Goal: Task Accomplishment & Management: Use online tool/utility

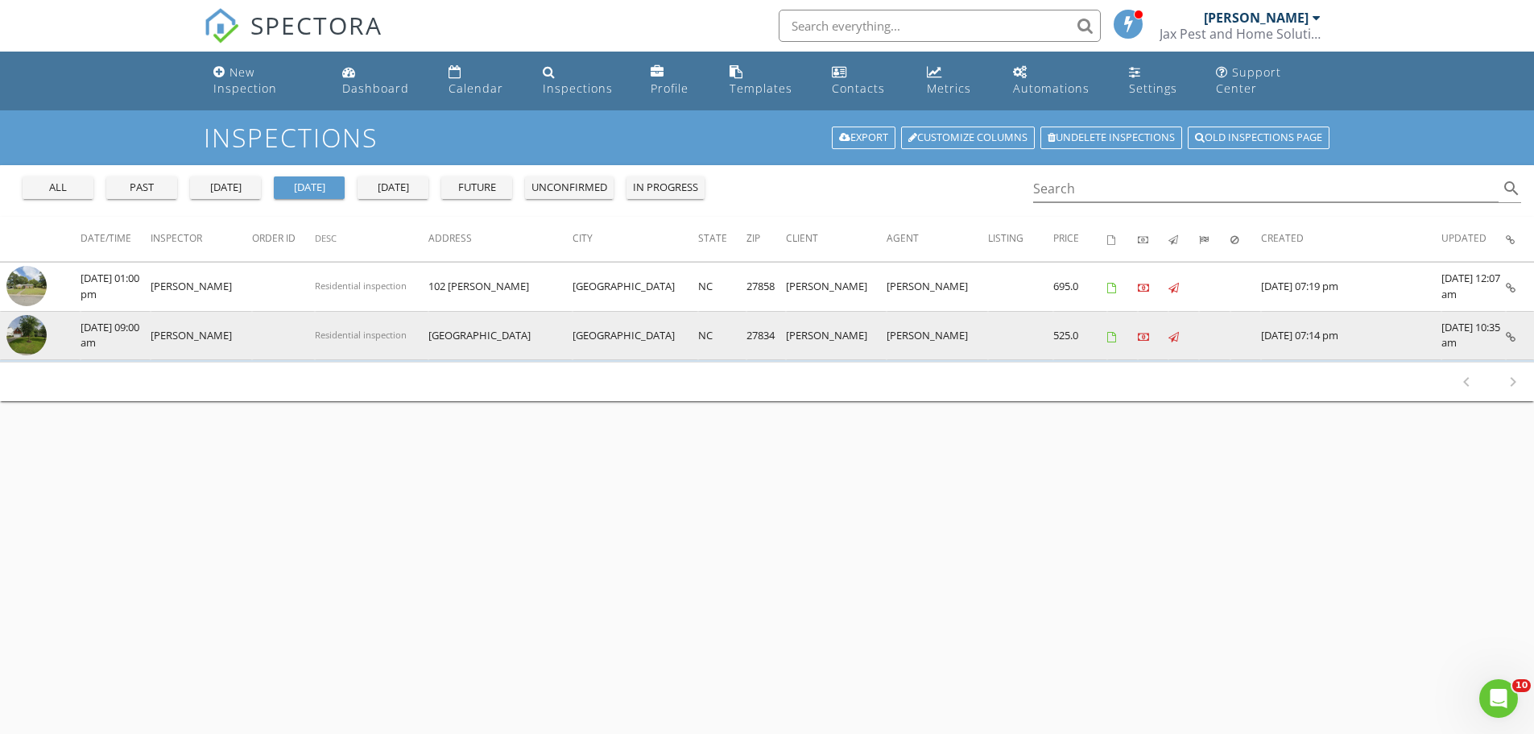
click at [1509, 329] on link at bounding box center [1511, 335] width 10 height 14
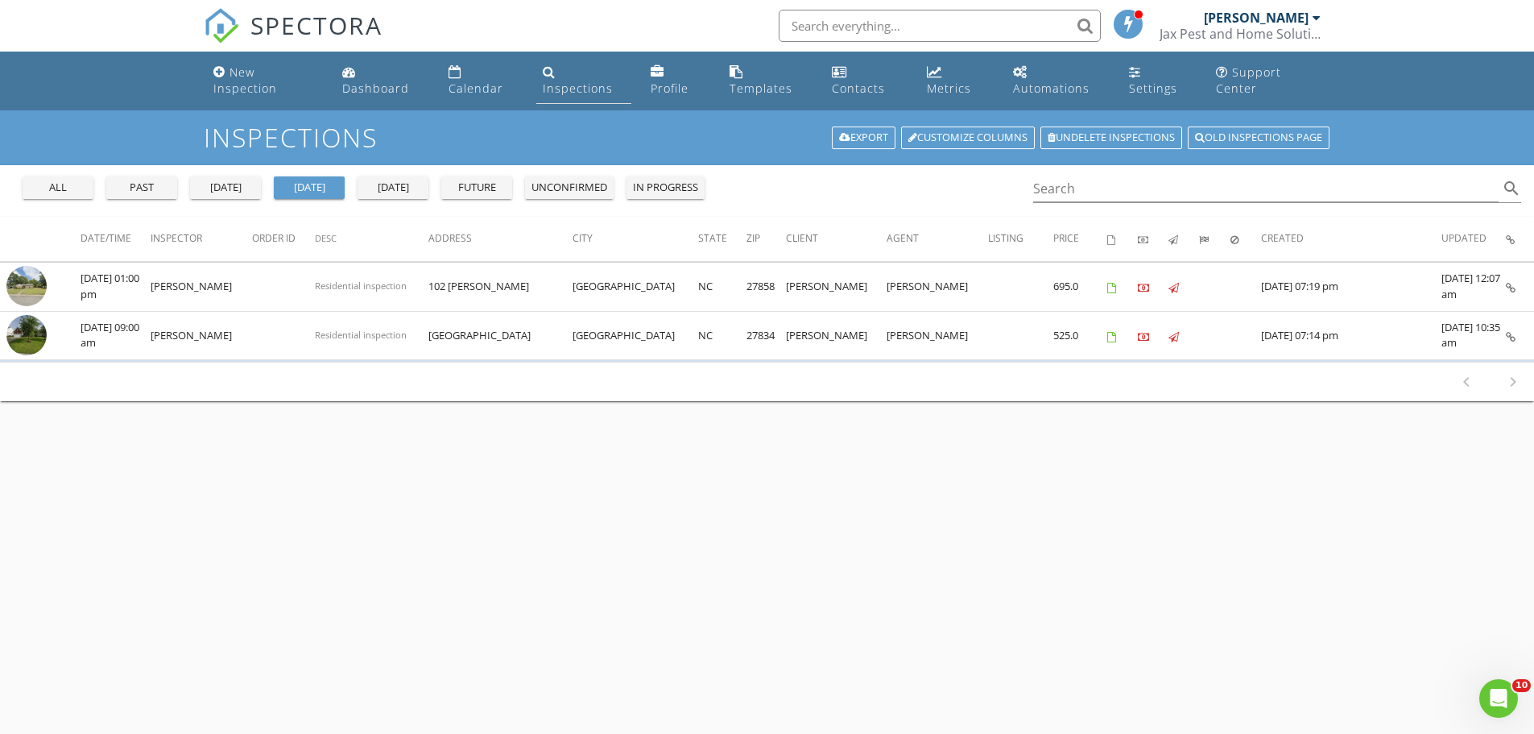
click at [564, 95] on div "Inspections" at bounding box center [578, 88] width 70 height 15
click at [582, 88] on div "Inspections" at bounding box center [578, 88] width 70 height 15
click at [56, 183] on div "all" at bounding box center [58, 188] width 58 height 16
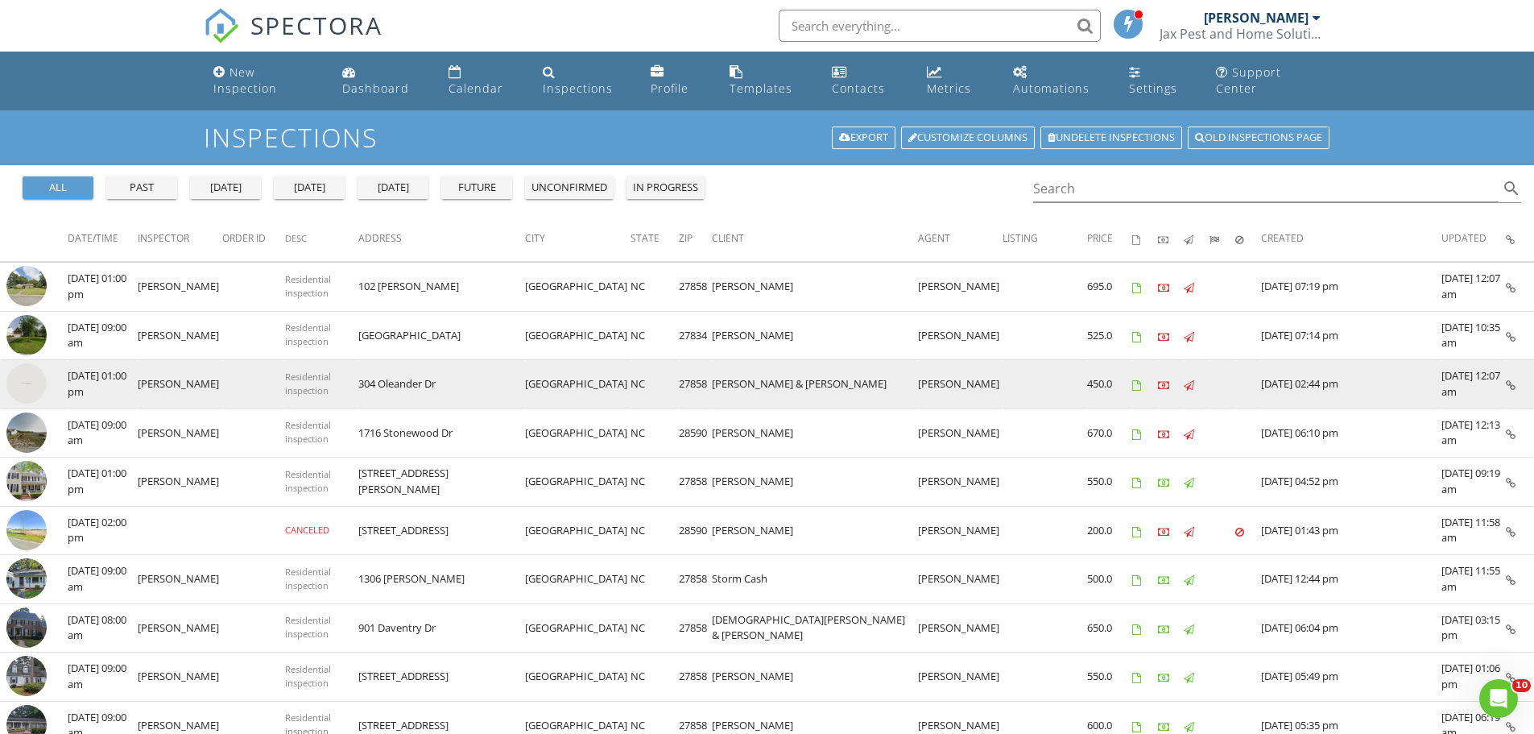
click at [1508, 382] on icon at bounding box center [1511, 385] width 10 height 10
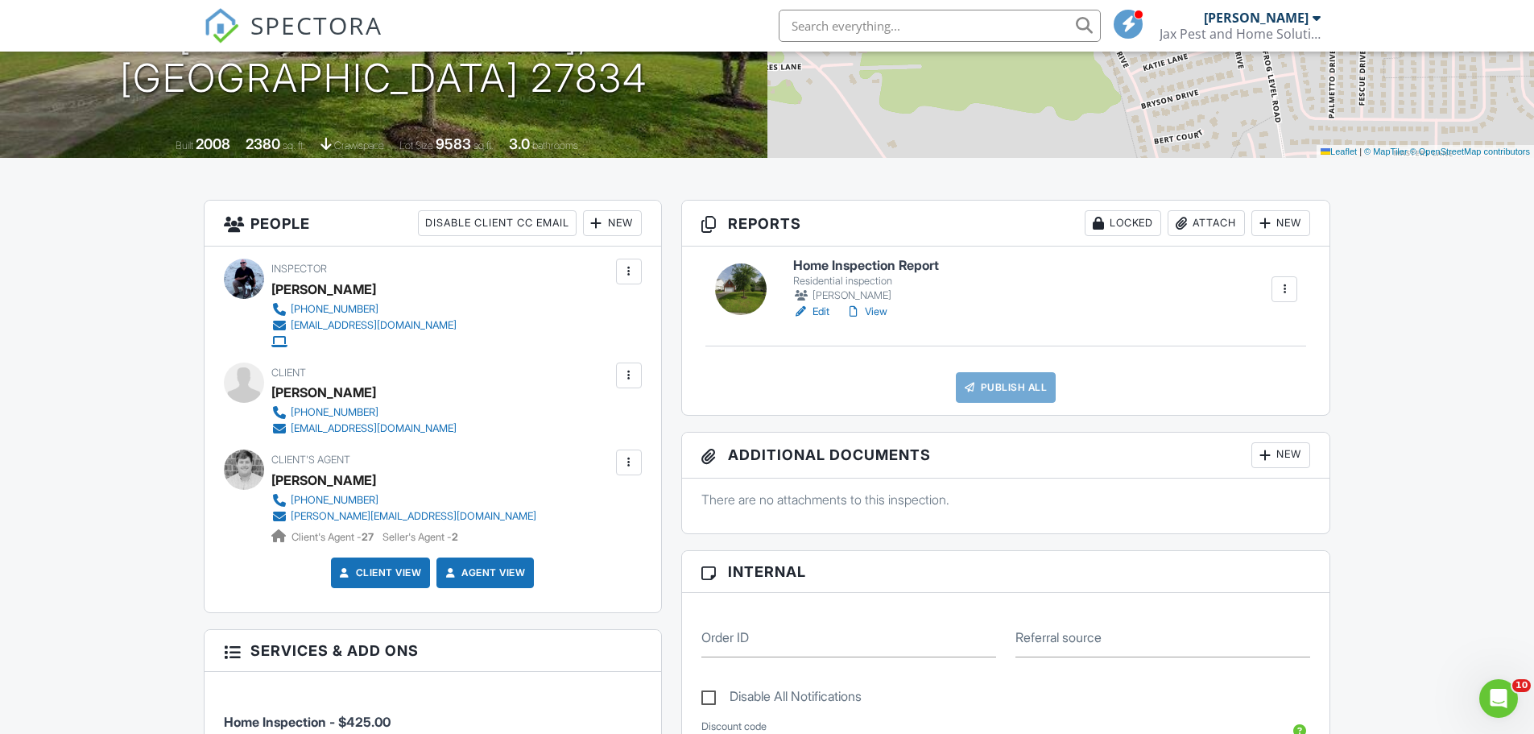
scroll to position [215, 0]
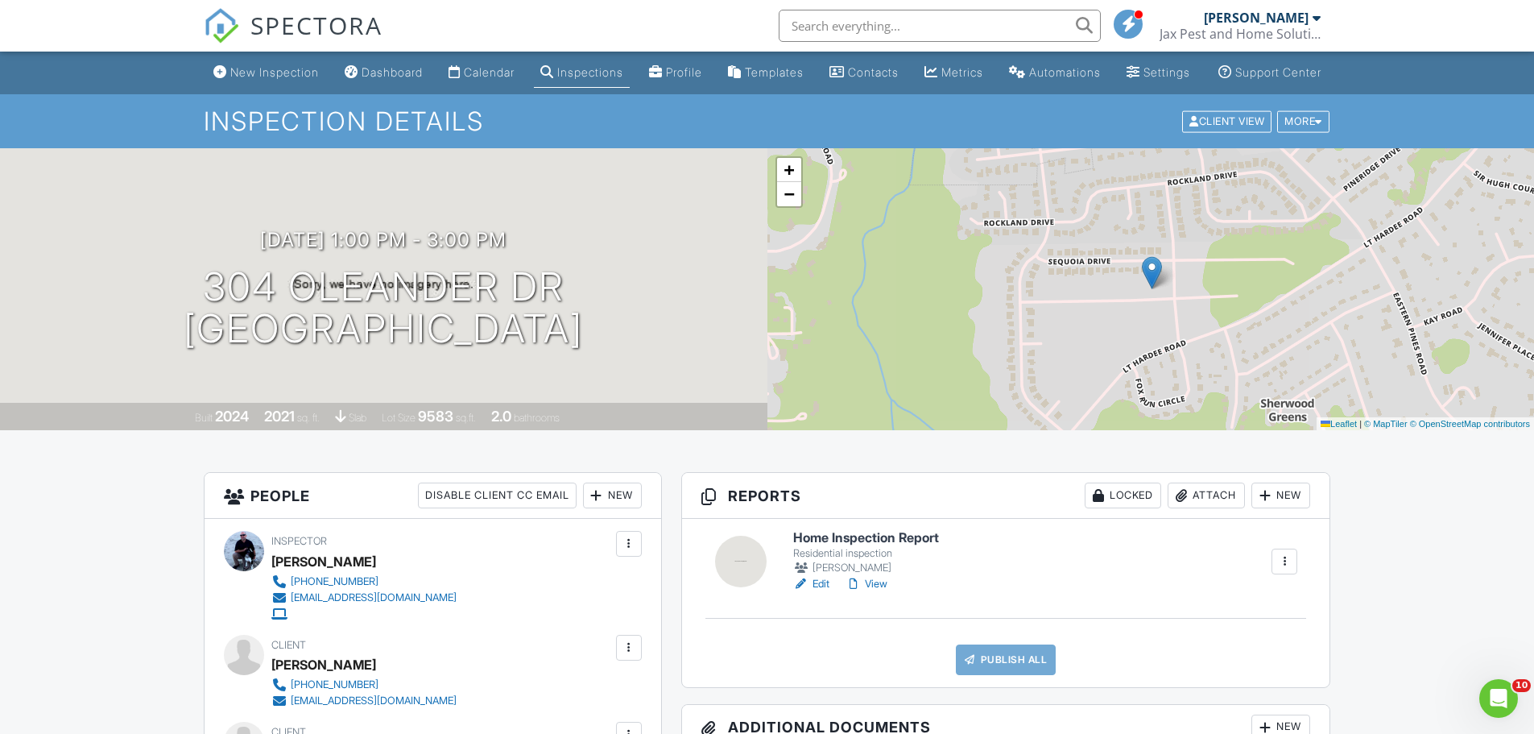
click at [816, 592] on link "Edit" at bounding box center [811, 584] width 36 height 16
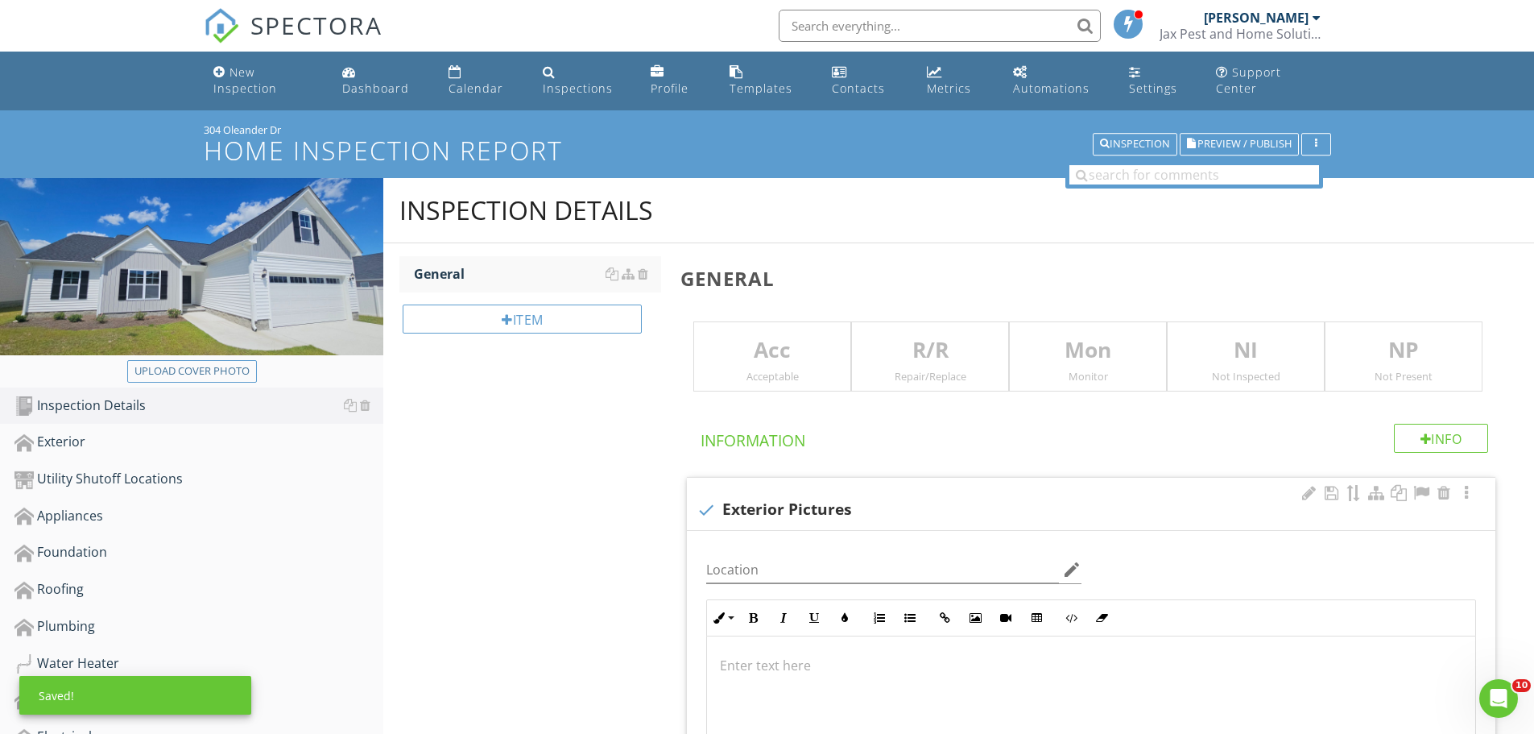
scroll to position [215, 0]
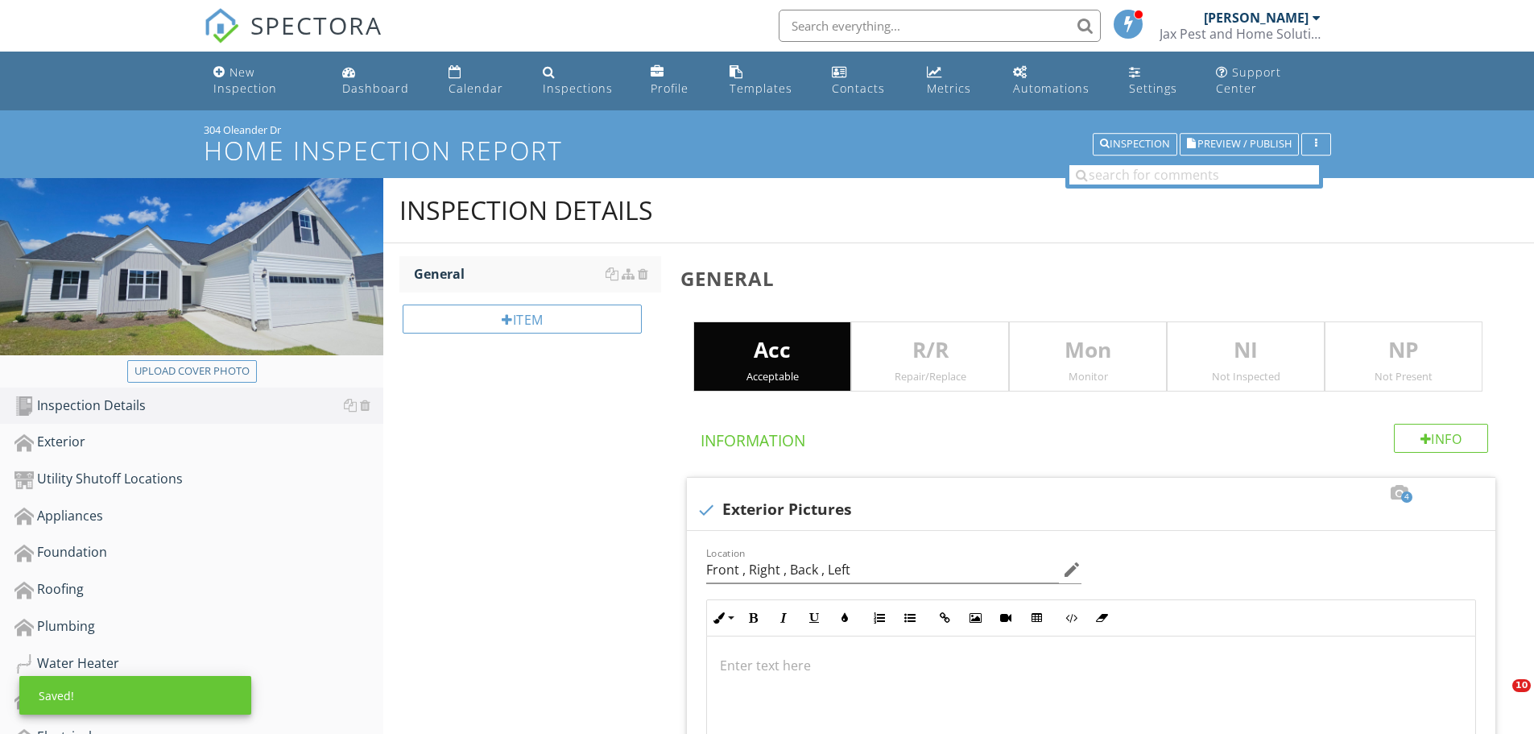
scroll to position [1718, 0]
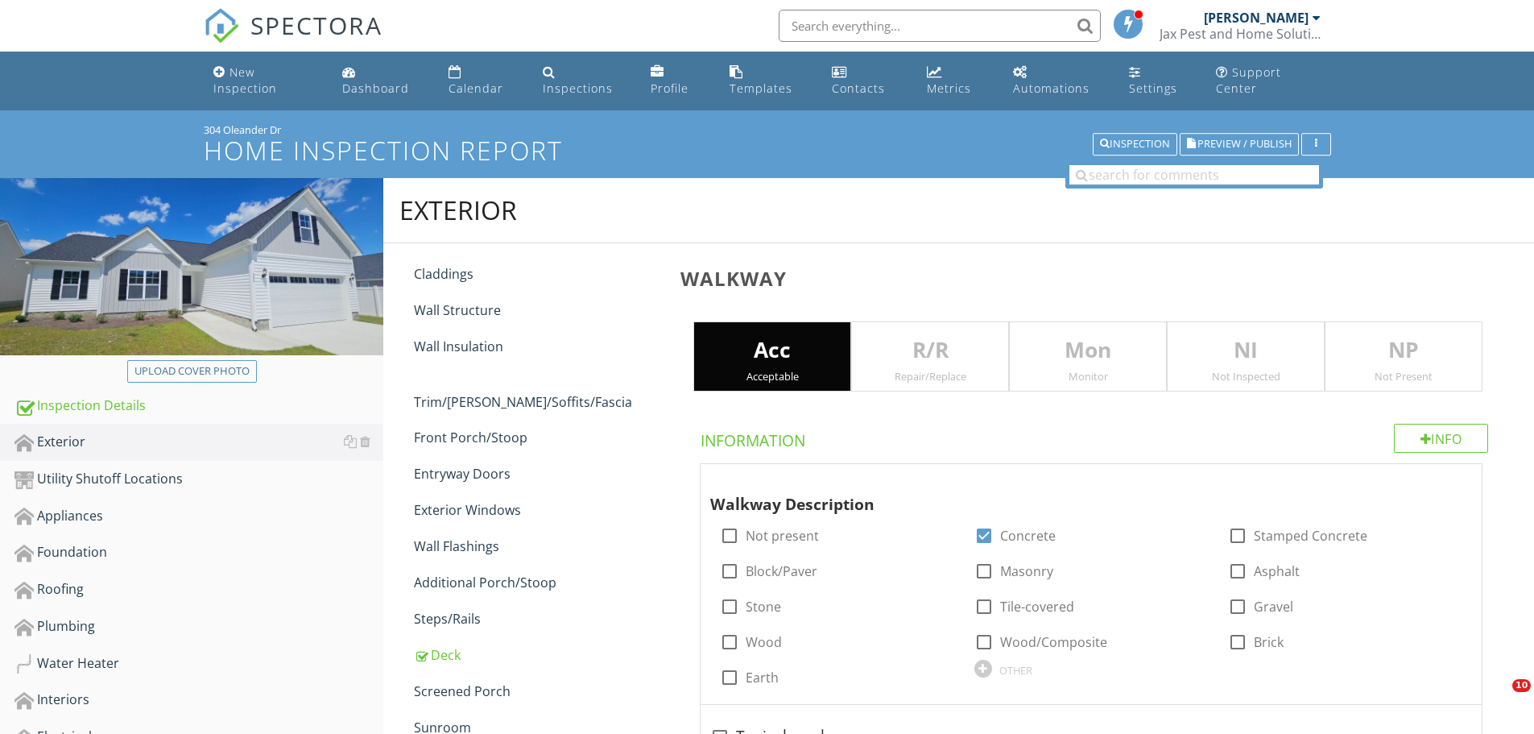
scroll to position [215, 0]
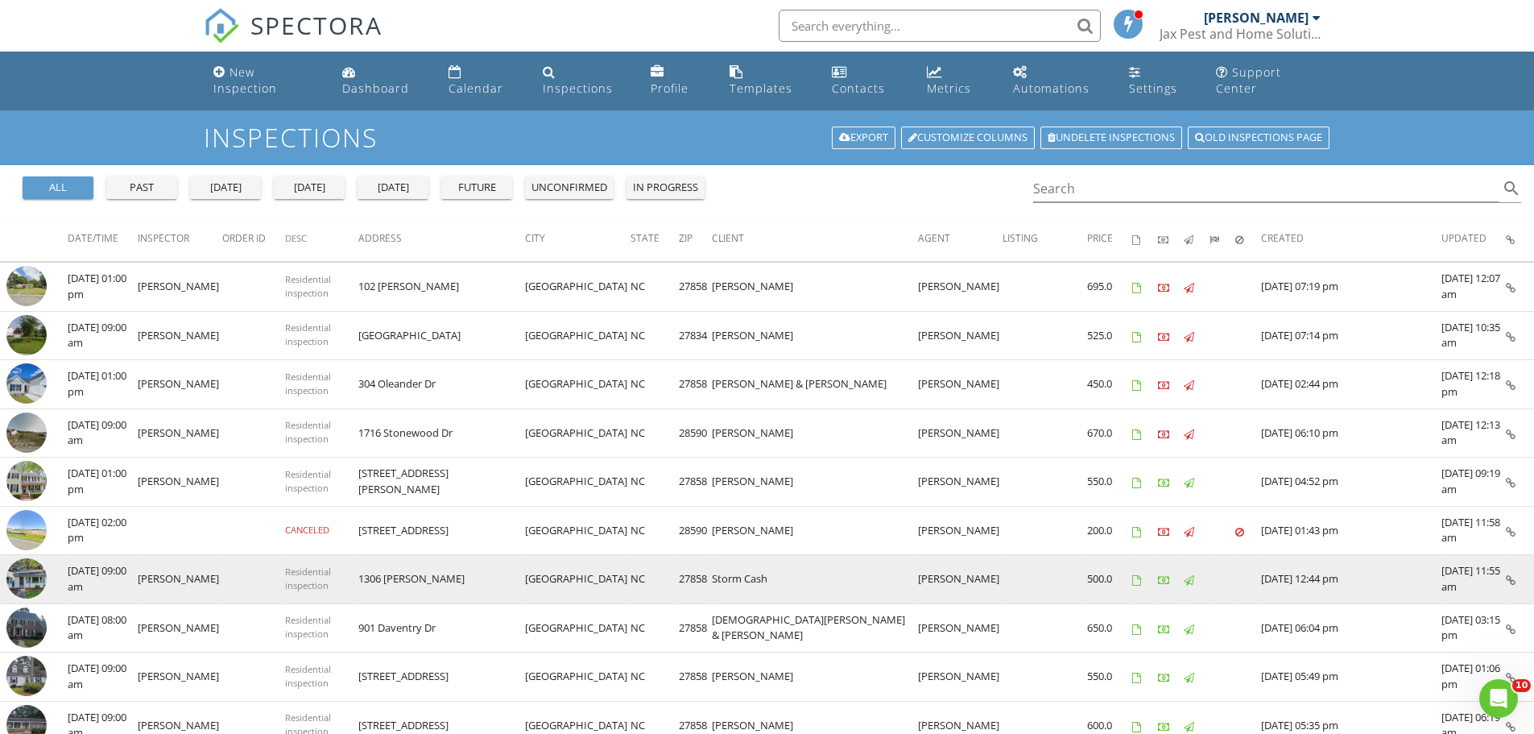
click at [1508, 578] on icon at bounding box center [1511, 580] width 10 height 10
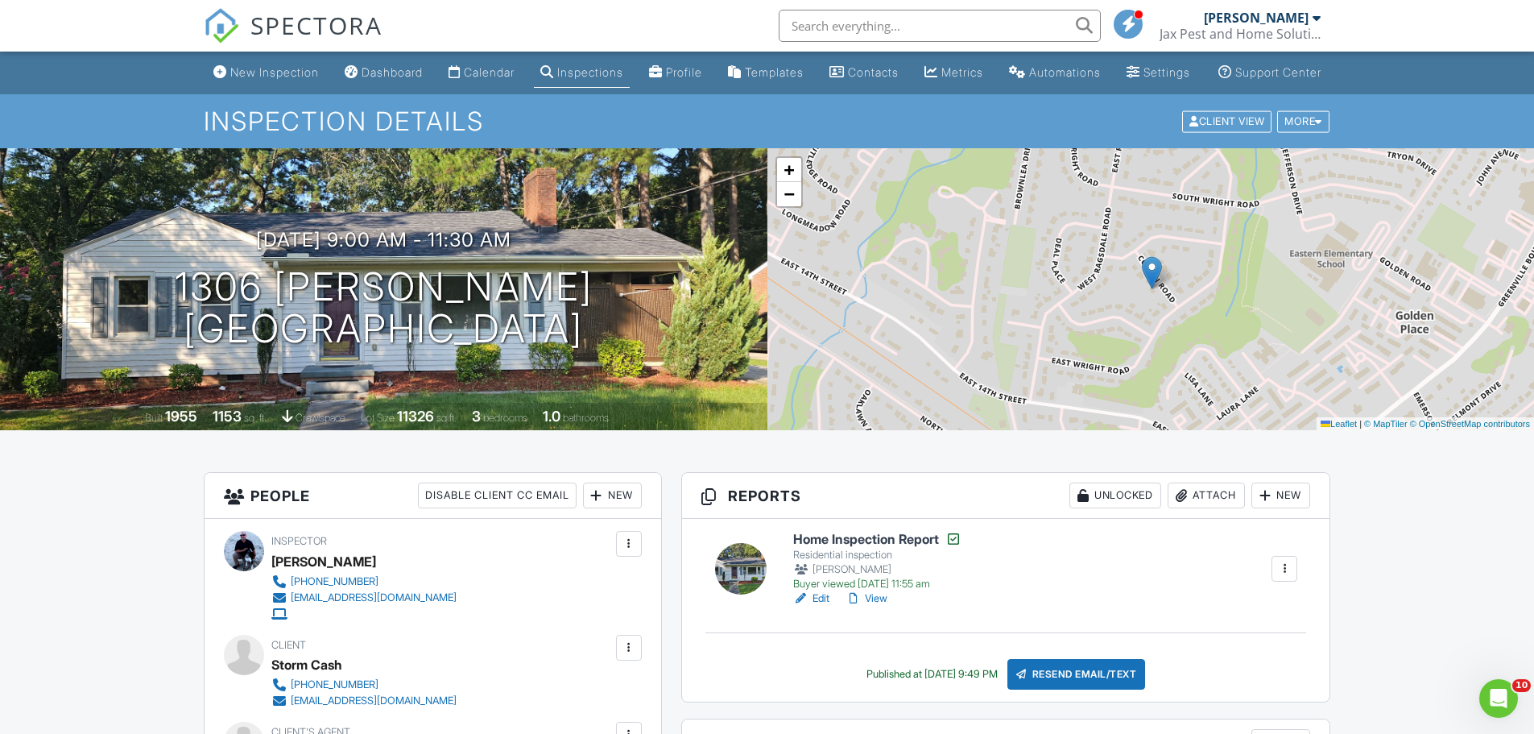
click at [593, 79] on div "Inspections" at bounding box center [590, 72] width 66 height 14
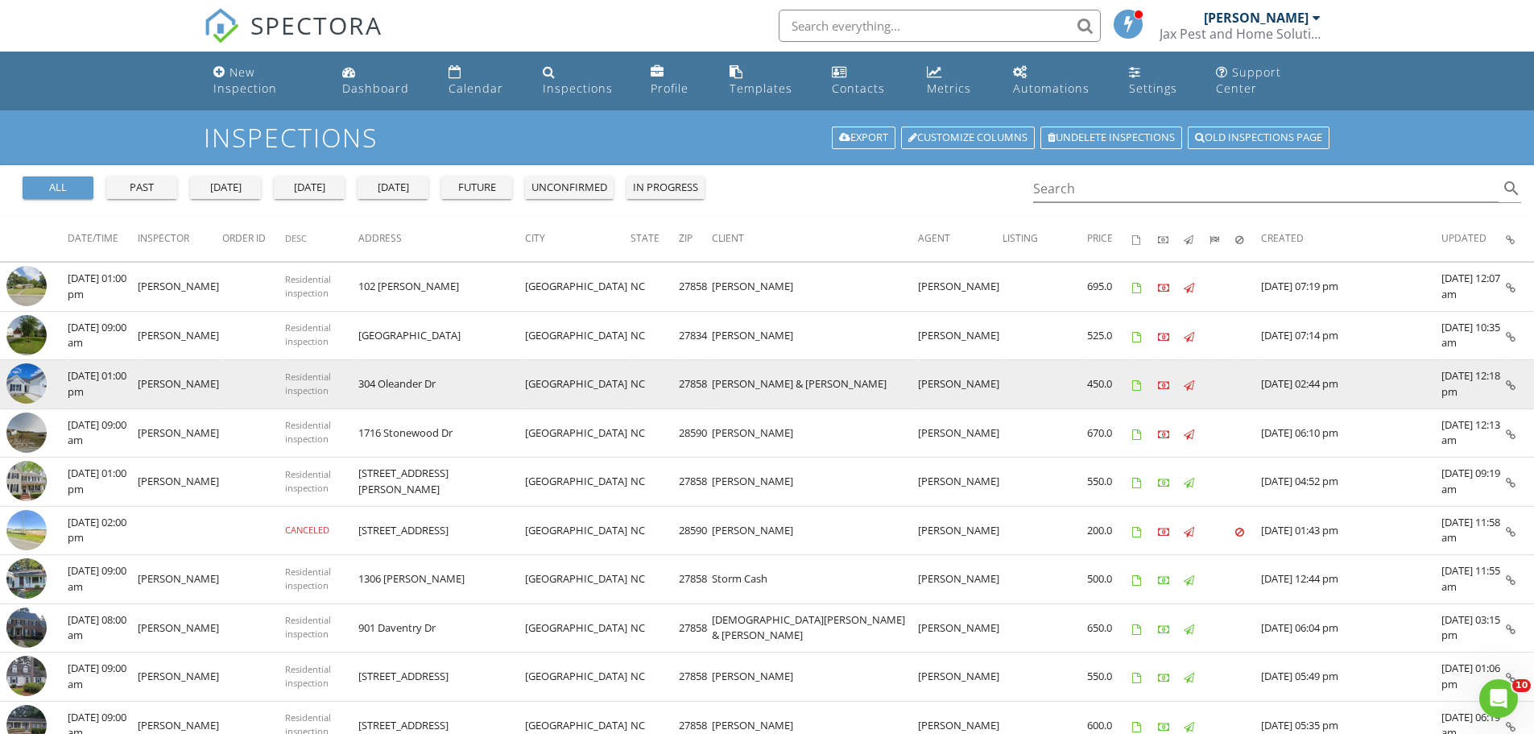
click at [1508, 383] on icon at bounding box center [1511, 385] width 10 height 10
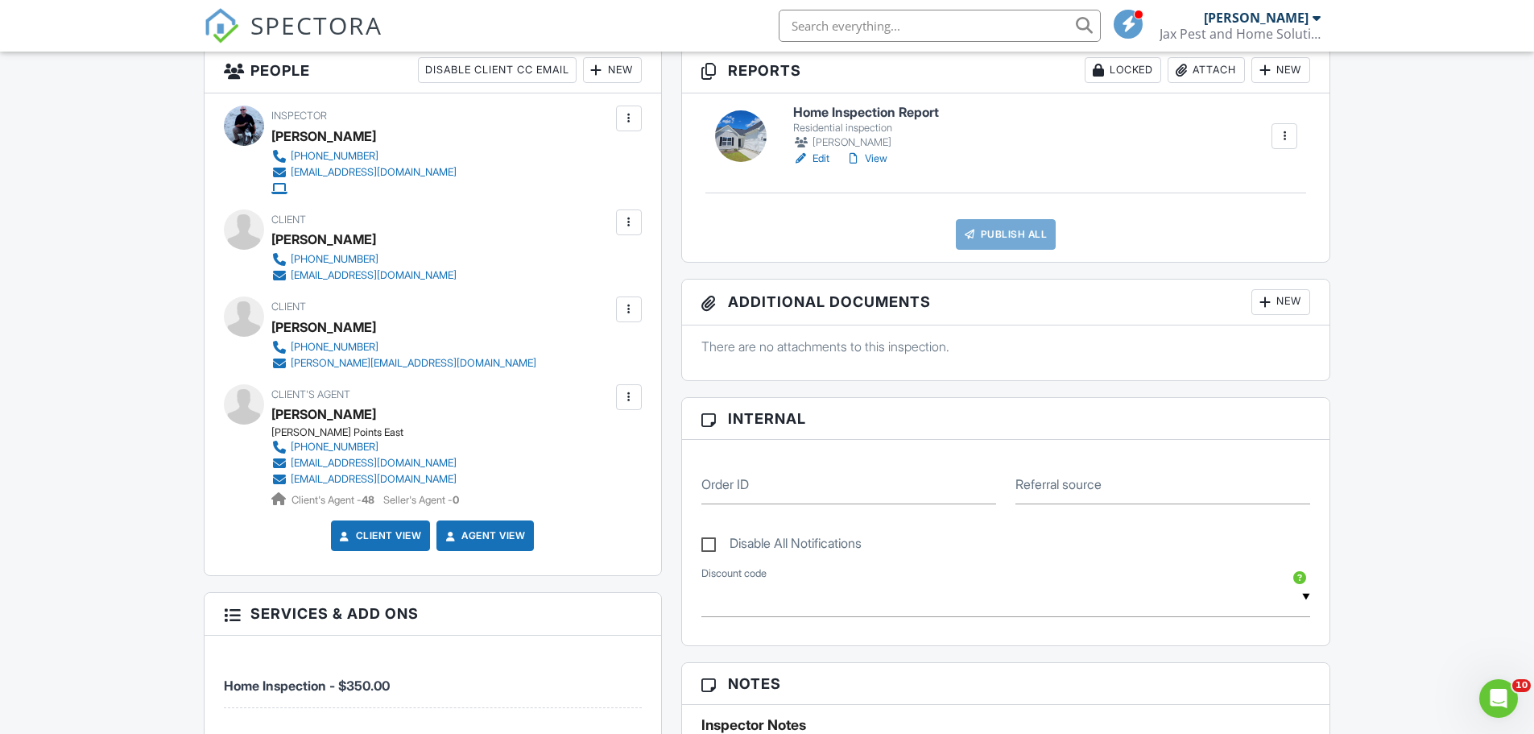
scroll to position [215, 0]
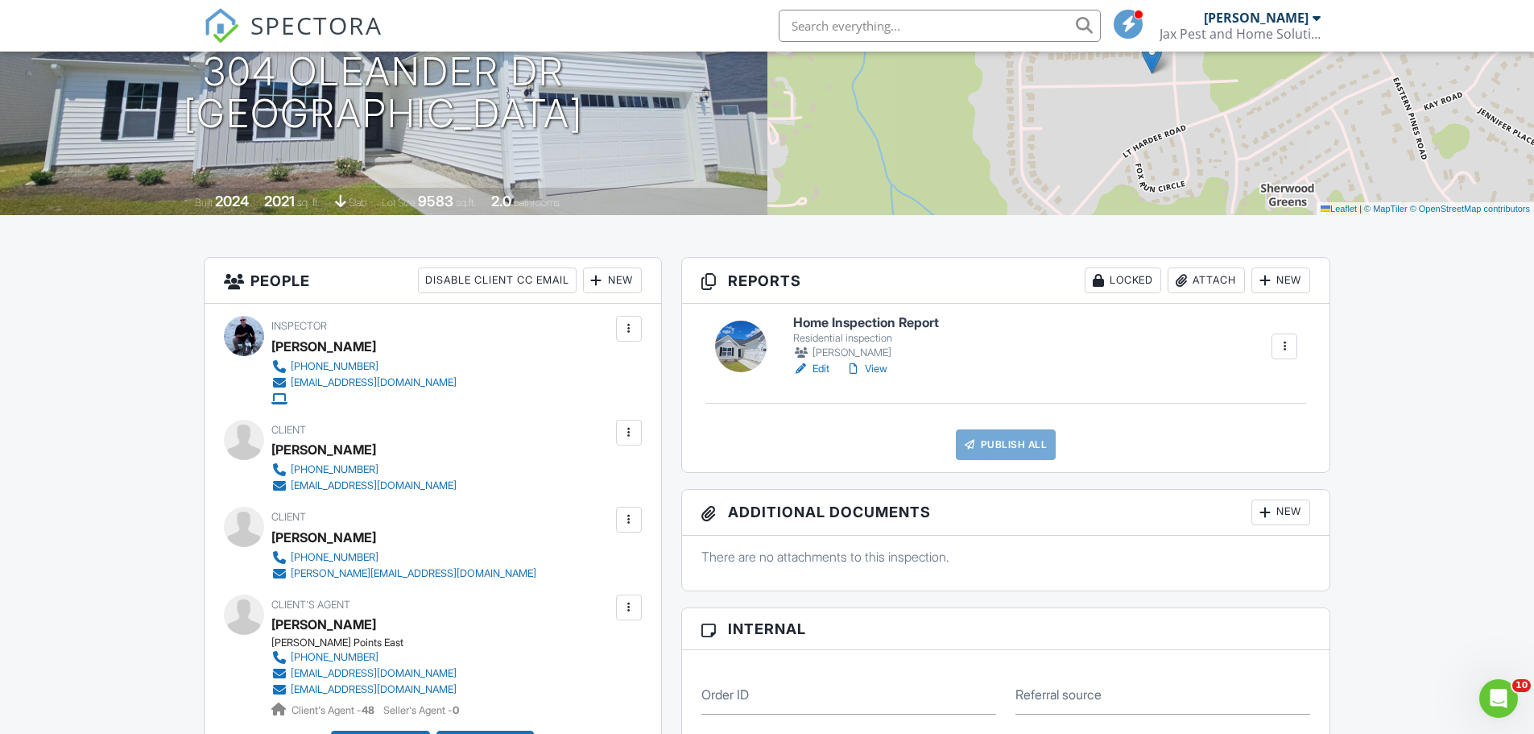
click at [823, 377] on link "Edit" at bounding box center [811, 369] width 36 height 16
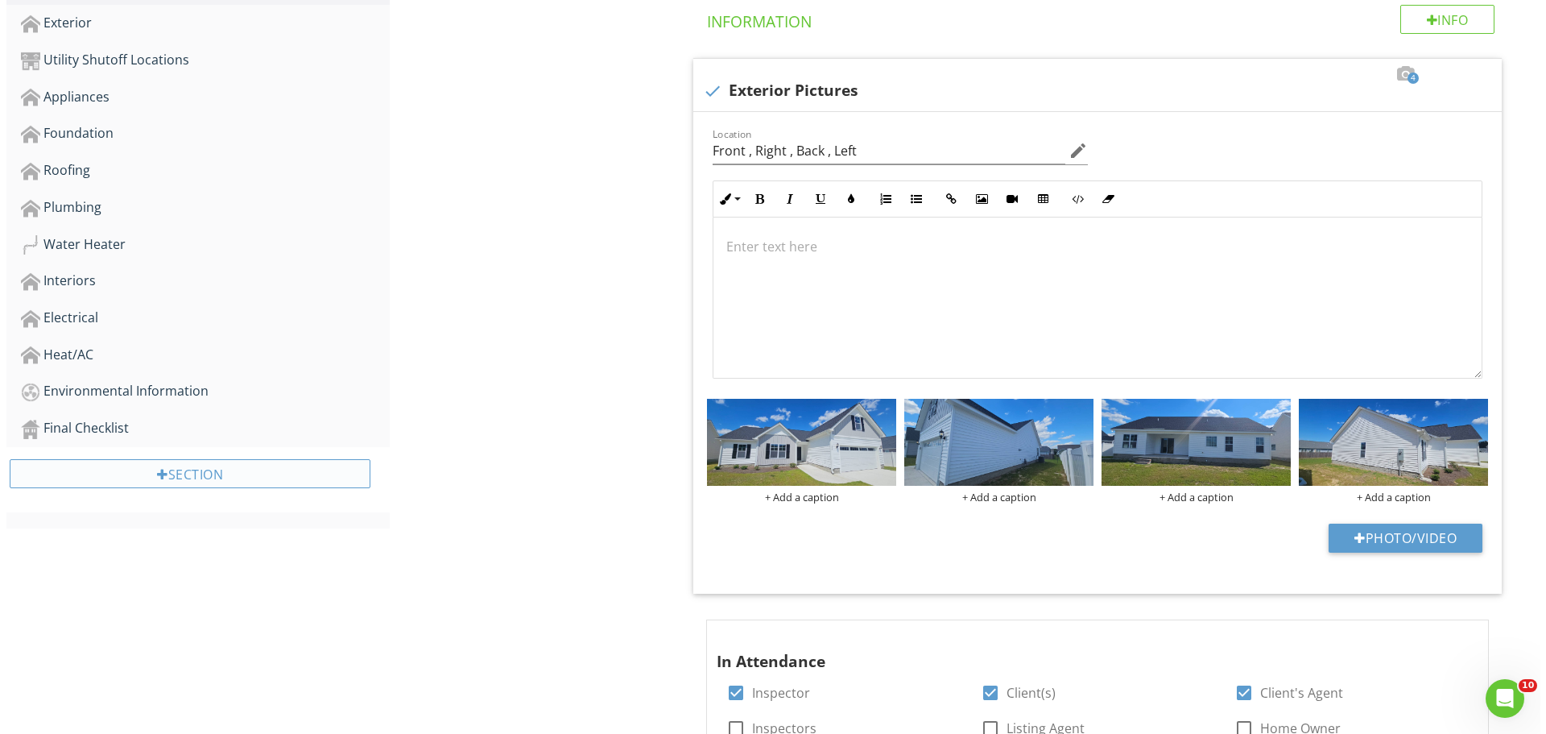
scroll to position [429, 0]
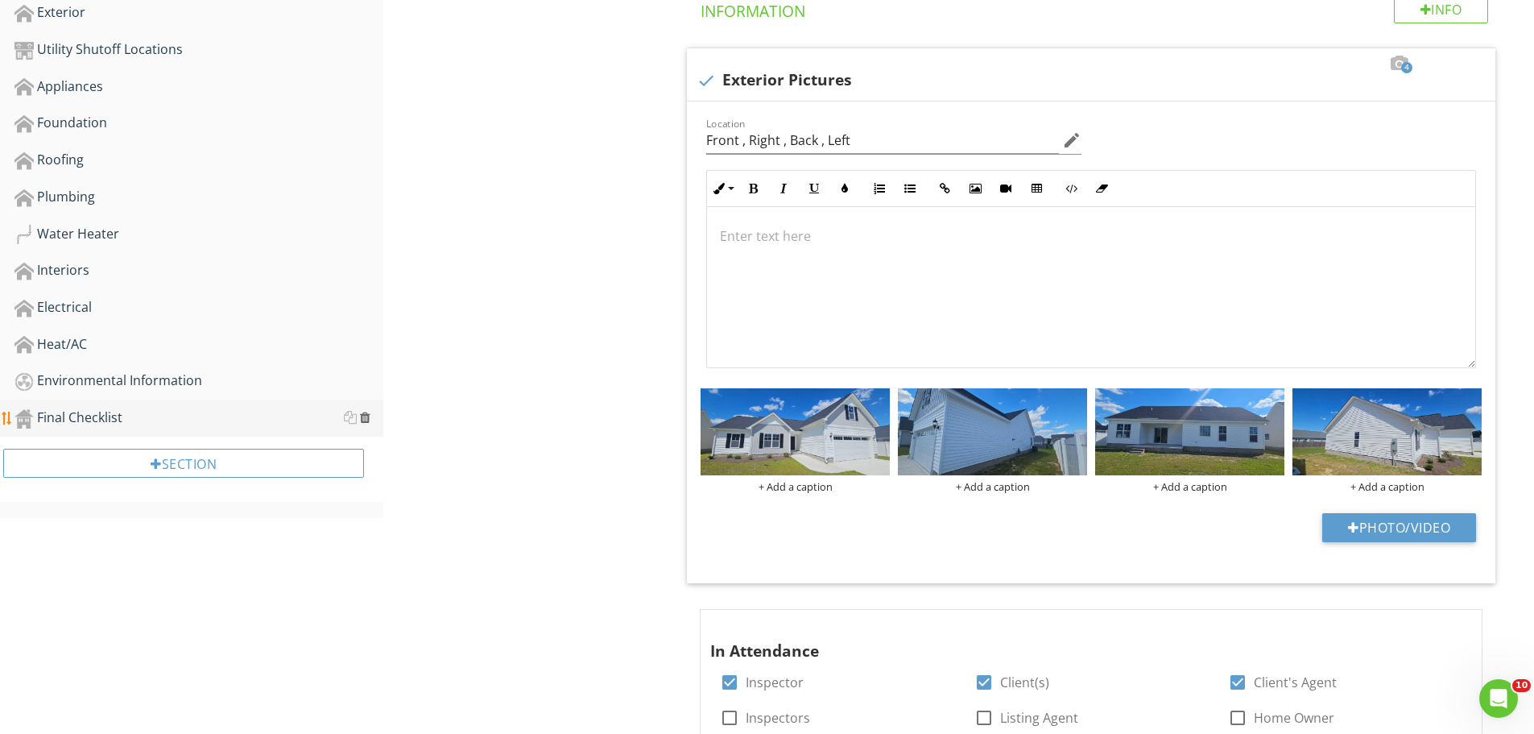
click at [365, 416] on div at bounding box center [365, 417] width 10 height 13
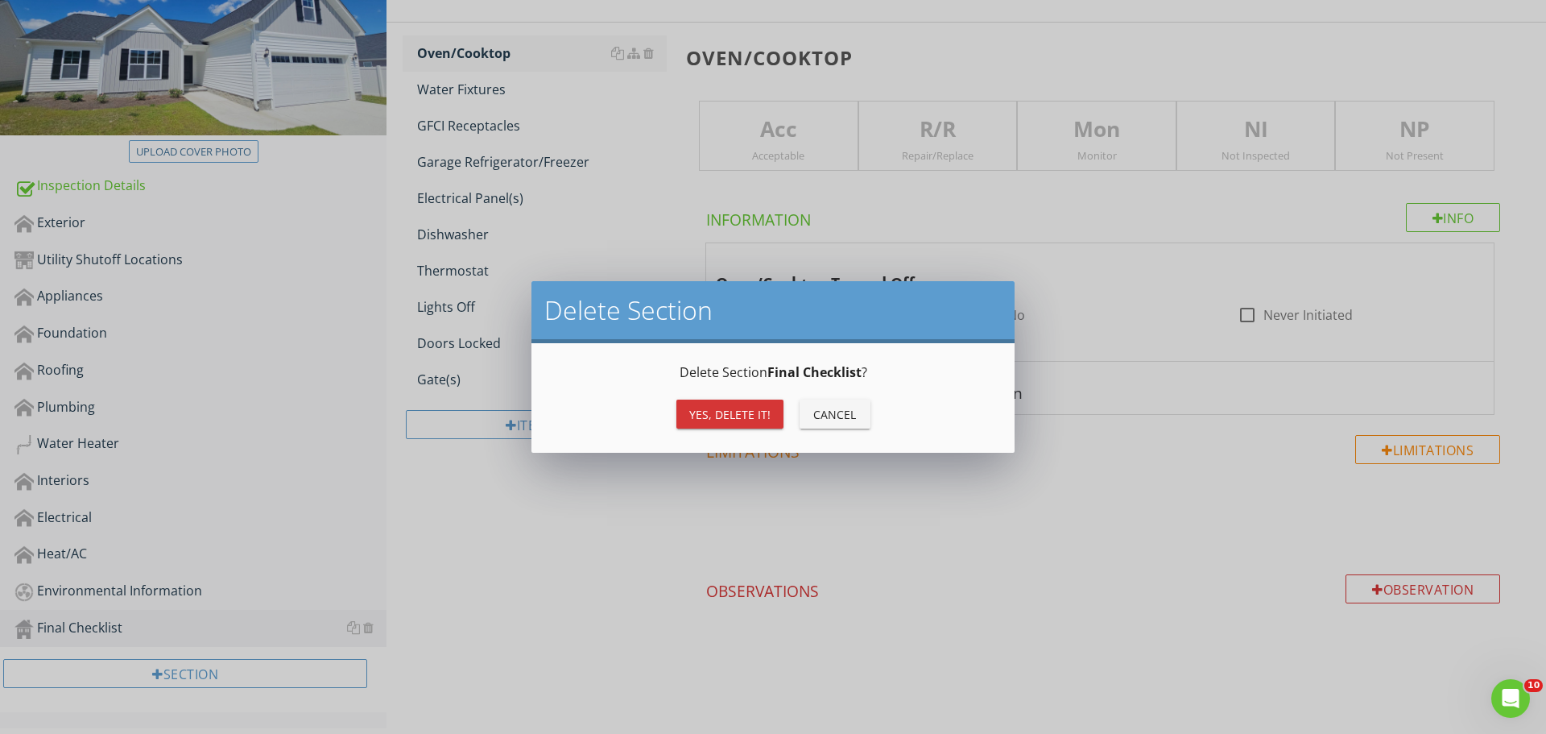
scroll to position [221, 0]
click at [689, 407] on button "Yes, Delete it!" at bounding box center [729, 413] width 107 height 29
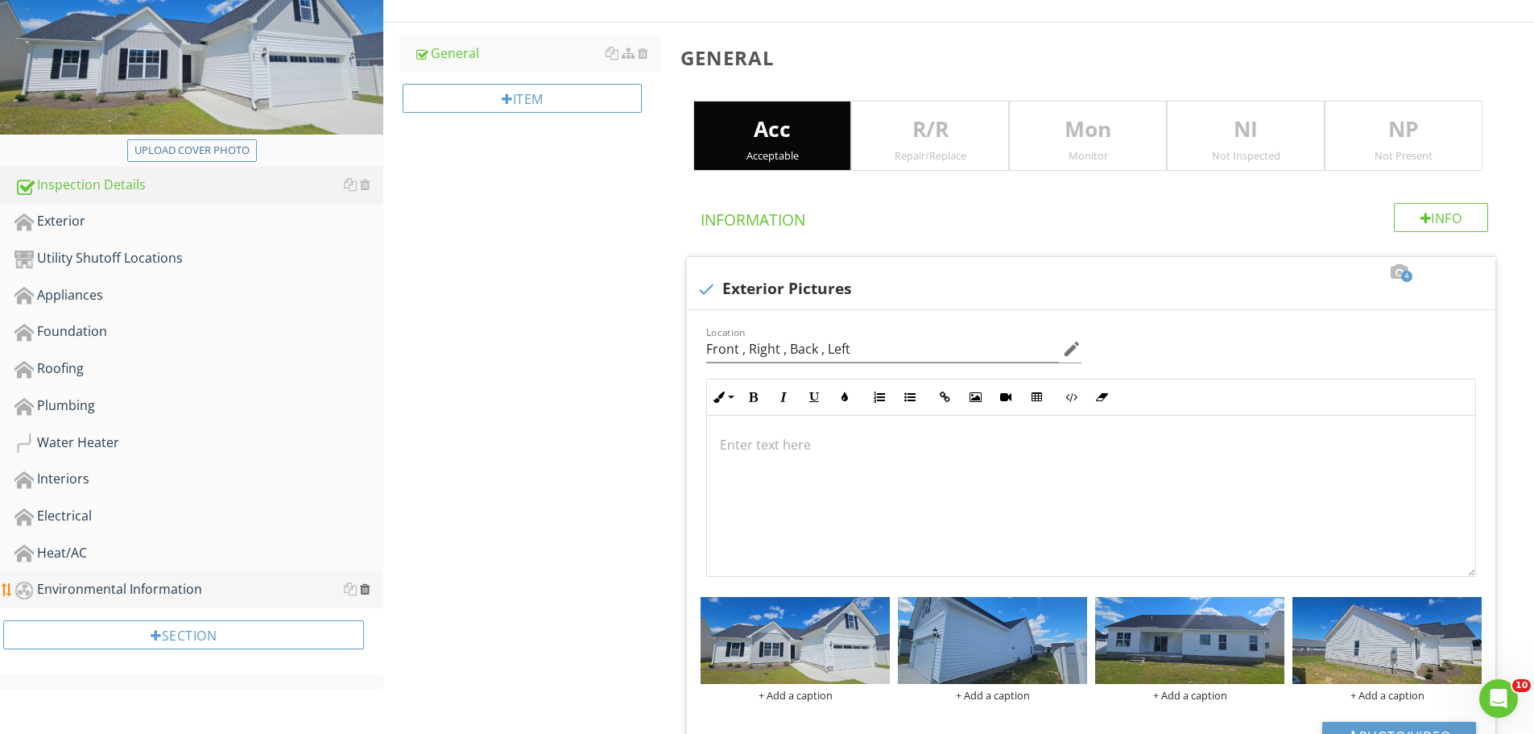
click at [368, 588] on div at bounding box center [365, 588] width 10 height 13
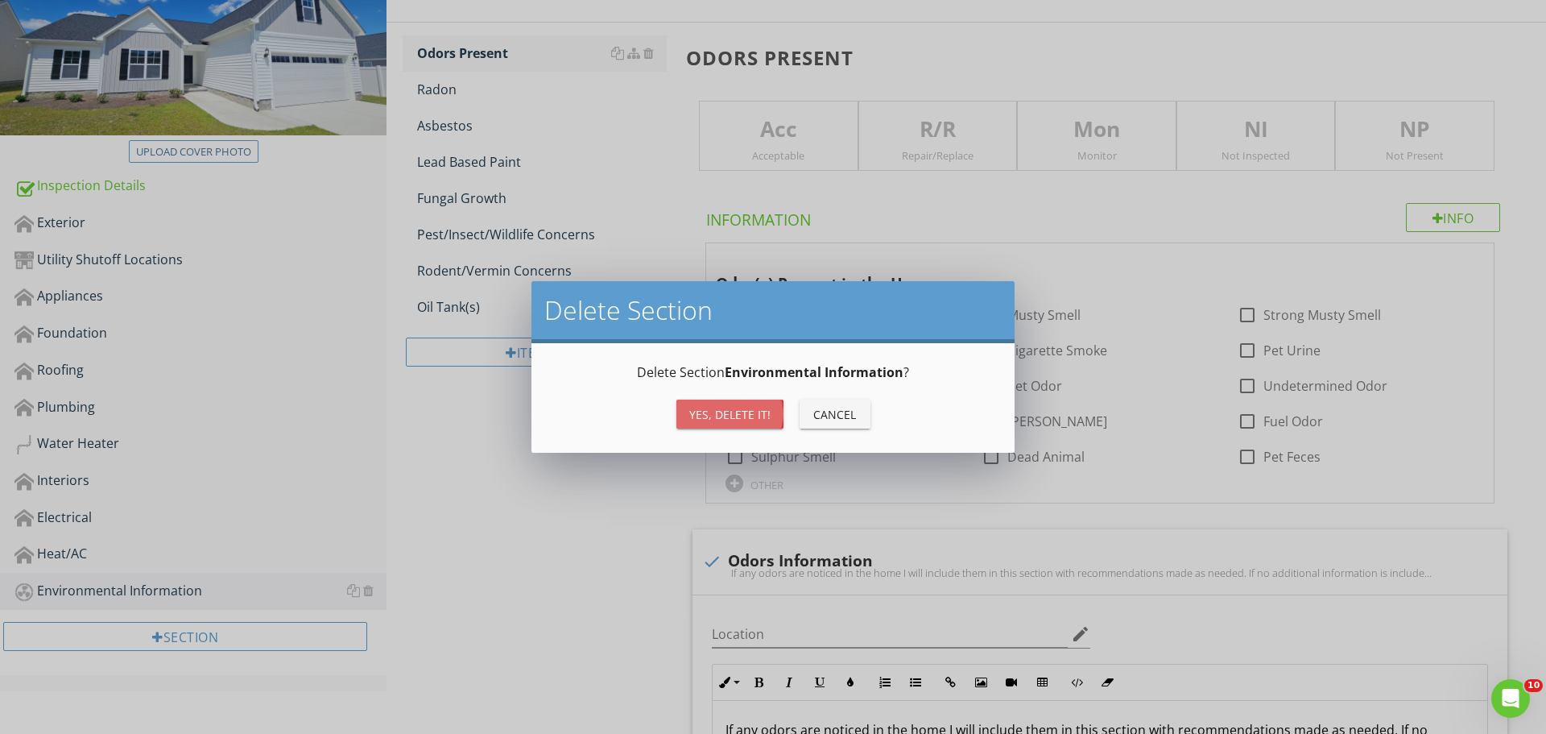
click at [690, 418] on div "Yes, Delete it!" at bounding box center [729, 414] width 81 height 17
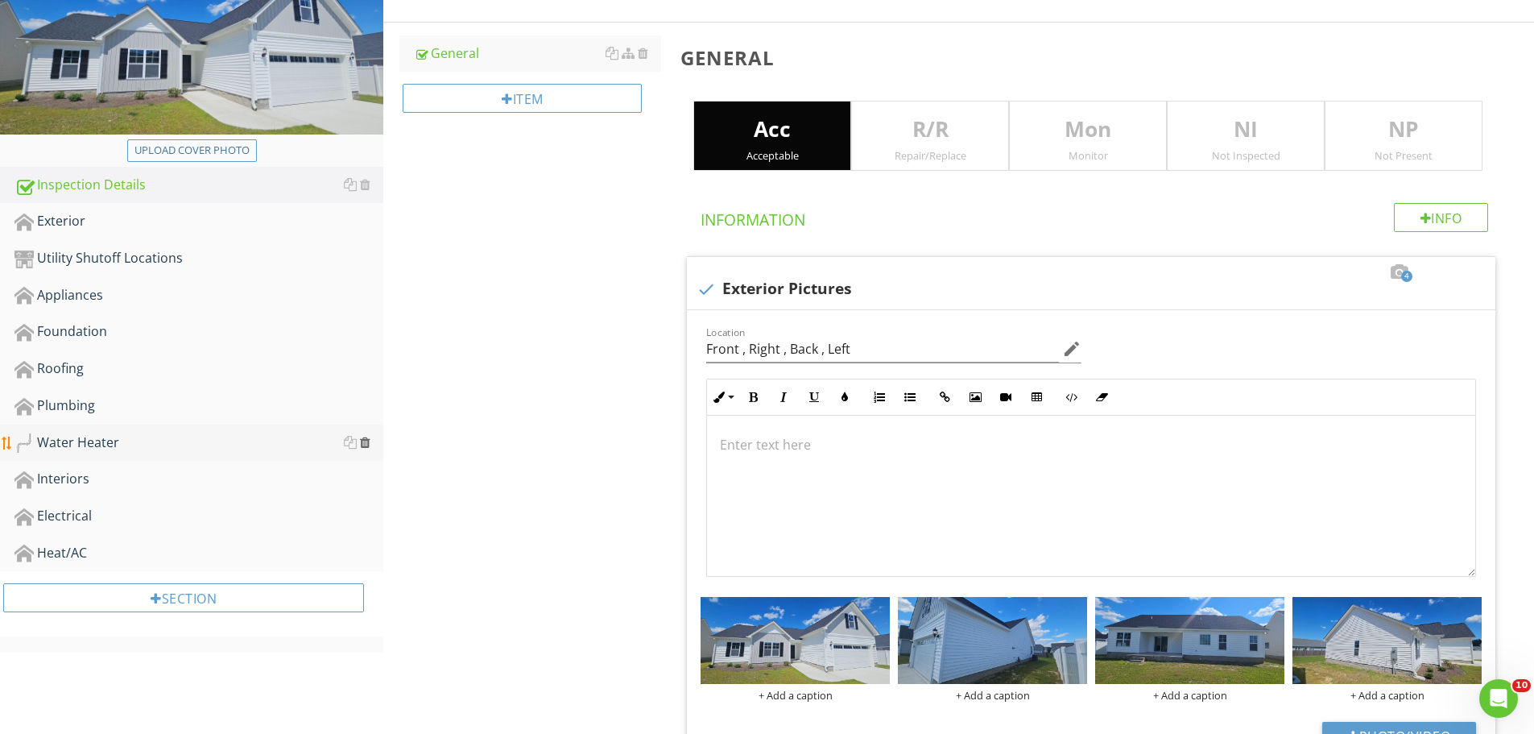
click at [366, 445] on div at bounding box center [365, 442] width 10 height 13
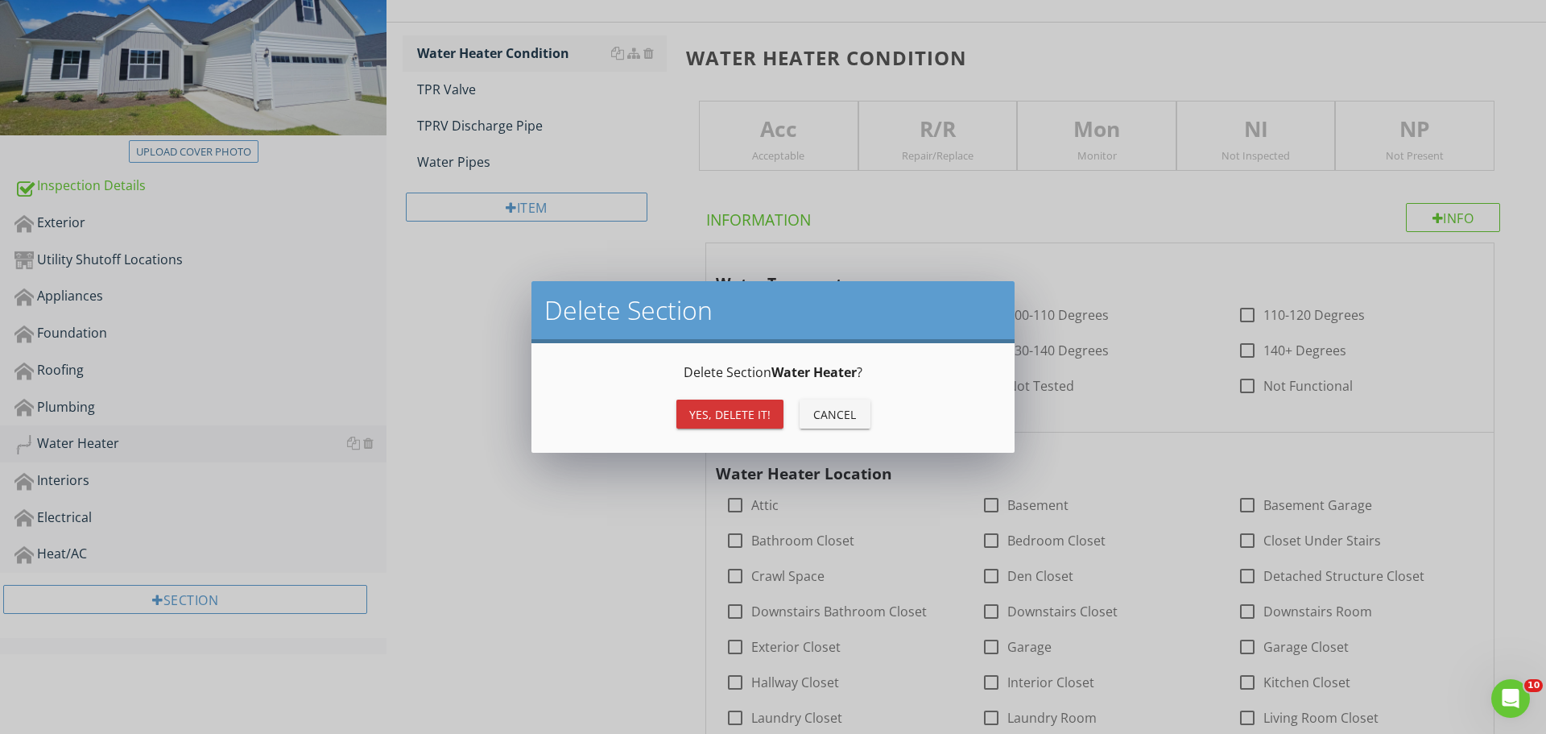
click at [698, 415] on div "Yes, Delete it!" at bounding box center [729, 414] width 81 height 17
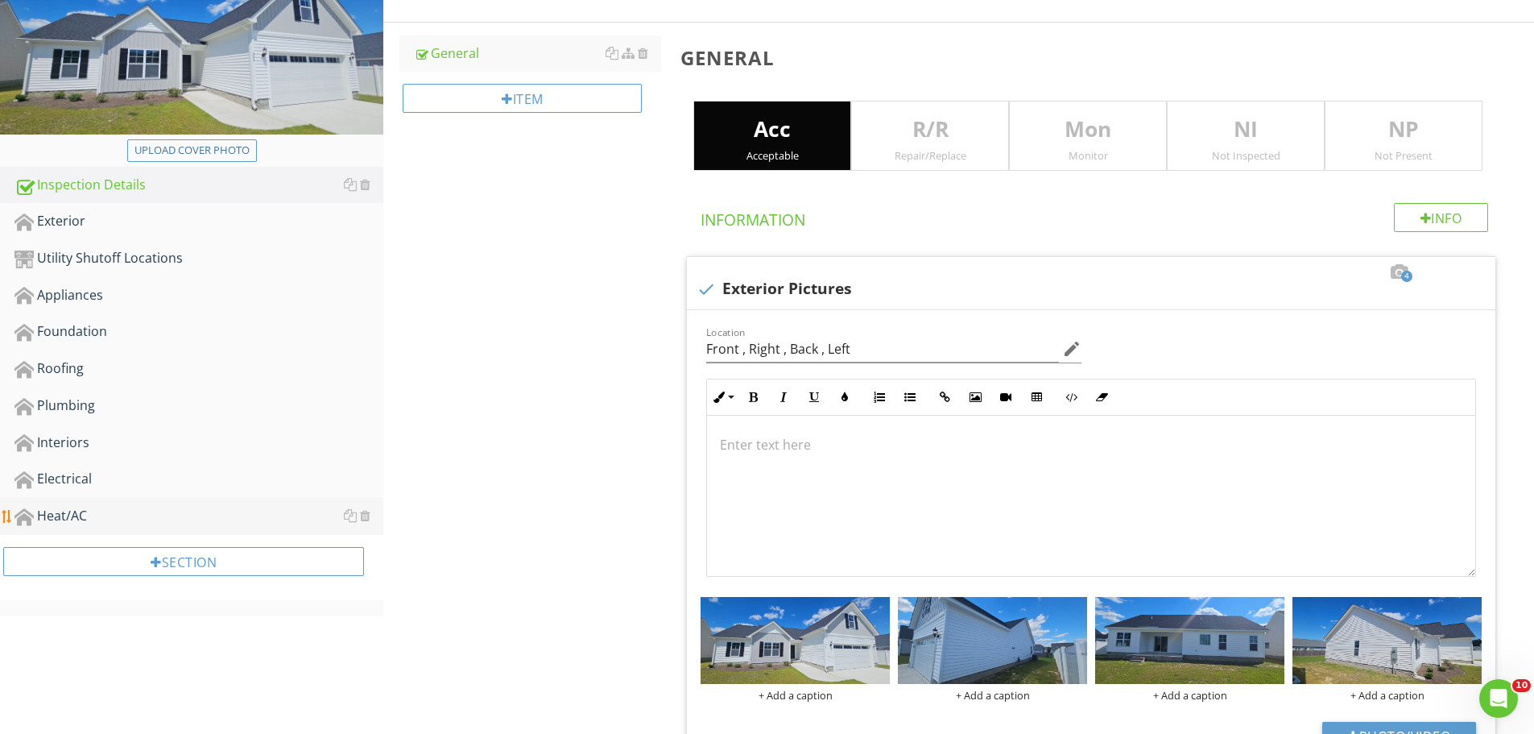
click at [59, 513] on div "Heat/AC" at bounding box center [198, 516] width 369 height 21
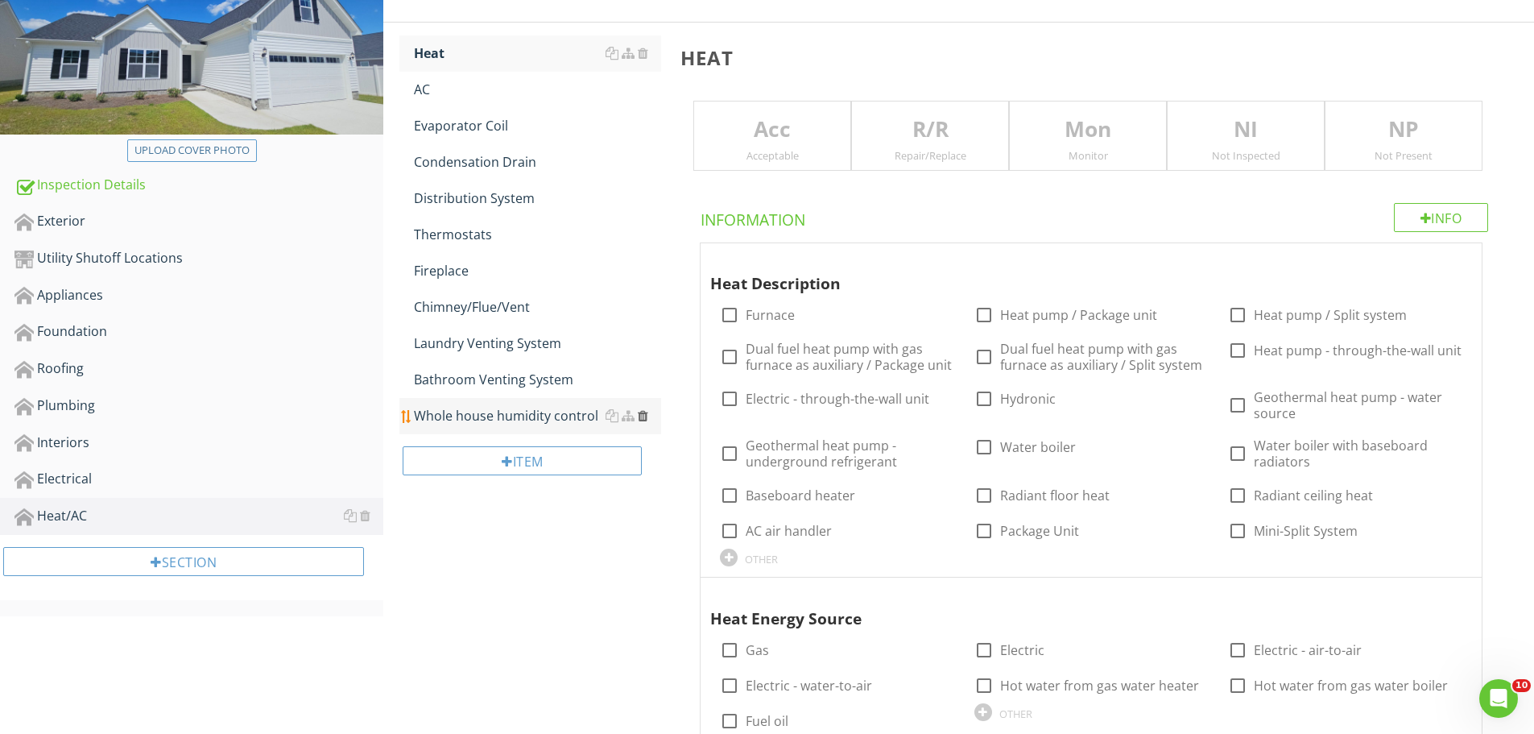
click at [641, 417] on div at bounding box center [643, 415] width 10 height 13
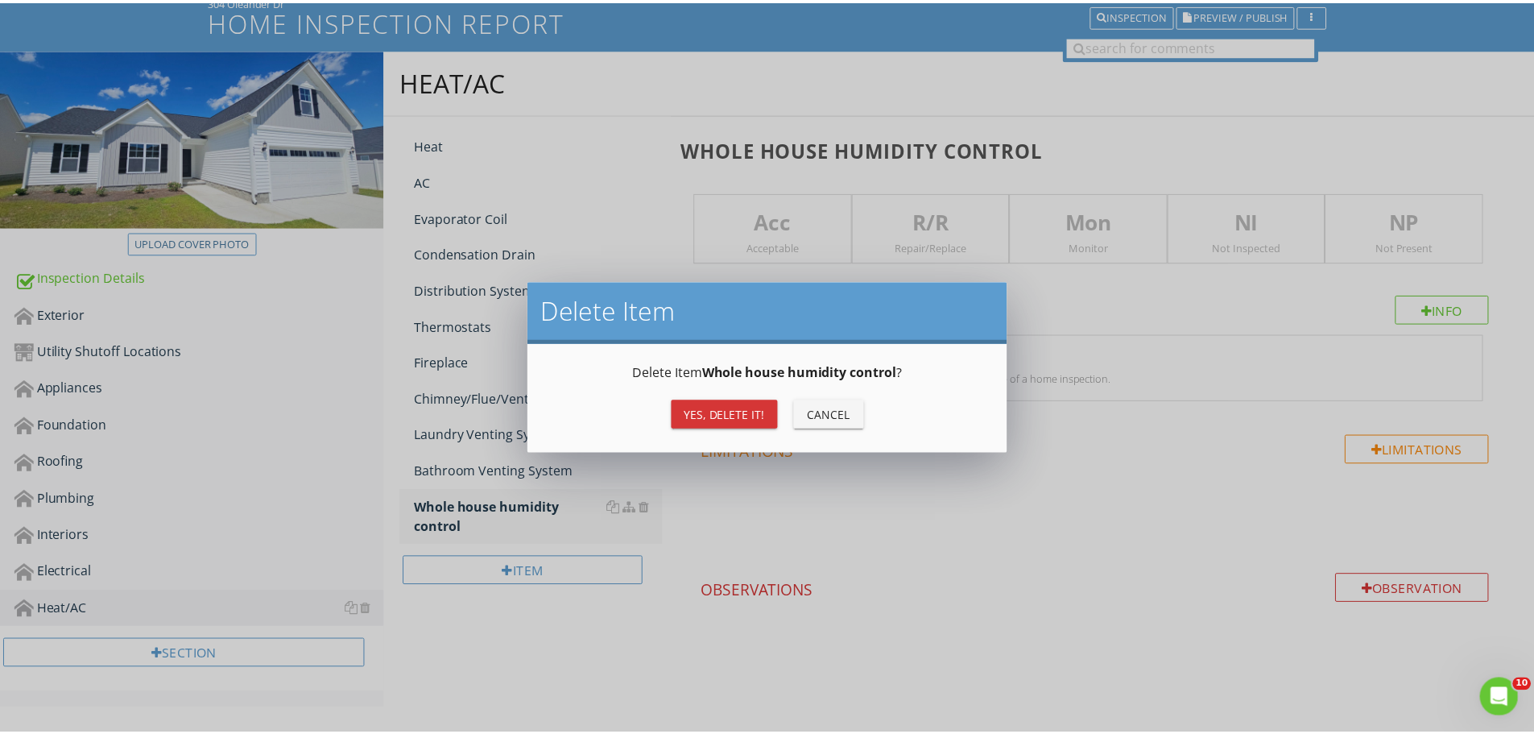
scroll to position [129, 0]
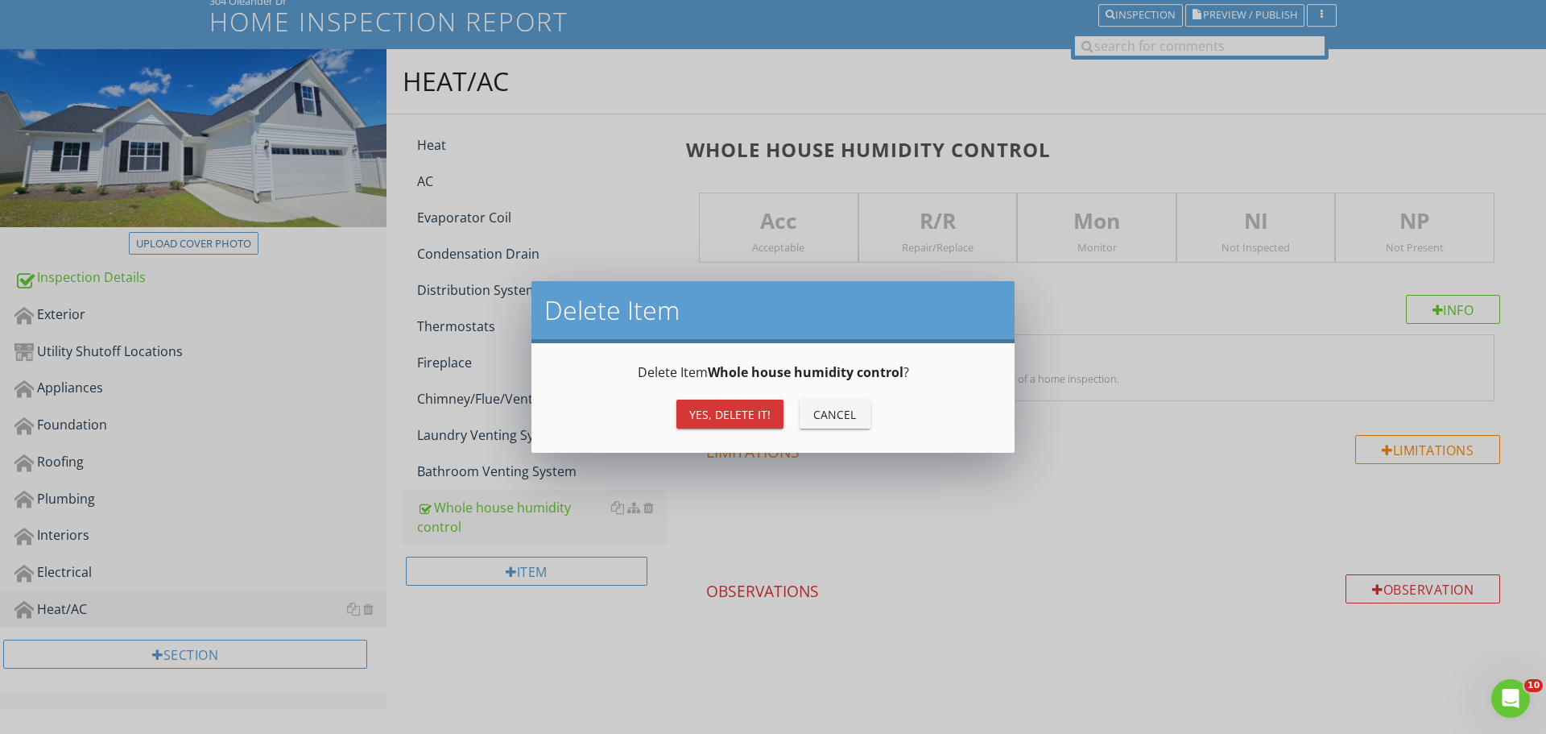
click at [732, 412] on div "Yes, Delete it!" at bounding box center [729, 414] width 81 height 17
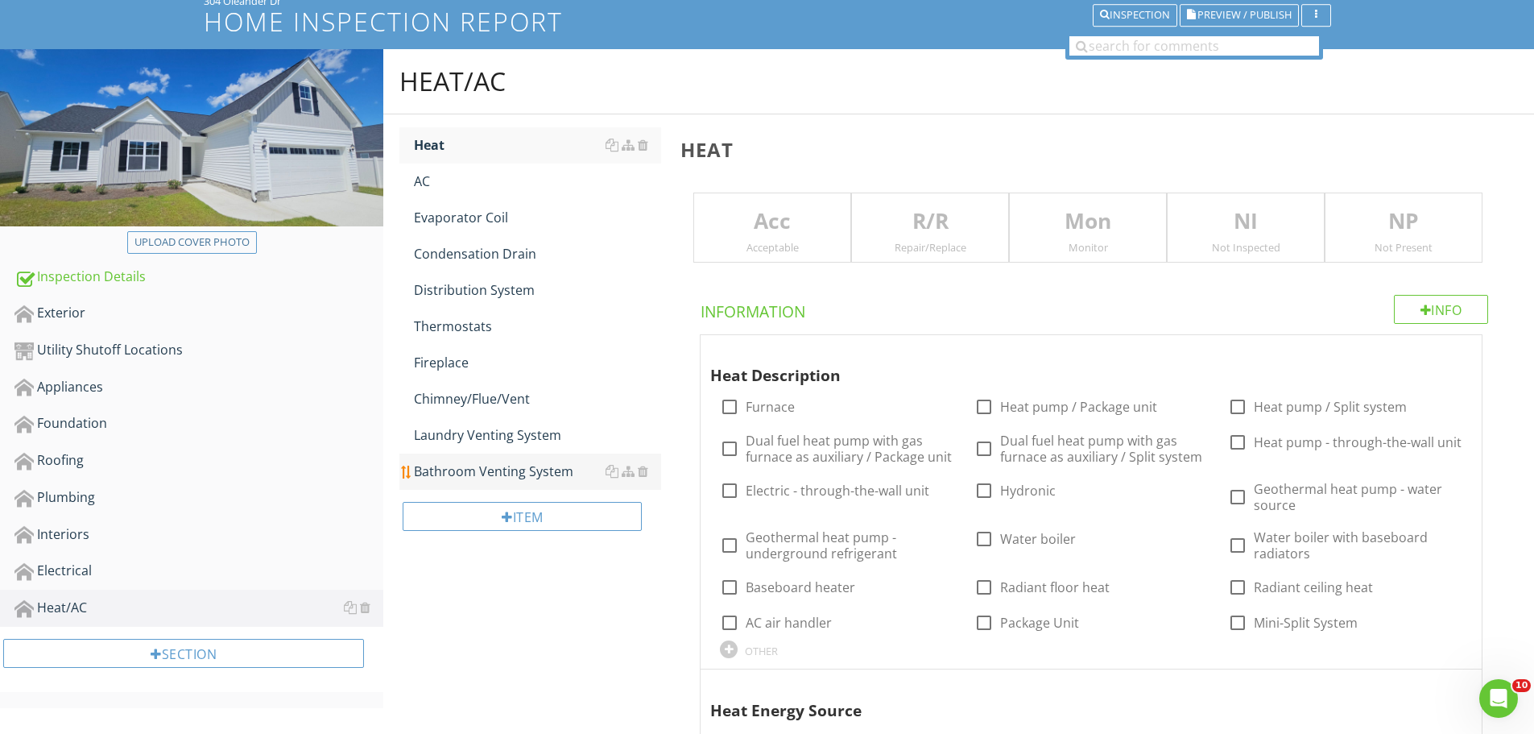
click at [517, 465] on div "Bathroom Venting System" at bounding box center [537, 470] width 247 height 19
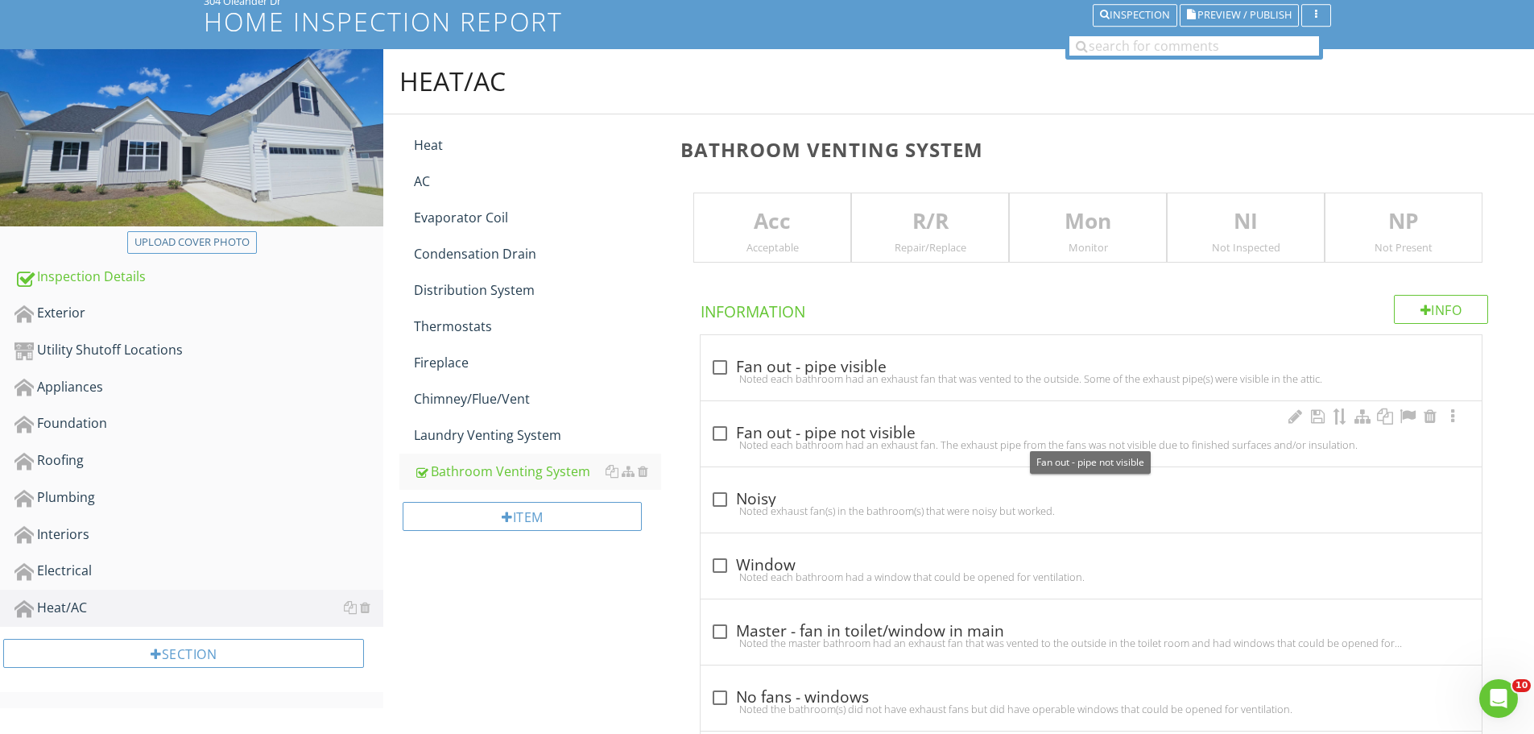
click at [733, 432] on div at bounding box center [719, 433] width 27 height 27
checkbox input "true"
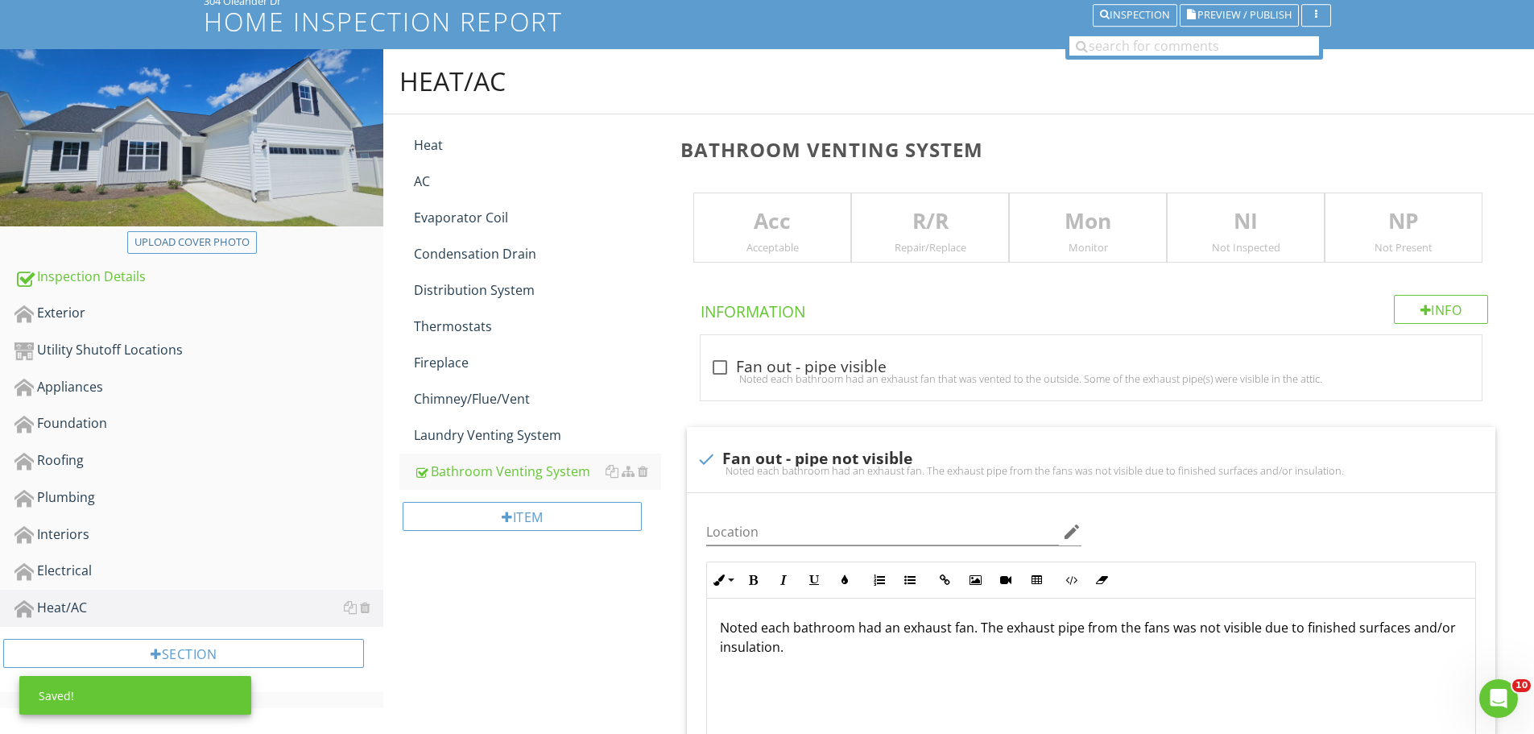
click at [788, 248] on div "Acceptable" at bounding box center [772, 247] width 156 height 13
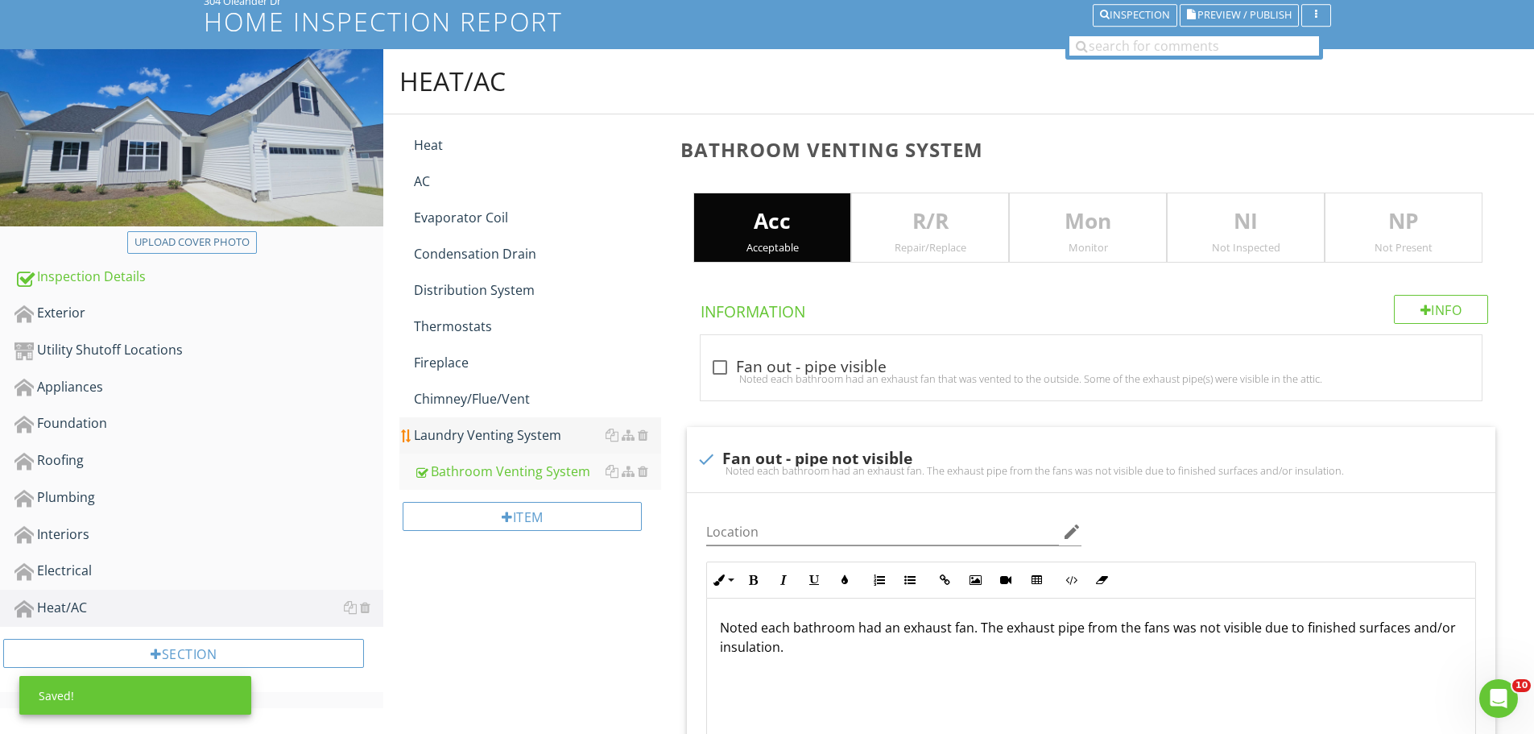
click at [519, 424] on link "Laundry Venting System" at bounding box center [537, 434] width 247 height 35
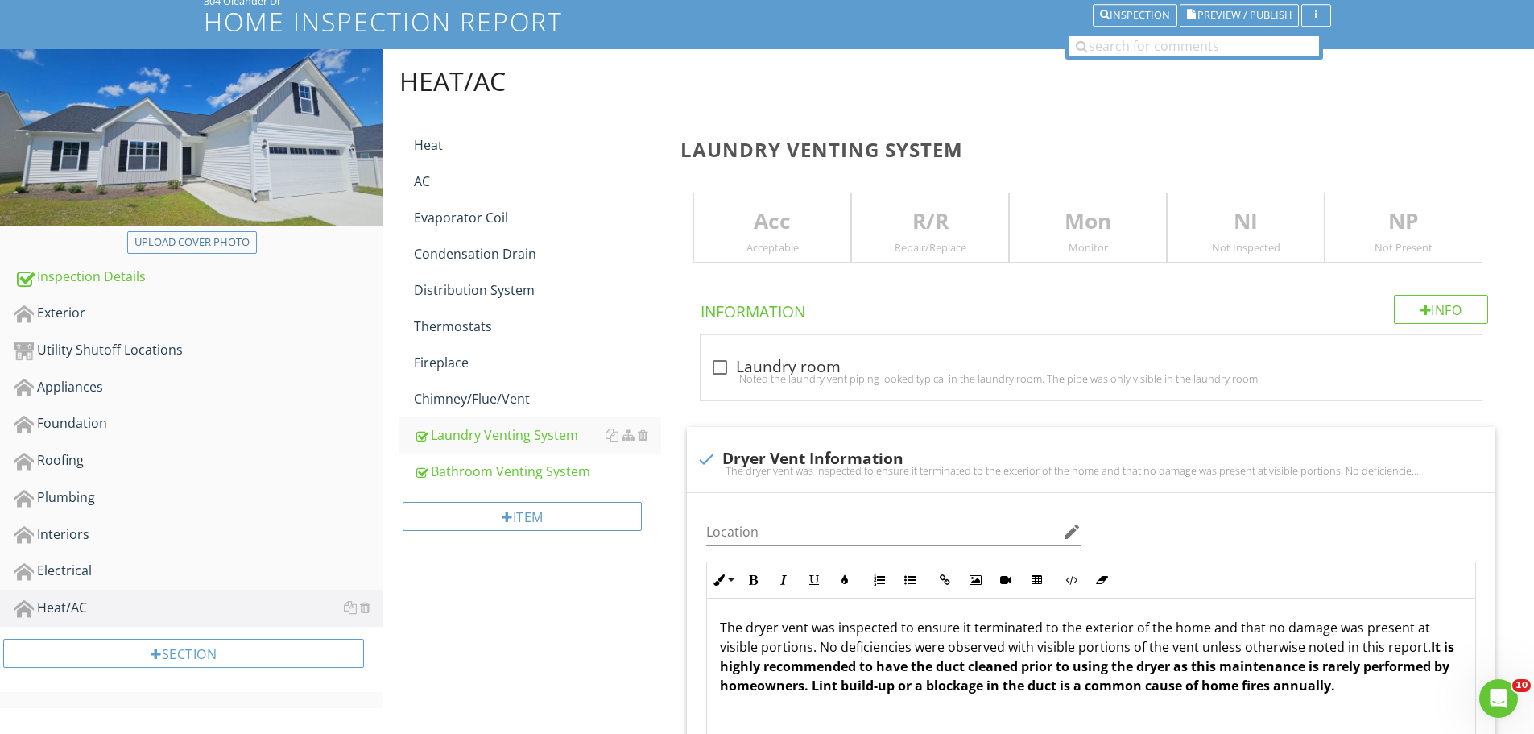
click at [748, 258] on div "Acc Acceptable" at bounding box center [772, 227] width 158 height 71
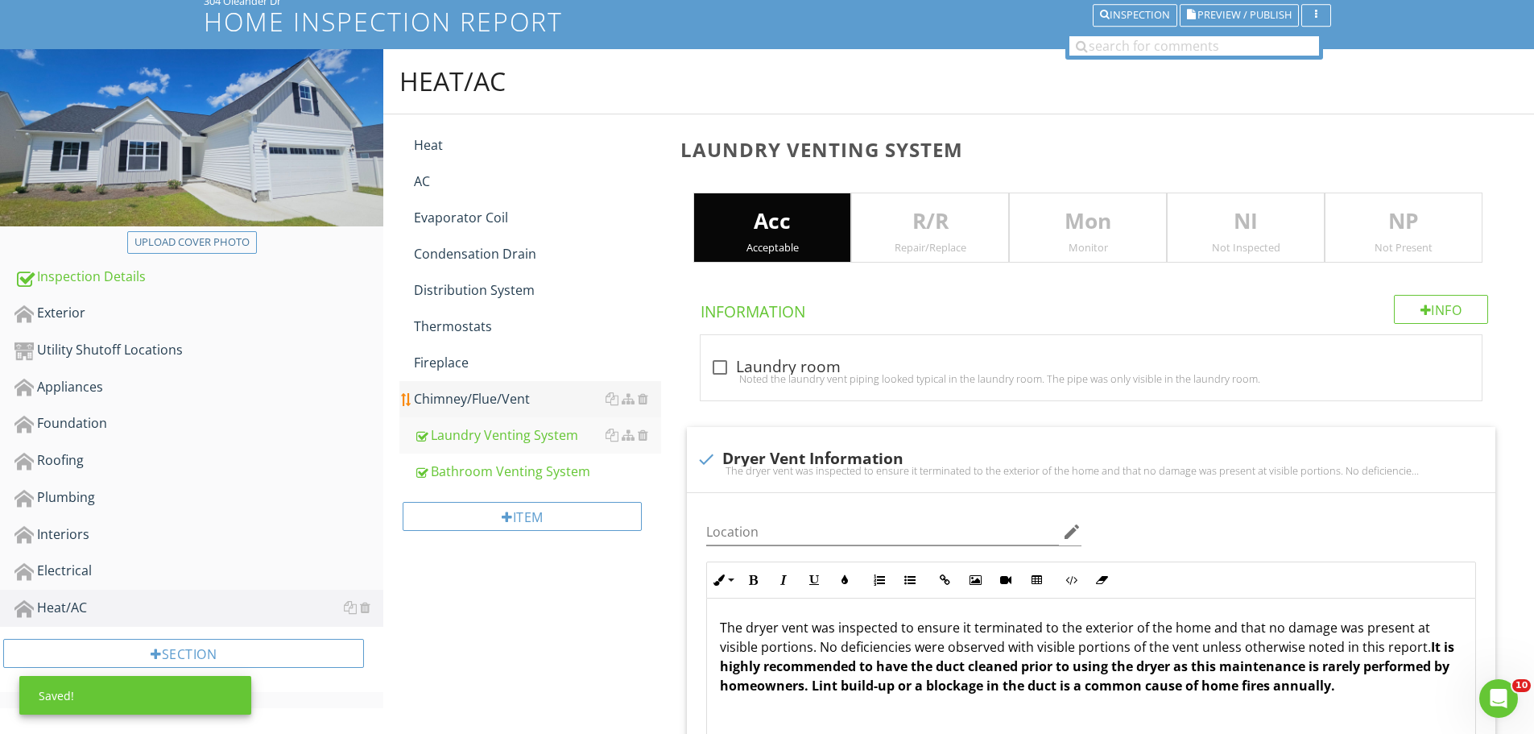
click at [485, 391] on div "Chimney/Flue/Vent" at bounding box center [537, 398] width 247 height 19
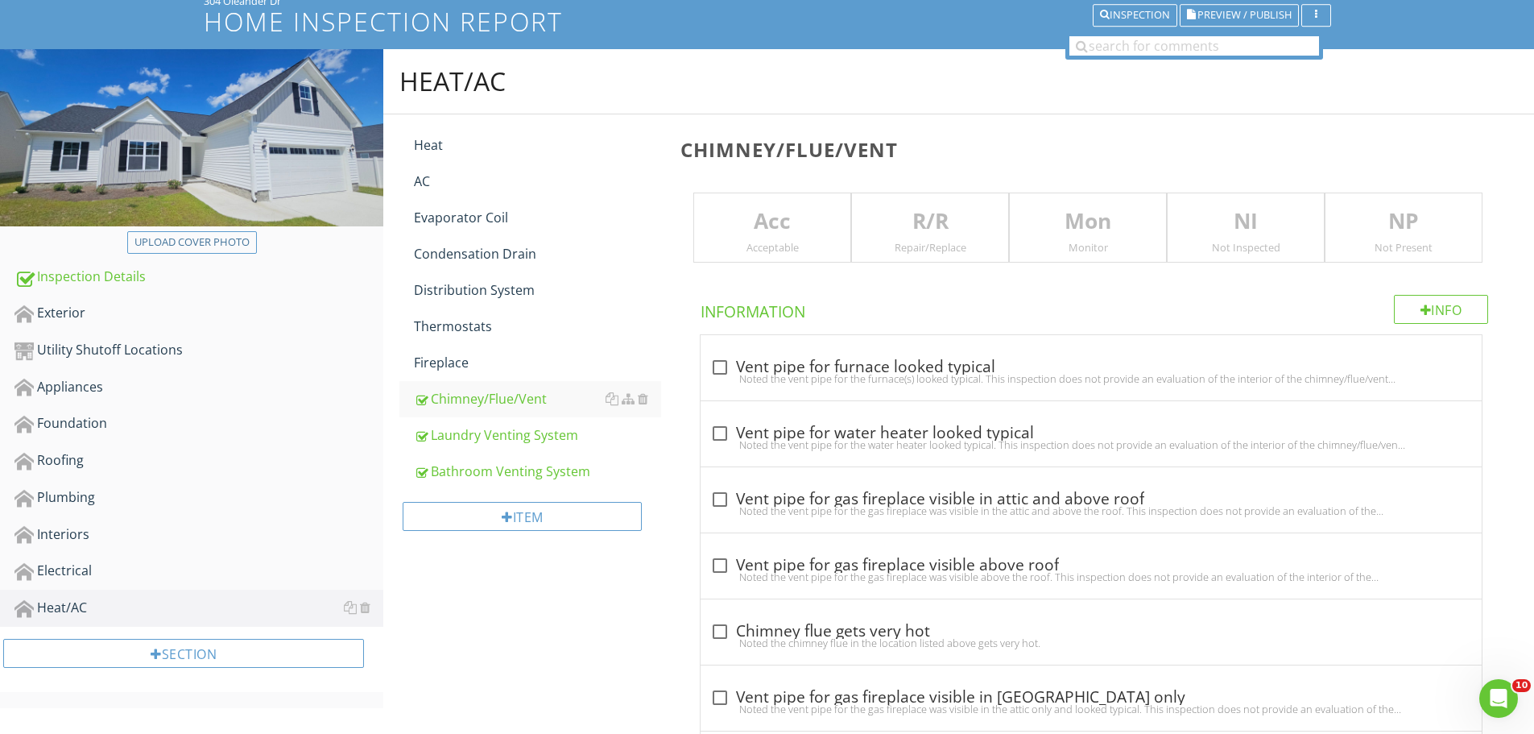
click at [1399, 234] on p "NP" at bounding box center [1404, 221] width 156 height 32
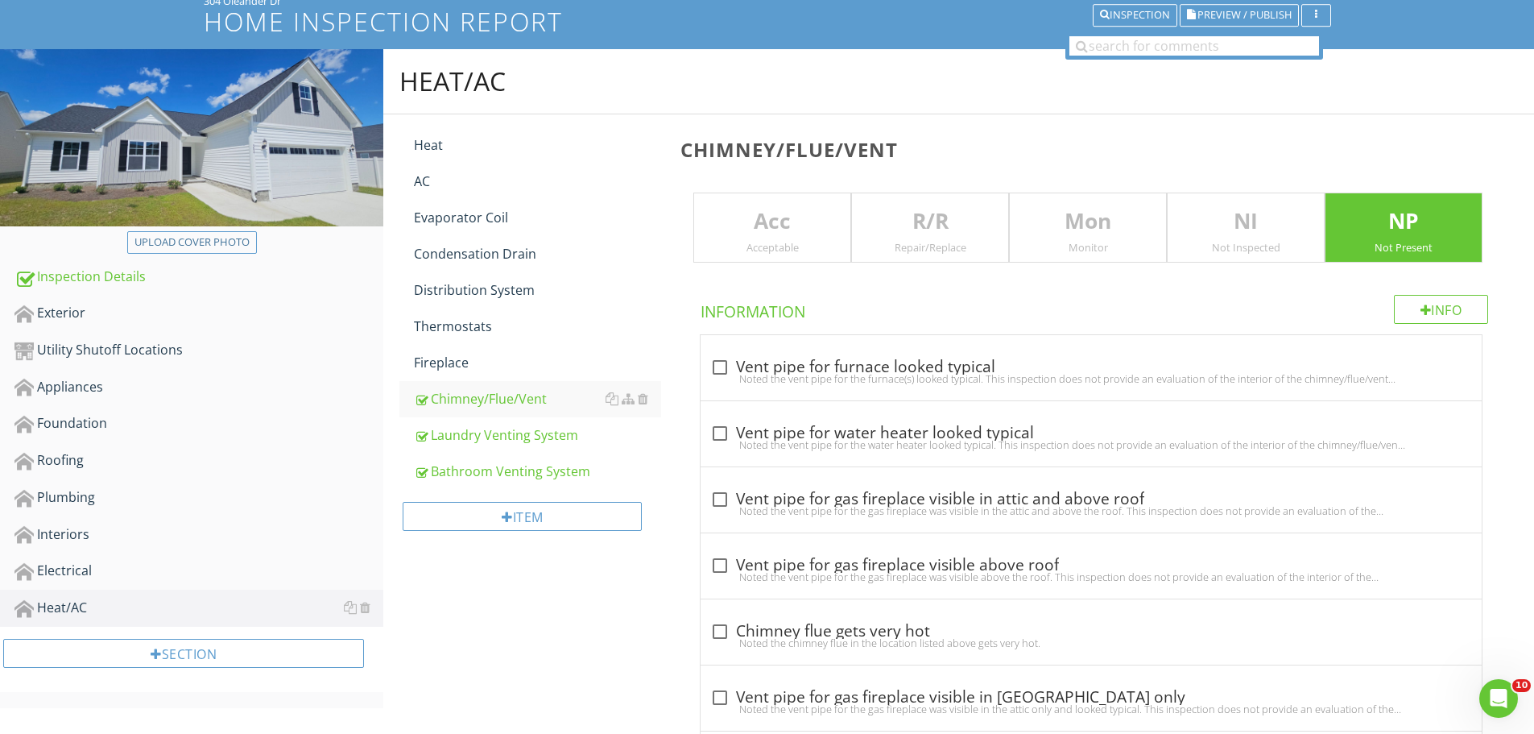
click at [770, 244] on div "Acceptable" at bounding box center [772, 247] width 156 height 13
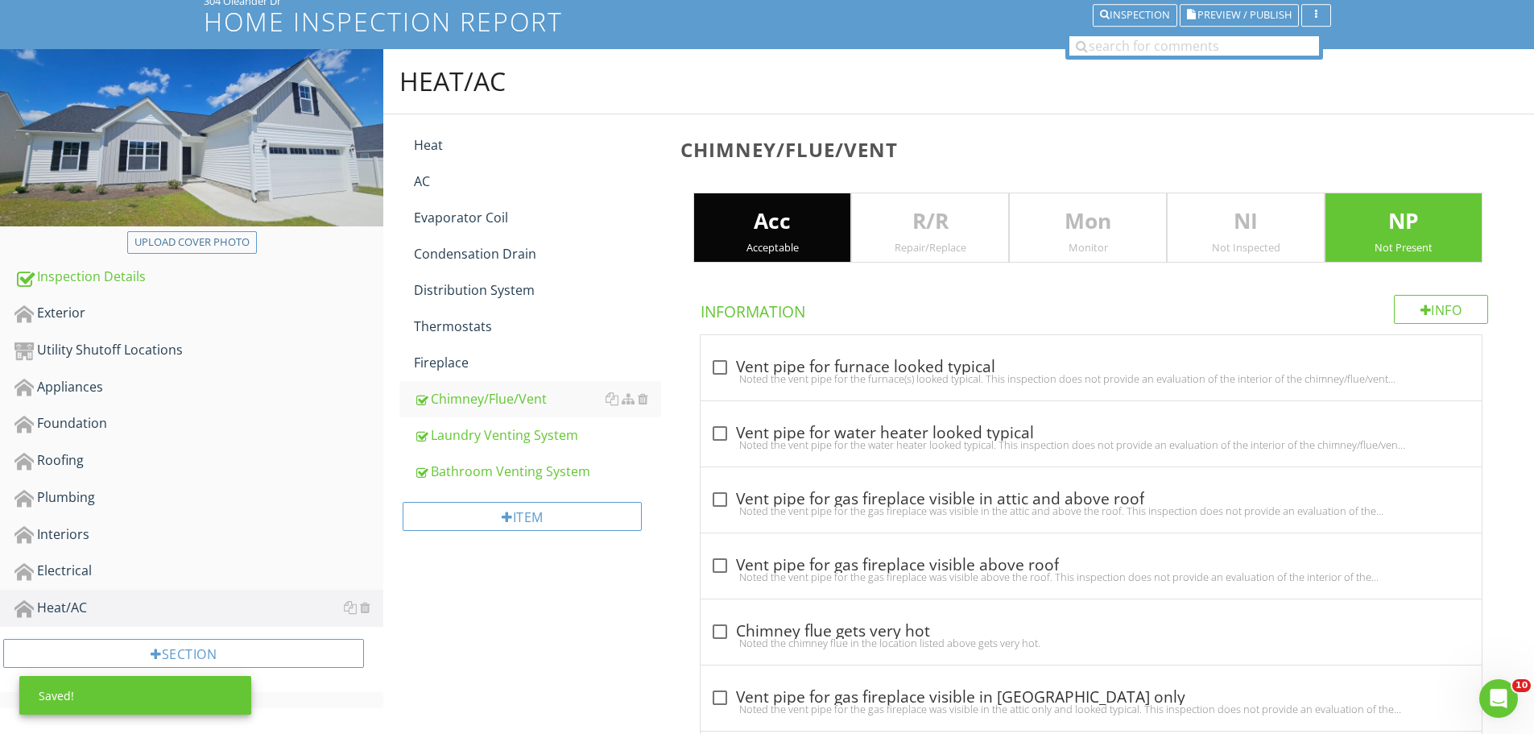
click at [1378, 214] on p "NP" at bounding box center [1404, 221] width 156 height 32
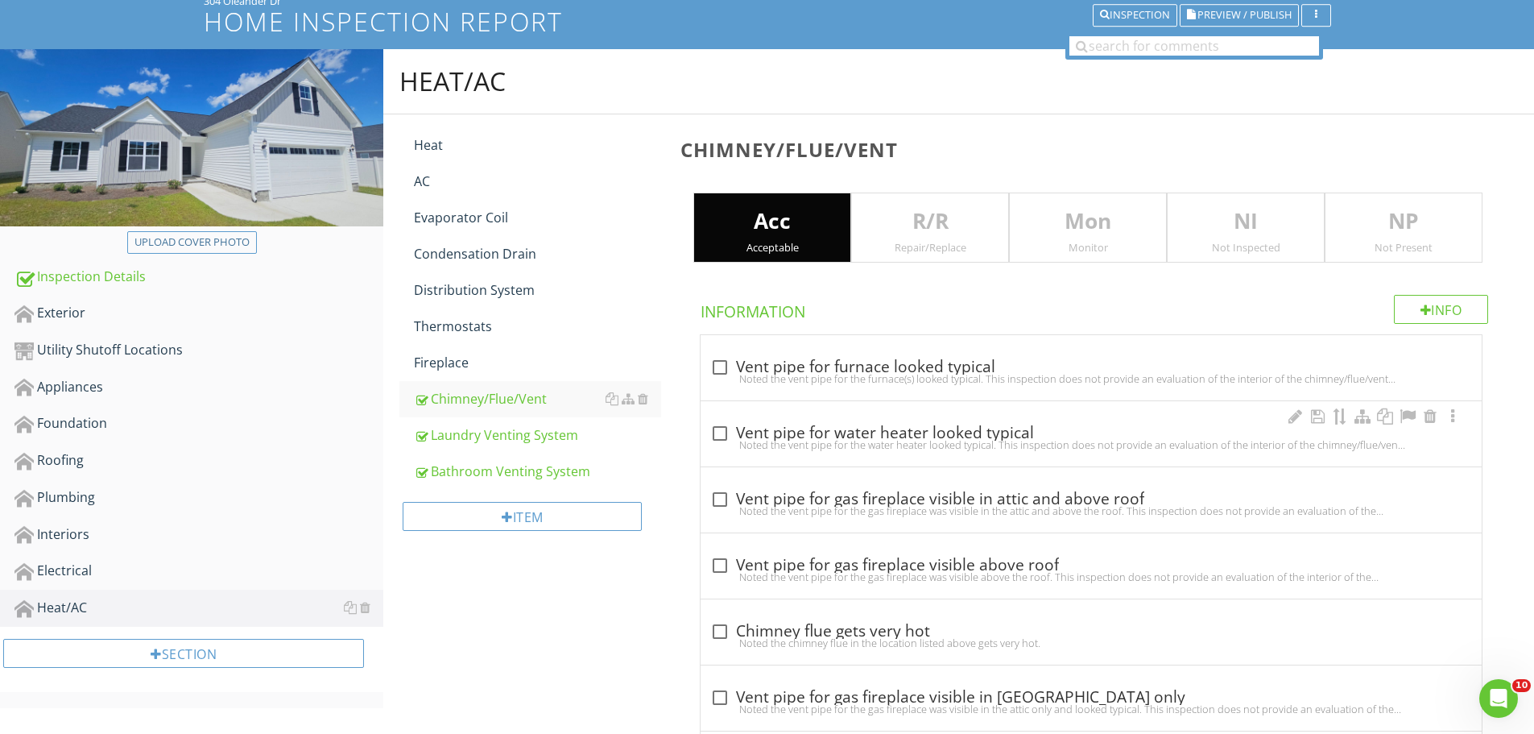
click at [715, 438] on div "Noted the vent pipe for the water heater looked typical. This inspection does n…" at bounding box center [1091, 444] width 762 height 13
checkbox input "true"
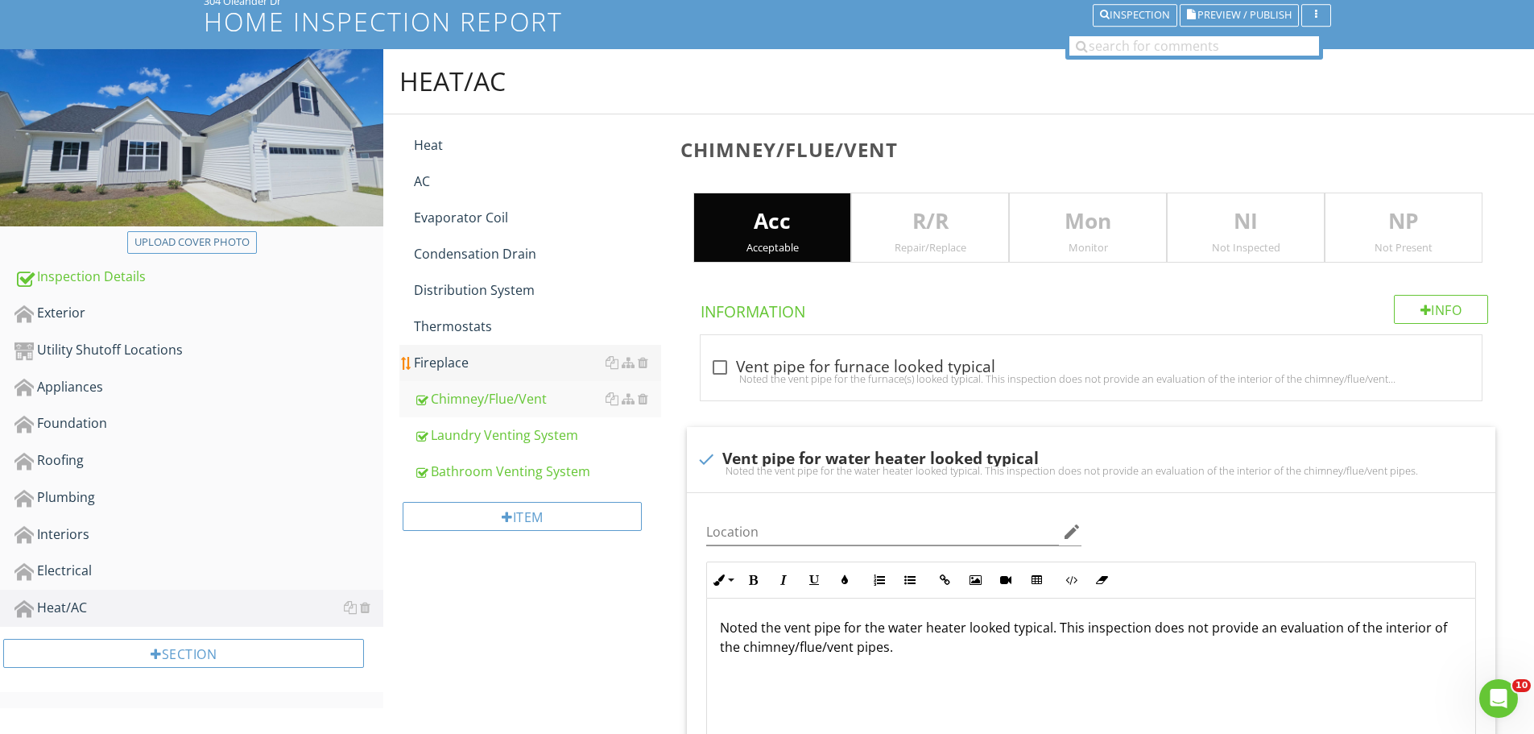
click at [467, 356] on div "Fireplace" at bounding box center [537, 362] width 247 height 19
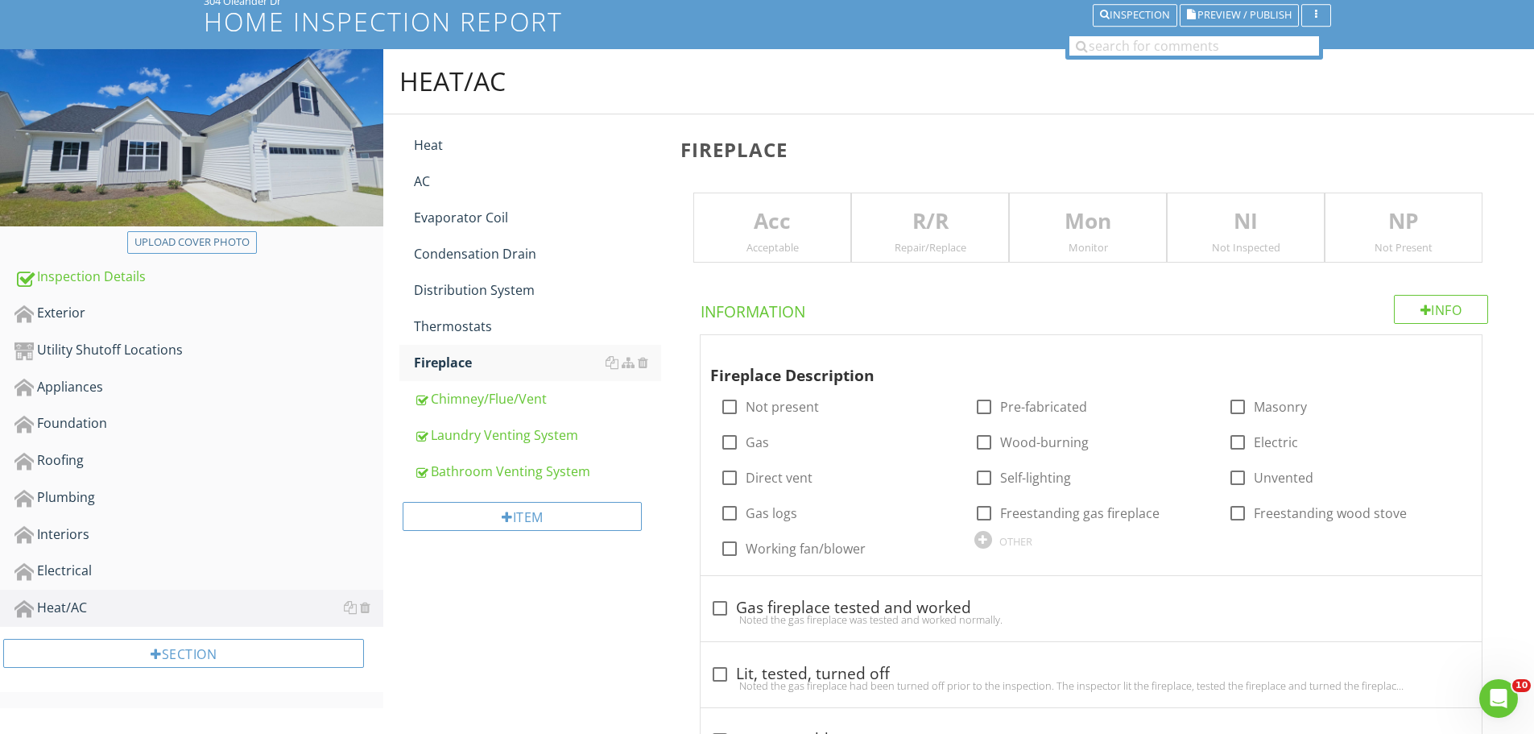
click at [809, 249] on div "Acceptable" at bounding box center [772, 247] width 156 height 13
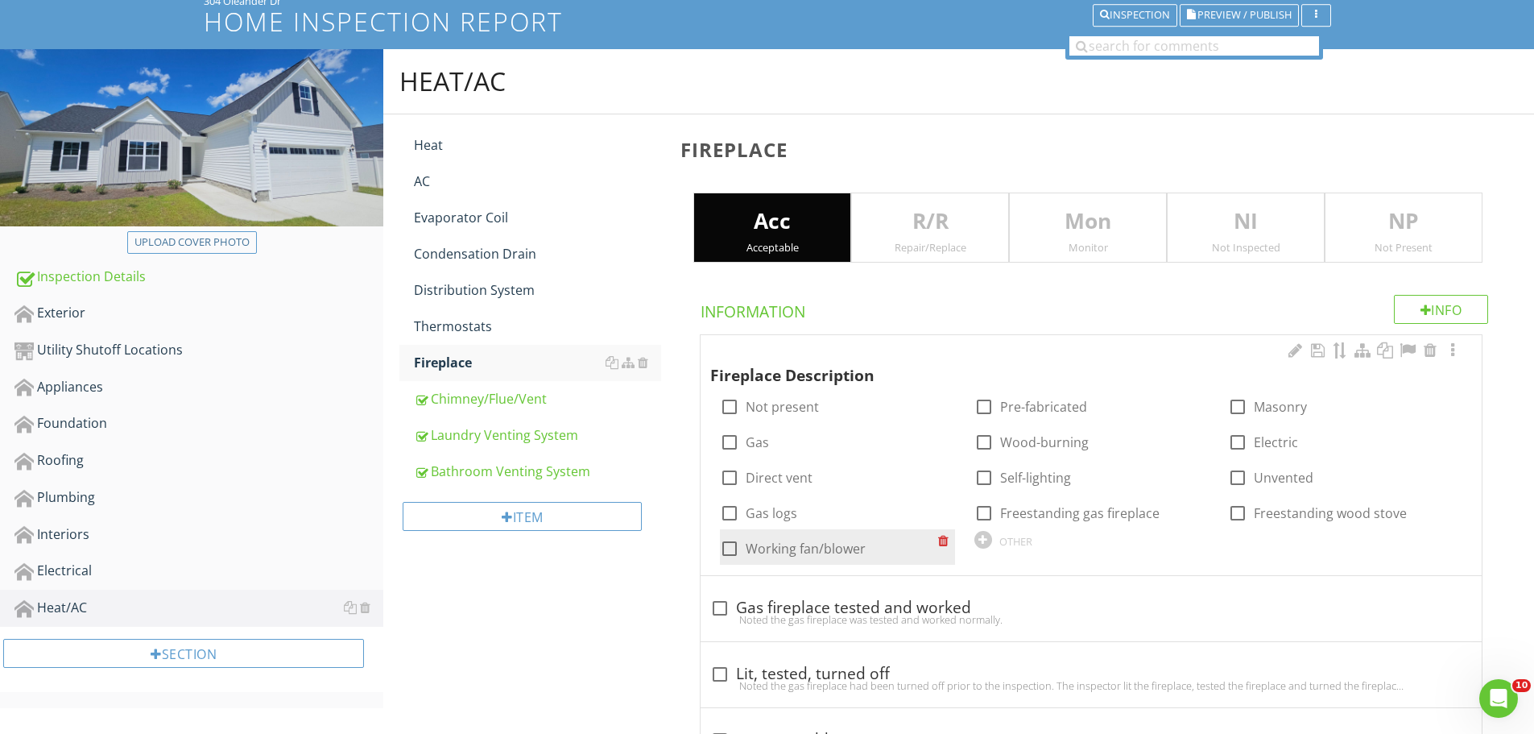
click at [722, 548] on div at bounding box center [729, 548] width 27 height 27
checkbox input "true"
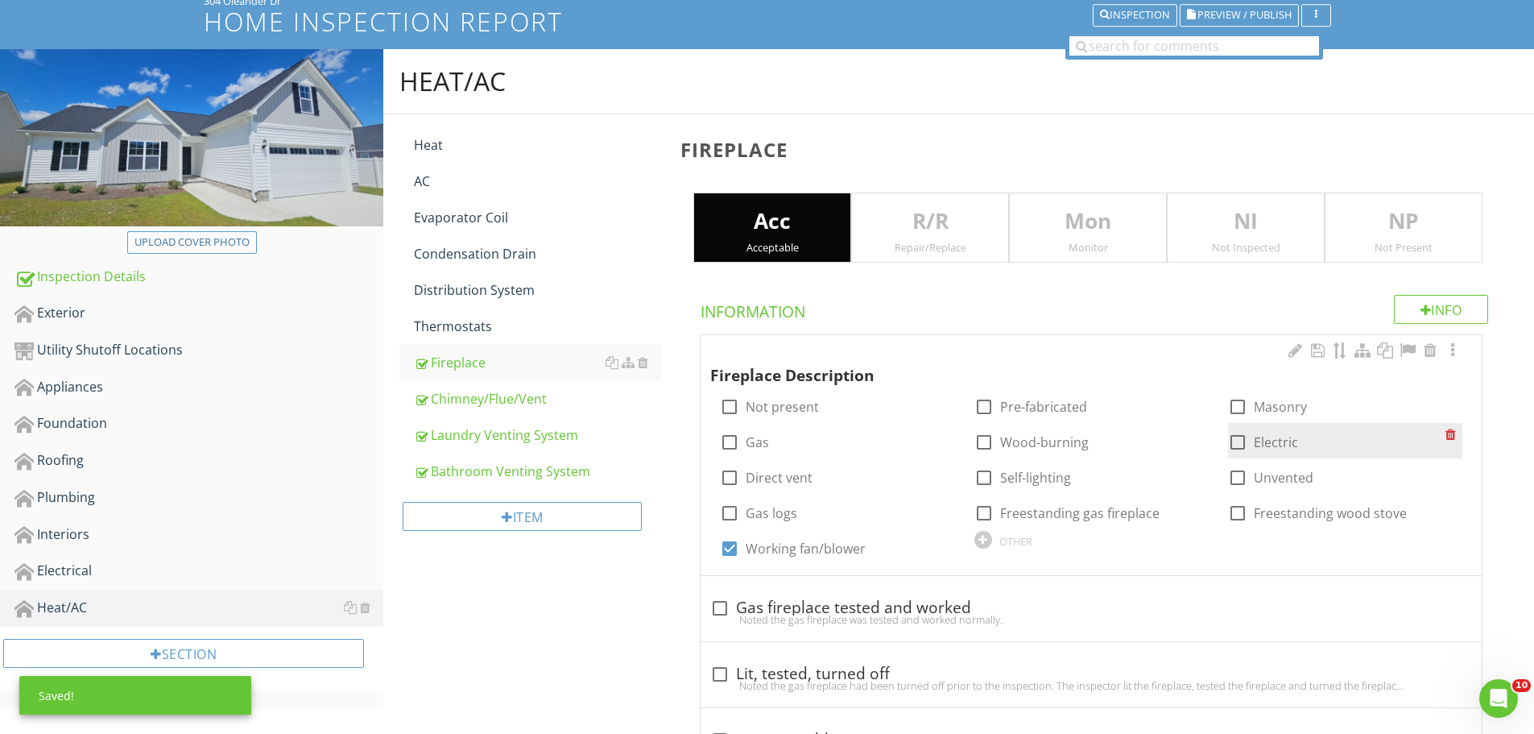
click at [1224, 442] on div at bounding box center [1237, 441] width 27 height 27
checkbox input "true"
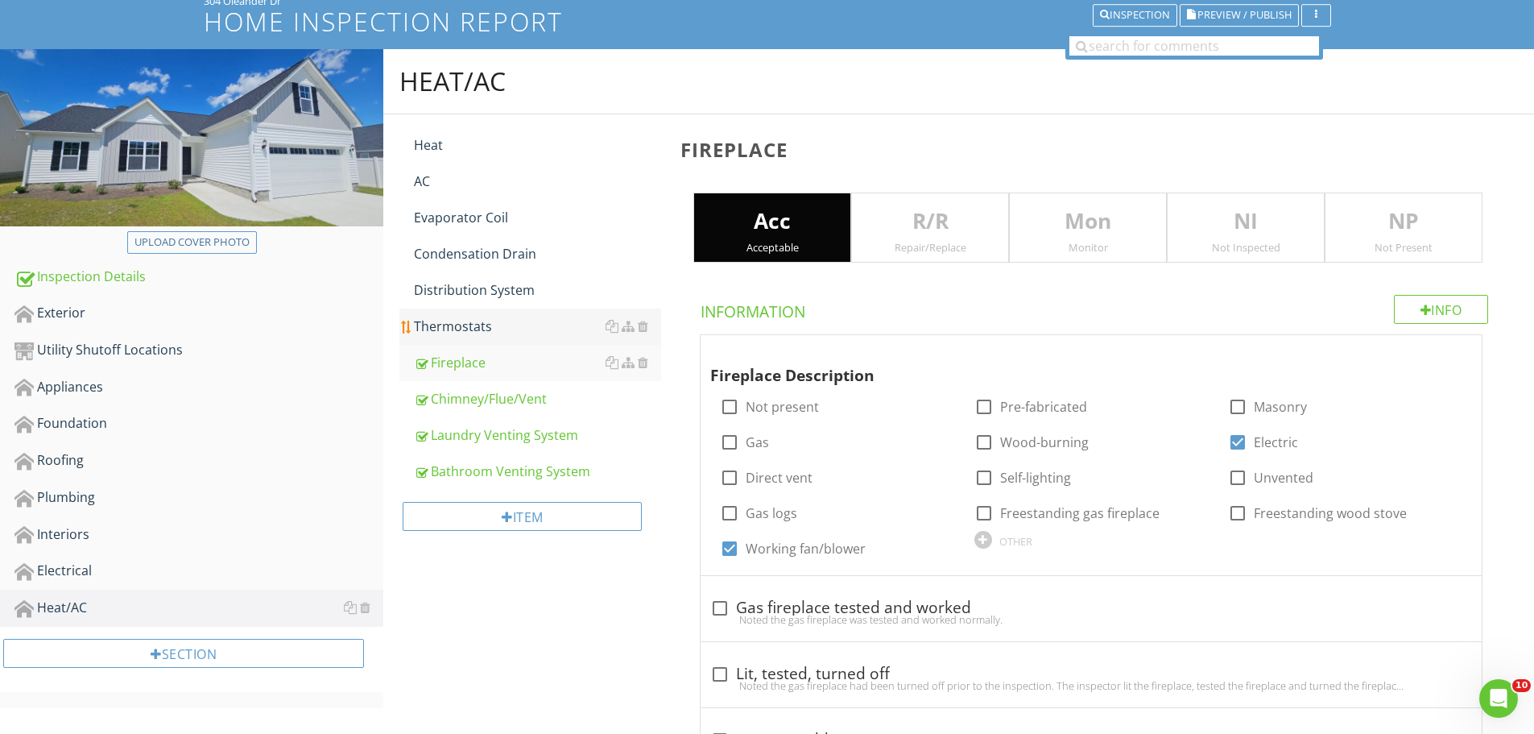
click at [471, 326] on div "Thermostats" at bounding box center [537, 325] width 247 height 19
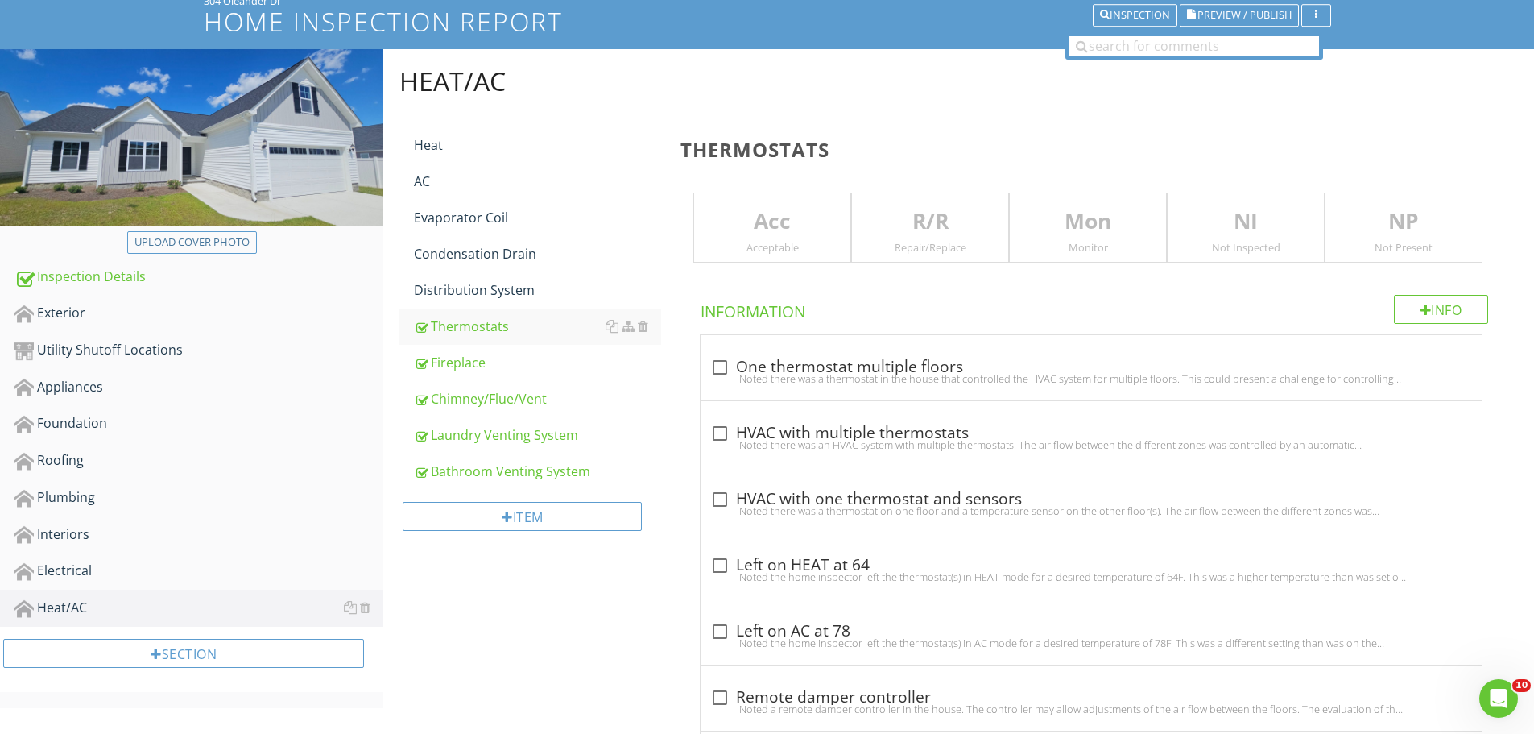
click at [1210, 255] on div "NI Not Inspected" at bounding box center [1246, 227] width 158 height 71
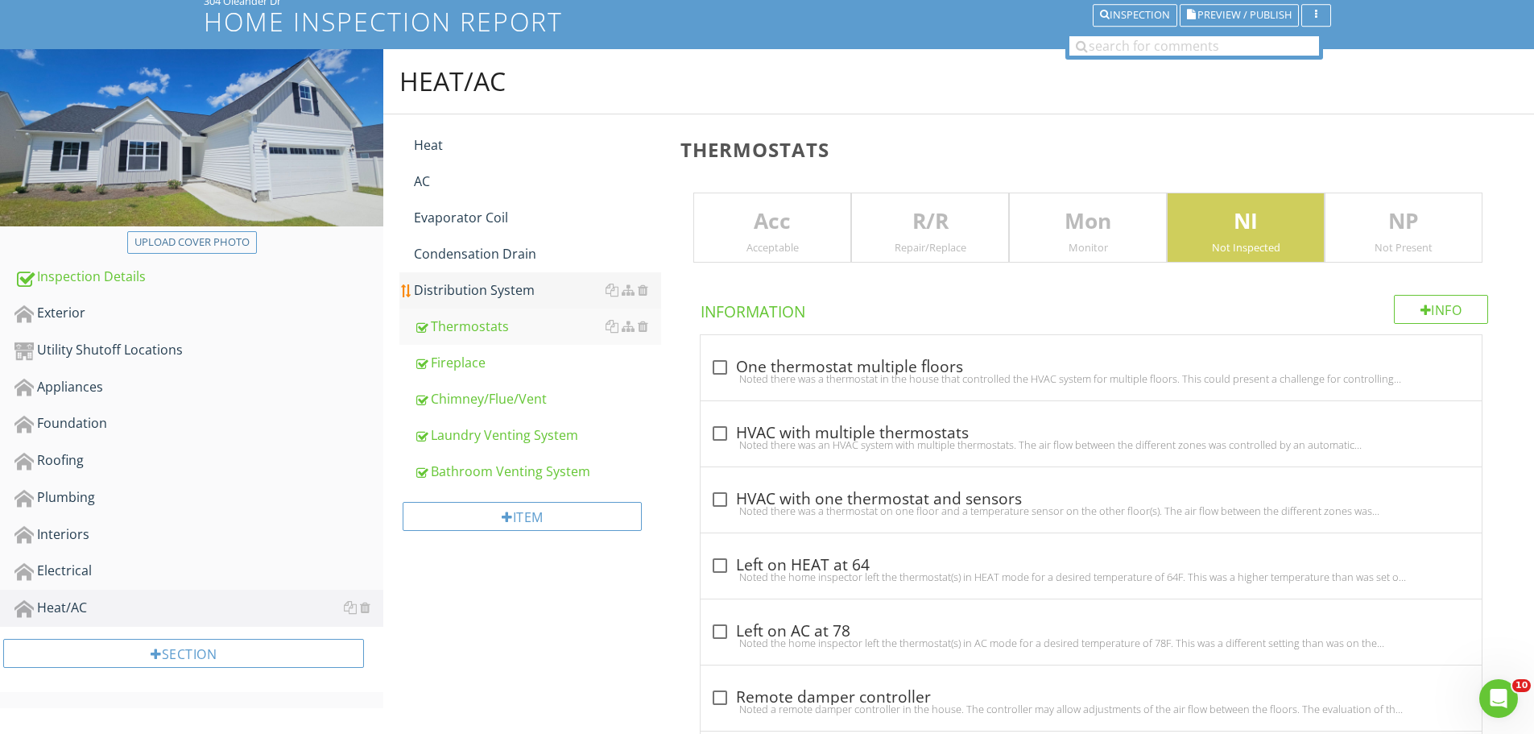
click at [478, 277] on link "Distribution System" at bounding box center [537, 289] width 247 height 35
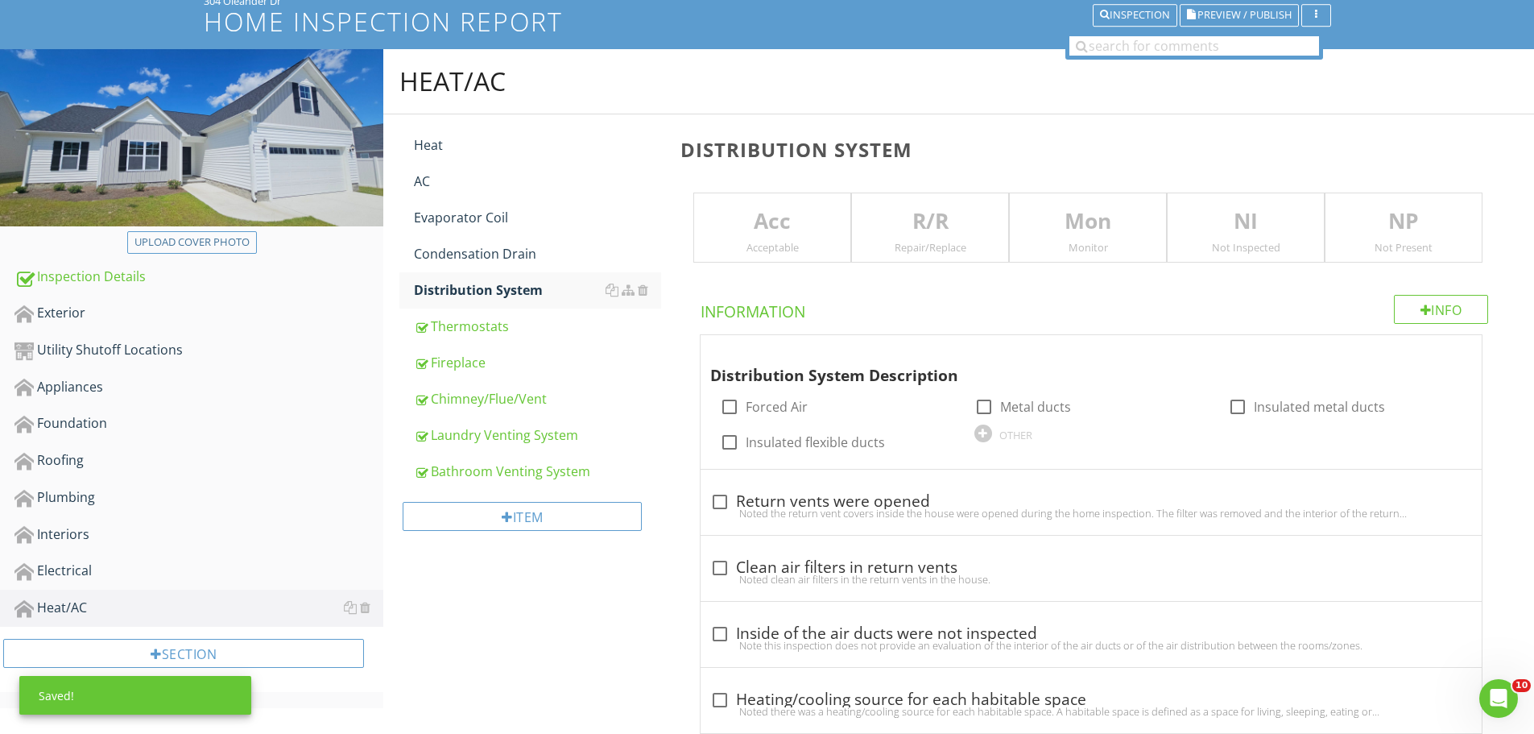
click at [1230, 253] on div "Not Inspected" at bounding box center [1246, 247] width 156 height 13
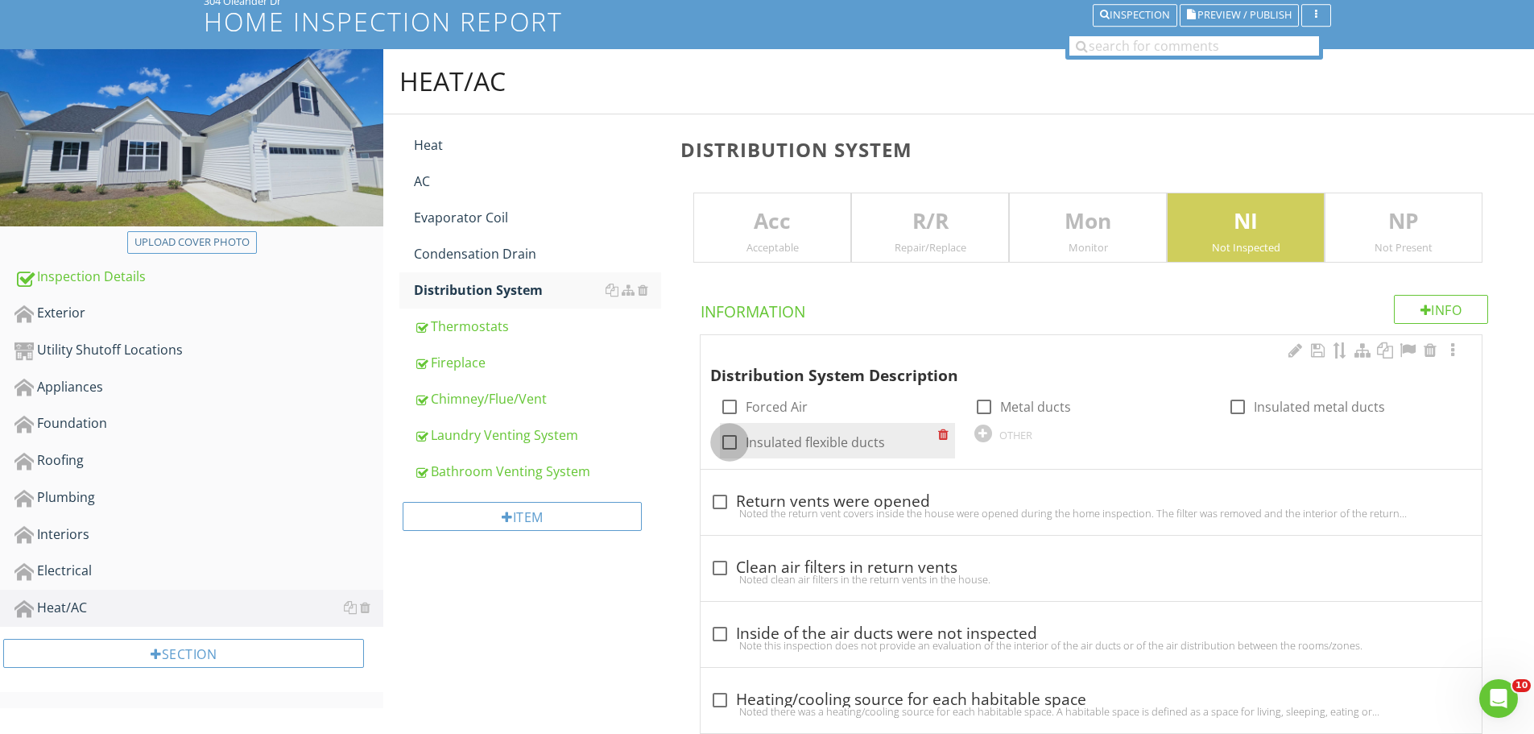
click at [721, 439] on div at bounding box center [729, 441] width 27 height 27
checkbox input "true"
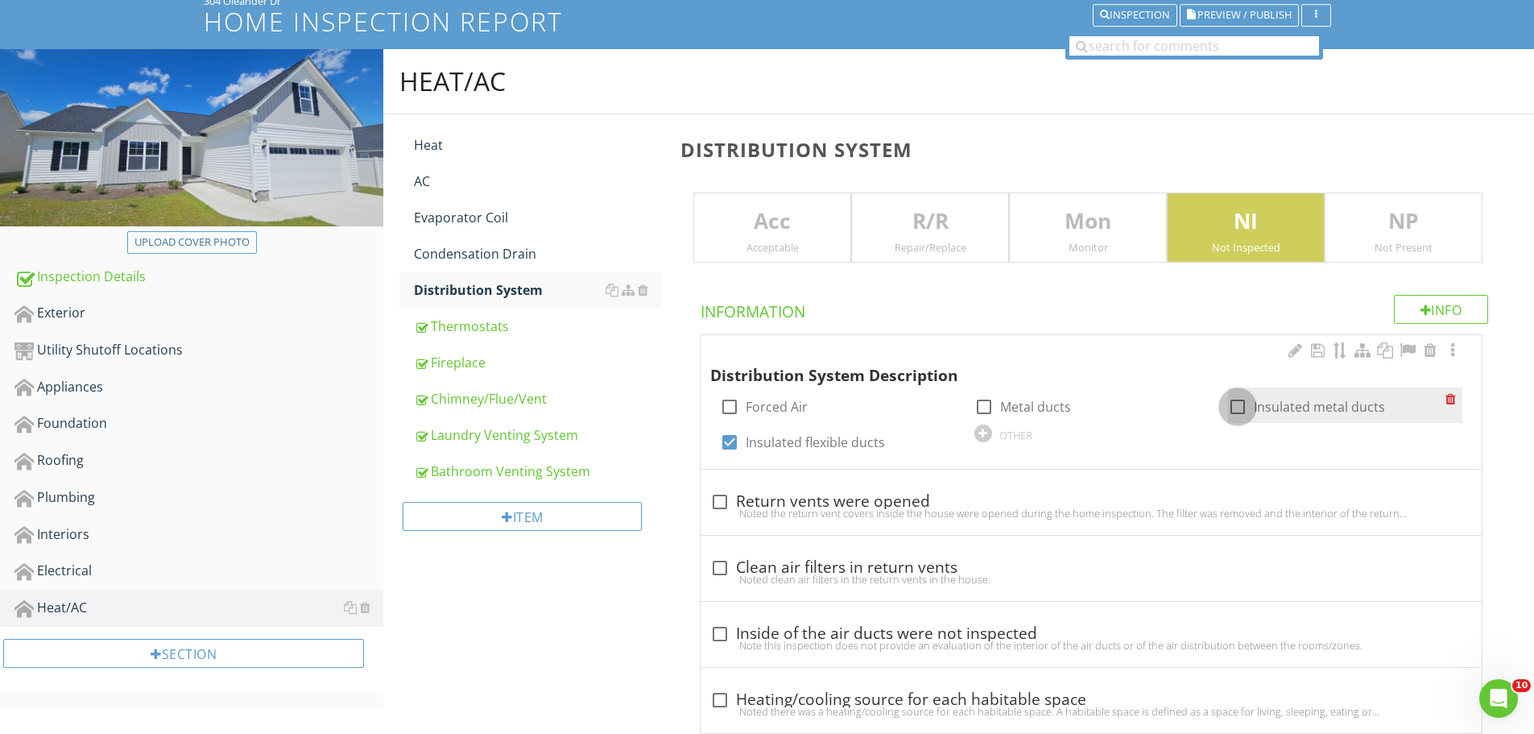
click at [1231, 403] on div at bounding box center [1237, 406] width 27 height 27
checkbox input "true"
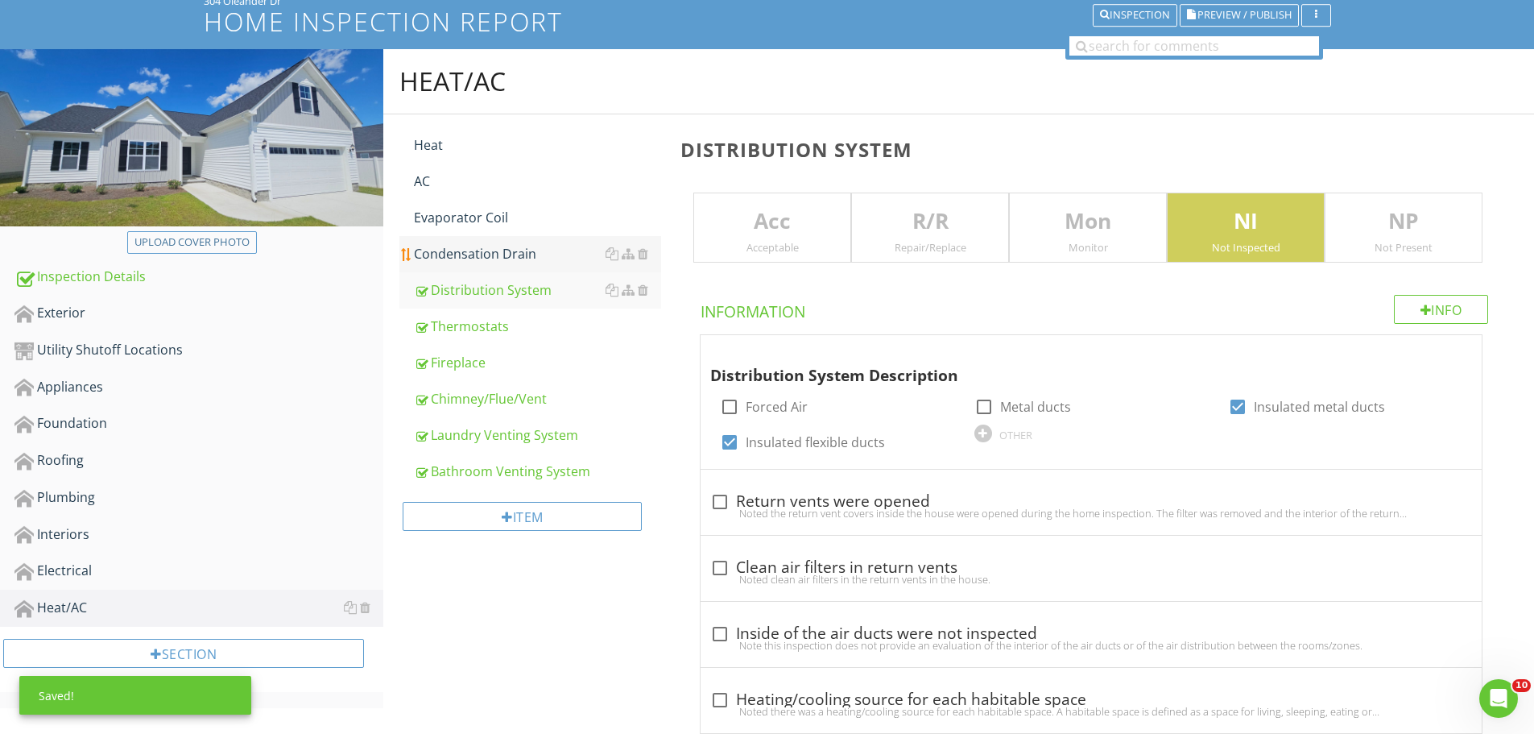
click at [498, 260] on div "Condensation Drain" at bounding box center [537, 253] width 247 height 19
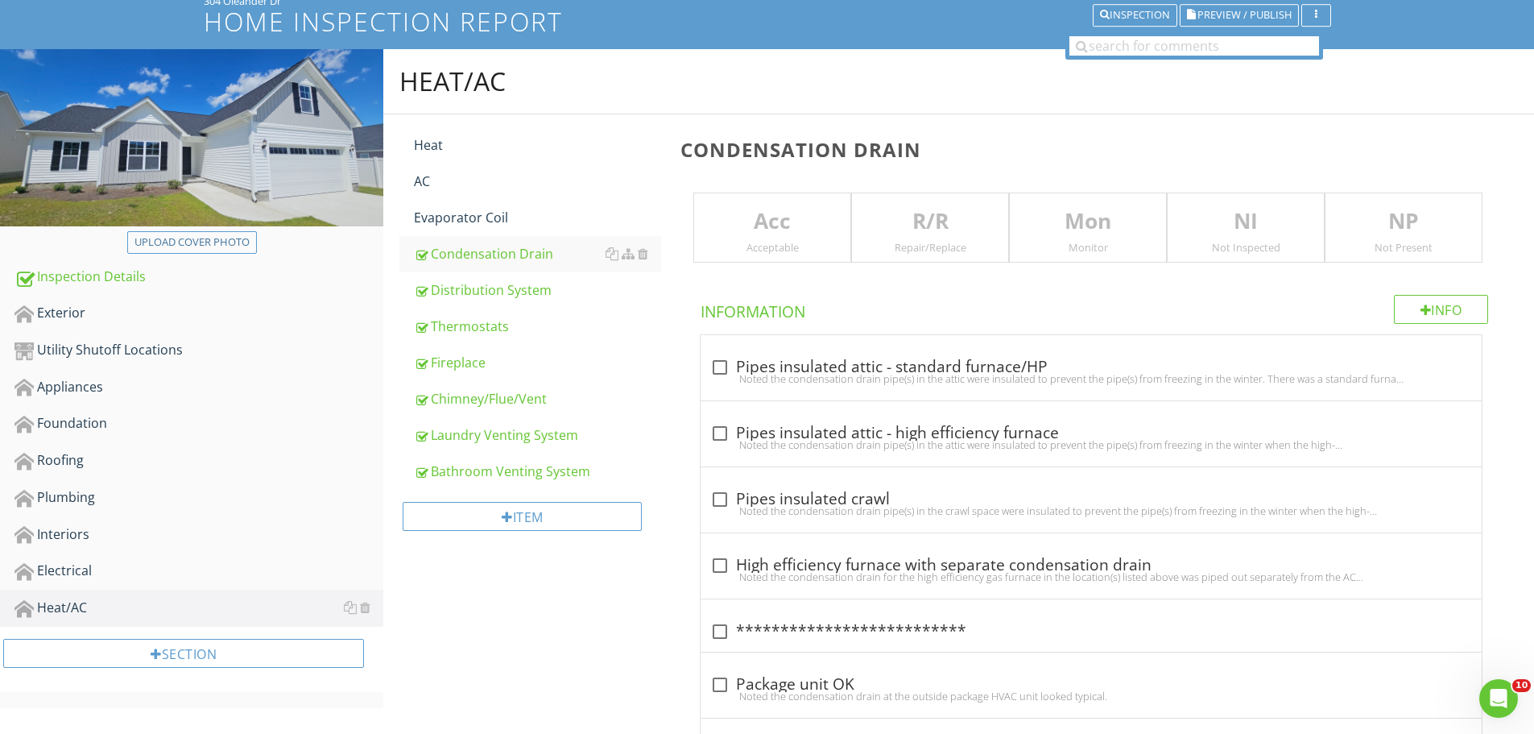
click at [1288, 228] on p "NI" at bounding box center [1246, 221] width 156 height 32
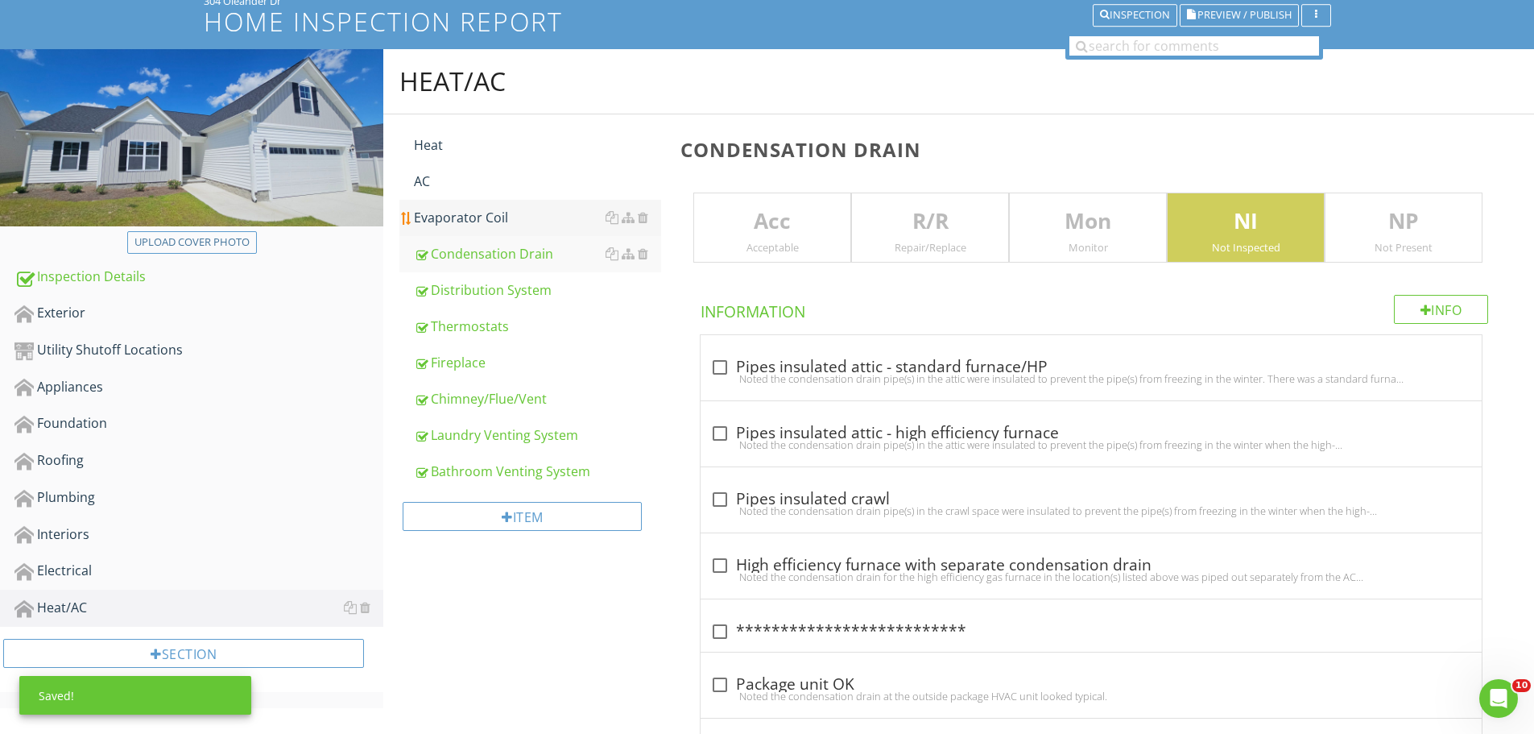
click at [503, 220] on div "Evaporator Coil" at bounding box center [537, 217] width 247 height 19
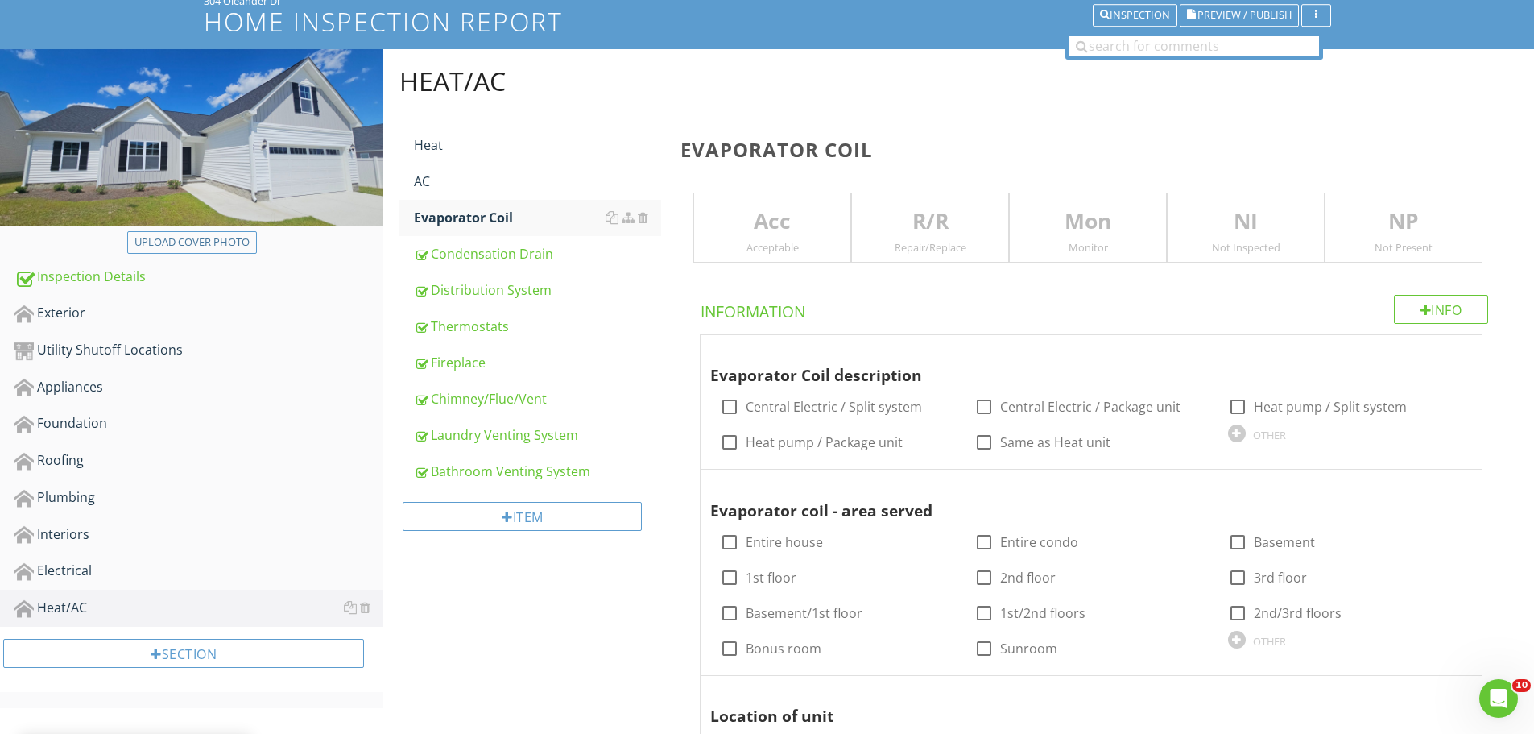
click at [1240, 241] on div "Not Inspected" at bounding box center [1246, 247] width 156 height 13
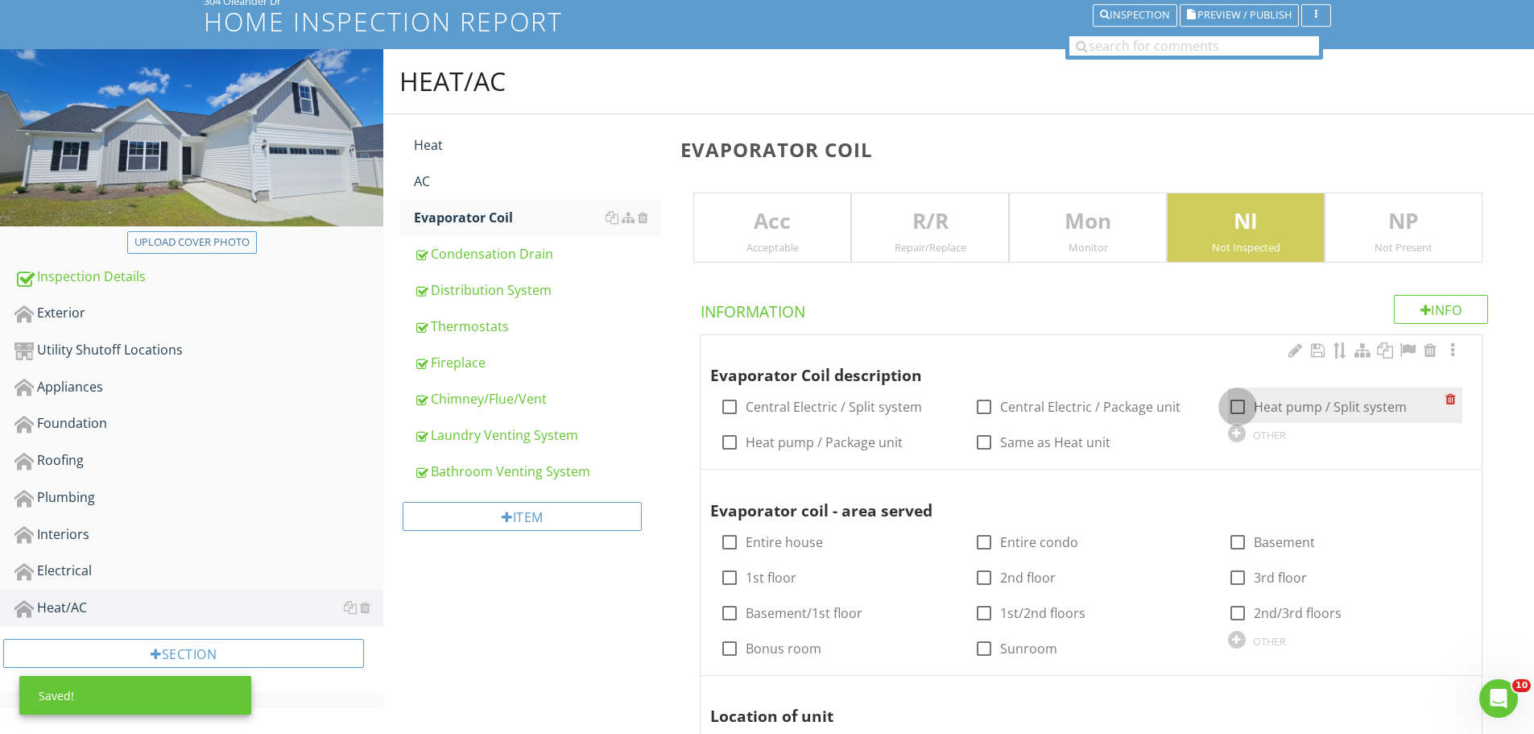
click at [1231, 405] on div at bounding box center [1237, 406] width 27 height 27
checkbox input "true"
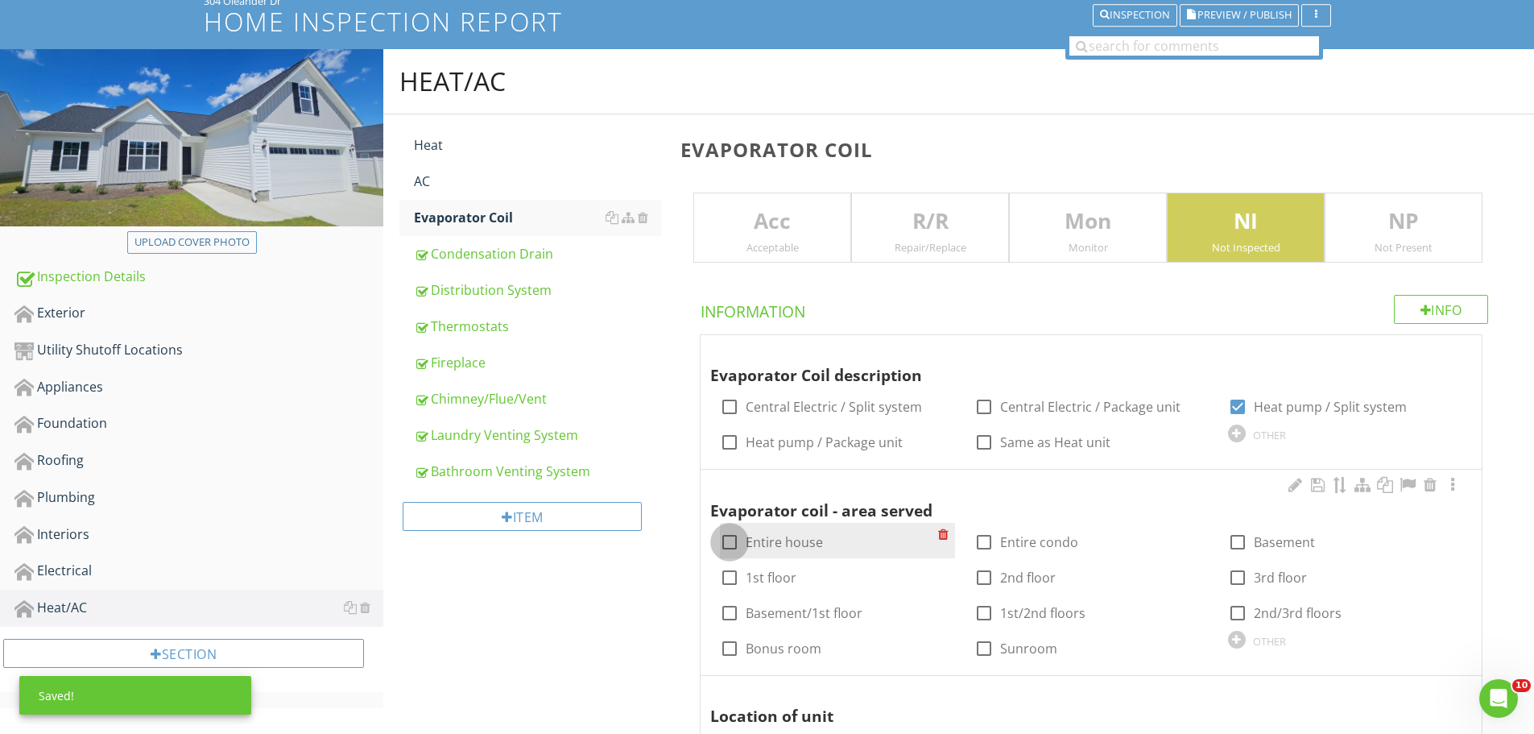
click at [734, 549] on div at bounding box center [729, 541] width 27 height 27
checkbox input "true"
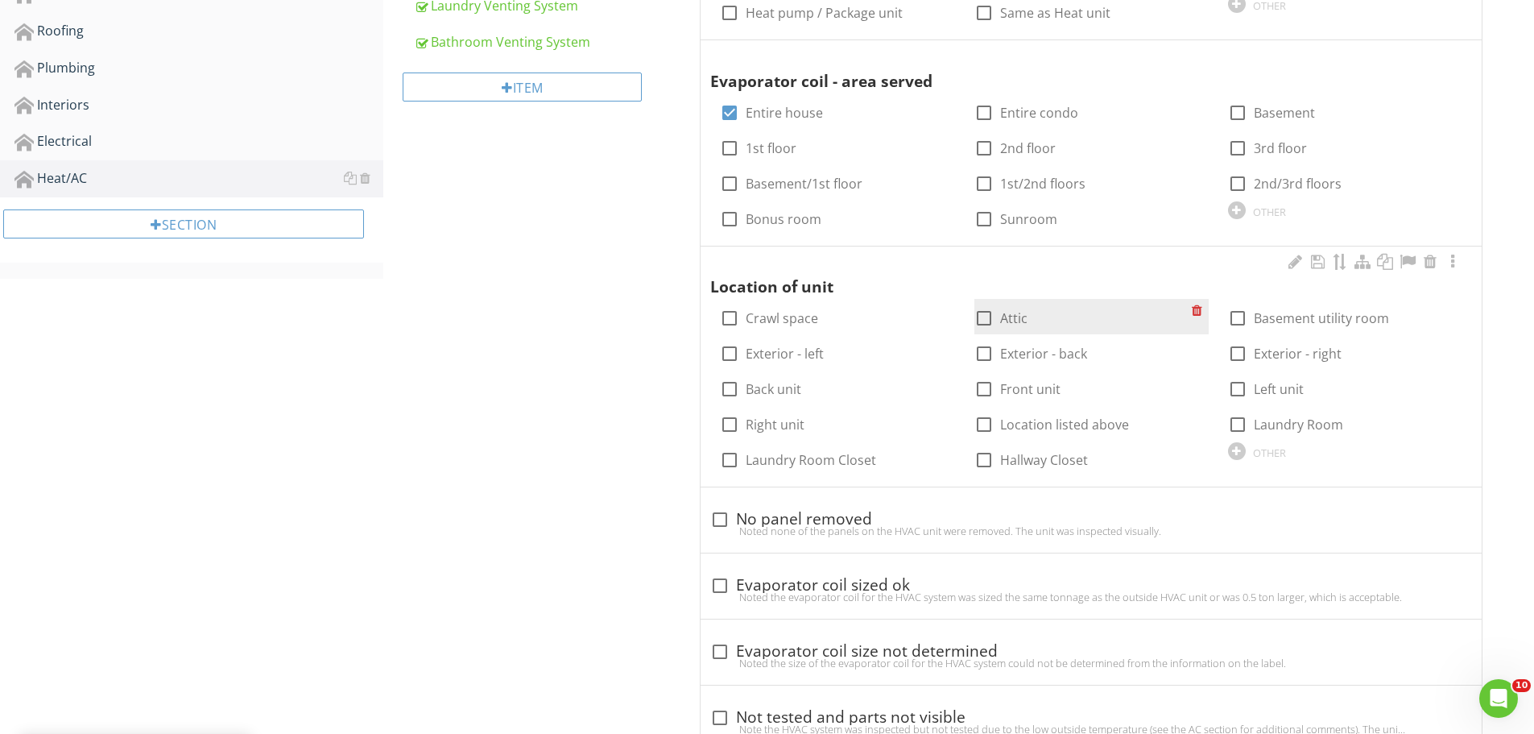
click at [988, 322] on div at bounding box center [983, 317] width 27 height 27
checkbox input "true"
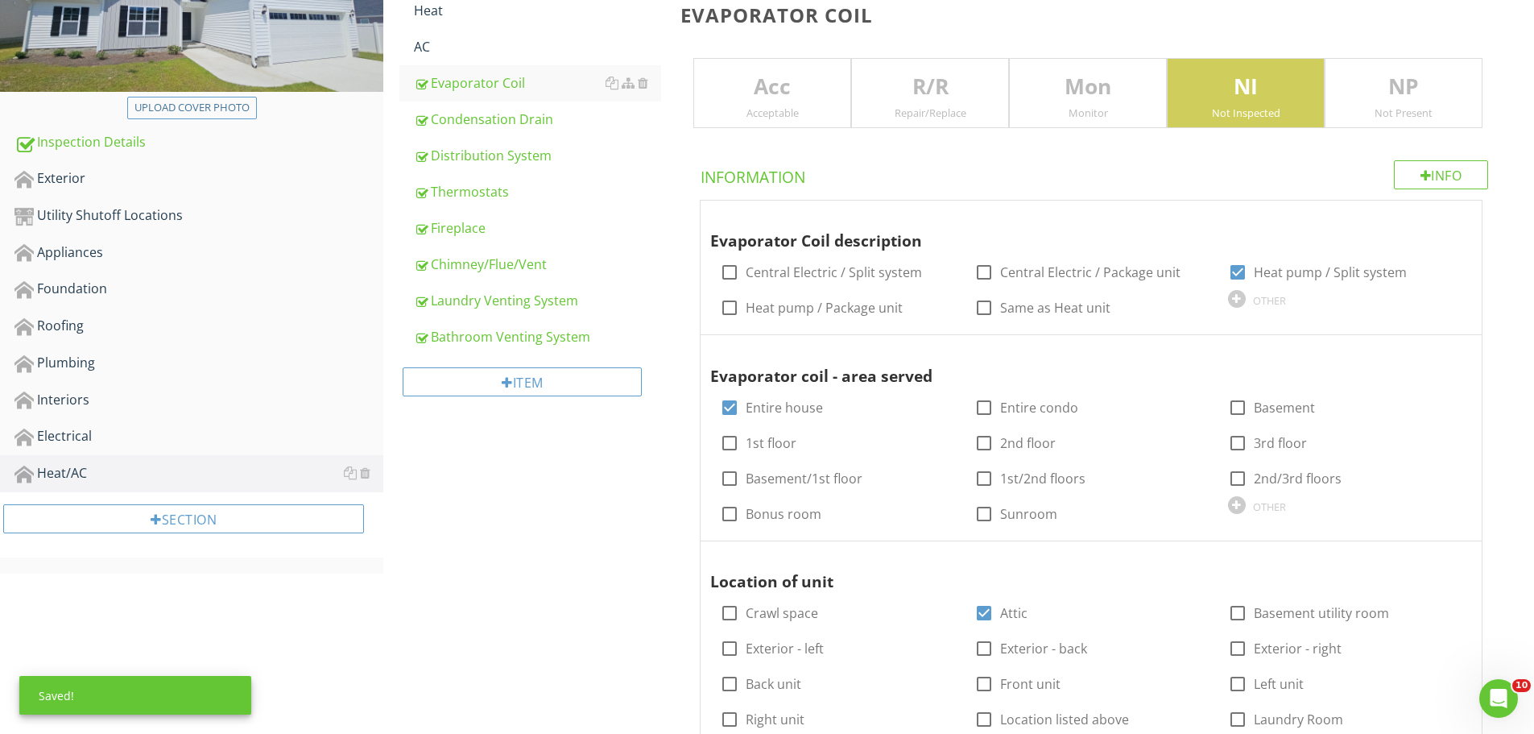
scroll to position [129, 0]
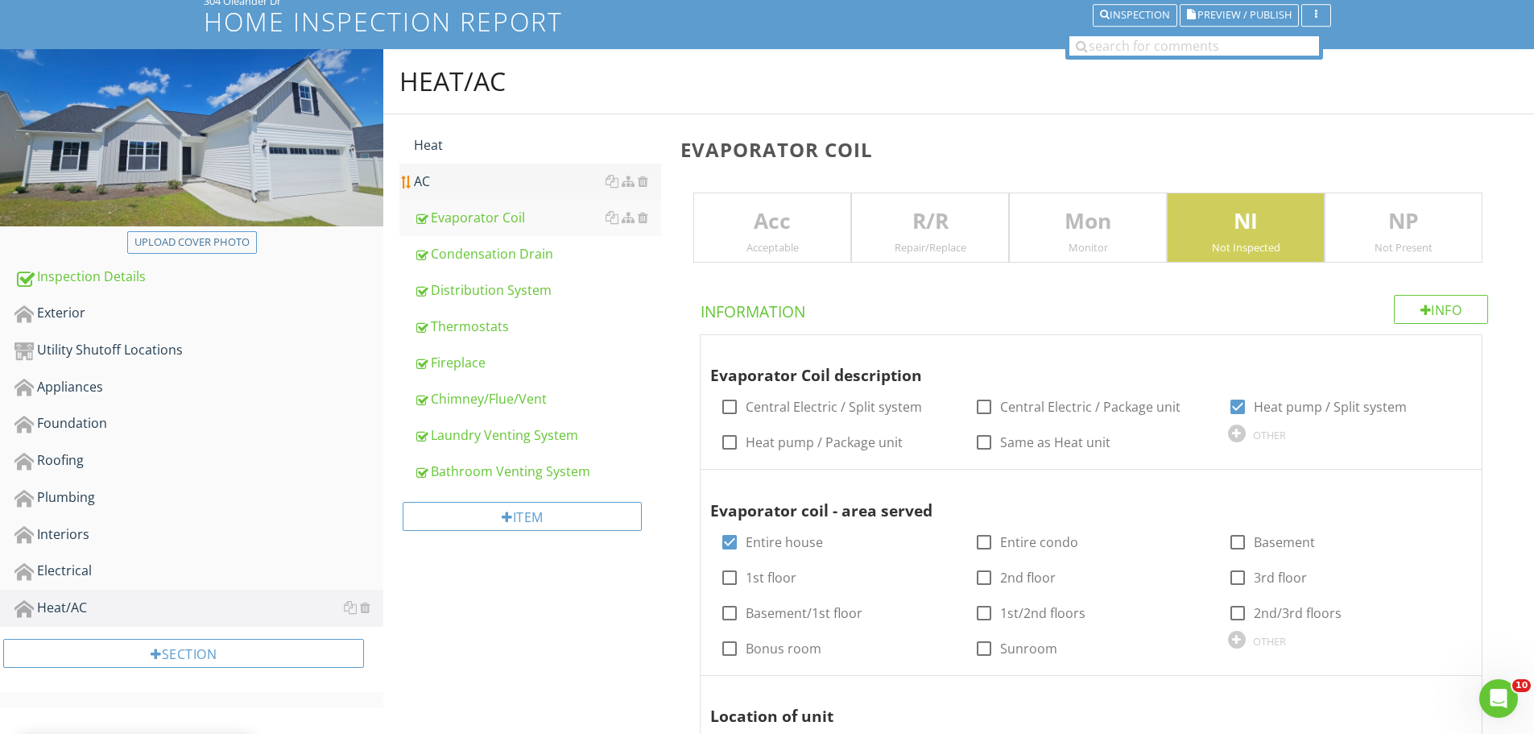
click at [462, 180] on div "AC" at bounding box center [537, 181] width 247 height 19
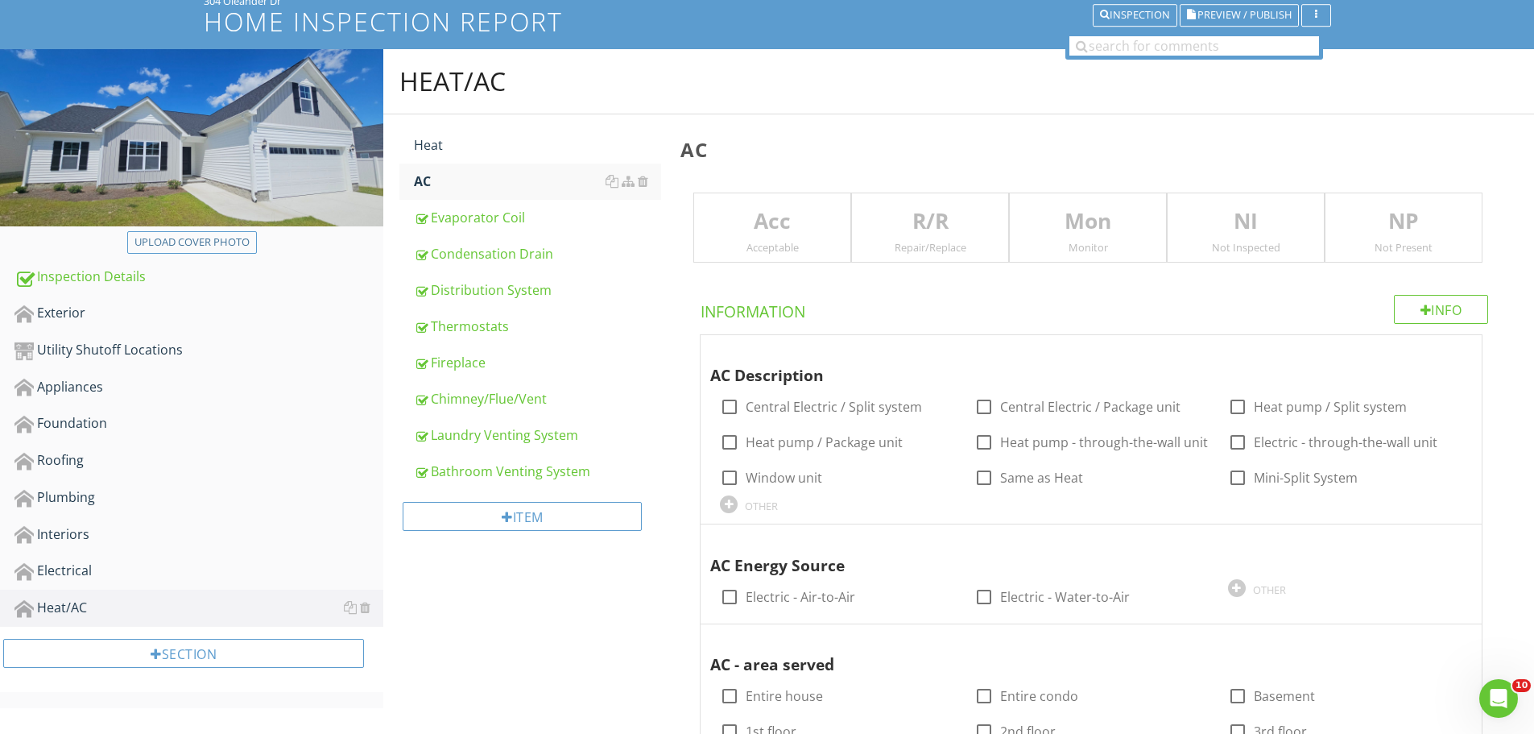
click at [1261, 234] on p "NI" at bounding box center [1246, 221] width 156 height 32
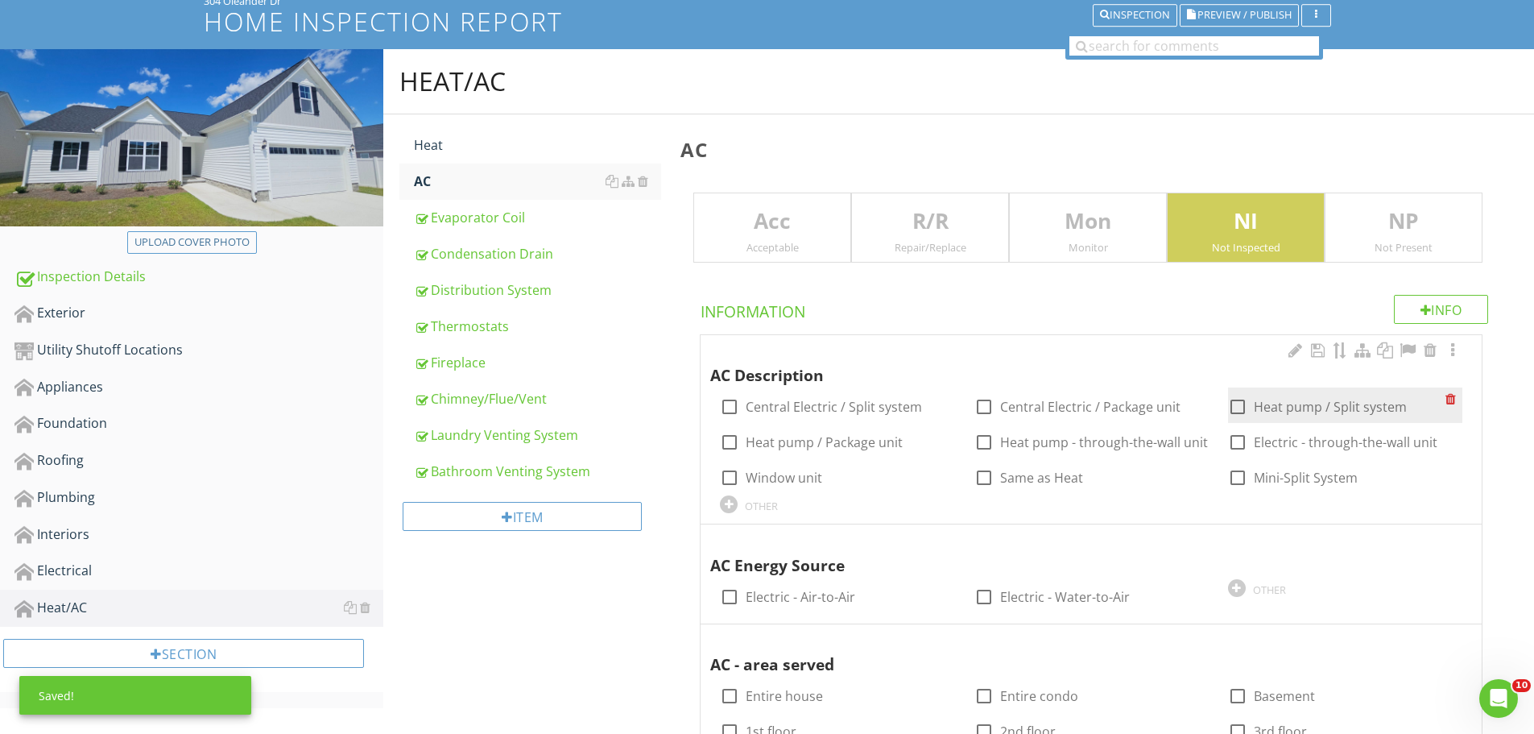
click at [1239, 404] on div at bounding box center [1237, 406] width 27 height 27
checkbox input "true"
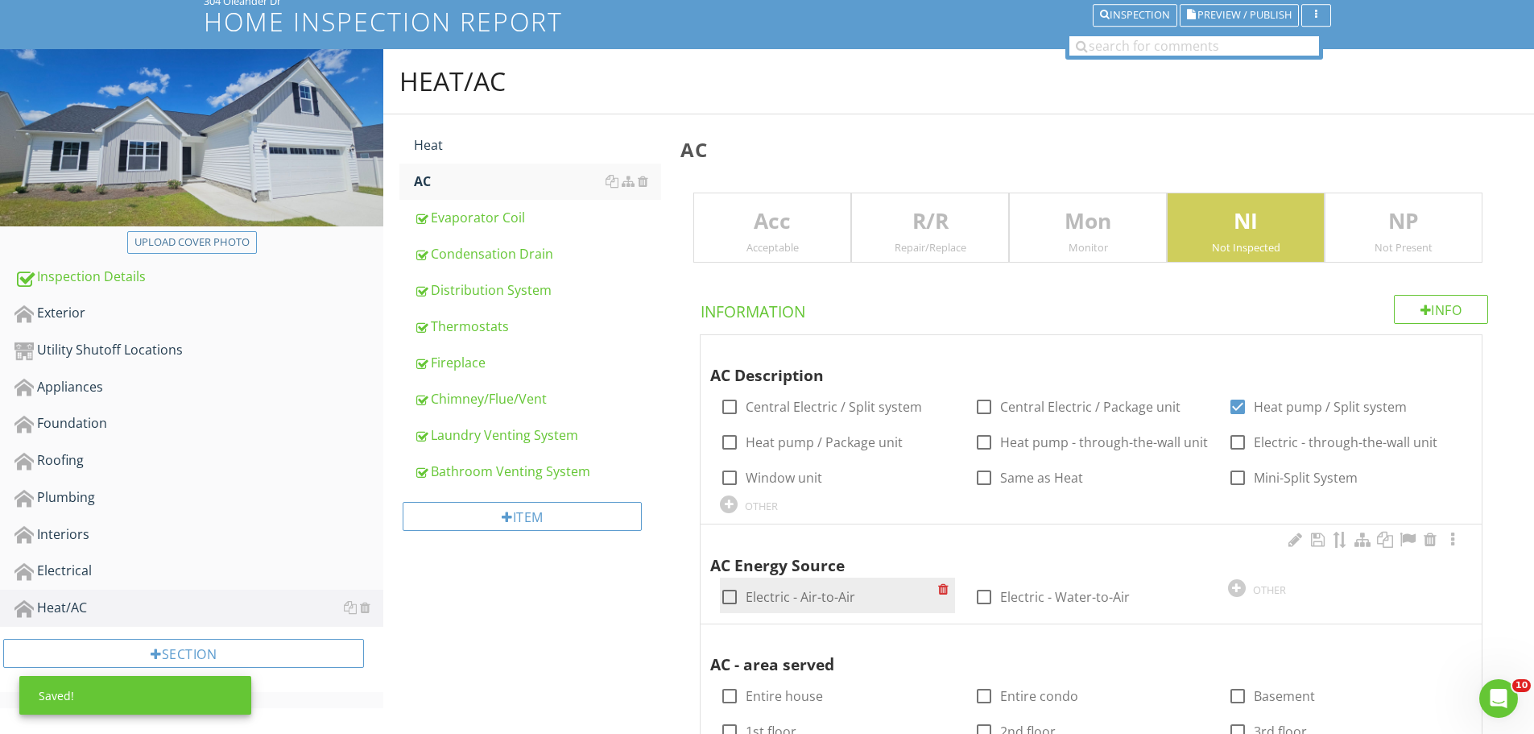
click at [726, 595] on div at bounding box center [729, 596] width 27 height 27
checkbox input "true"
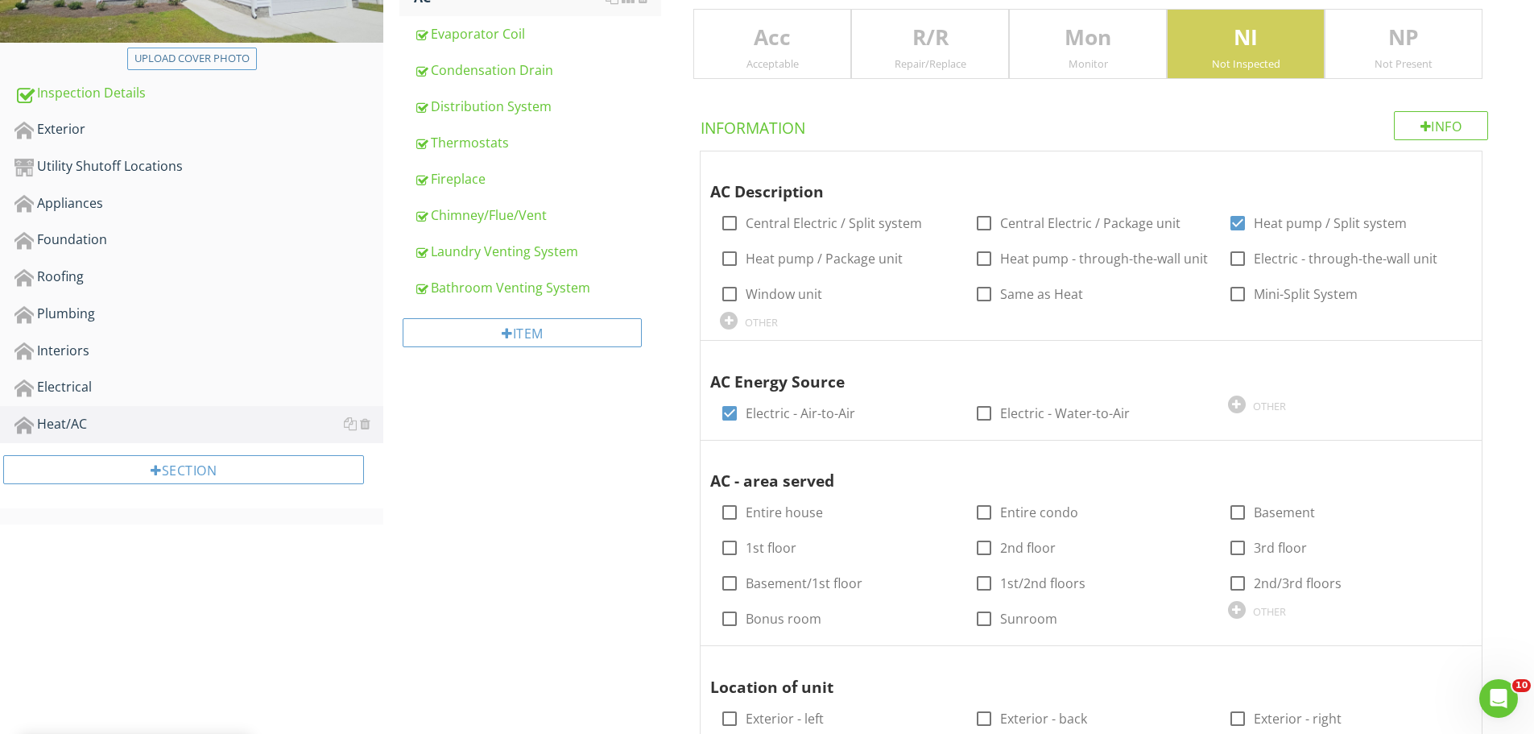
scroll to position [344, 0]
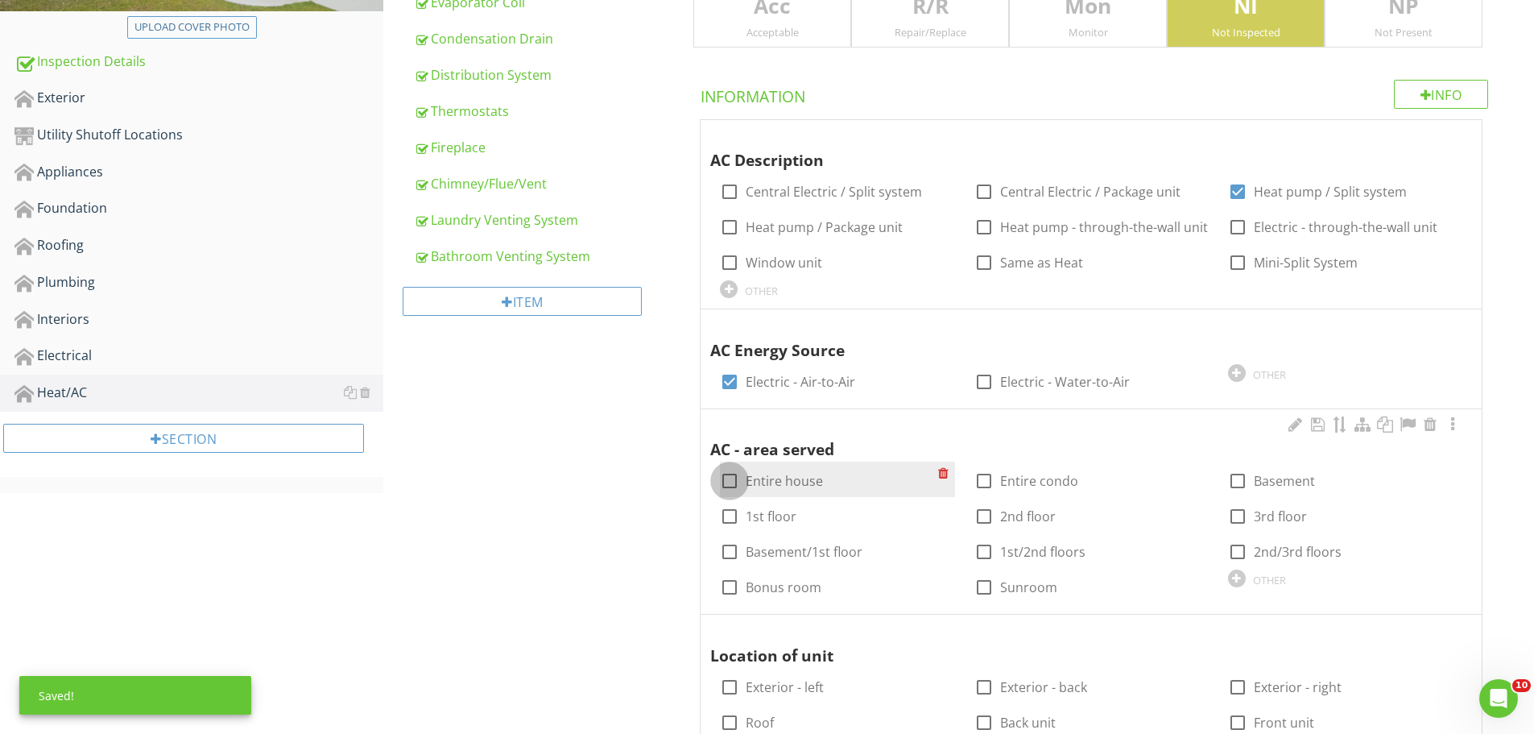
click at [722, 489] on div at bounding box center [729, 480] width 27 height 27
checkbox input "true"
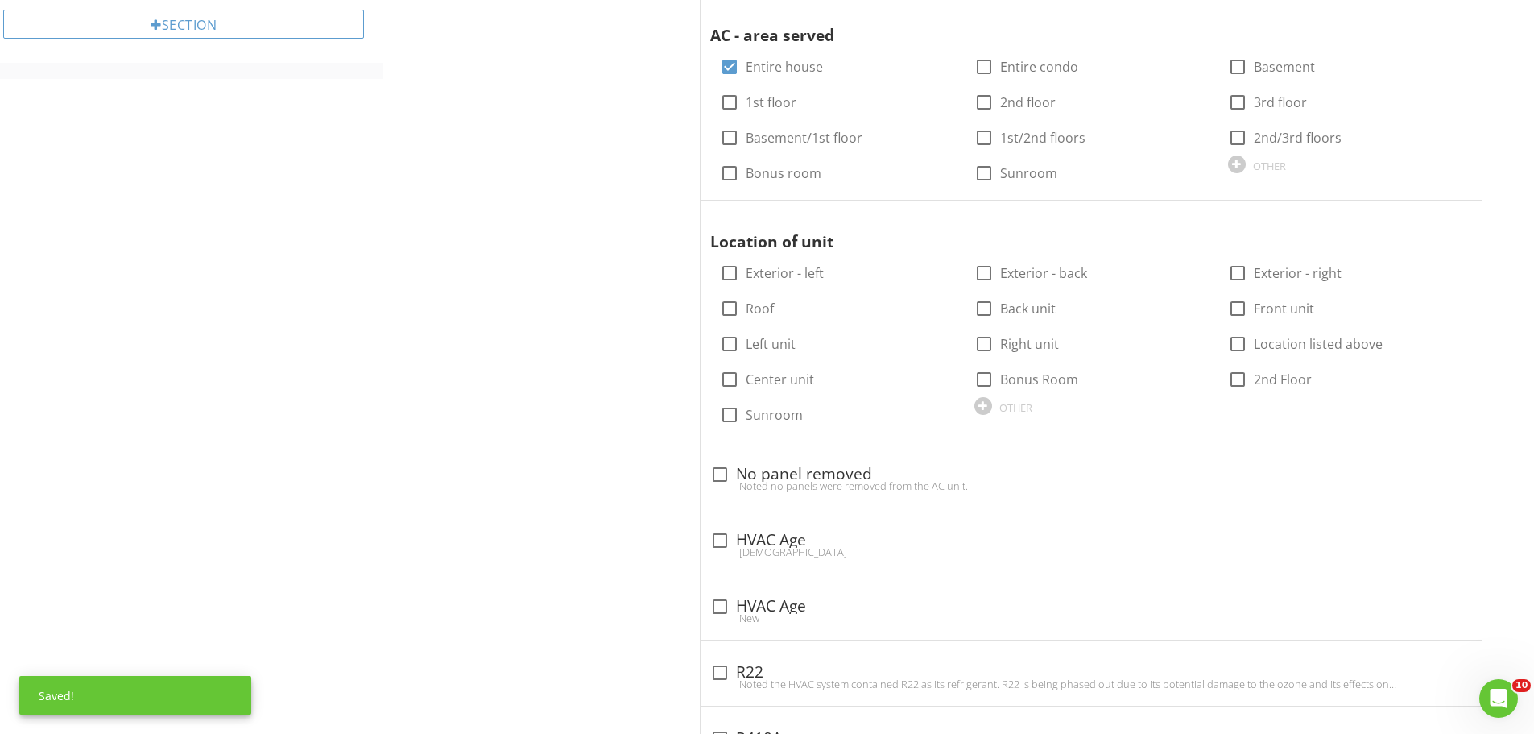
scroll to position [773, 0]
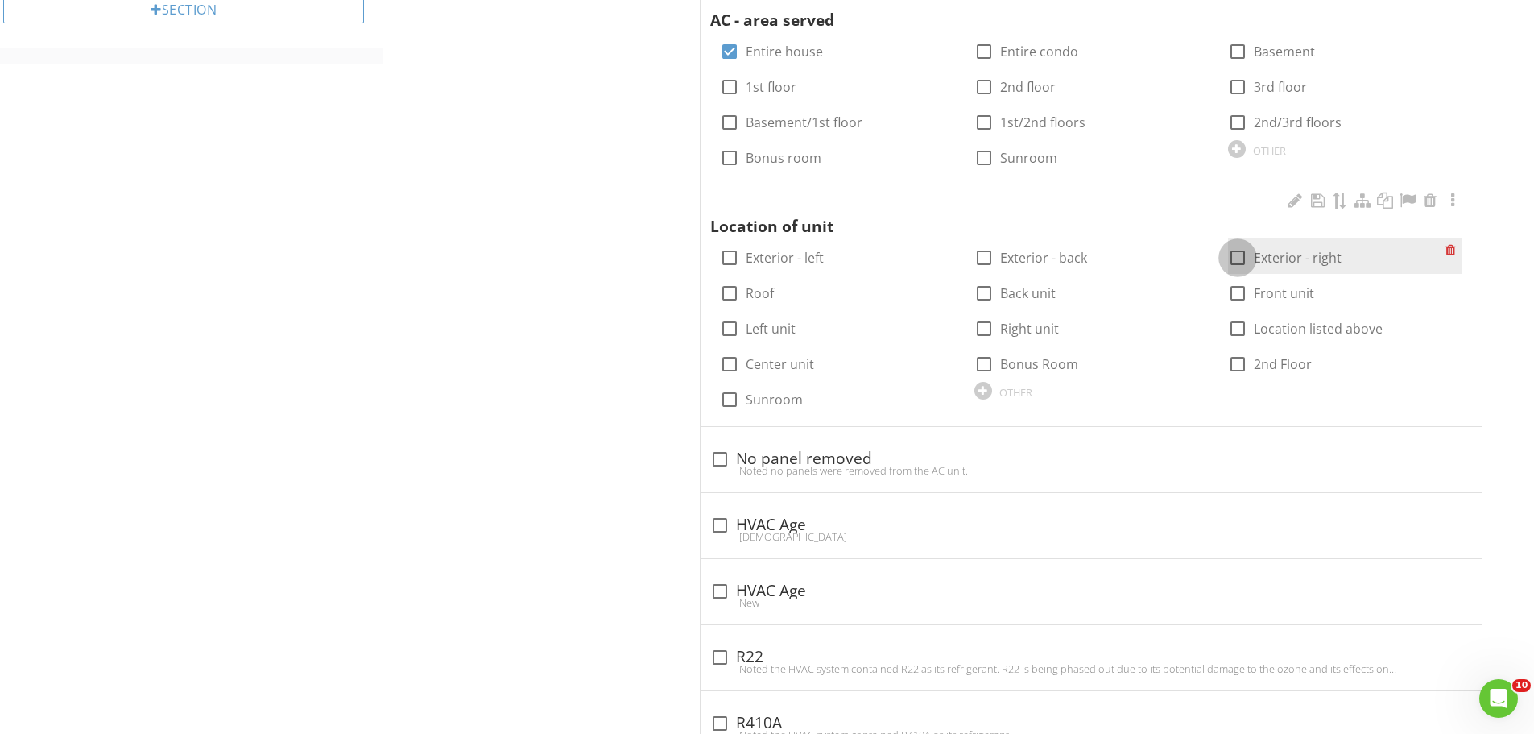
click at [1237, 261] on div at bounding box center [1237, 257] width 27 height 27
checkbox input "true"
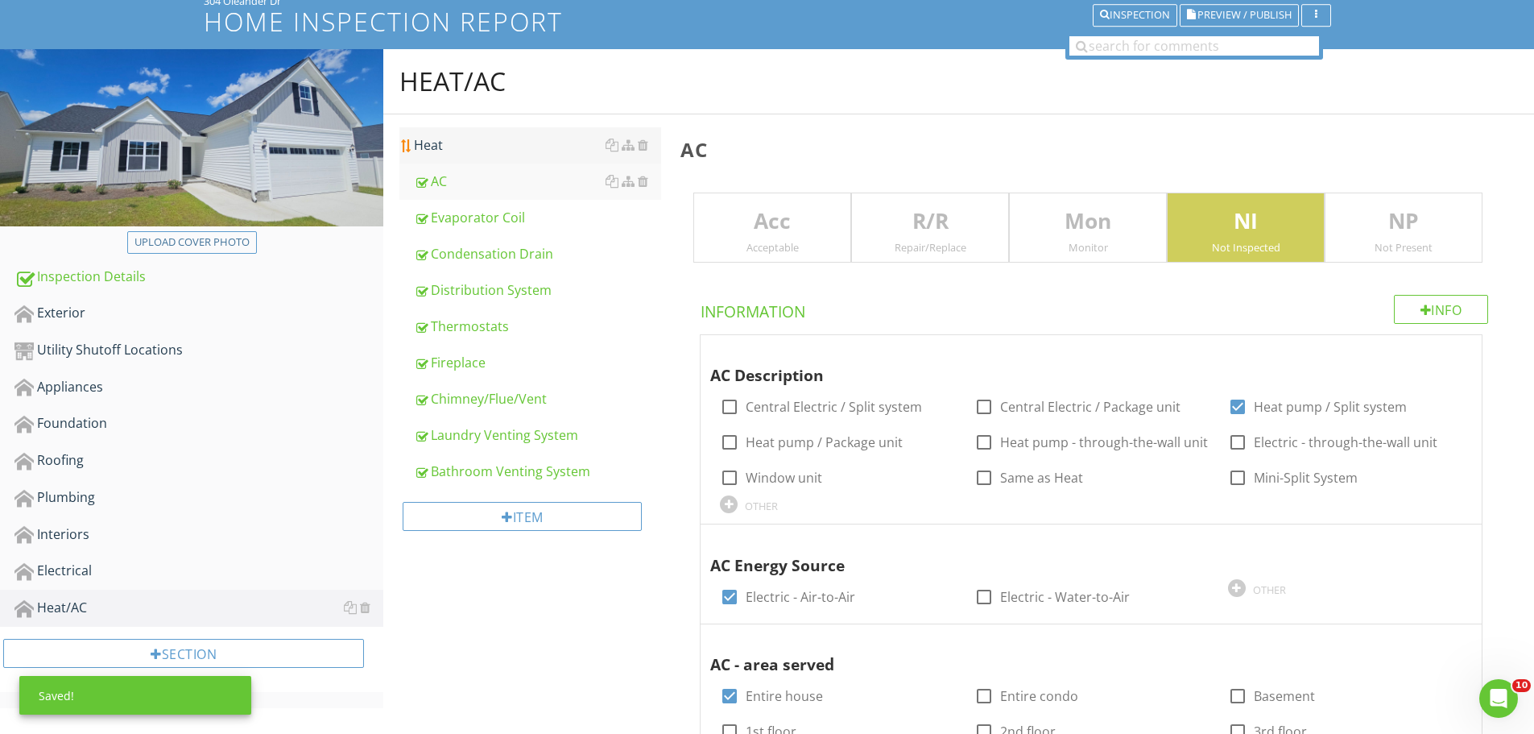
click at [452, 143] on div "Heat" at bounding box center [537, 144] width 247 height 19
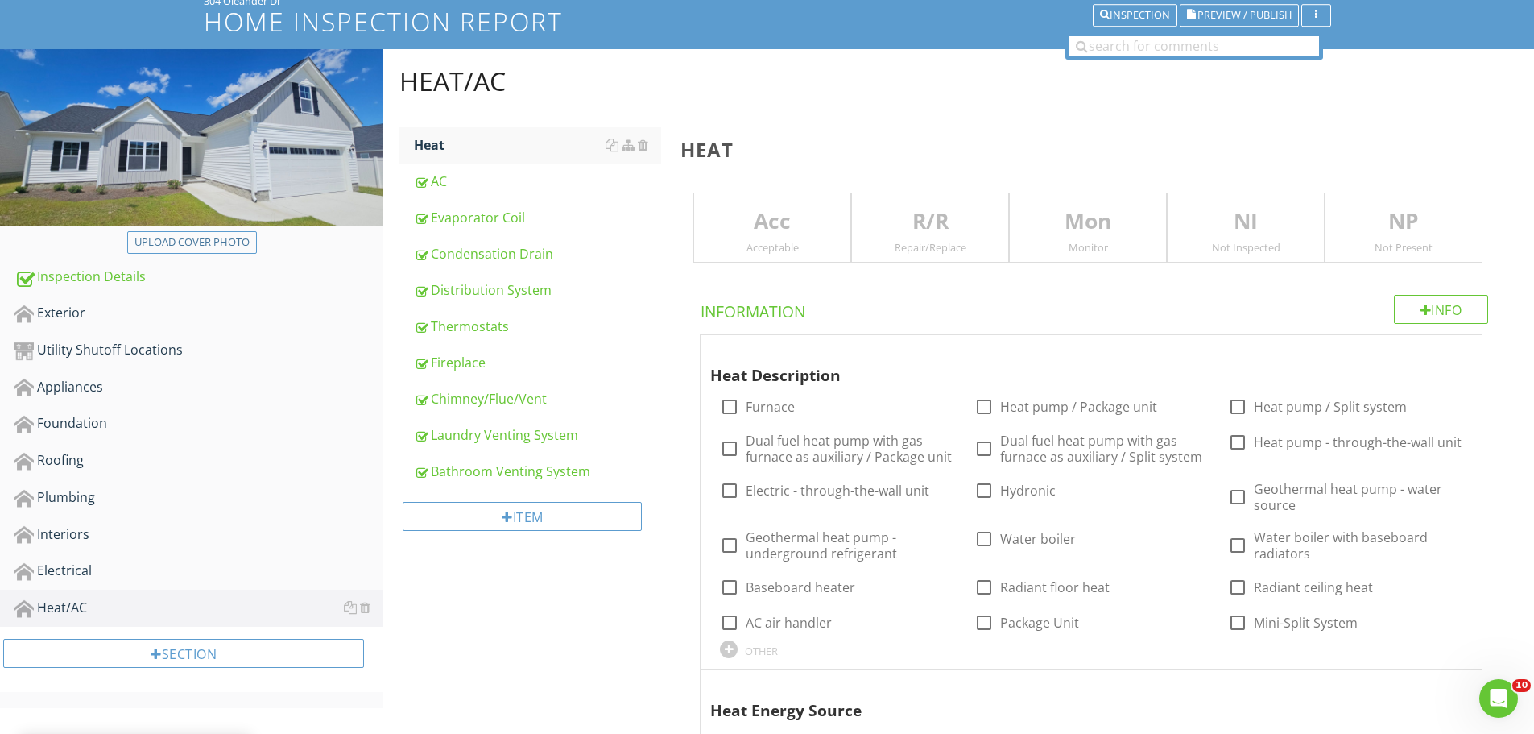
click at [1218, 209] on p "NI" at bounding box center [1246, 221] width 156 height 32
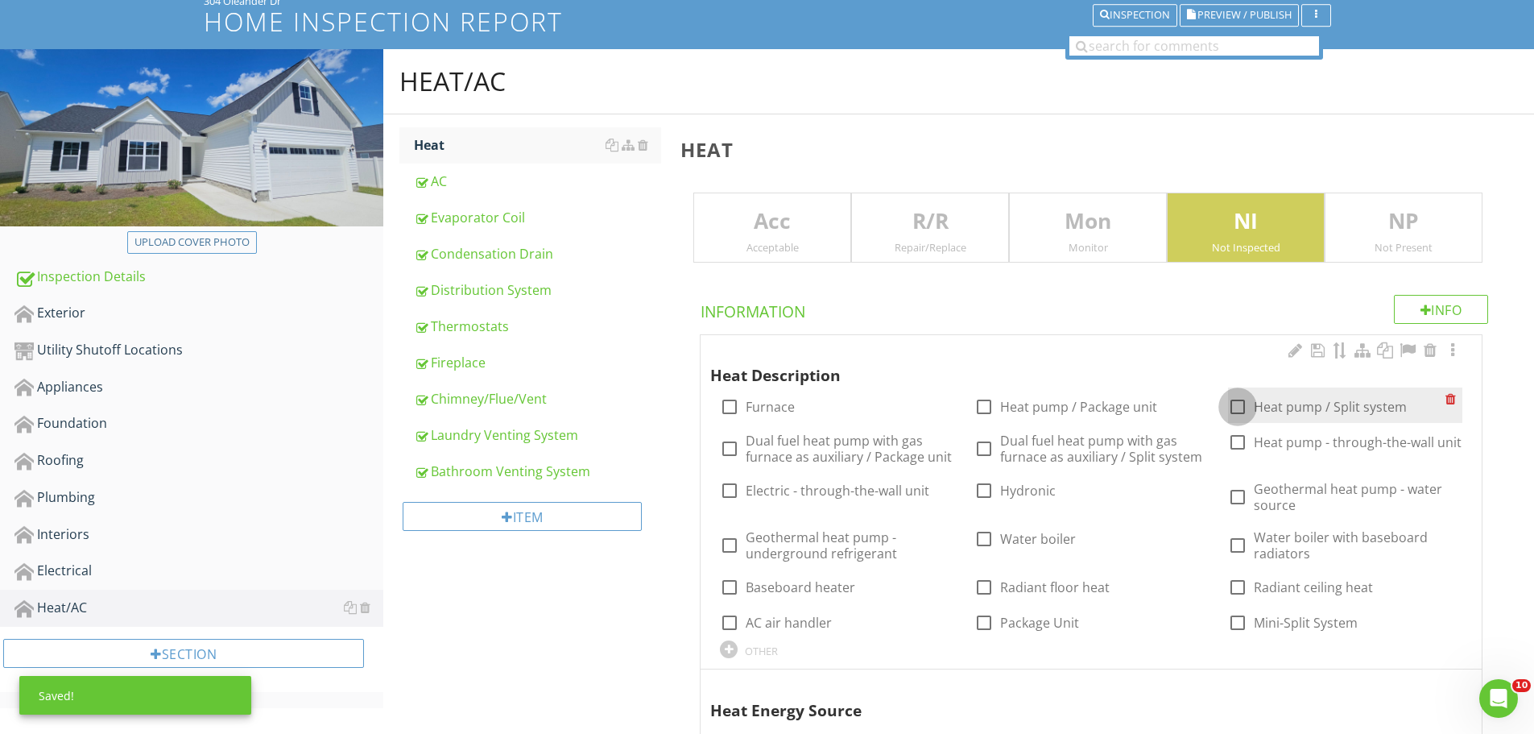
click at [1234, 400] on div at bounding box center [1237, 406] width 27 height 27
checkbox input "true"
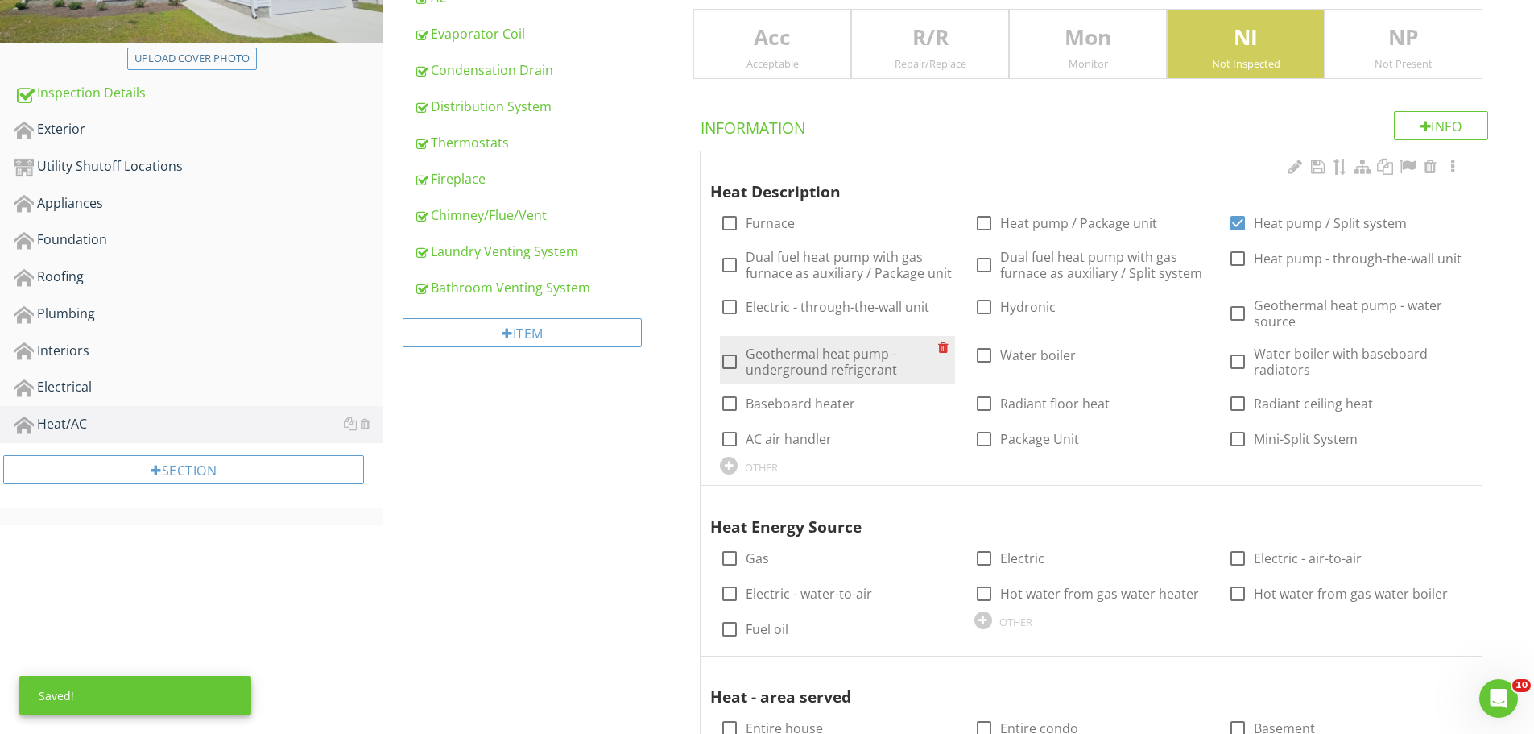
scroll to position [344, 0]
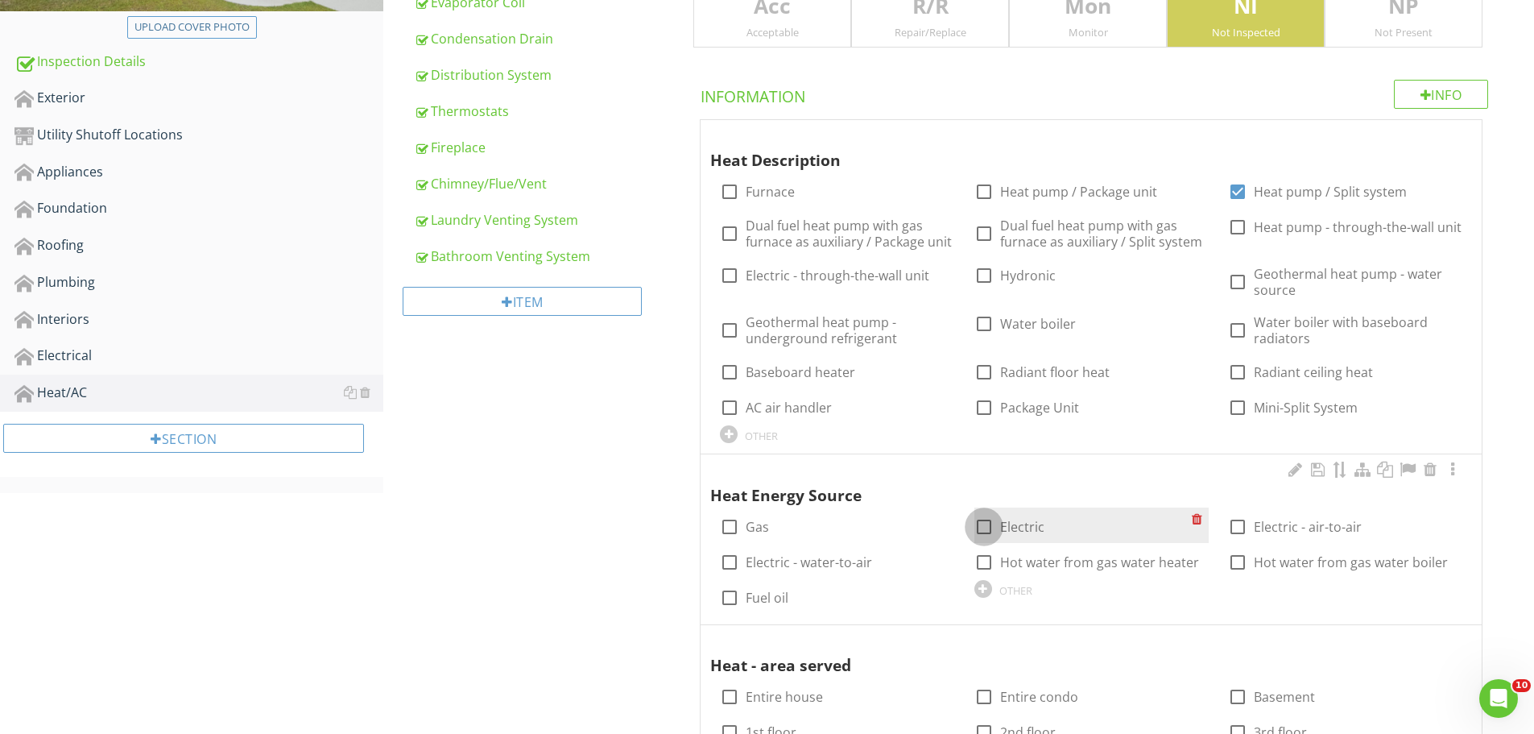
click at [976, 529] on div at bounding box center [983, 526] width 27 height 27
checkbox input "true"
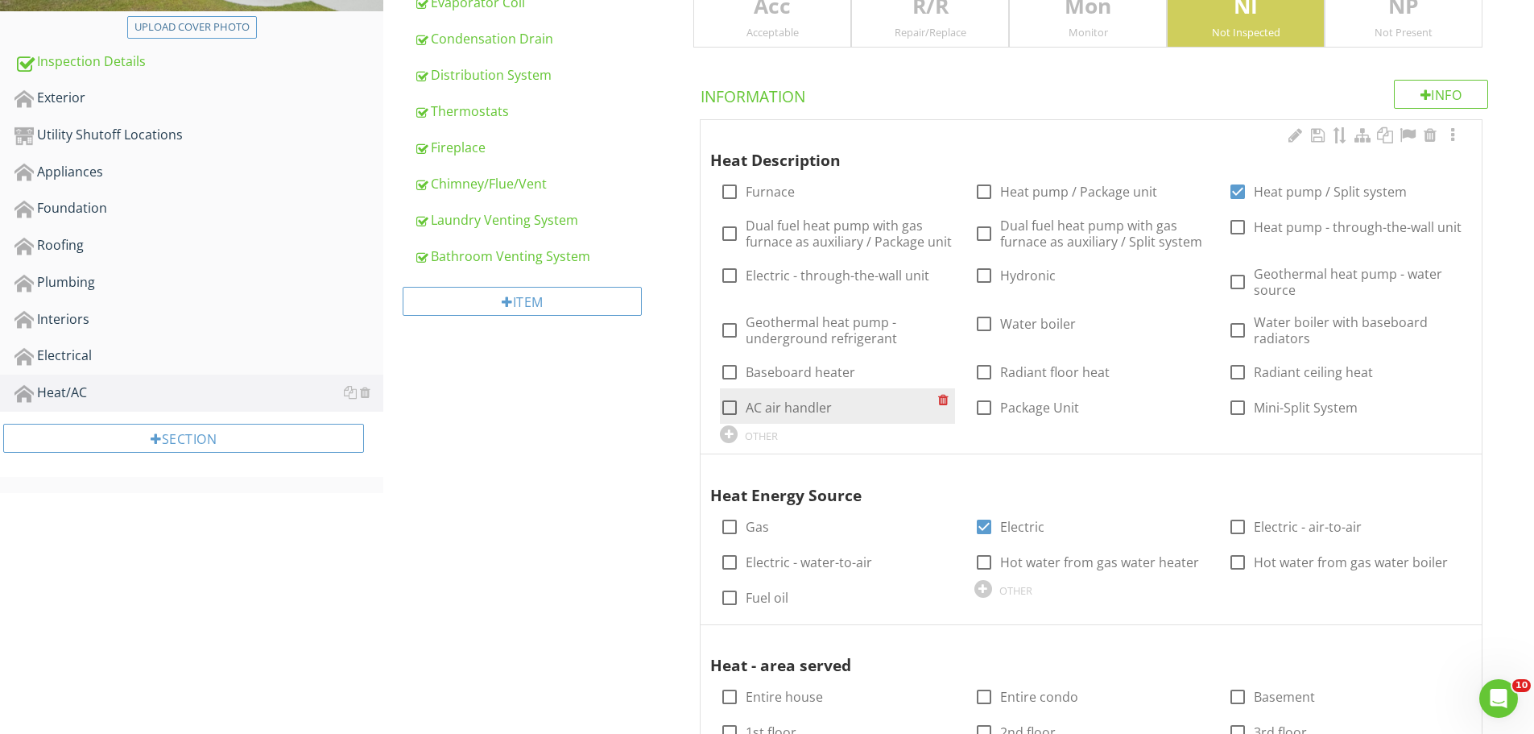
scroll to position [558, 0]
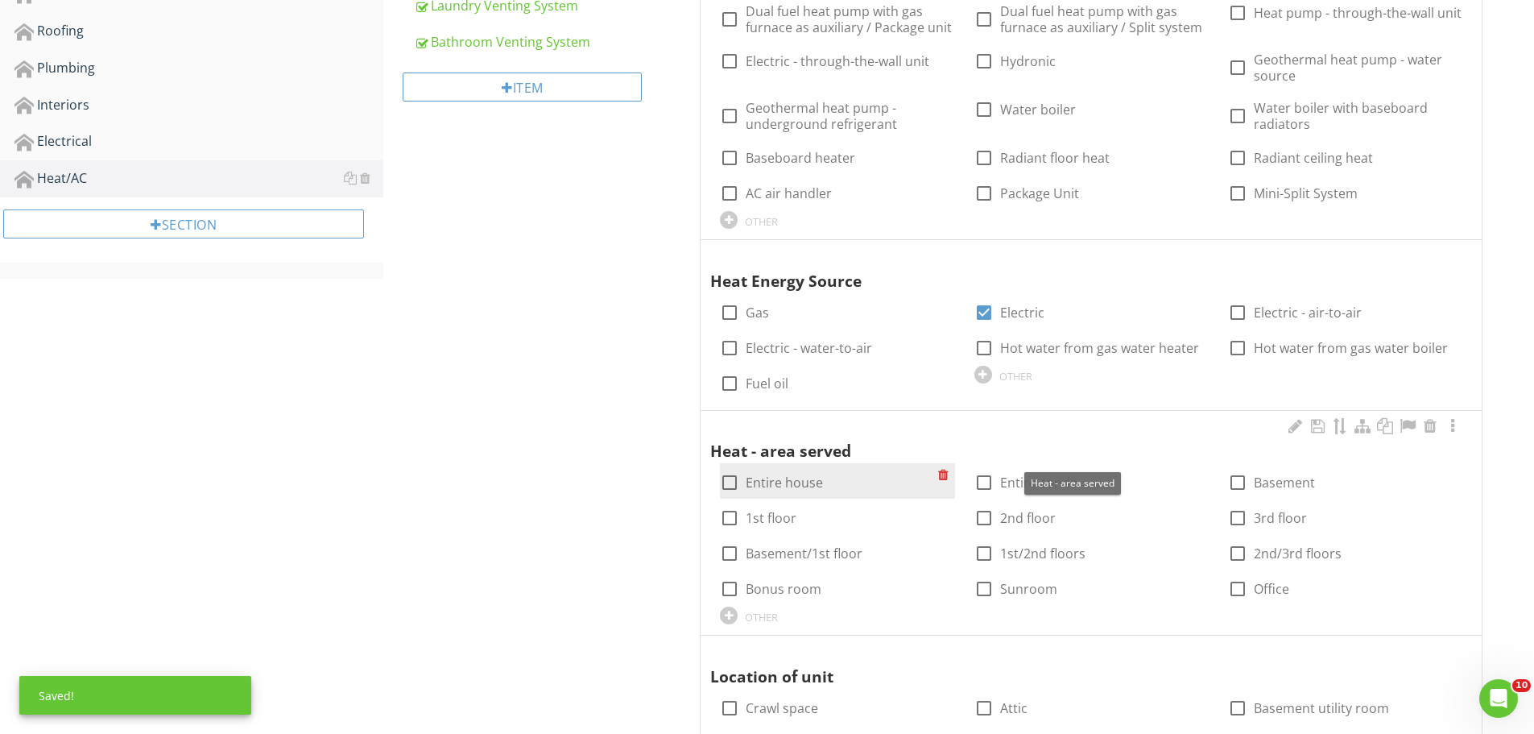
click at [728, 478] on div at bounding box center [729, 482] width 27 height 27
checkbox input "true"
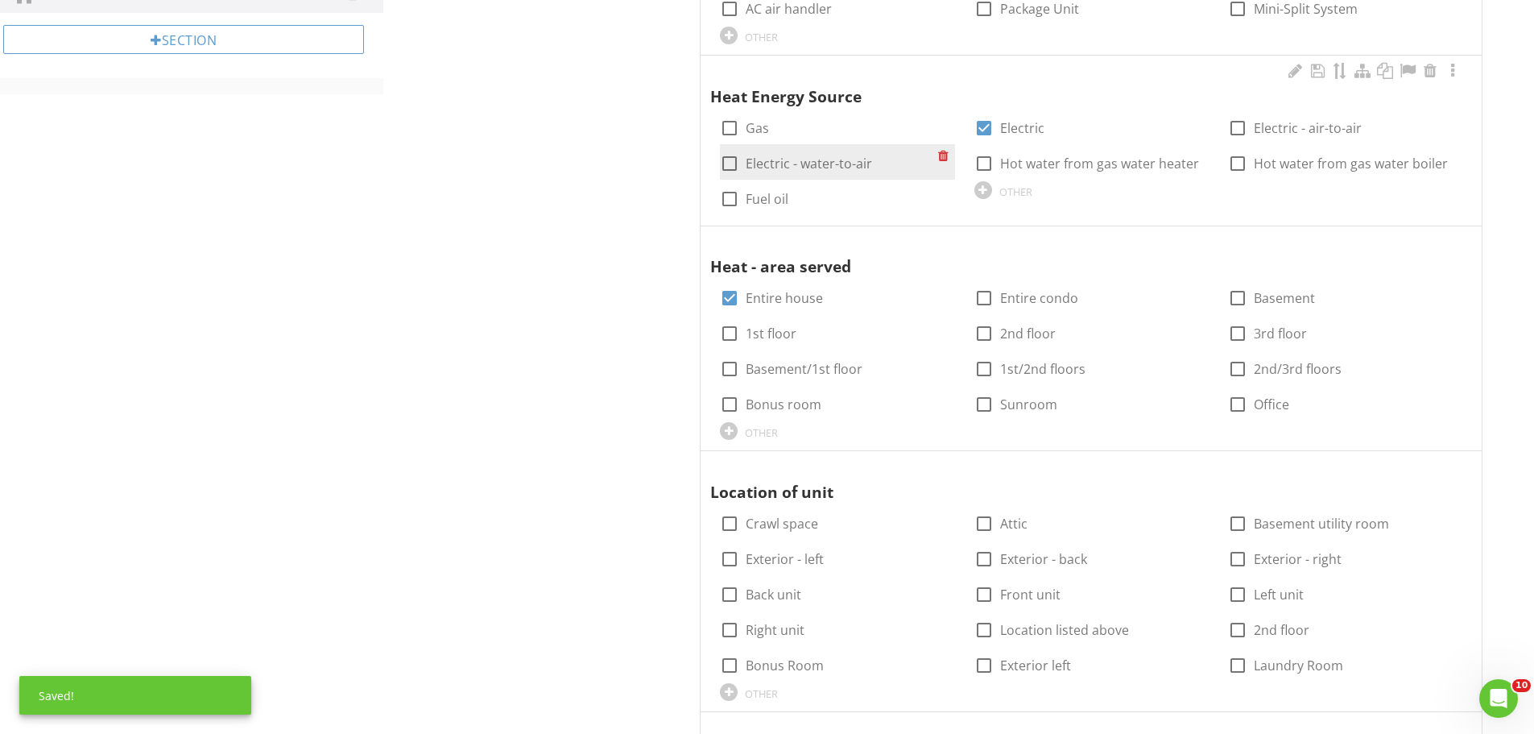
scroll to position [773, 0]
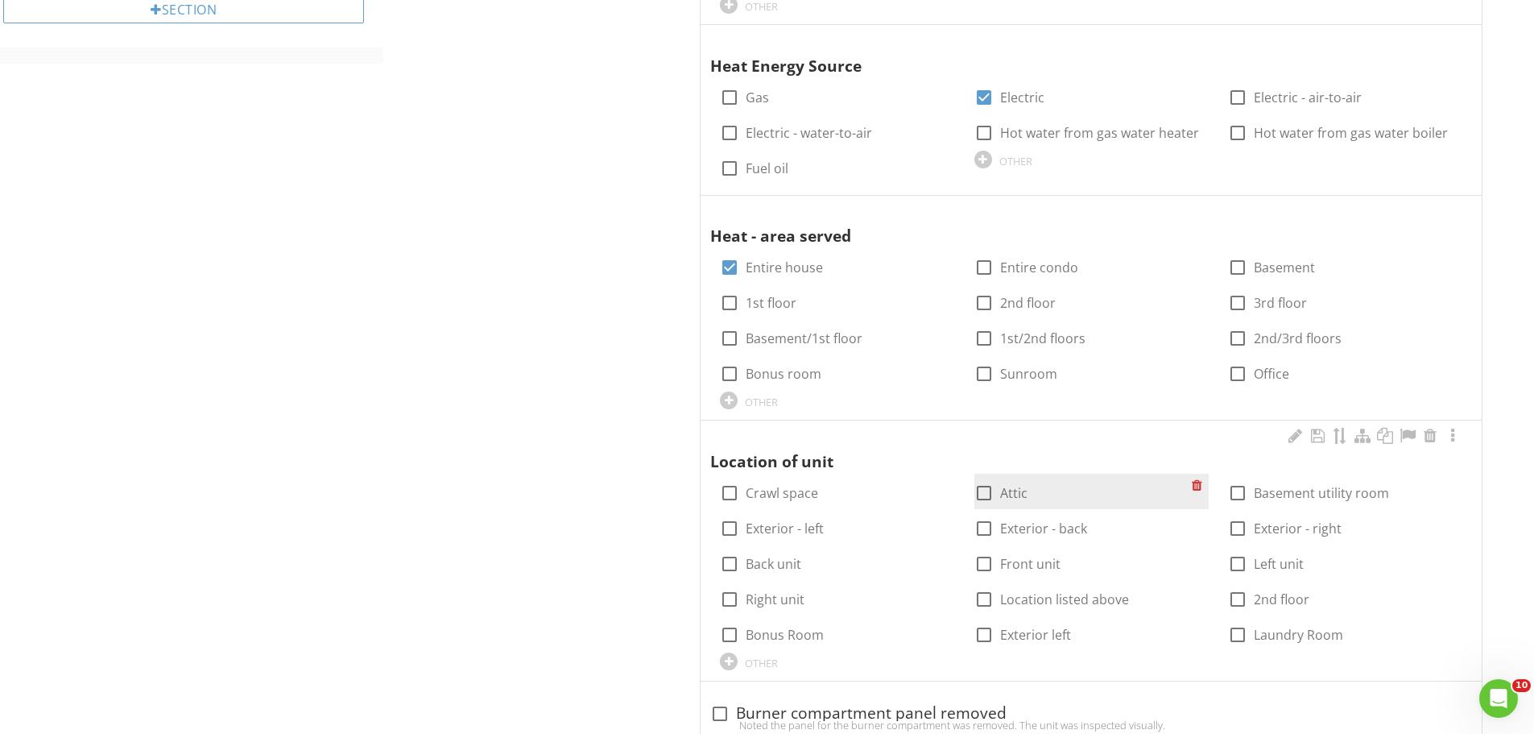
click at [981, 492] on div at bounding box center [983, 492] width 27 height 27
checkbox input "true"
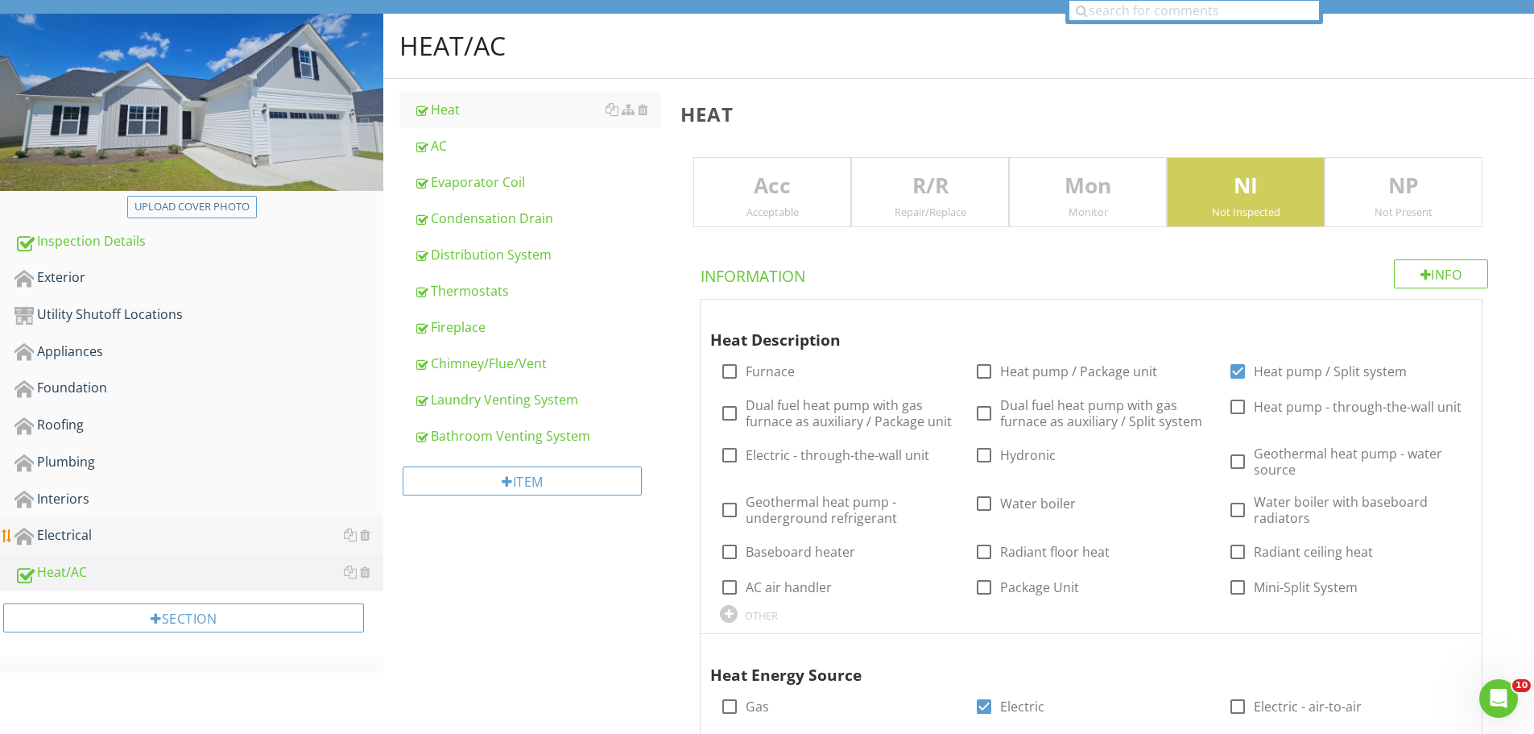
scroll to position [215, 0]
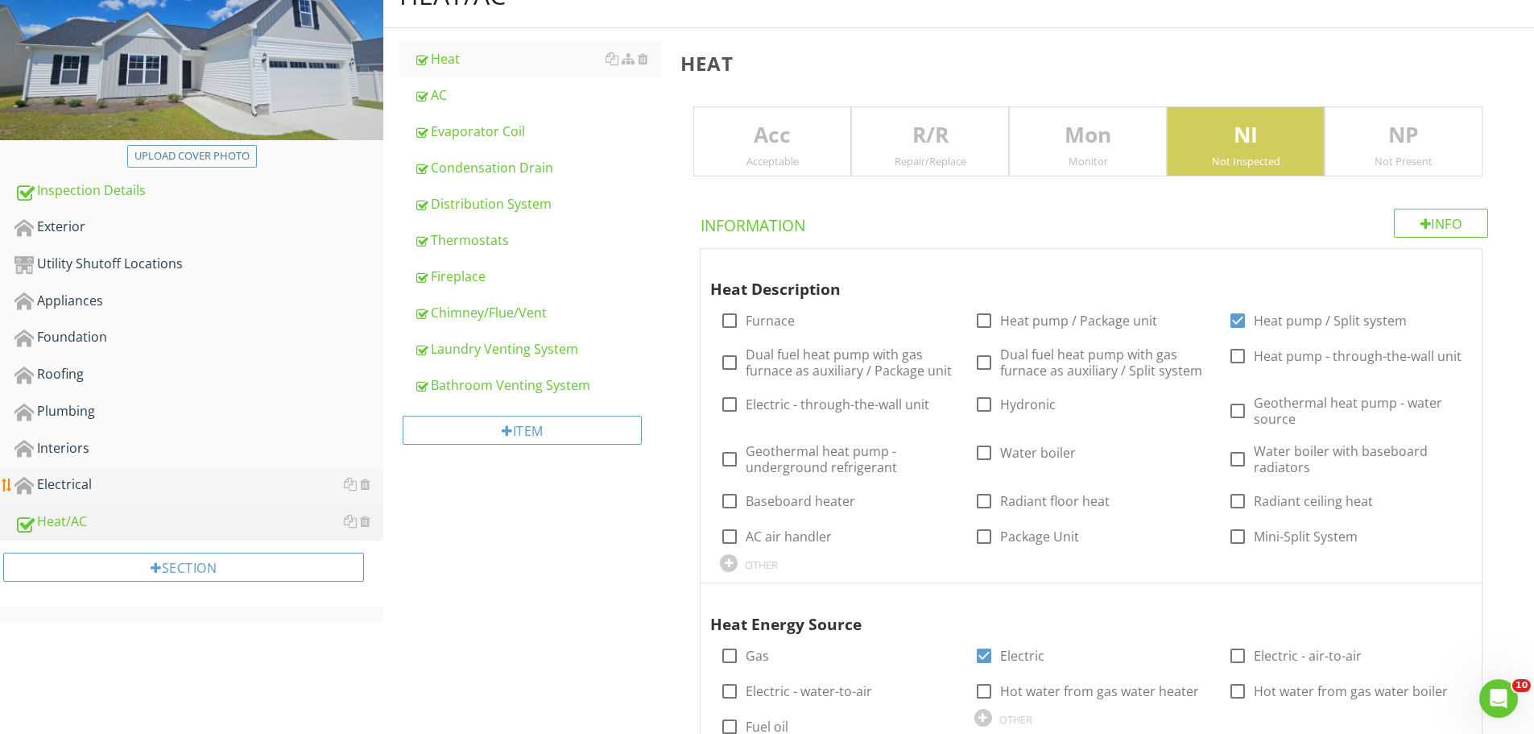
click at [77, 482] on div "Electrical" at bounding box center [198, 484] width 369 height 21
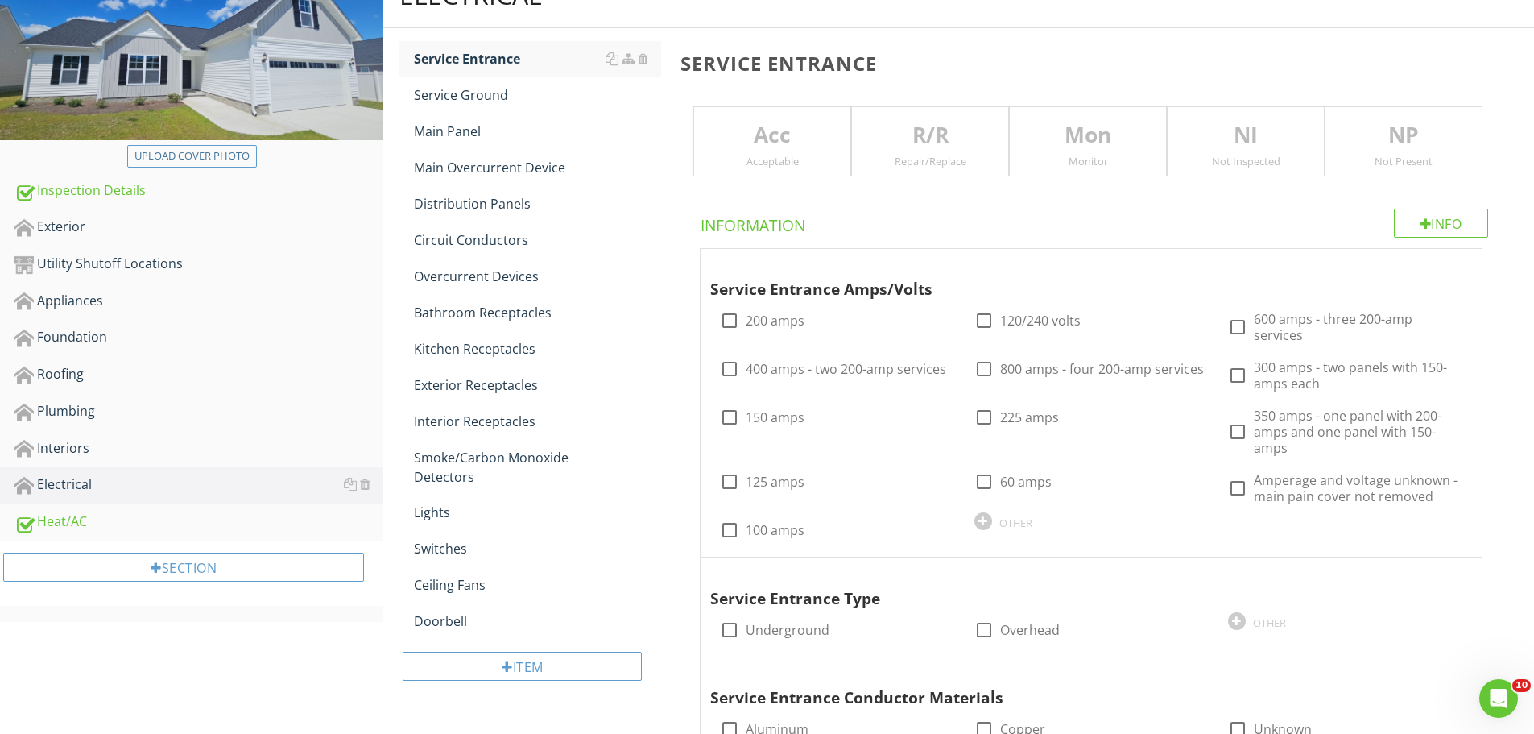
click at [747, 148] on p "Acc" at bounding box center [772, 135] width 156 height 32
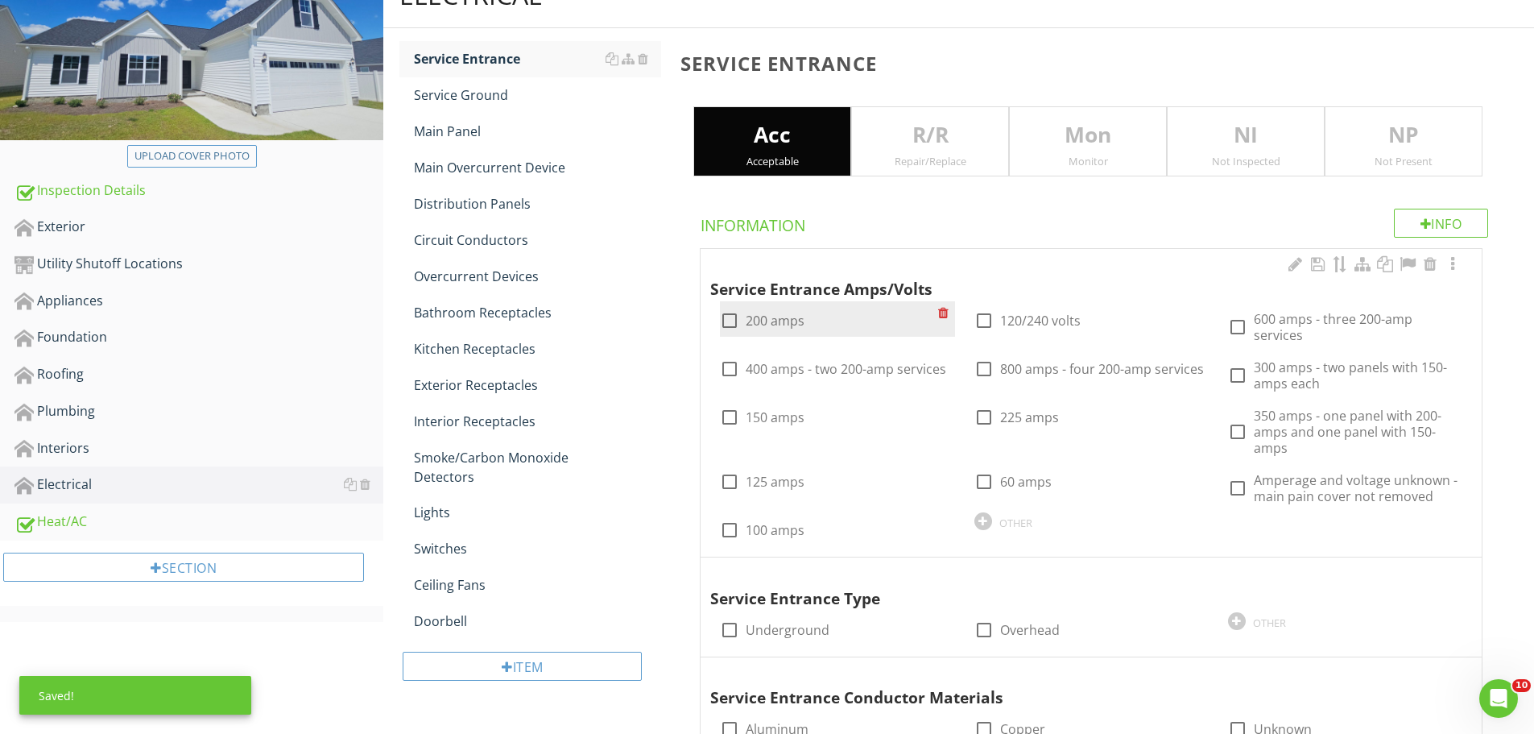
click at [731, 316] on div at bounding box center [729, 320] width 27 height 27
checkbox input "true"
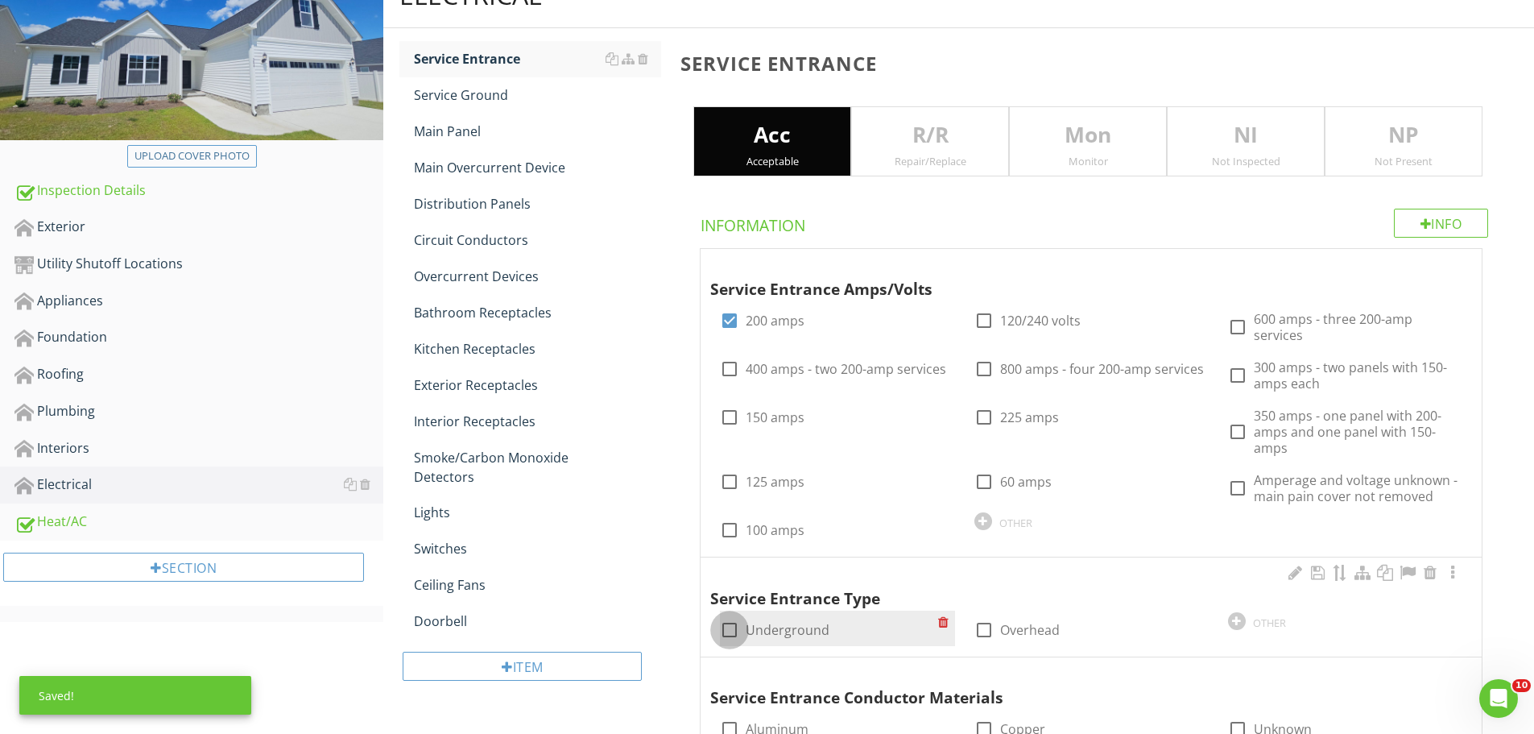
click at [722, 627] on div at bounding box center [729, 629] width 27 height 27
checkbox input "true"
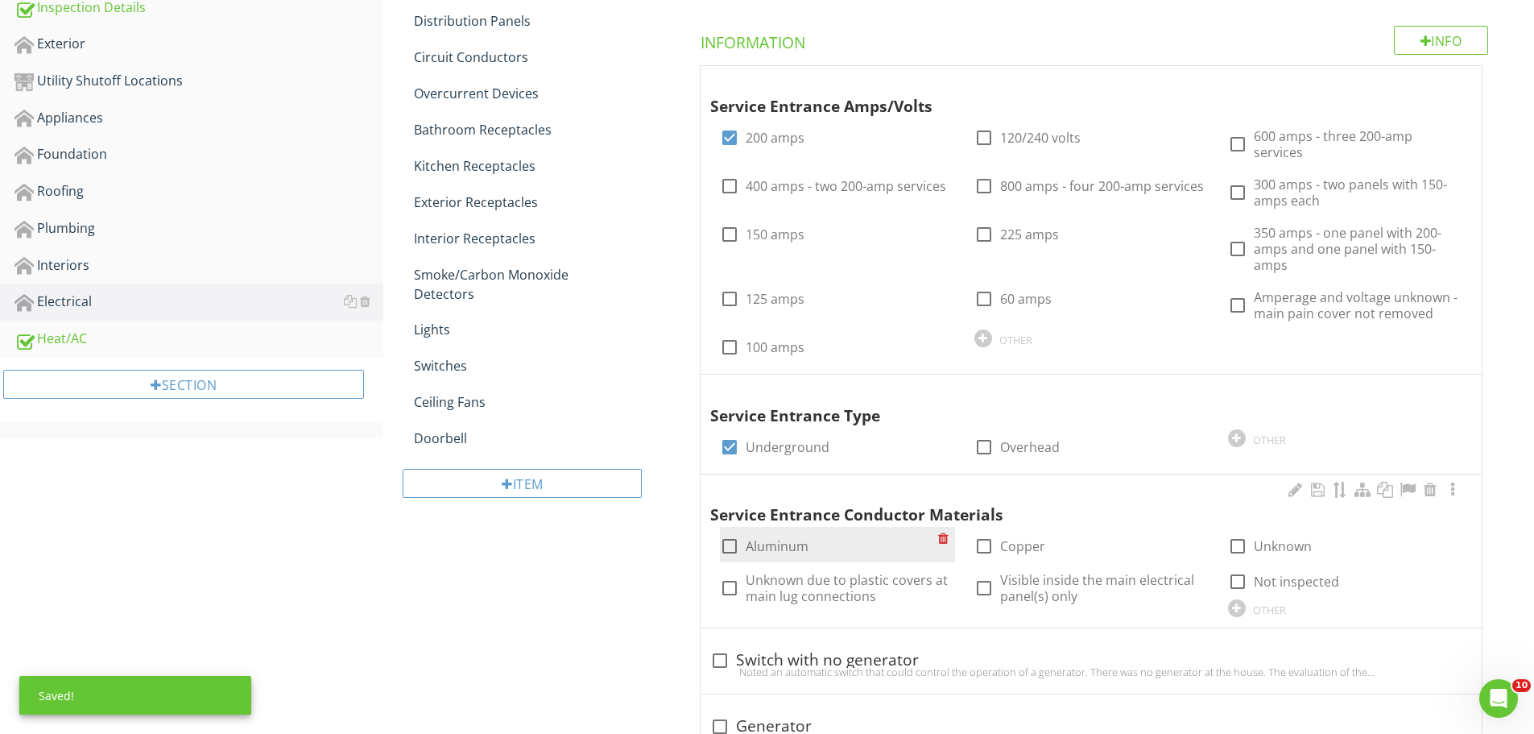
scroll to position [429, 0]
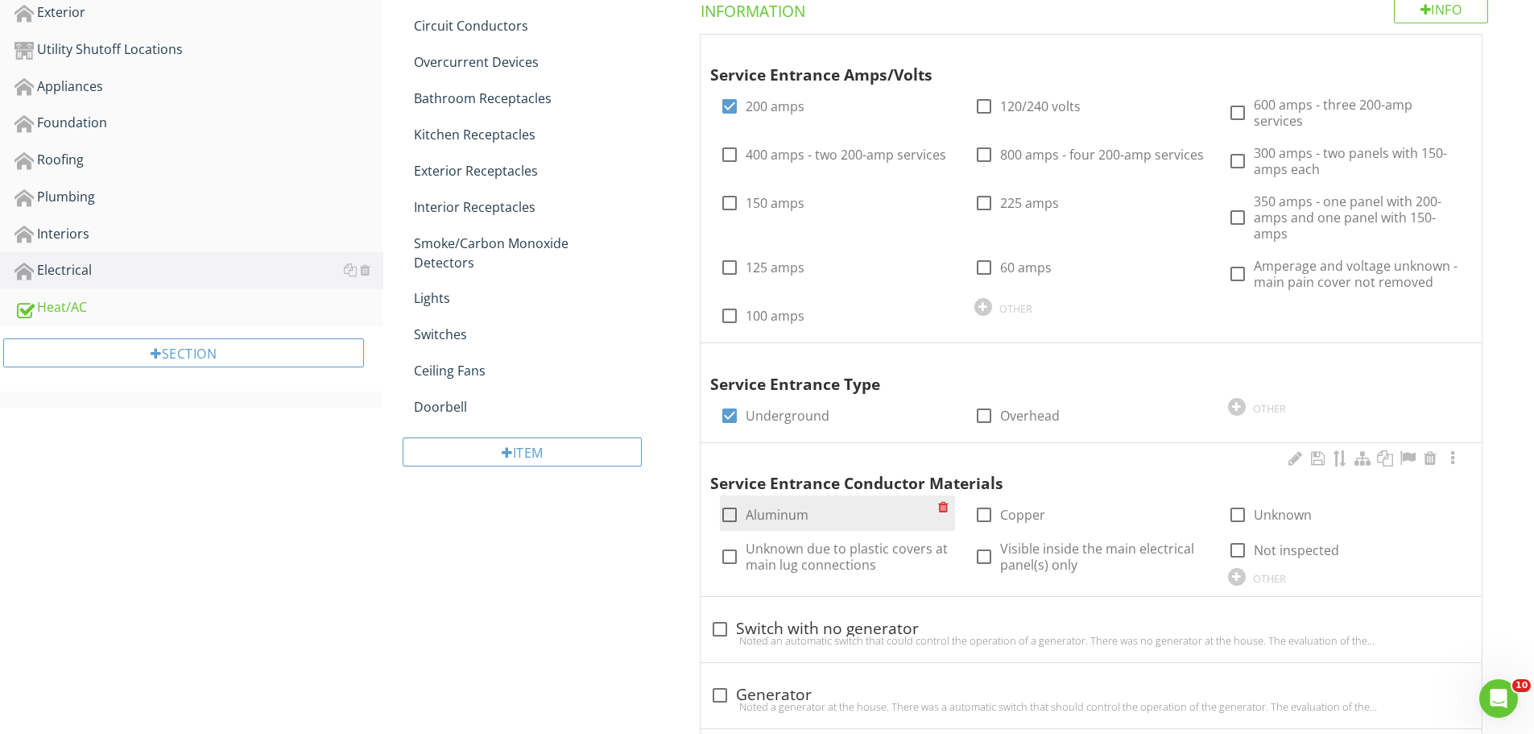
click at [740, 508] on div at bounding box center [729, 514] width 27 height 27
checkbox input "true"
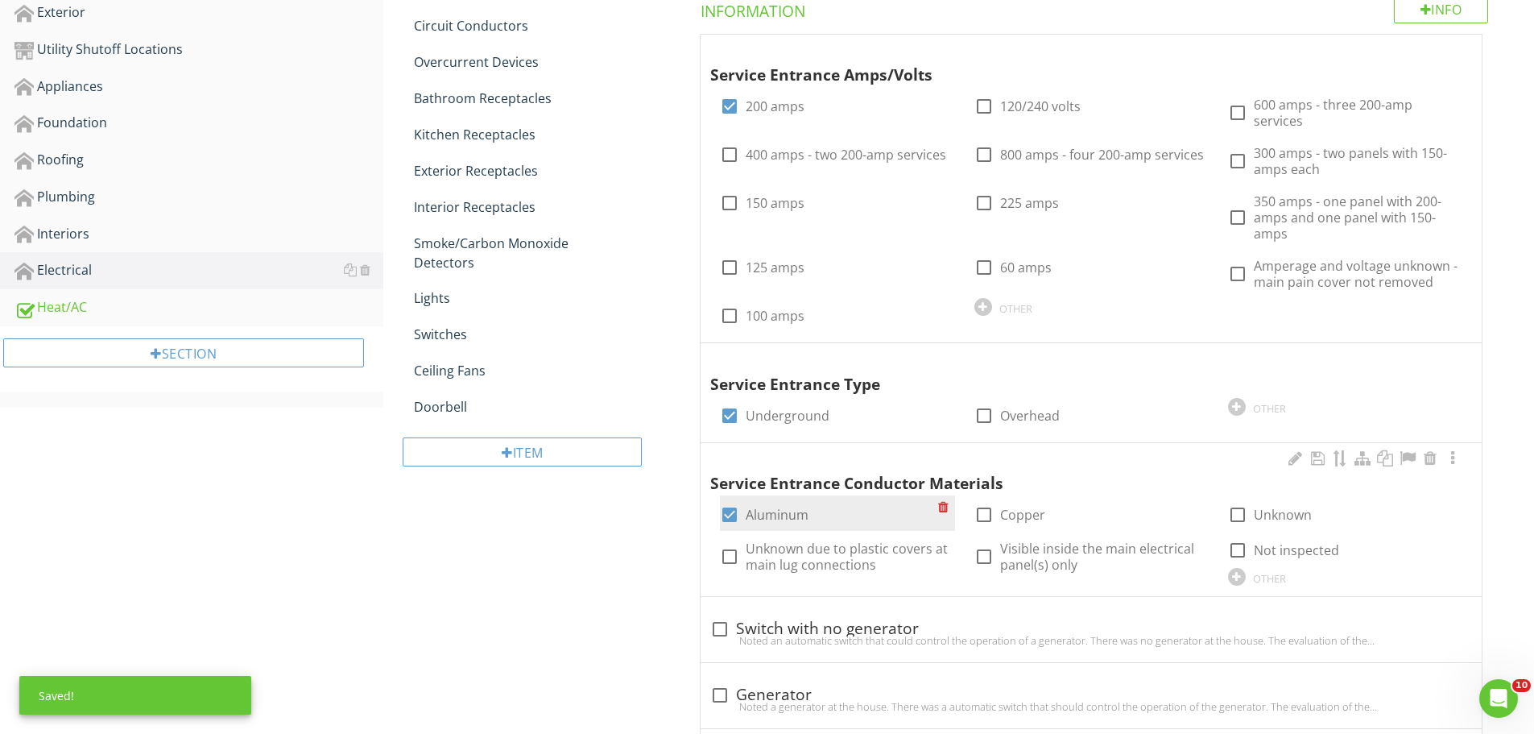
scroll to position [0, 0]
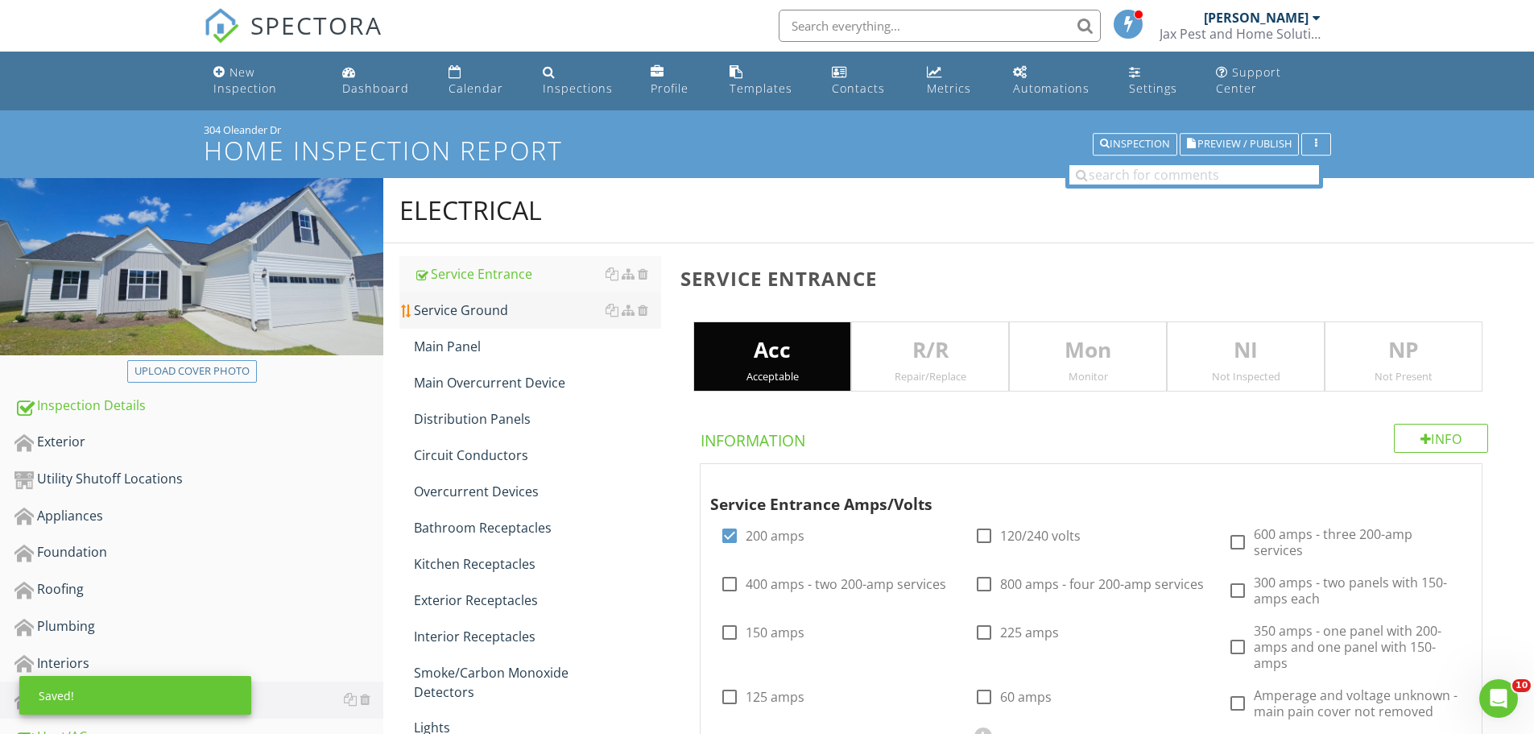
click at [486, 308] on div "Service Ground" at bounding box center [537, 309] width 247 height 19
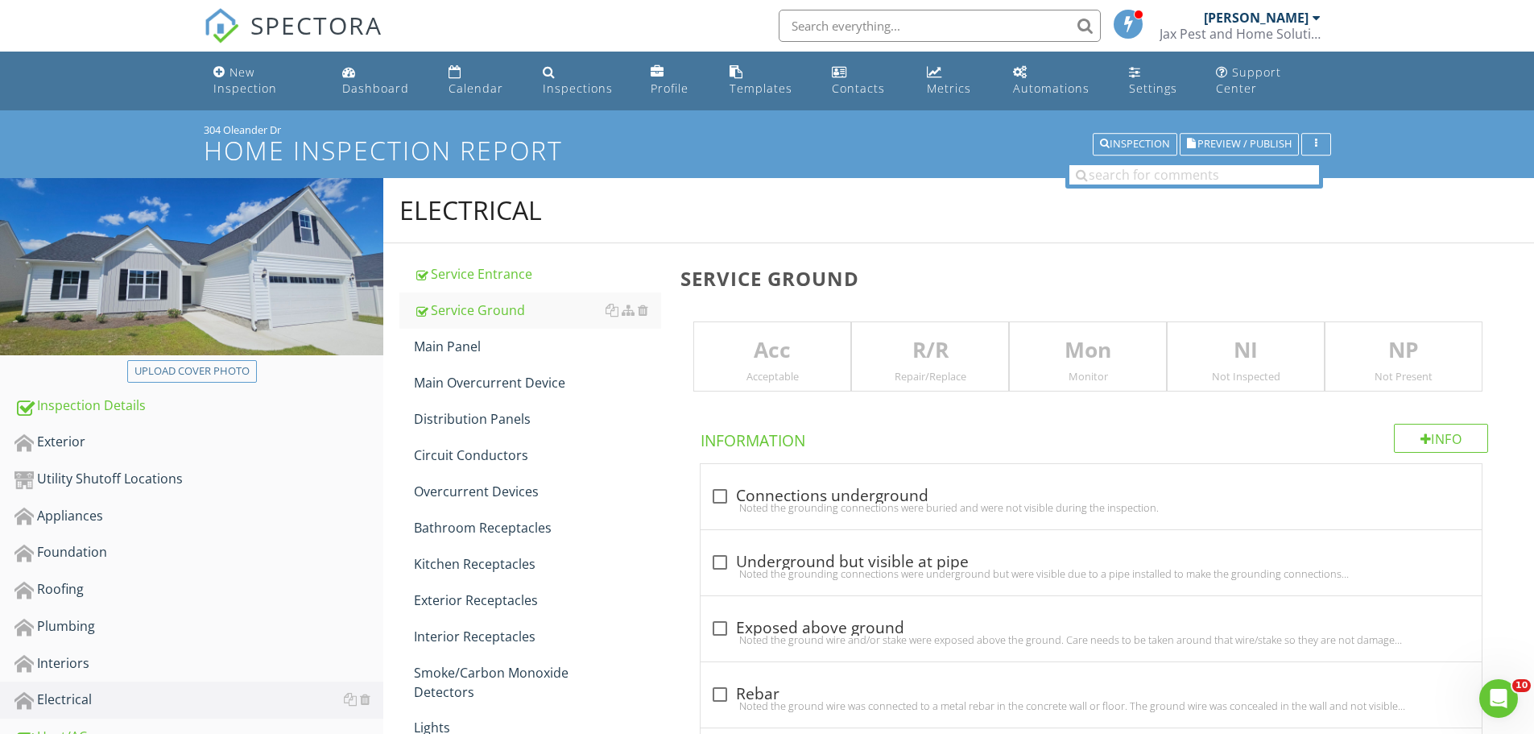
click at [926, 364] on p "R/R" at bounding box center [930, 350] width 156 height 32
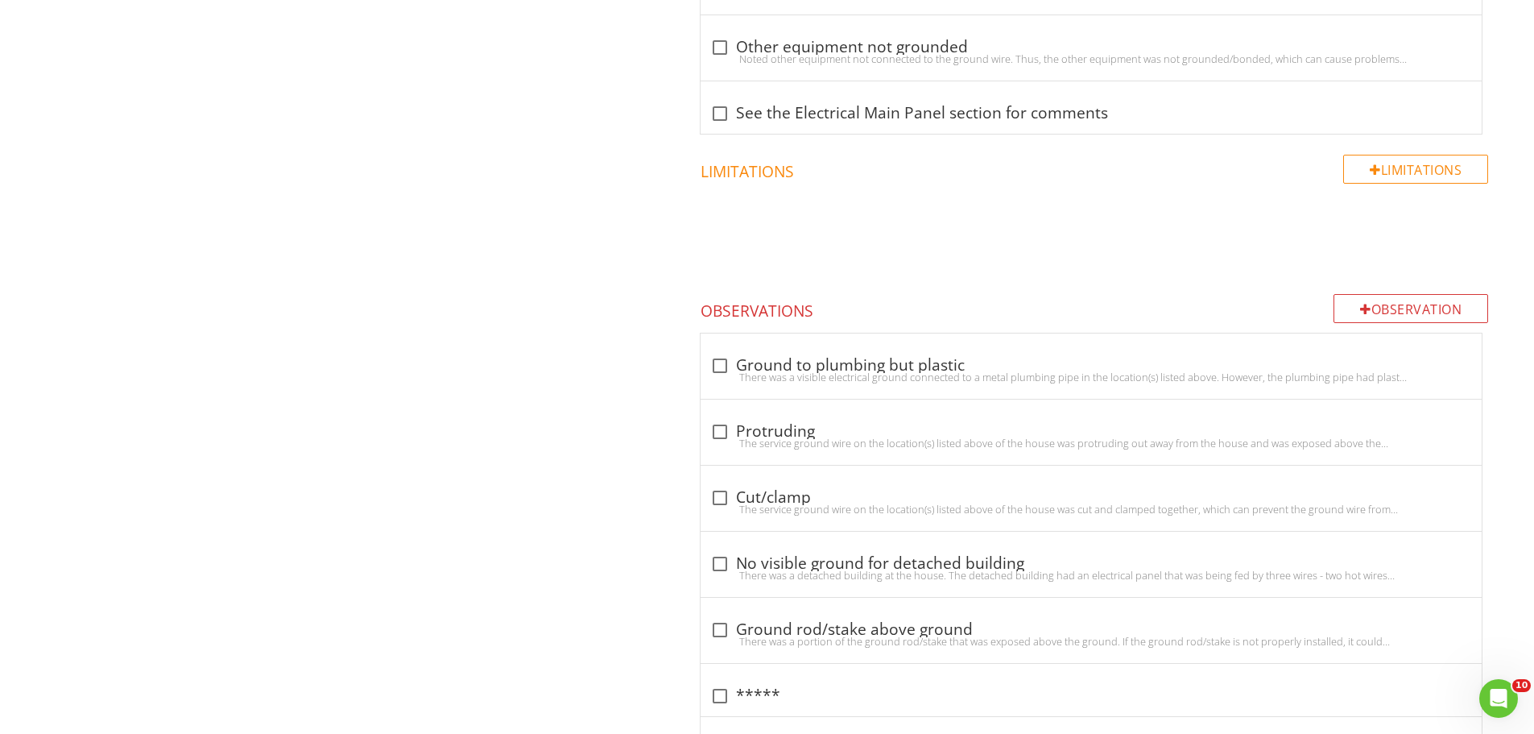
scroll to position [1073, 0]
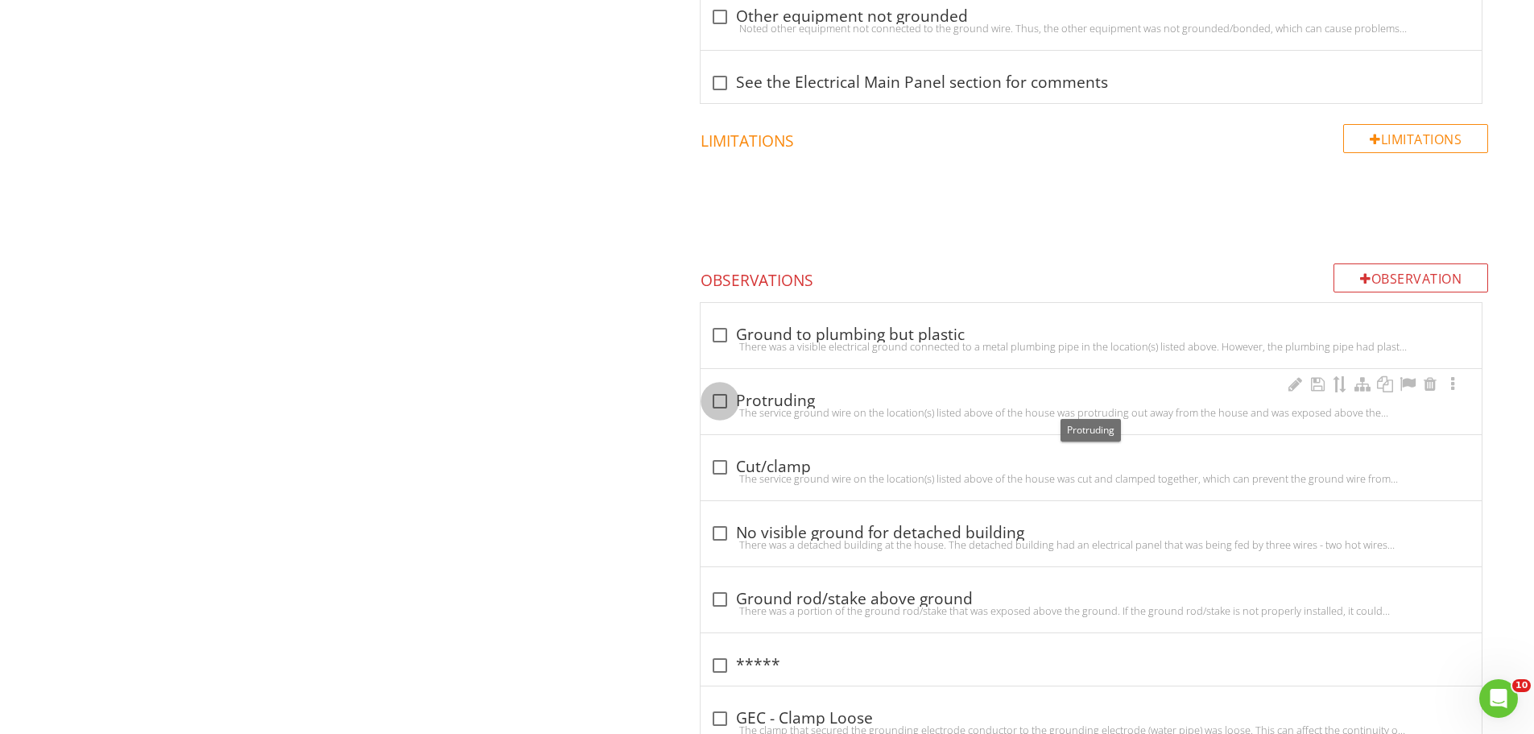
click at [714, 398] on div at bounding box center [719, 400] width 27 height 27
checkbox input "true"
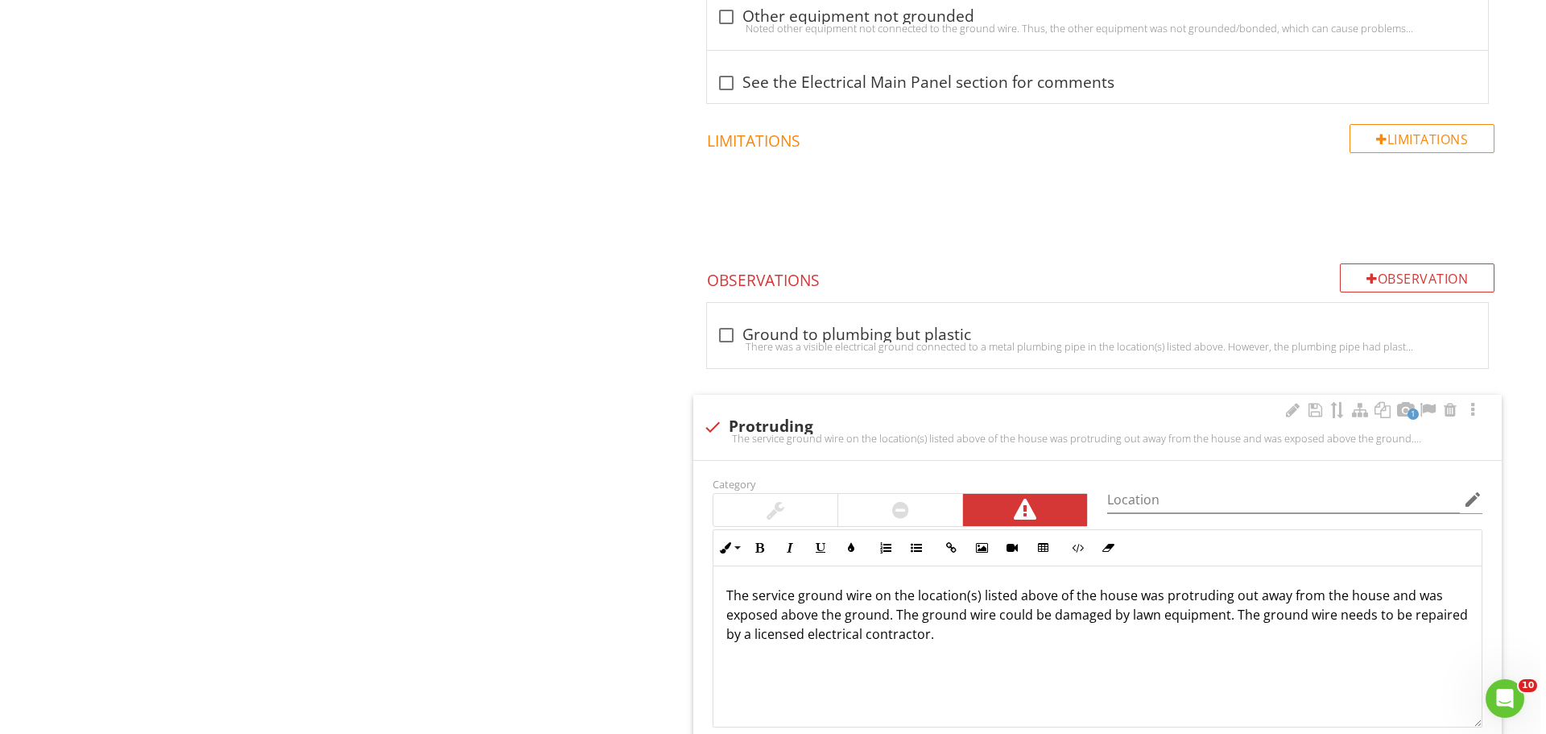
scroll to position [1289, 0]
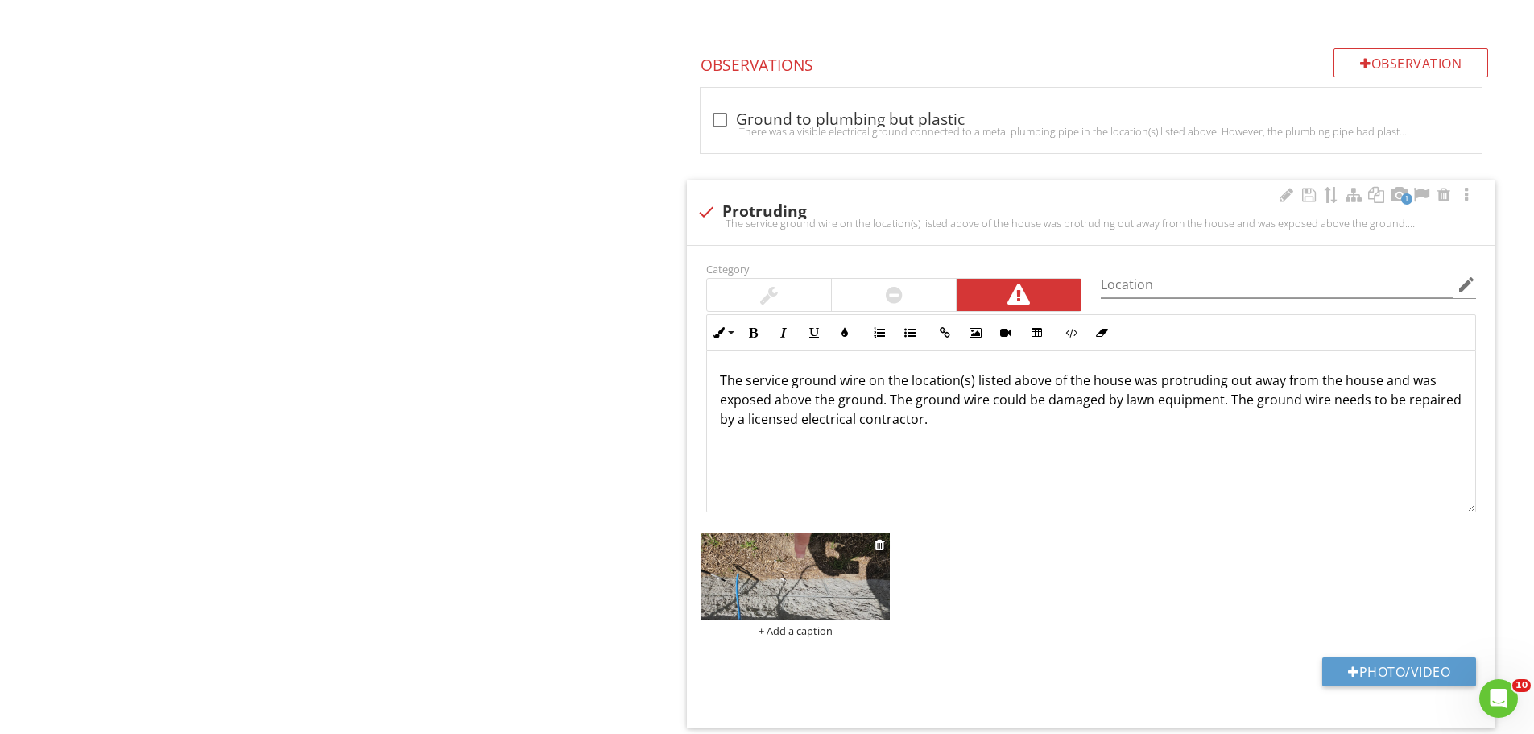
click at [784, 572] on img at bounding box center [795, 576] width 189 height 88
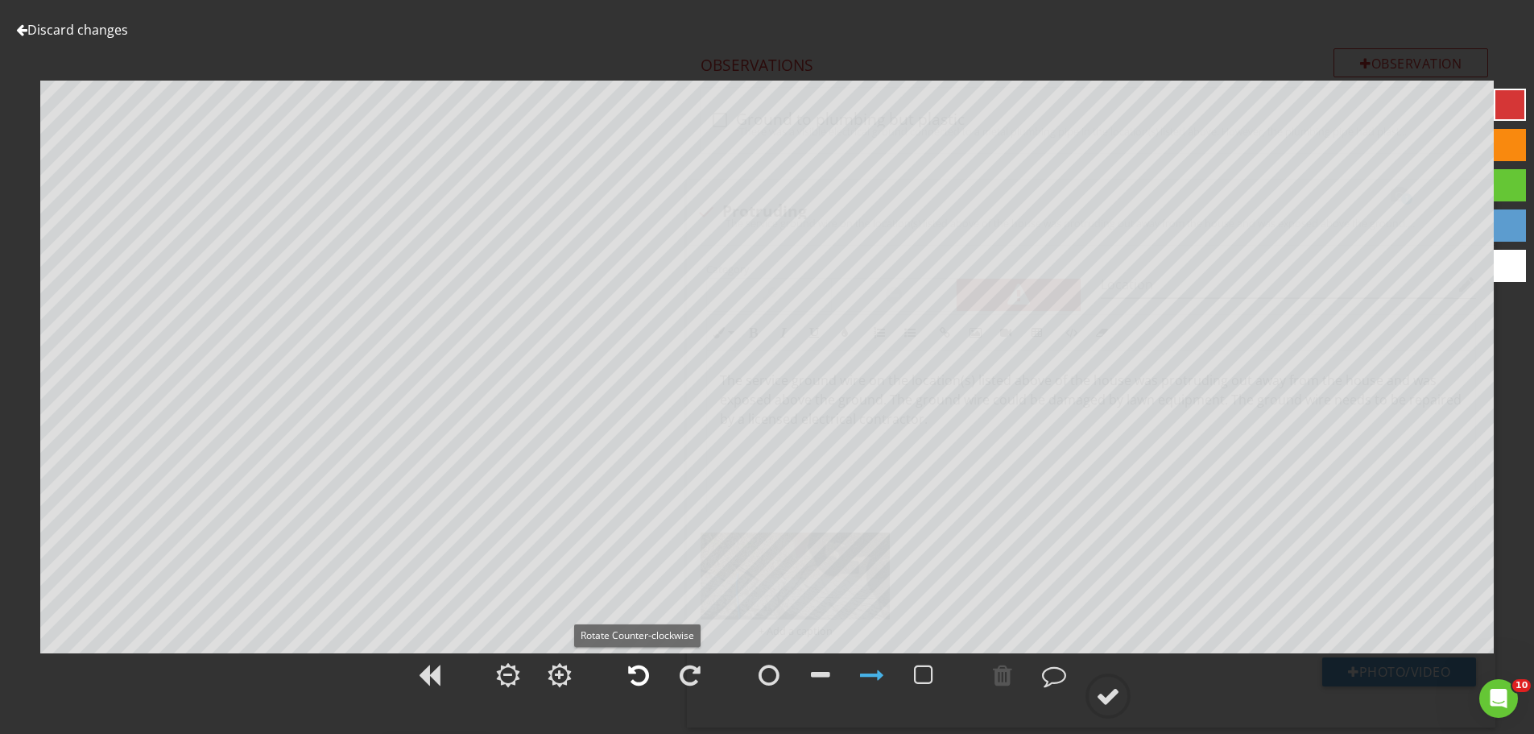
click at [641, 679] on div at bounding box center [638, 675] width 21 height 24
click at [1086, 693] on icon at bounding box center [1108, 695] width 45 height 45
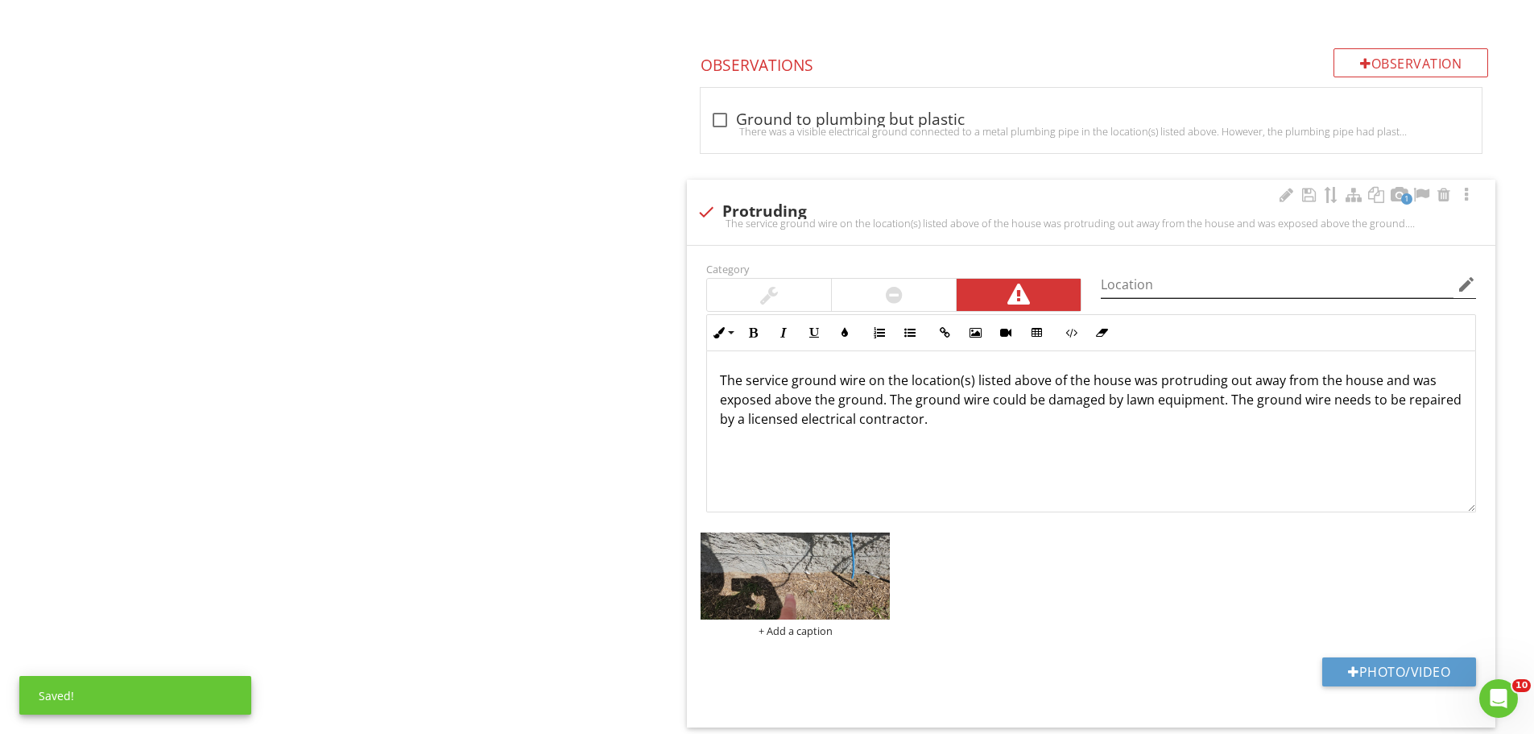
click at [1465, 286] on icon "edit" at bounding box center [1466, 284] width 19 height 19
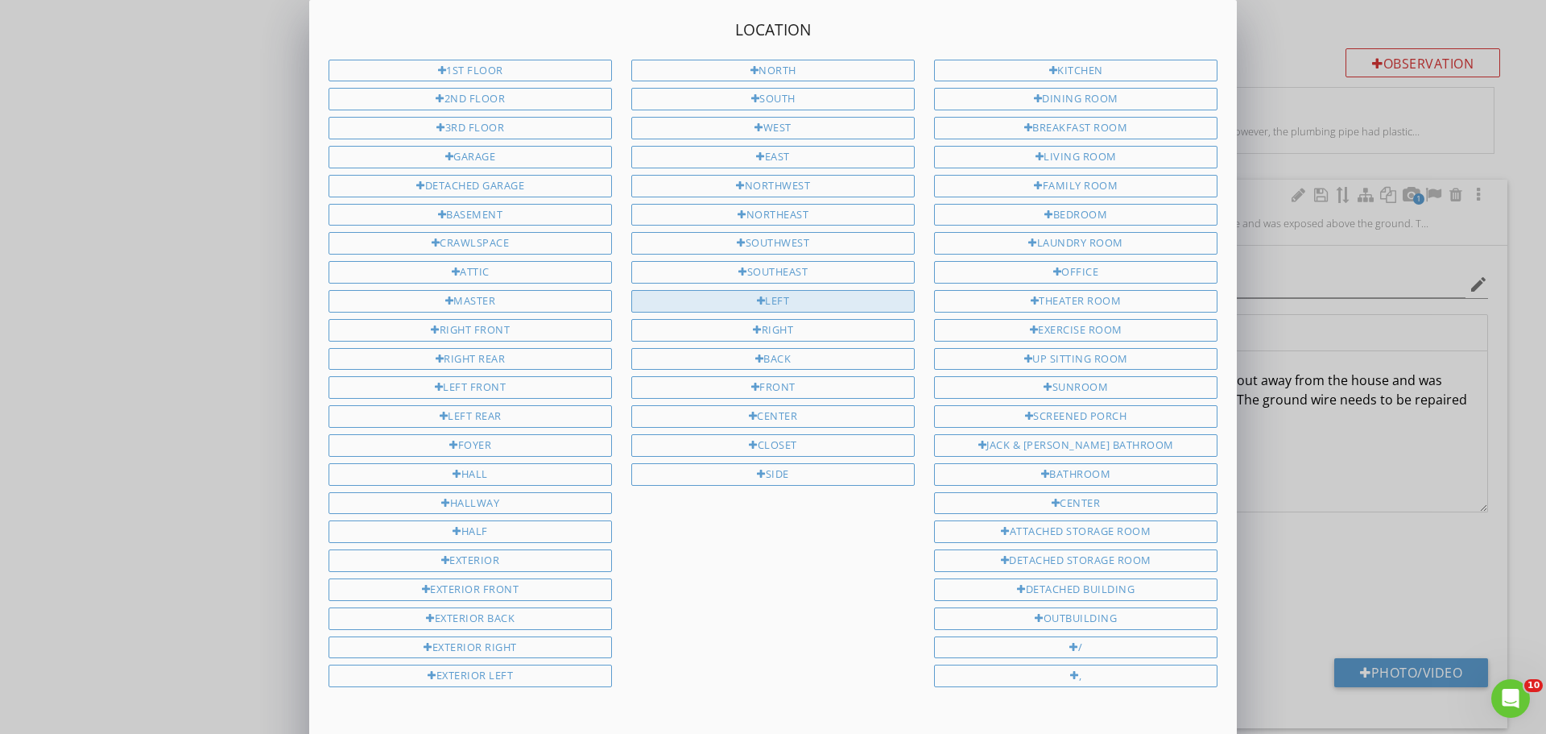
click at [731, 300] on div "Left" at bounding box center [772, 301] width 283 height 23
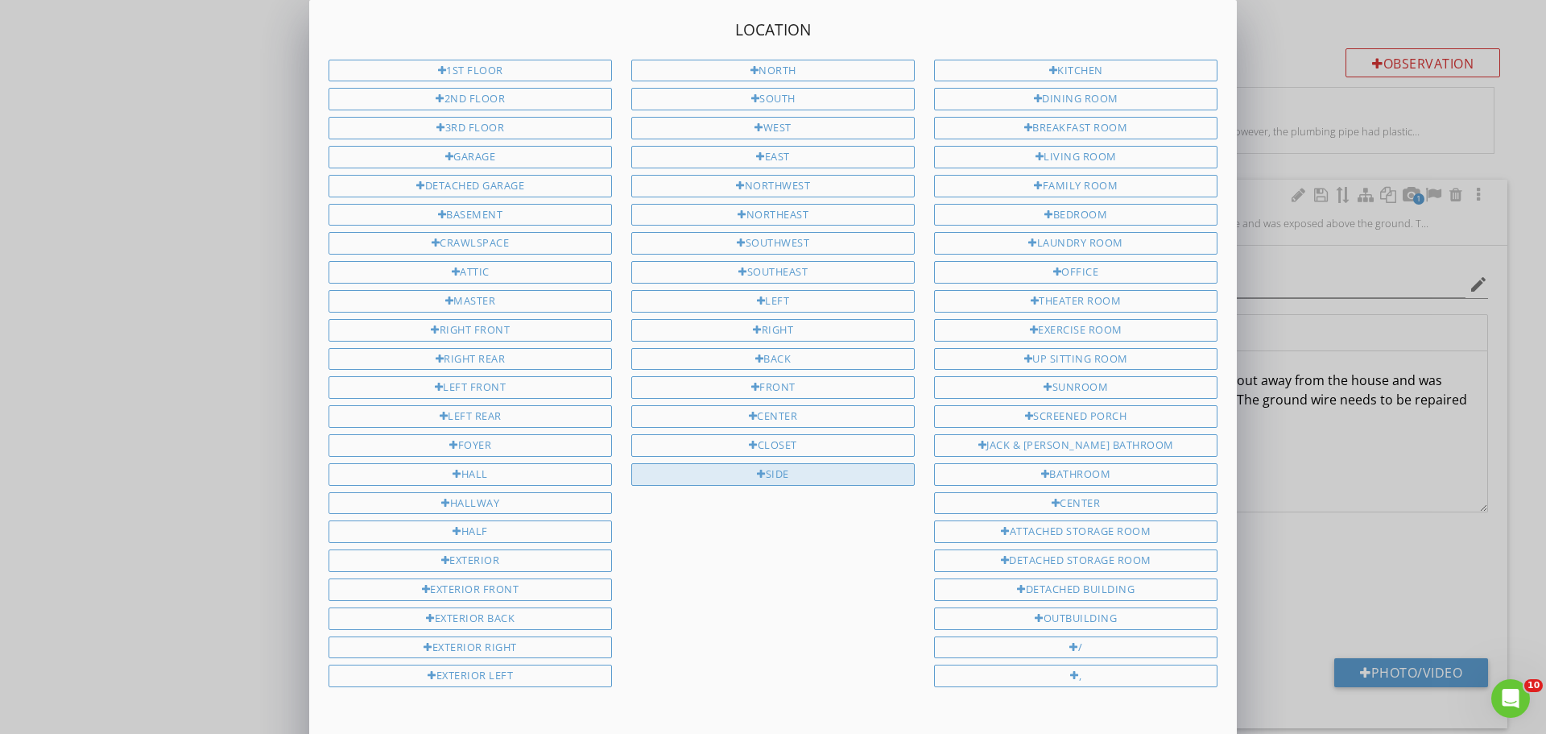
click at [763, 474] on div at bounding box center [761, 474] width 9 height 10
type input "Left Side"
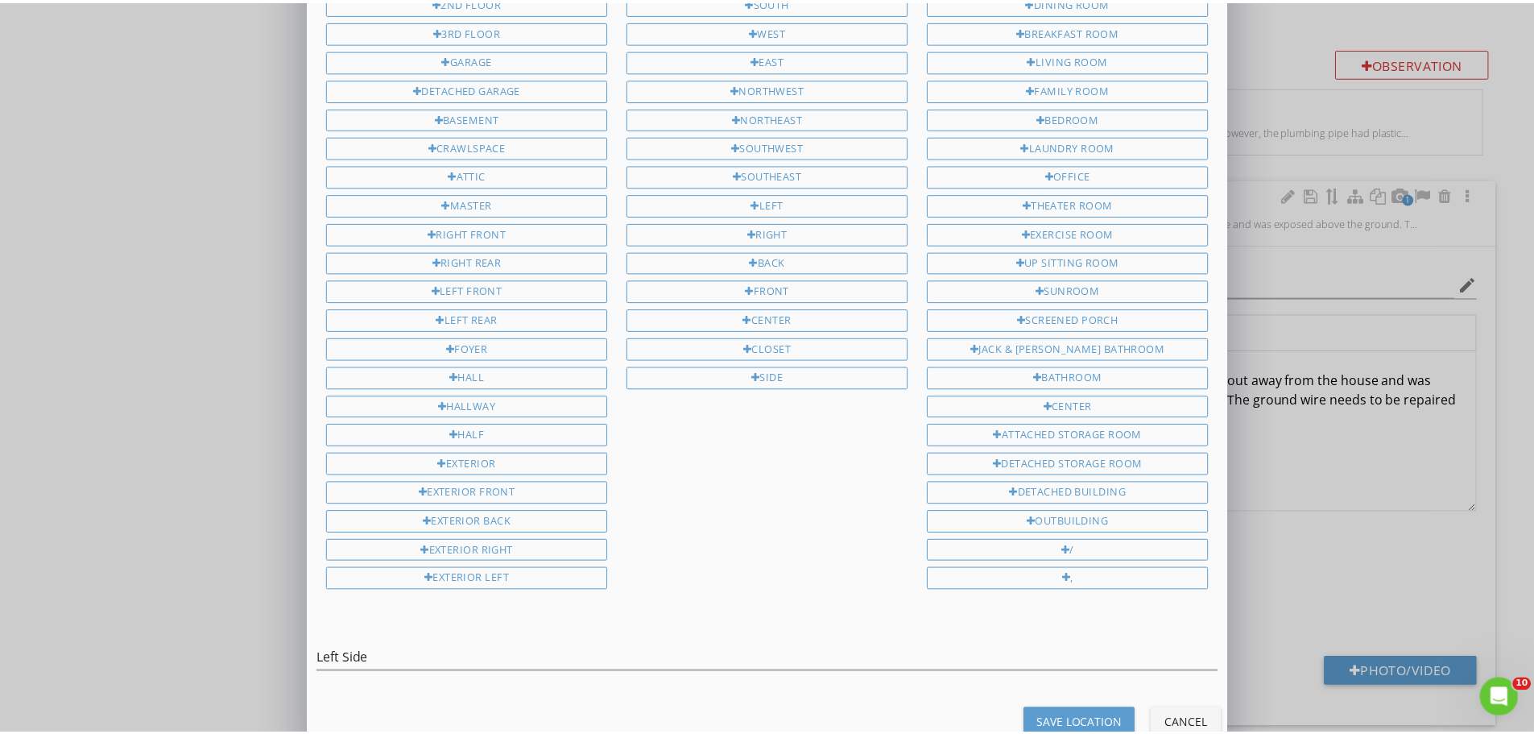
scroll to position [131, 0]
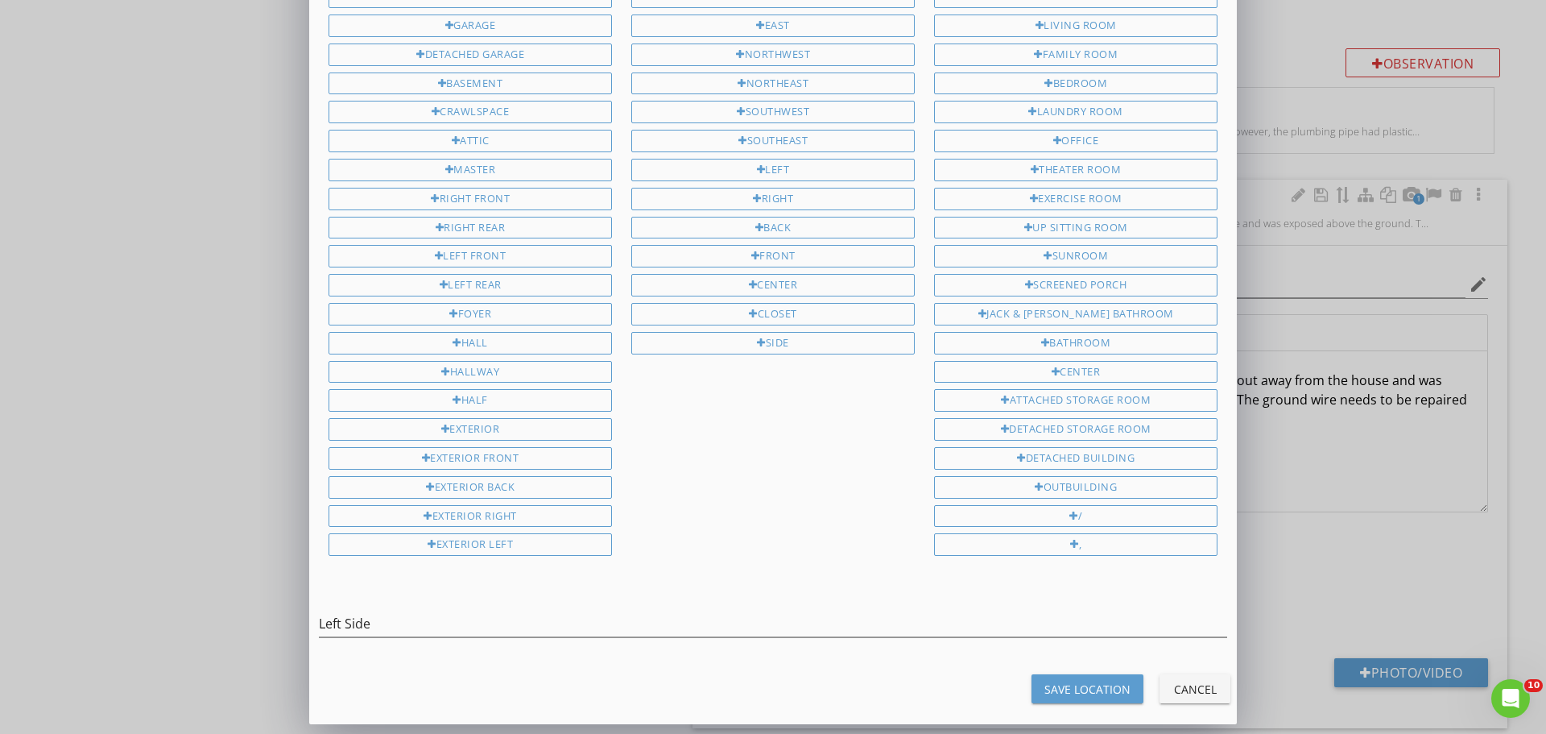
click at [1131, 688] on button "Save Location" at bounding box center [1088, 688] width 112 height 29
type input "Left Side"
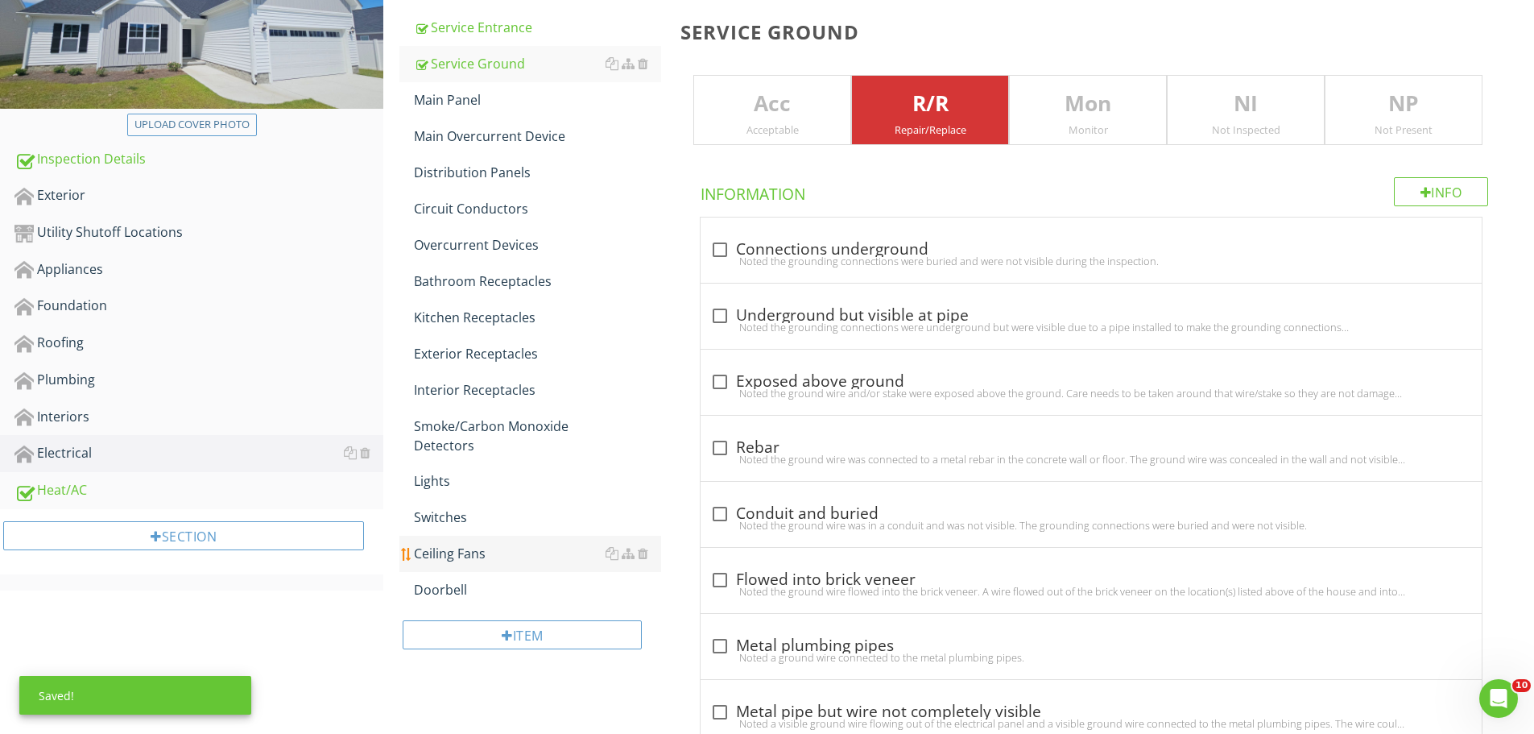
scroll to position [215, 0]
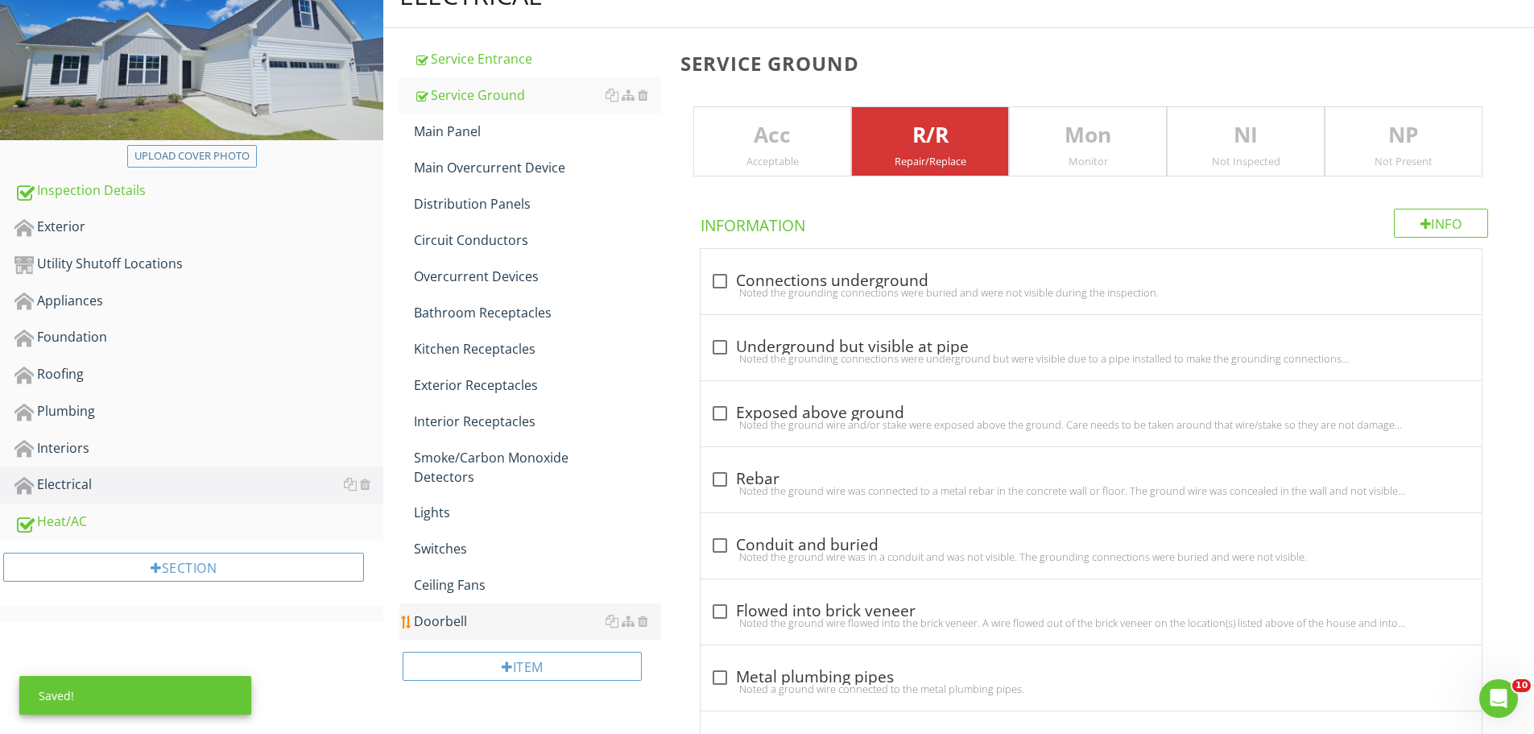
click at [440, 622] on div "Doorbell" at bounding box center [537, 620] width 247 height 19
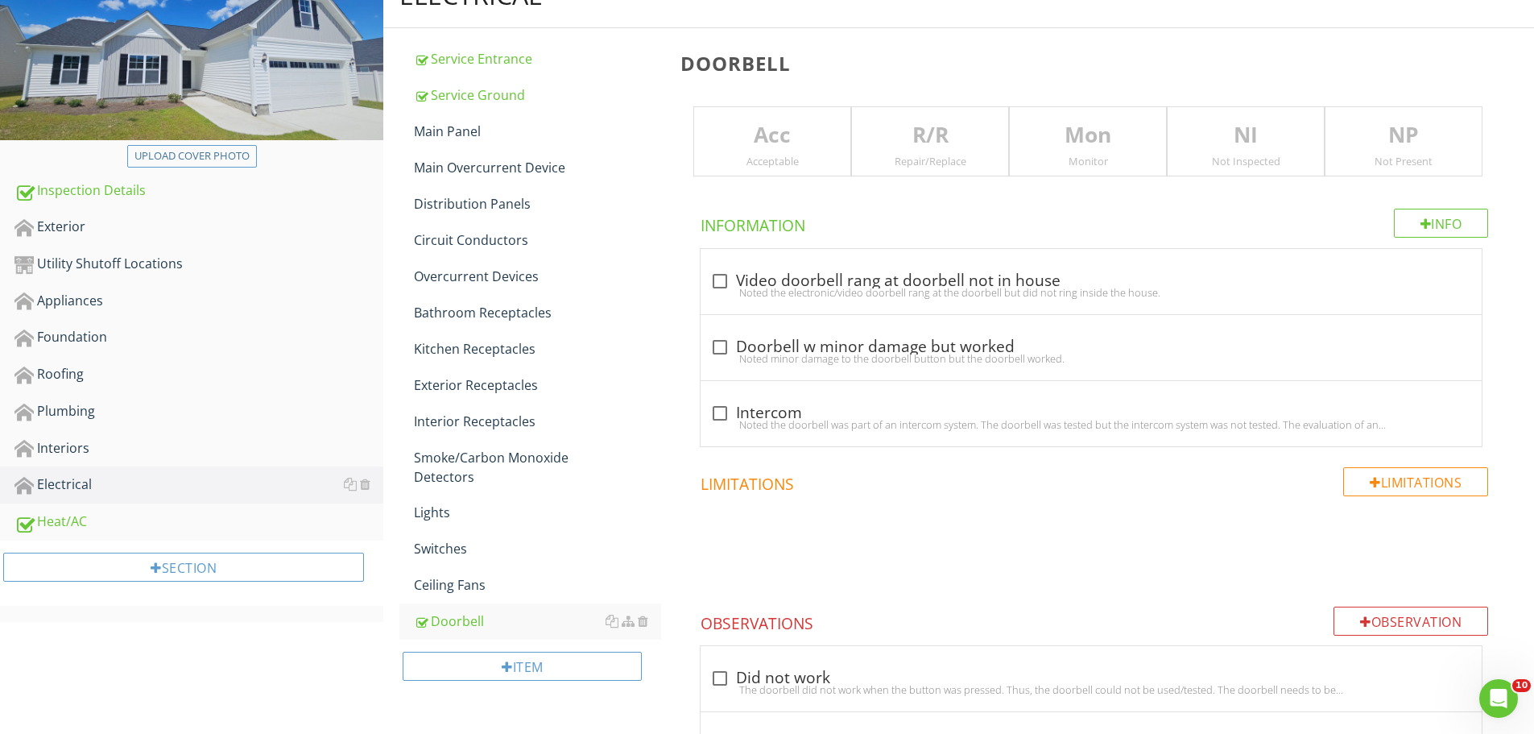
click at [731, 138] on p "Acc" at bounding box center [772, 135] width 156 height 32
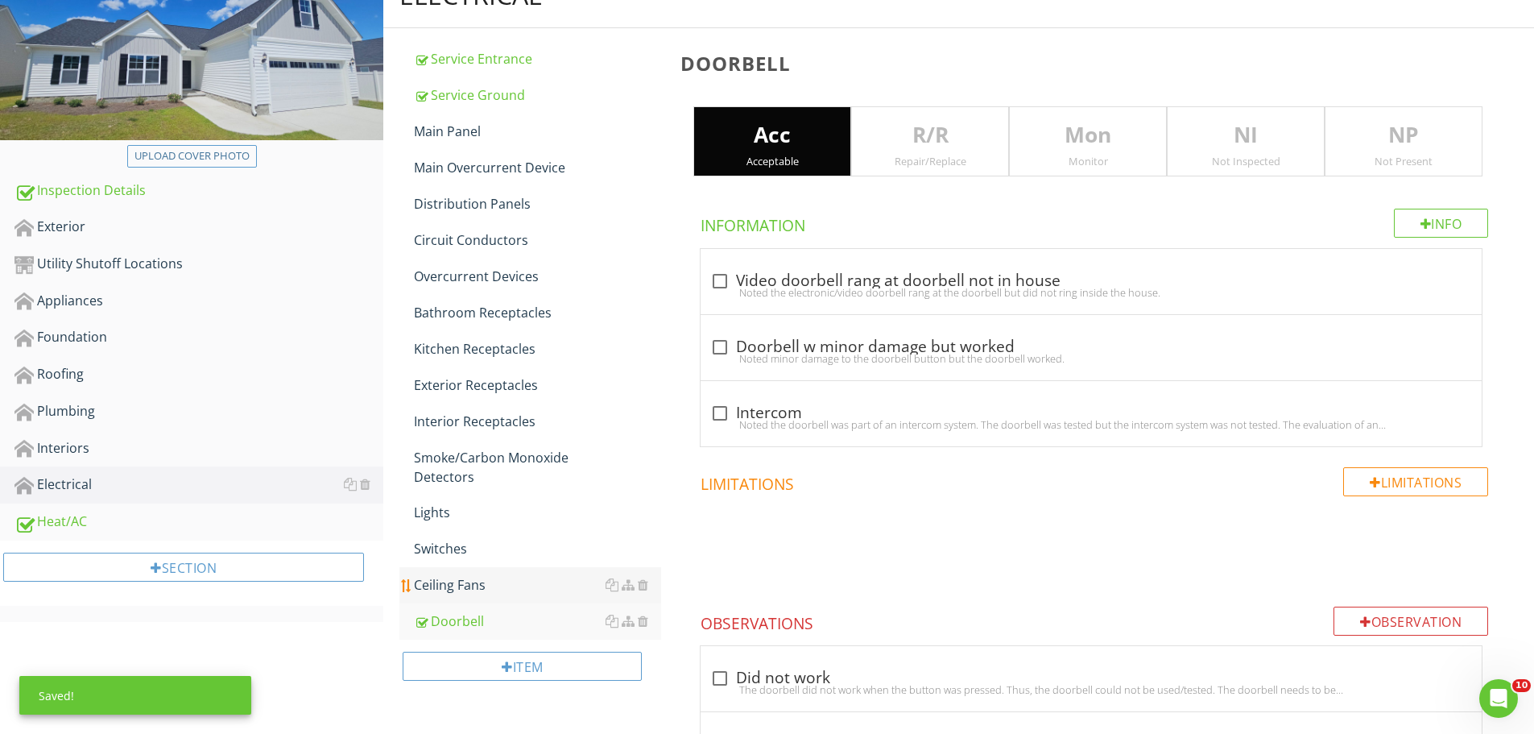
click at [476, 581] on div "Ceiling Fans" at bounding box center [537, 584] width 247 height 19
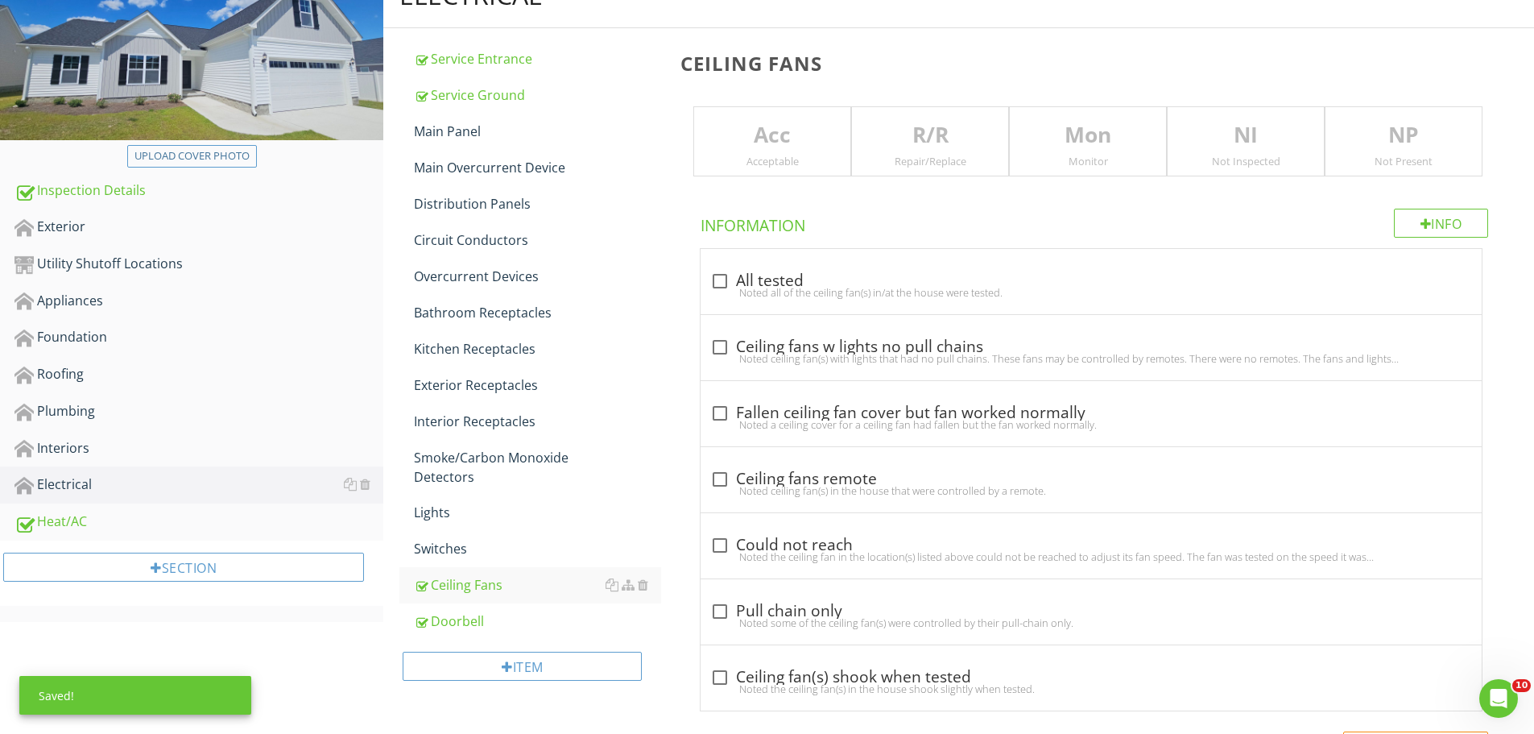
click at [770, 155] on div "Acceptable" at bounding box center [772, 161] width 156 height 13
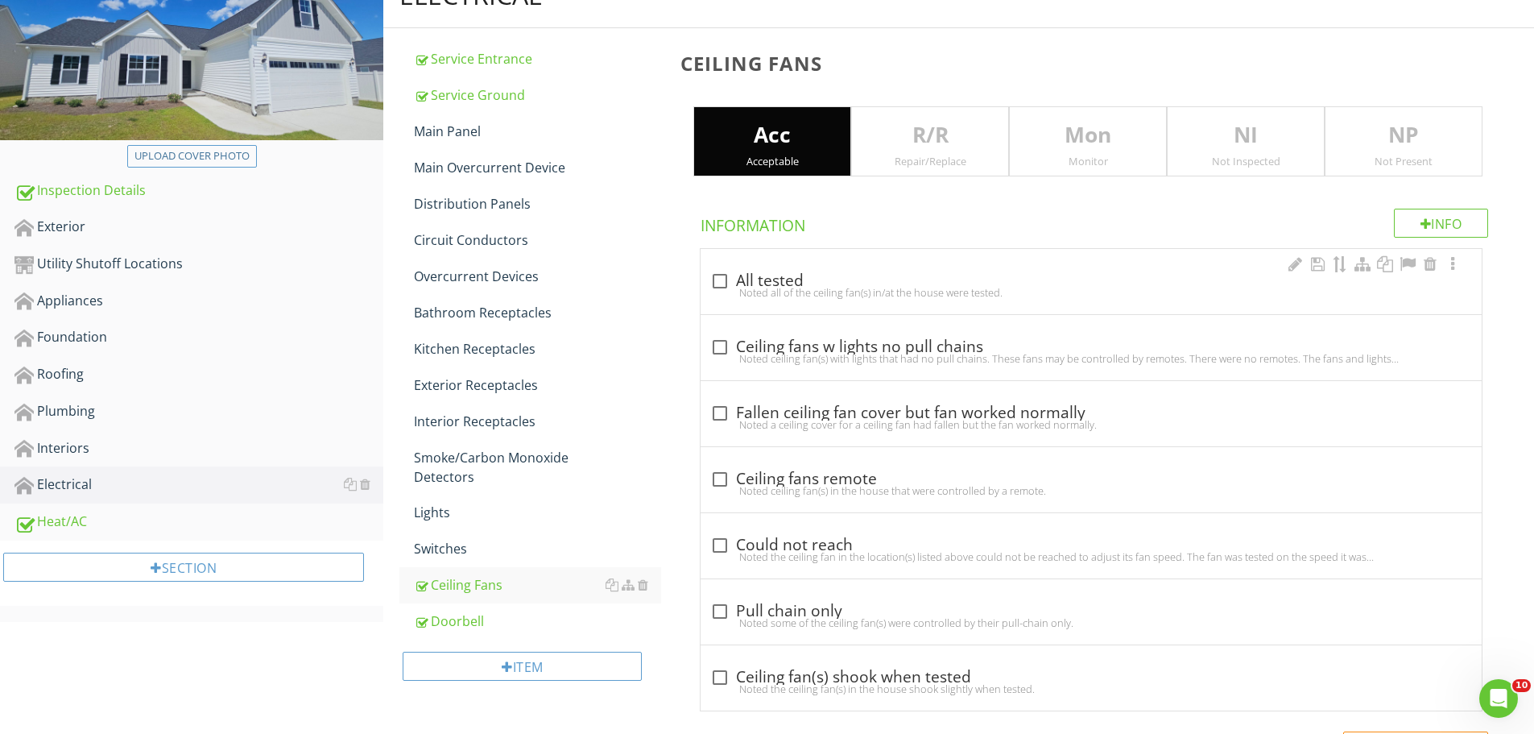
click at [732, 286] on div "Noted all of the ceiling fan(s) in/at the house were tested." at bounding box center [1091, 292] width 762 height 13
checkbox input "true"
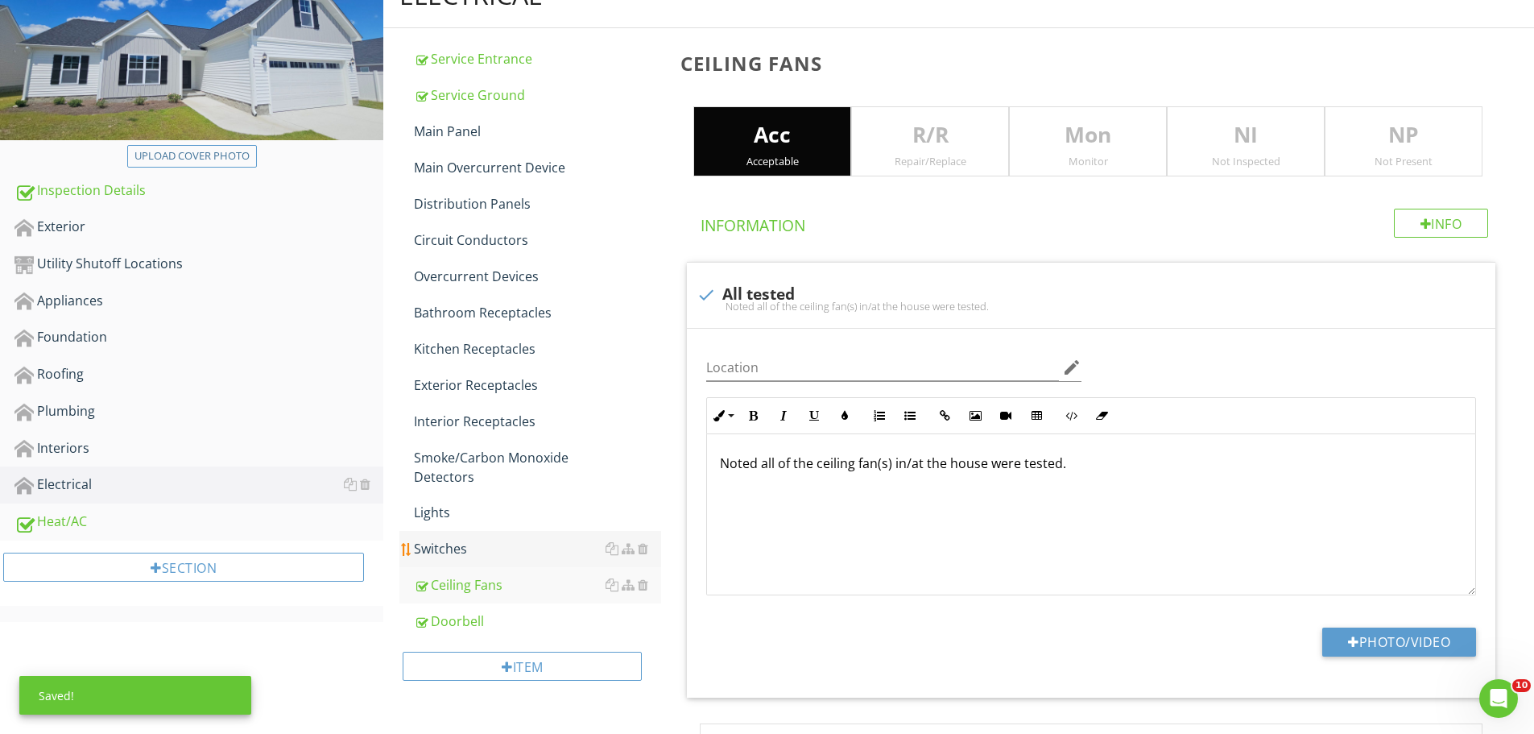
click at [427, 545] on div "Switches" at bounding box center [537, 548] width 247 height 19
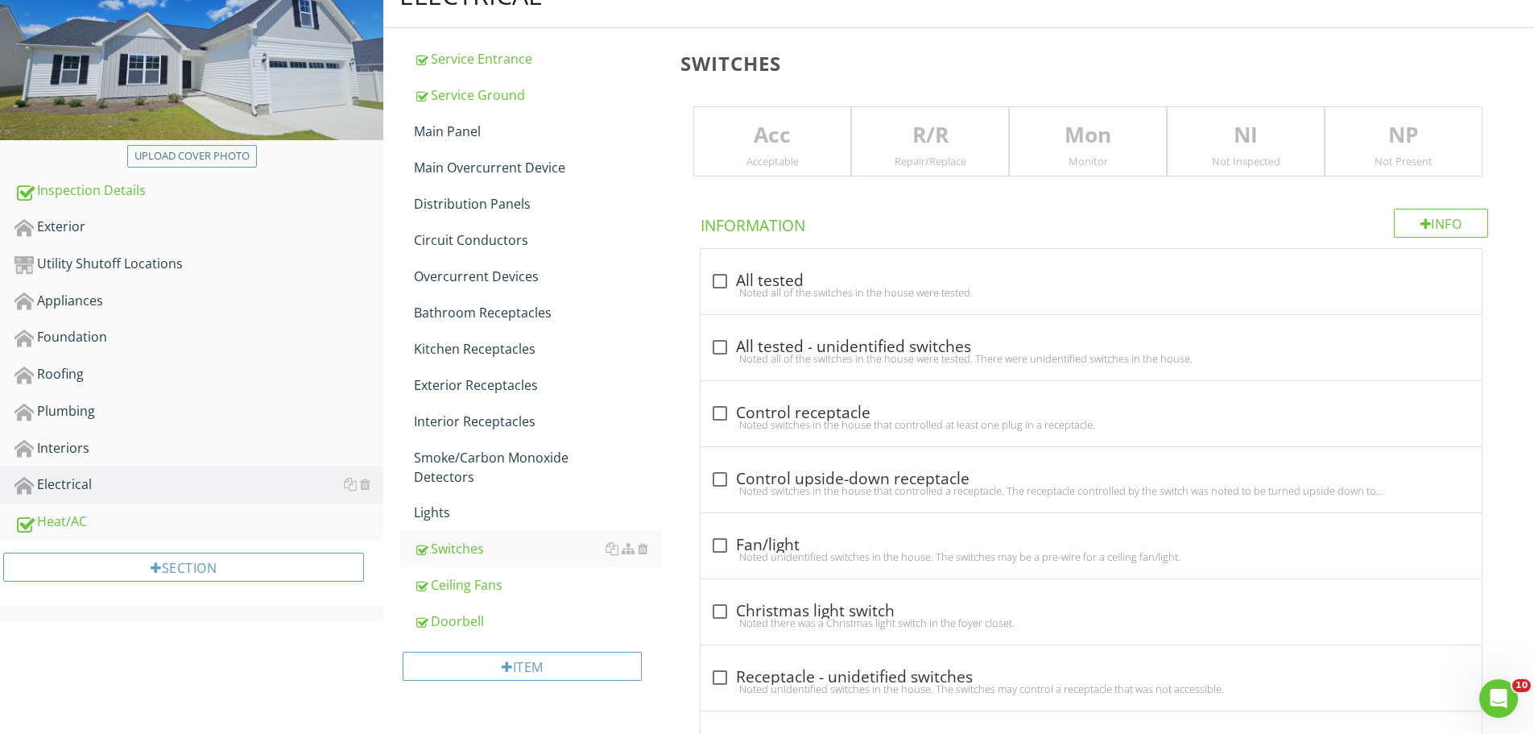
click at [763, 151] on p "Acc" at bounding box center [772, 135] width 156 height 32
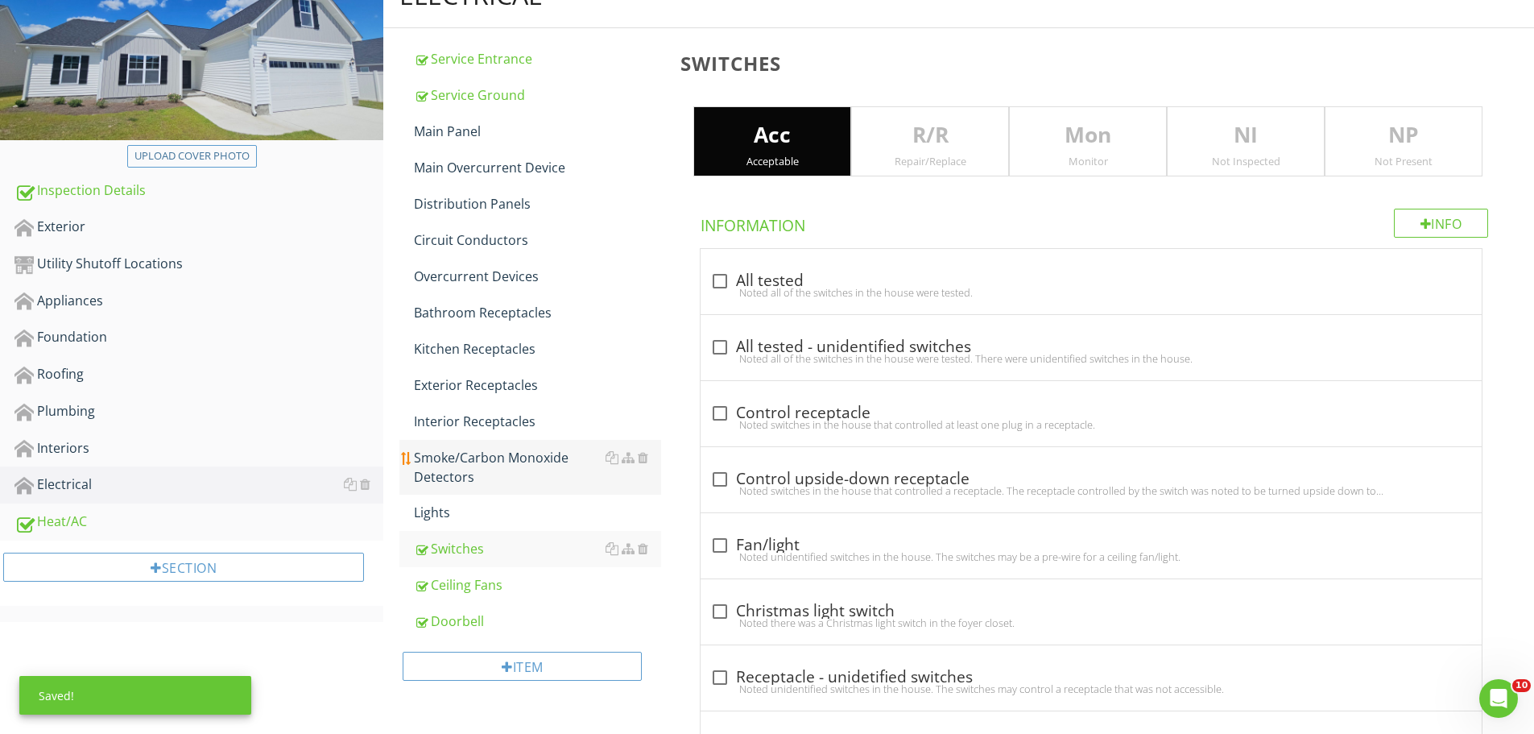
click at [453, 506] on div "Lights" at bounding box center [537, 512] width 247 height 19
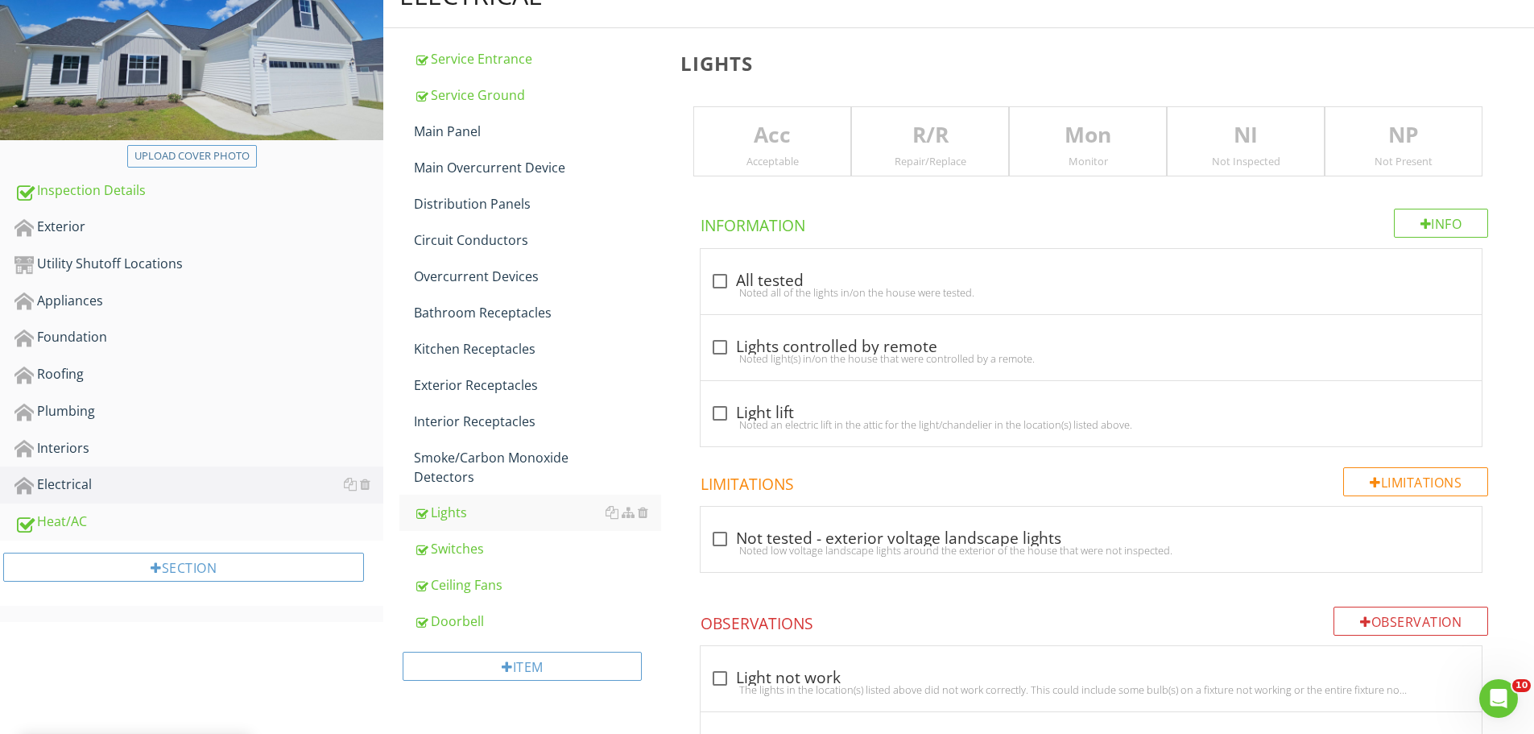
click at [749, 155] on div "Acceptable" at bounding box center [772, 161] width 156 height 13
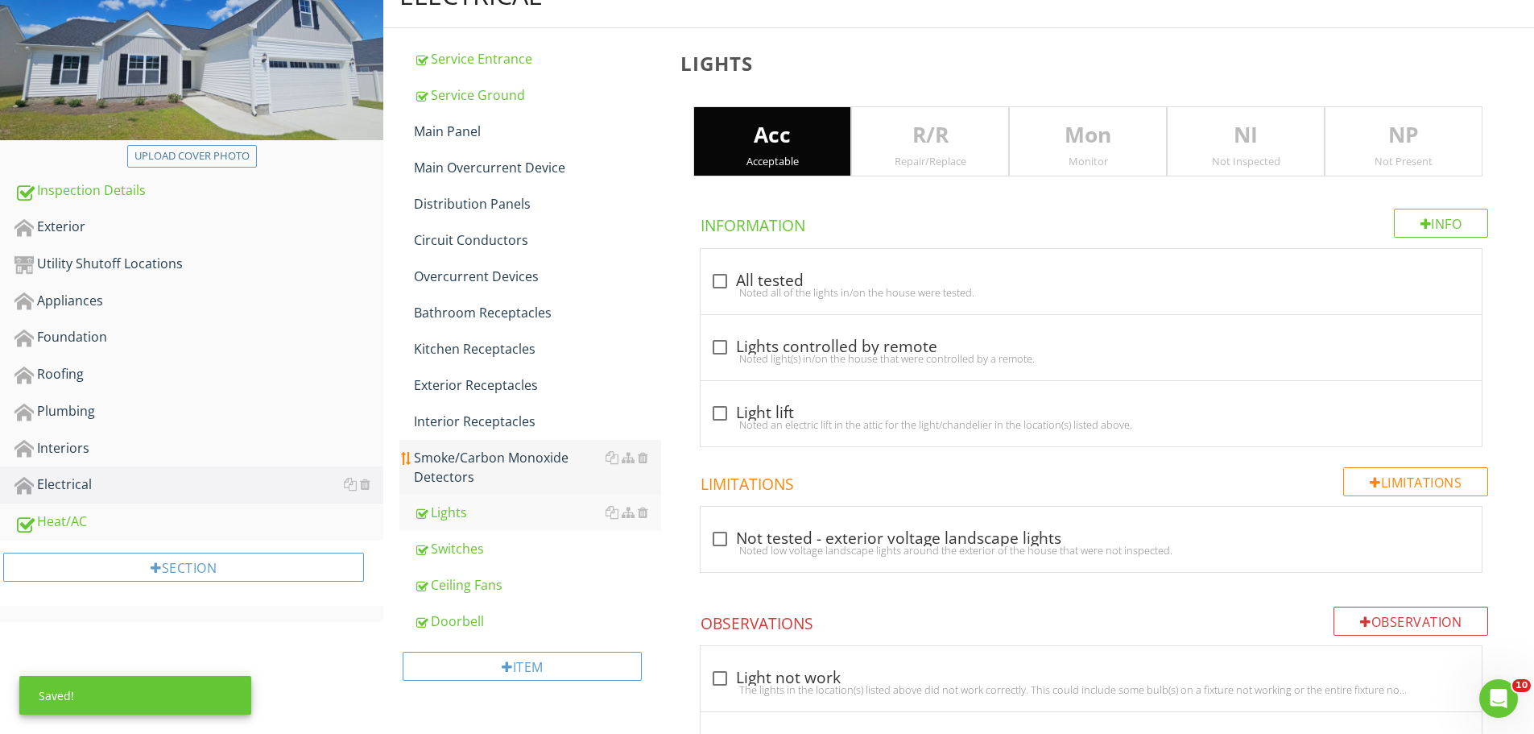
click at [449, 466] on div "Smoke/Carbon Monoxide Detectors" at bounding box center [537, 467] width 247 height 39
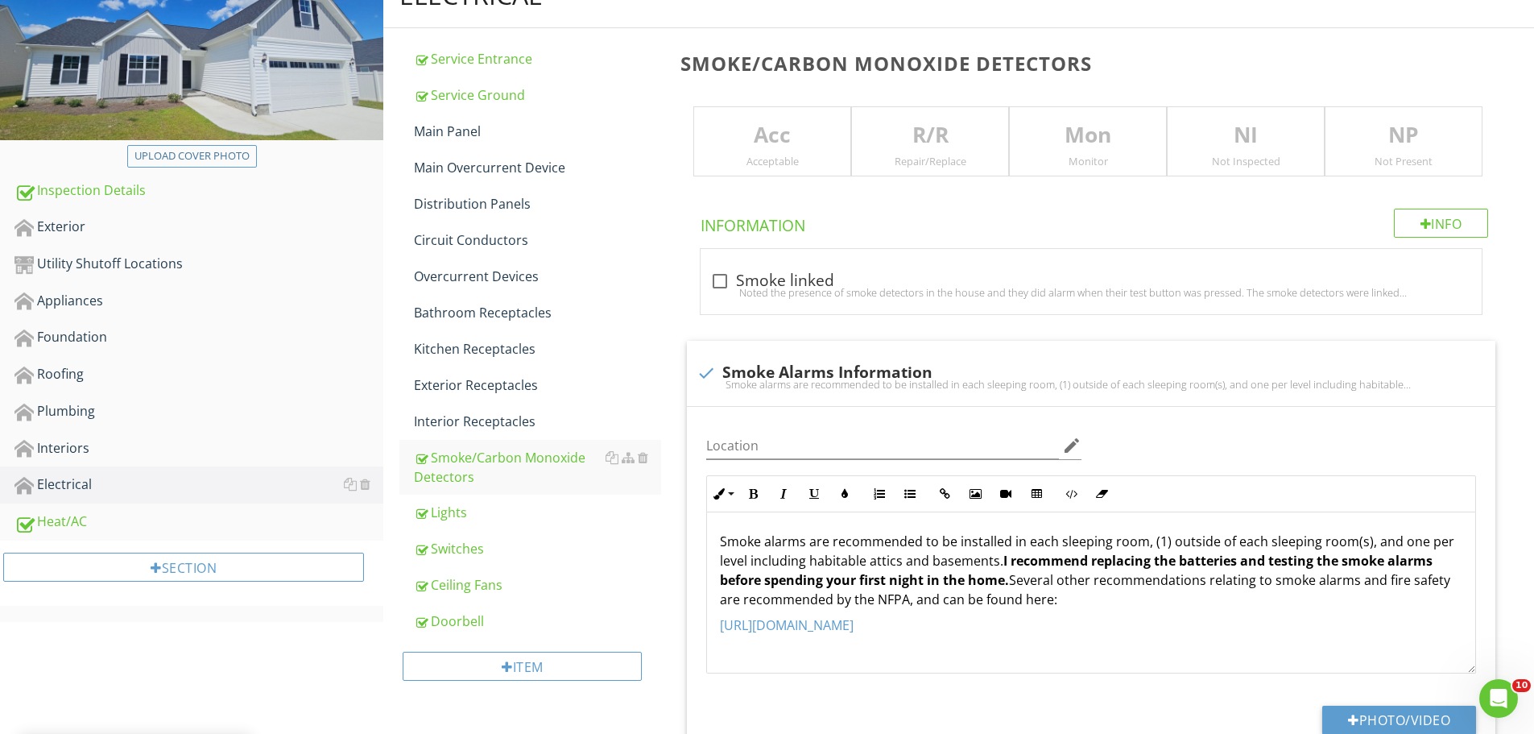
click at [734, 158] on div "Acceptable" at bounding box center [772, 161] width 156 height 13
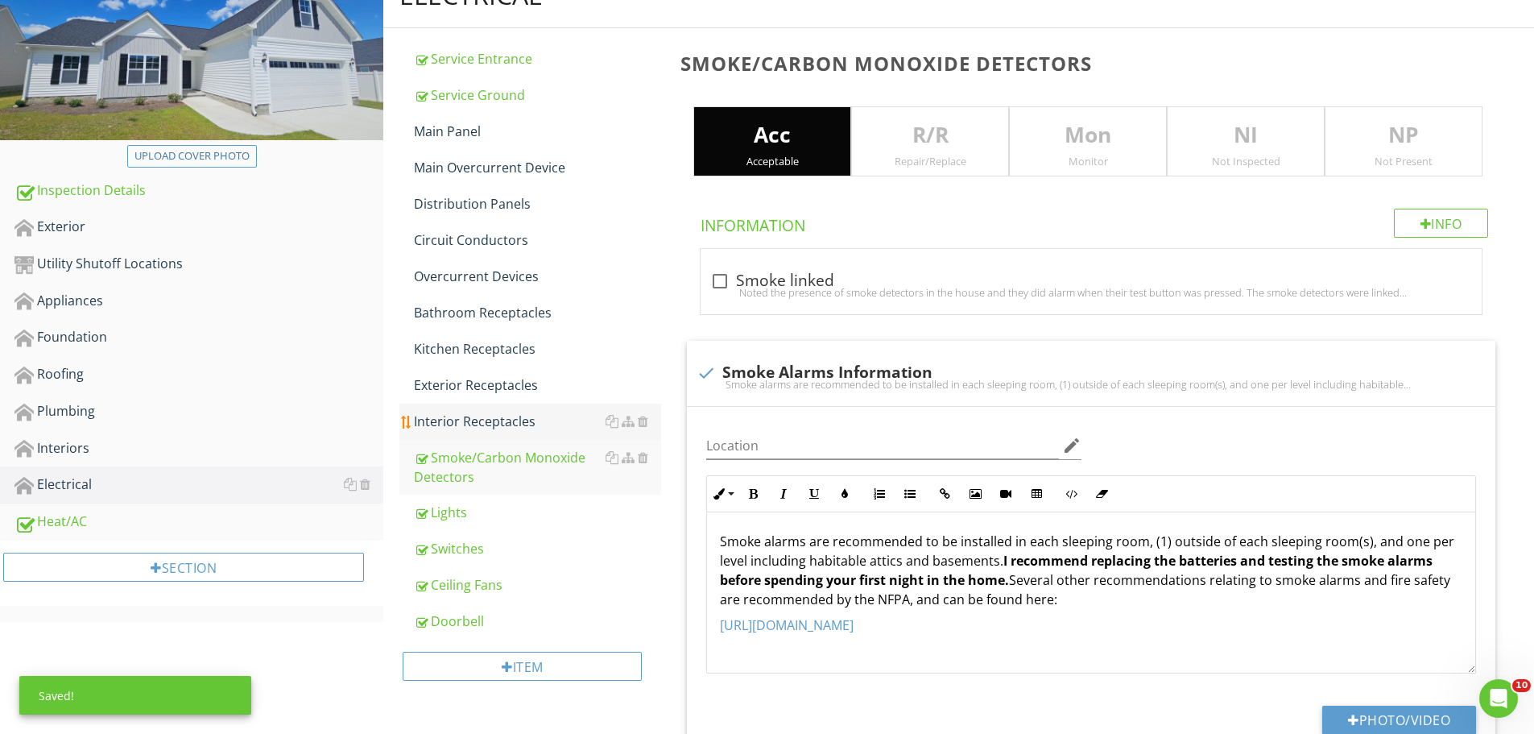
click at [514, 414] on div "Interior Receptacles" at bounding box center [537, 421] width 247 height 19
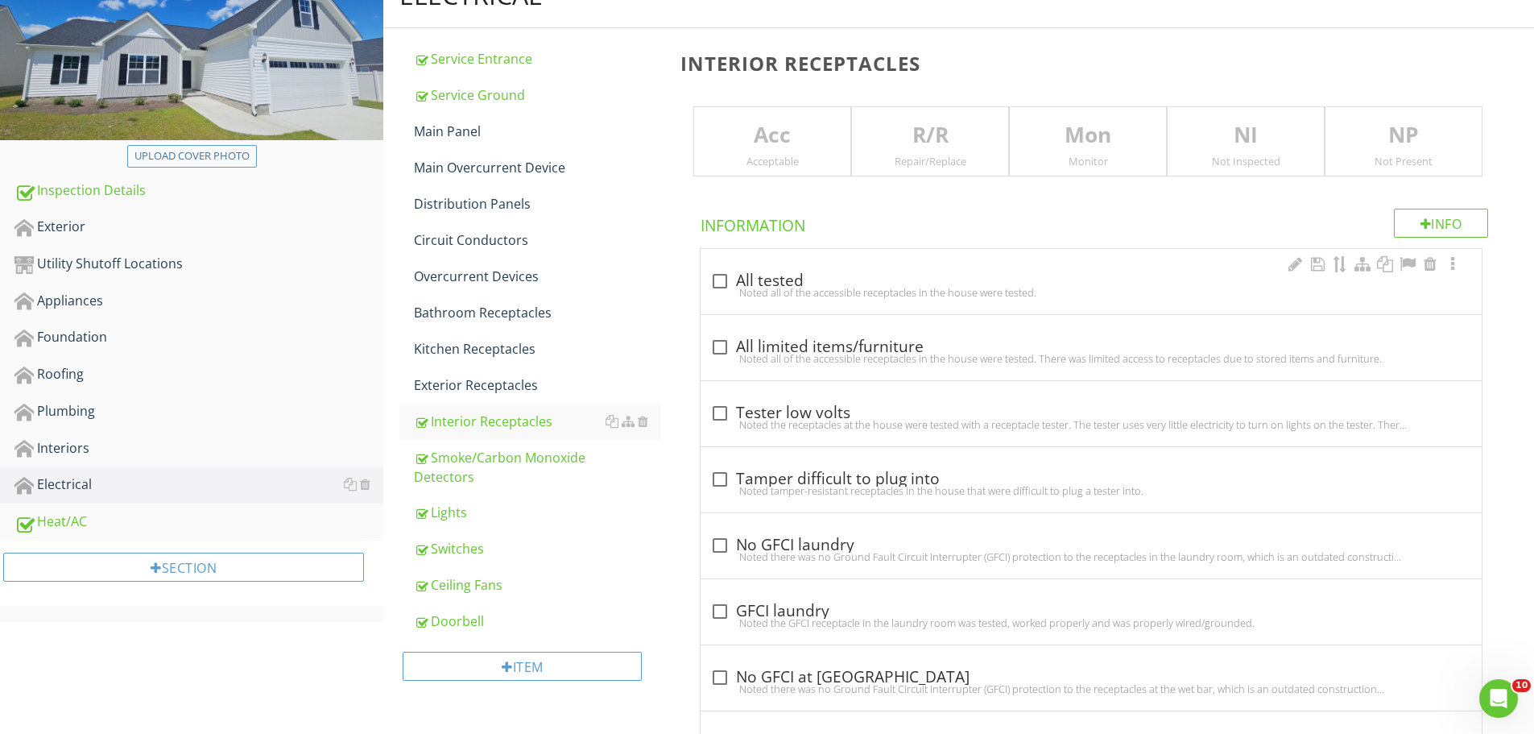
click at [718, 287] on div "Noted all of the accessible receptacles in the house were tested." at bounding box center [1091, 292] width 762 height 13
checkbox input "true"
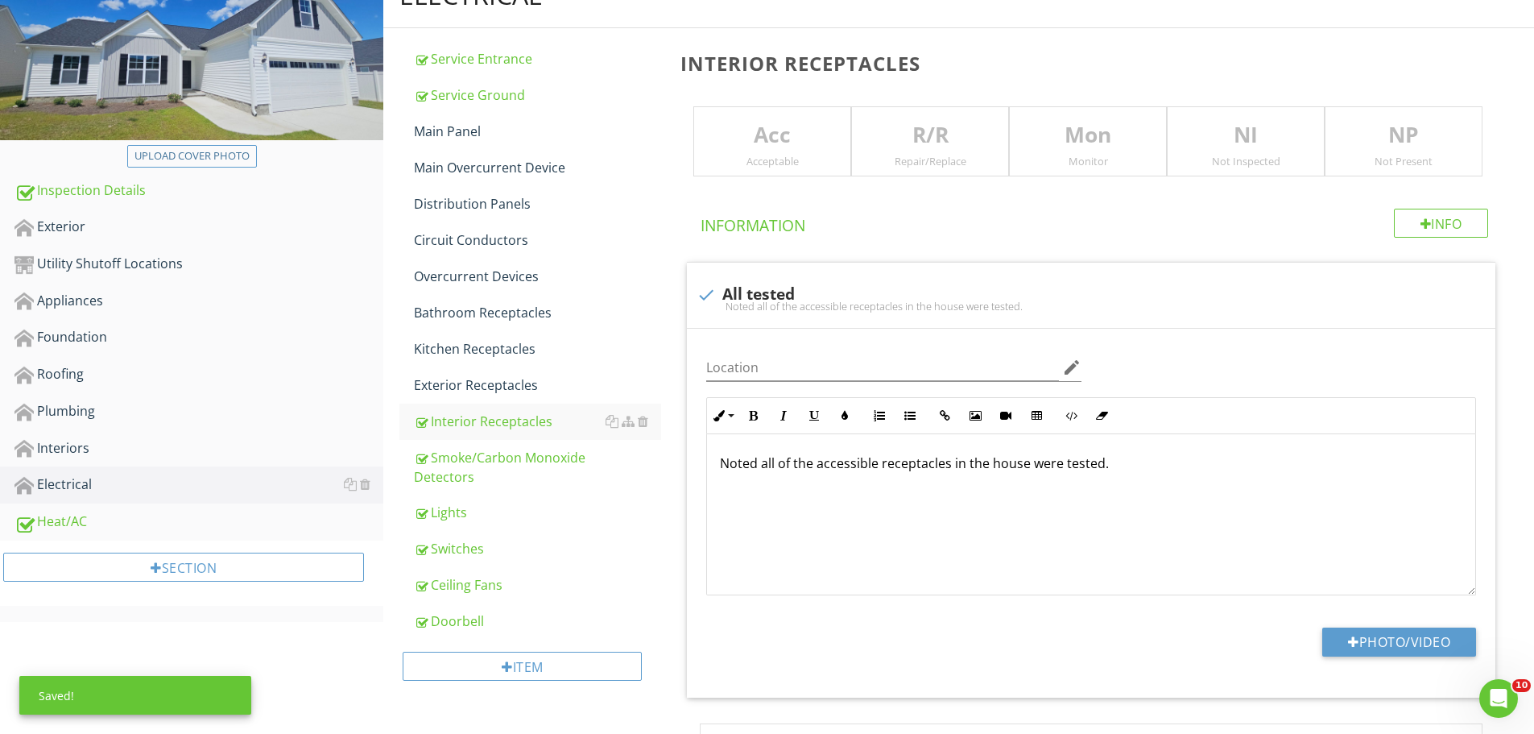
click at [767, 155] on div "Acceptable" at bounding box center [772, 161] width 156 height 13
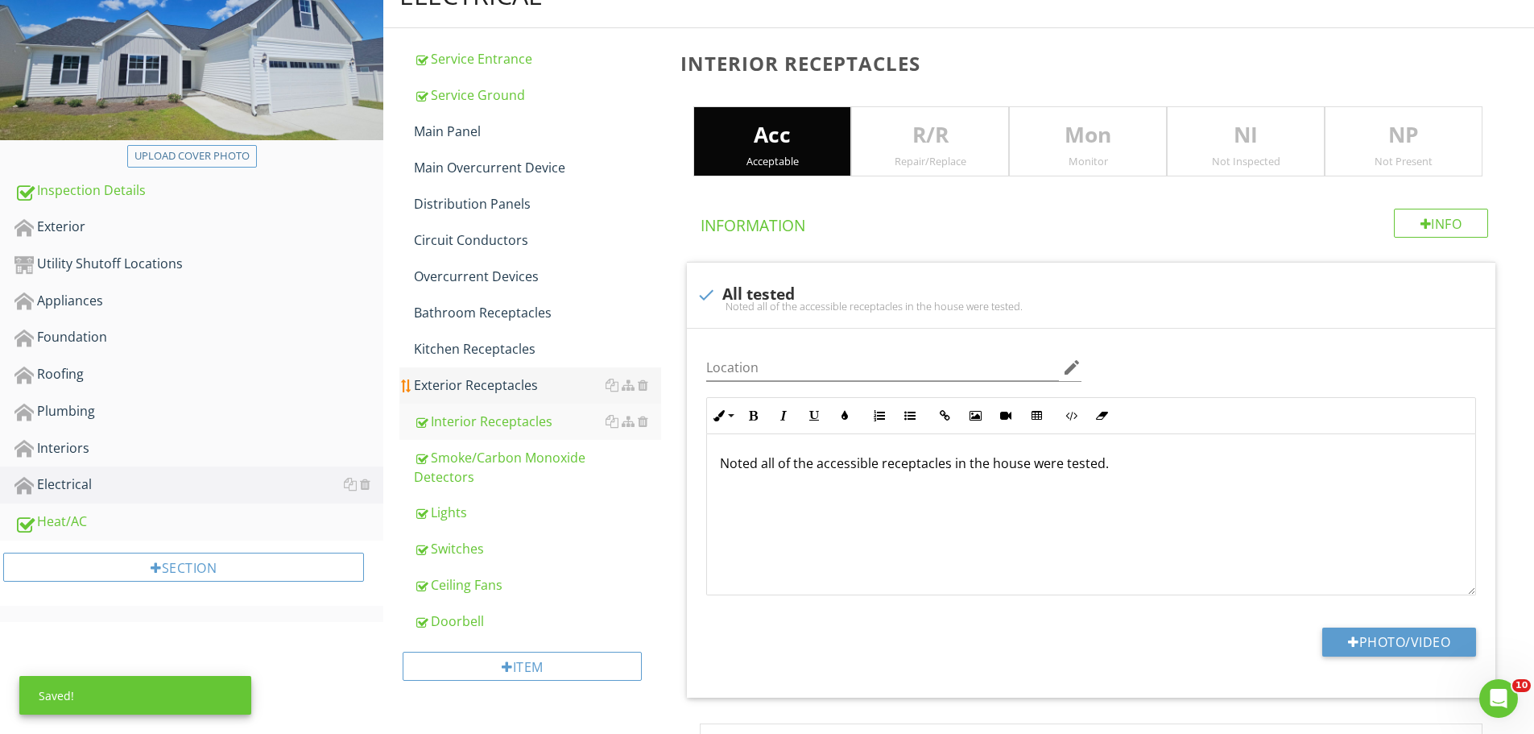
click at [494, 380] on div "Exterior Receptacles" at bounding box center [537, 384] width 247 height 19
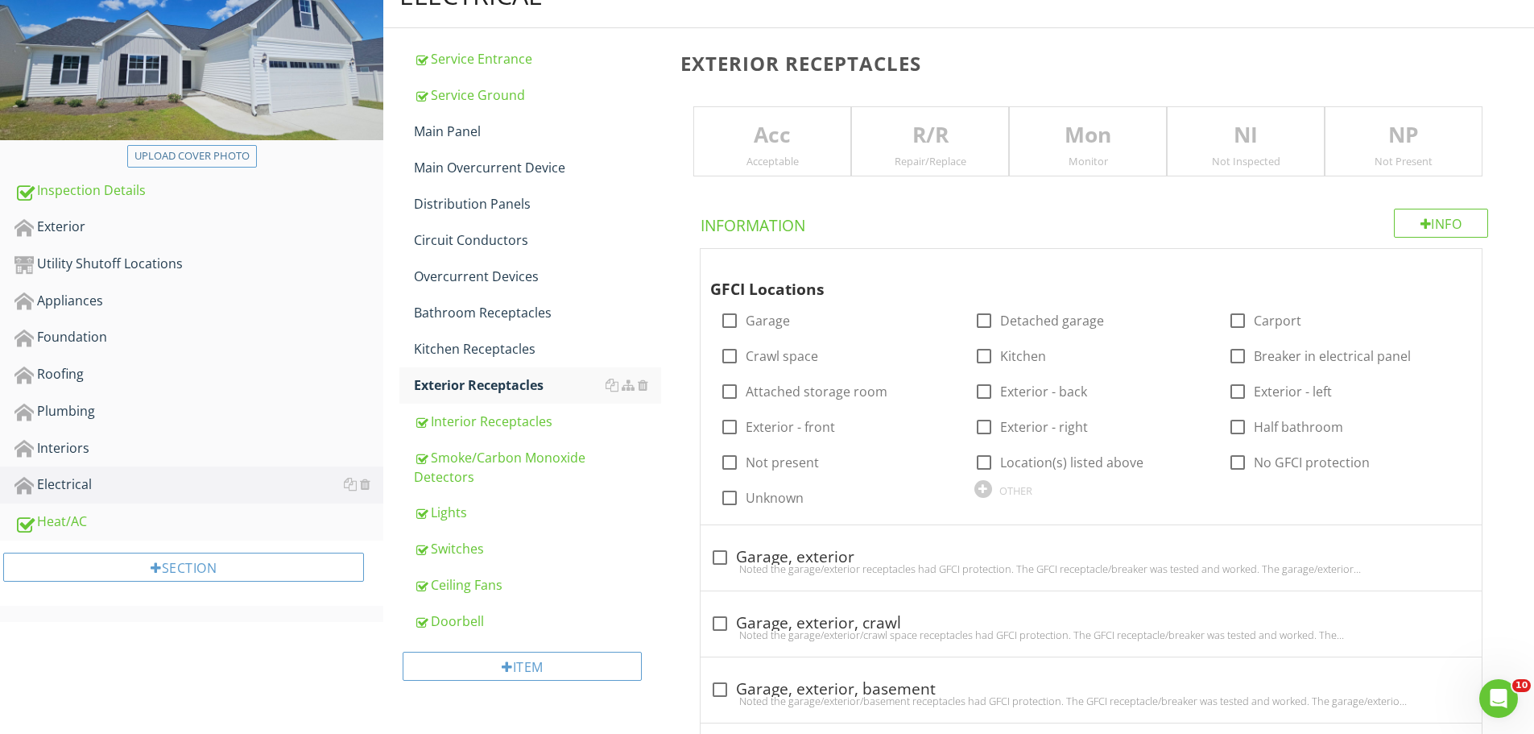
click at [796, 137] on p "Acc" at bounding box center [772, 135] width 156 height 32
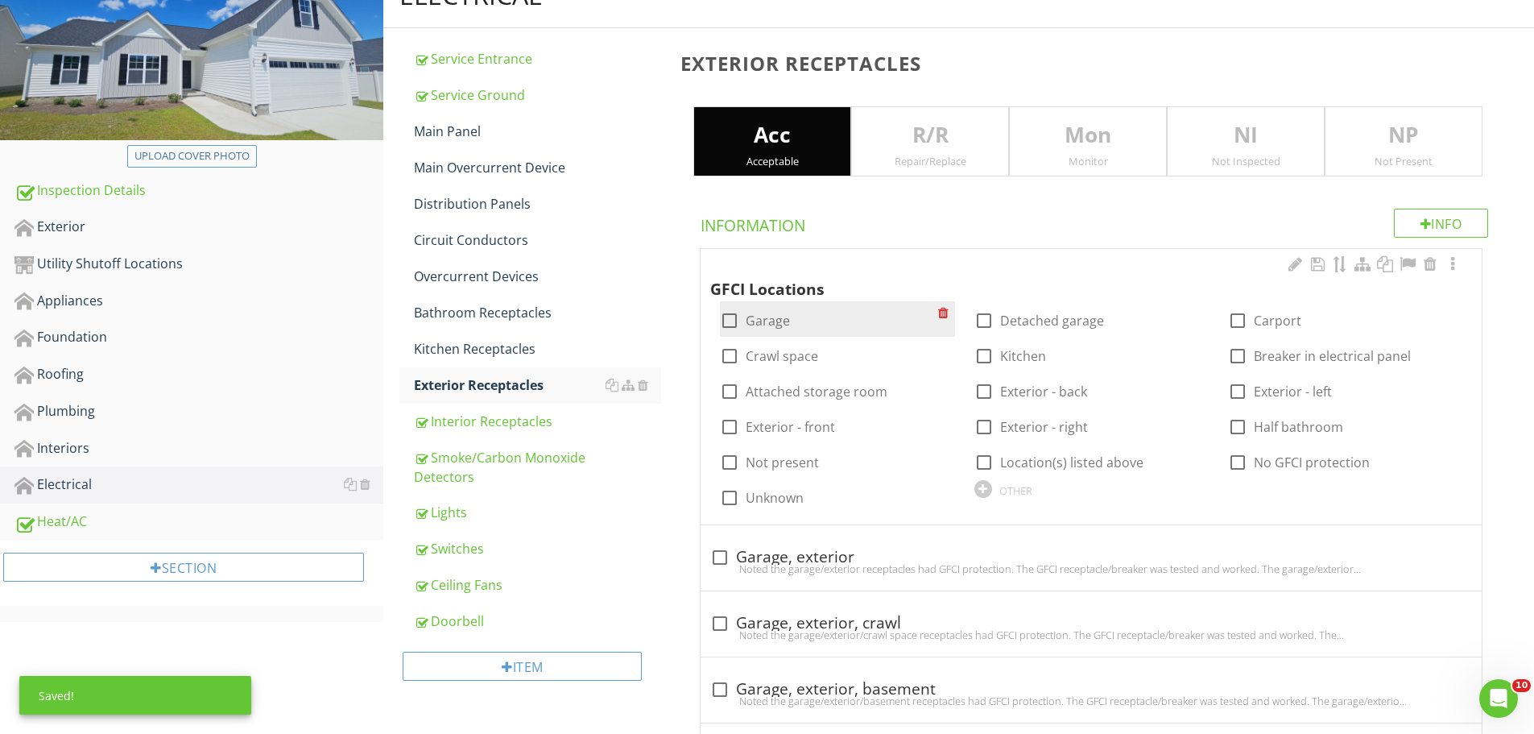
click at [730, 325] on div at bounding box center [729, 320] width 27 height 27
checkbox input "true"
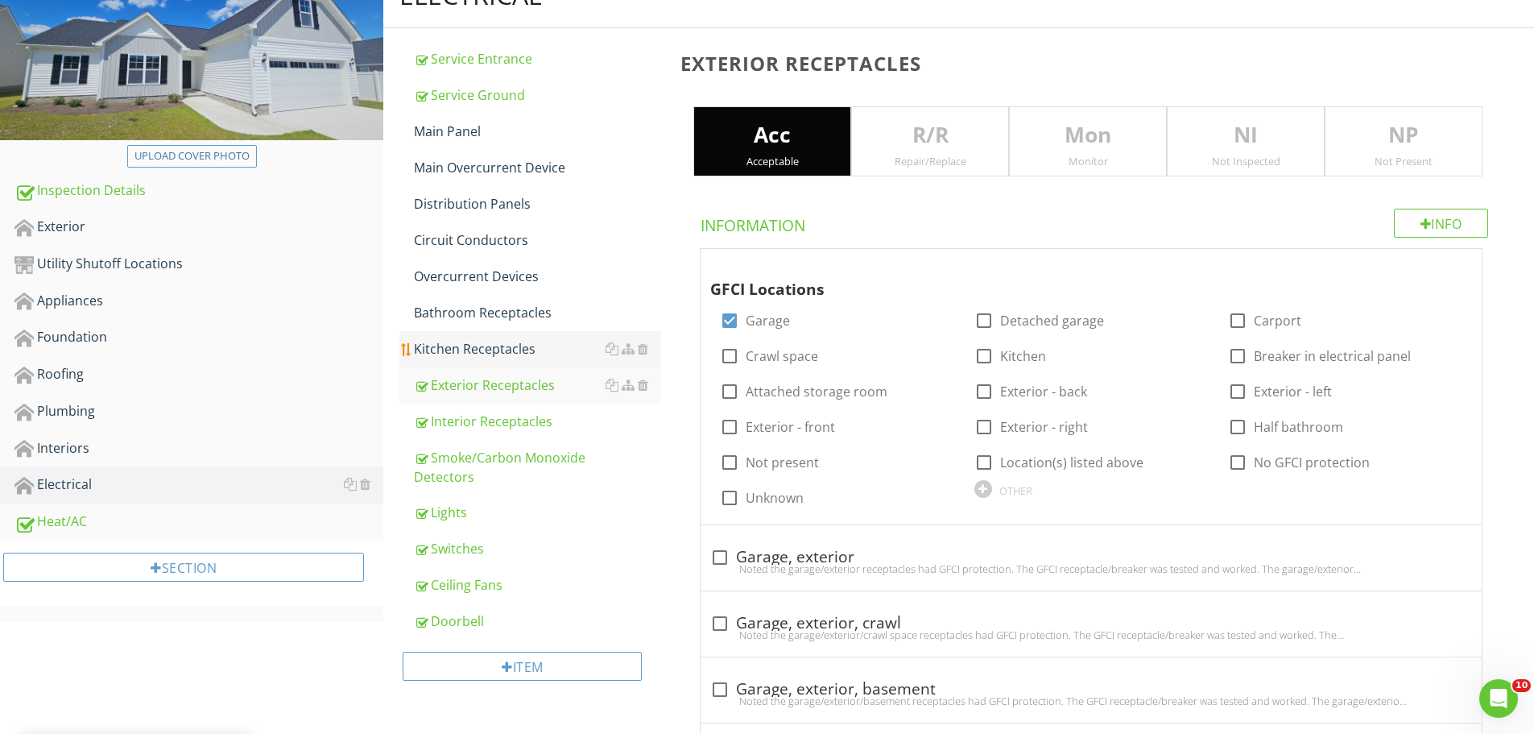
click at [519, 352] on div "Kitchen Receptacles" at bounding box center [537, 348] width 247 height 19
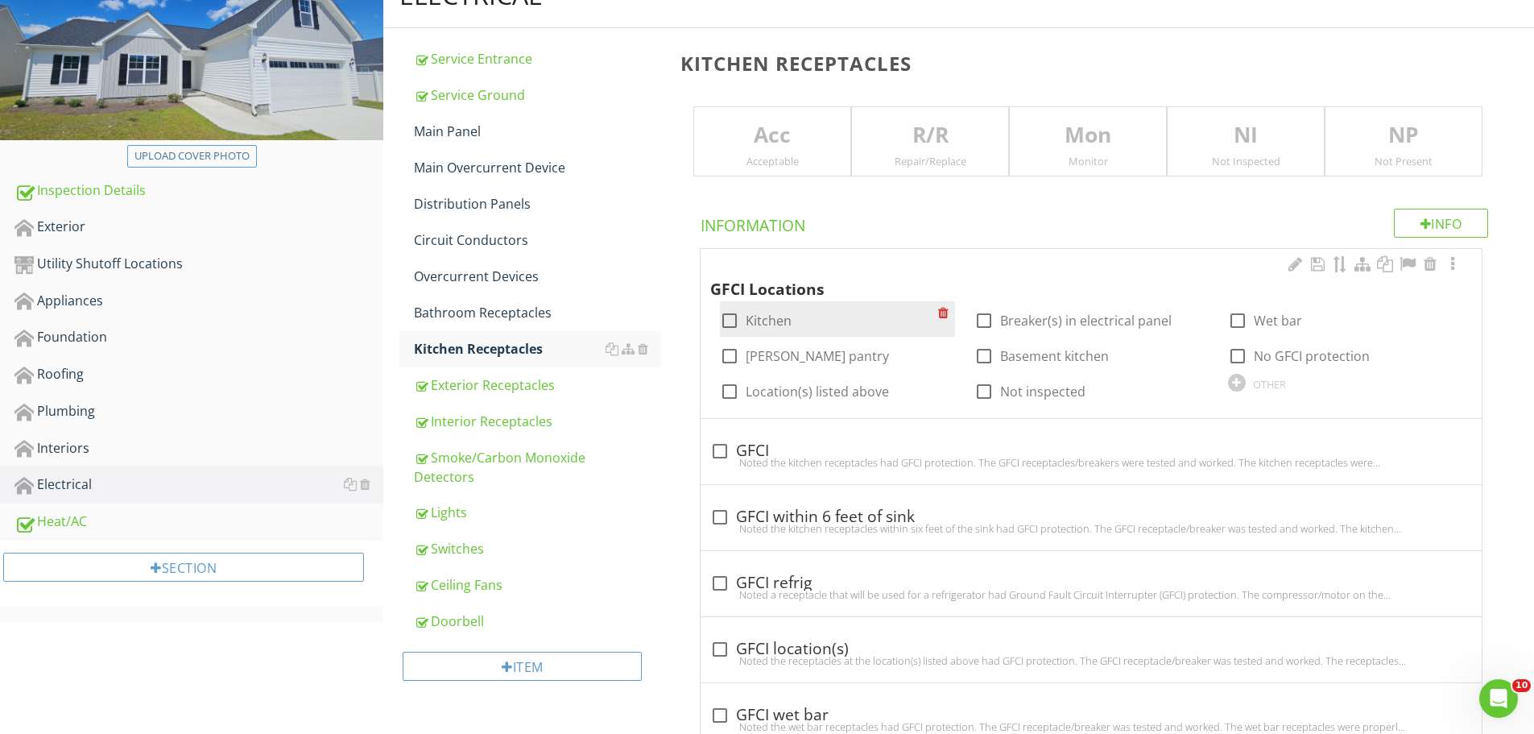
click at [730, 319] on div at bounding box center [729, 320] width 27 height 27
checkbox input "true"
click at [742, 146] on p "Acc" at bounding box center [772, 135] width 156 height 32
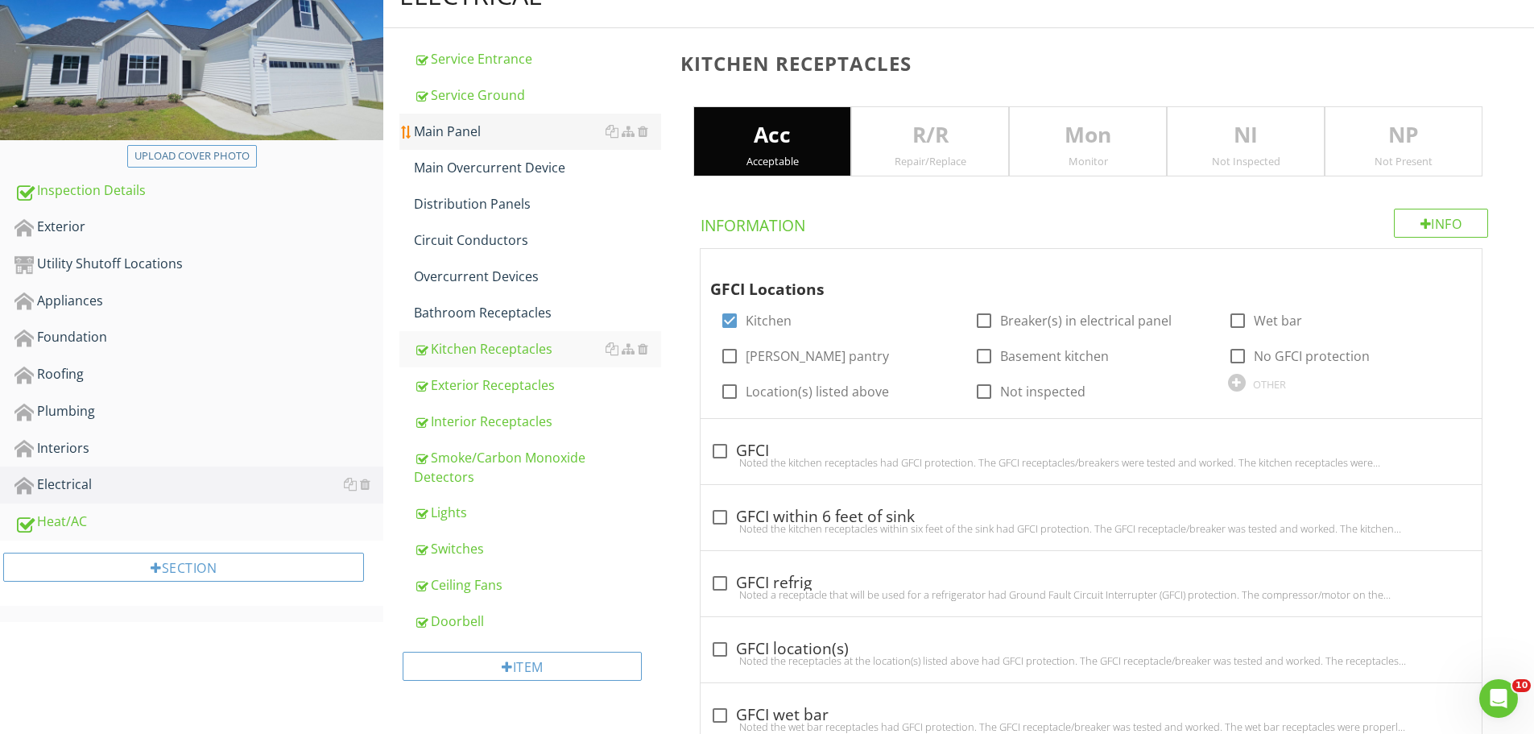
click at [434, 131] on div "Main Panel" at bounding box center [537, 131] width 247 height 19
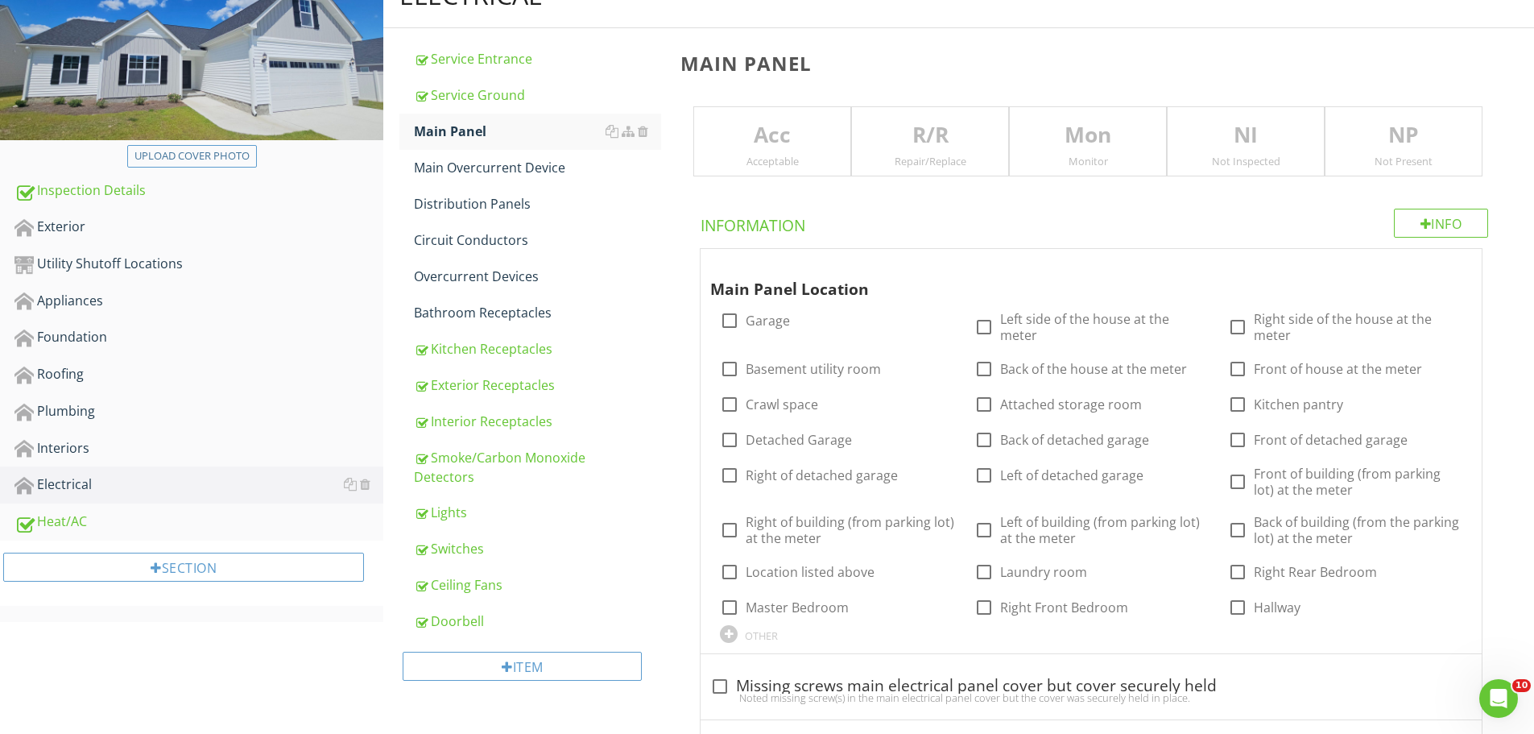
click at [802, 155] on div "Acceptable" at bounding box center [772, 161] width 156 height 13
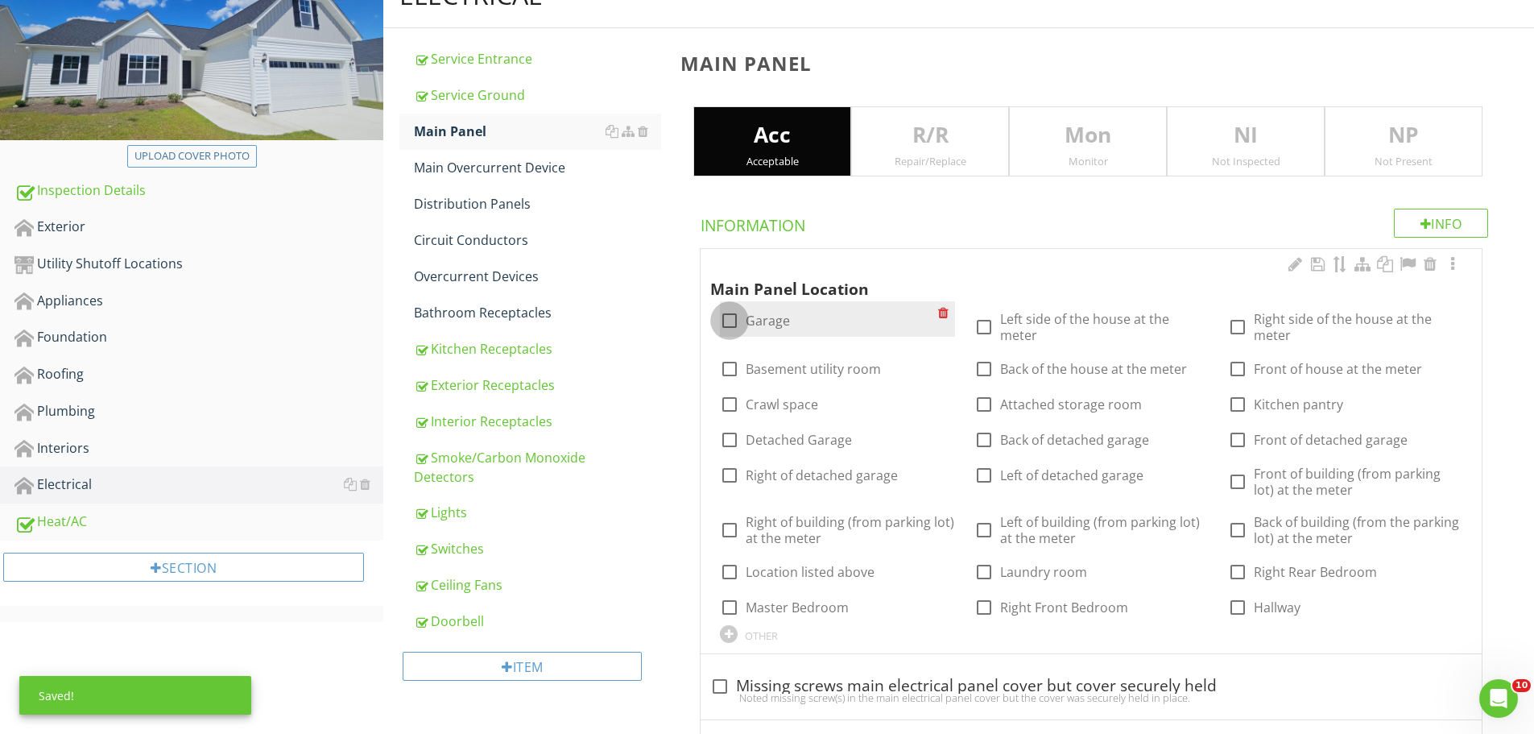
click at [735, 322] on div at bounding box center [729, 320] width 27 height 27
checkbox input "true"
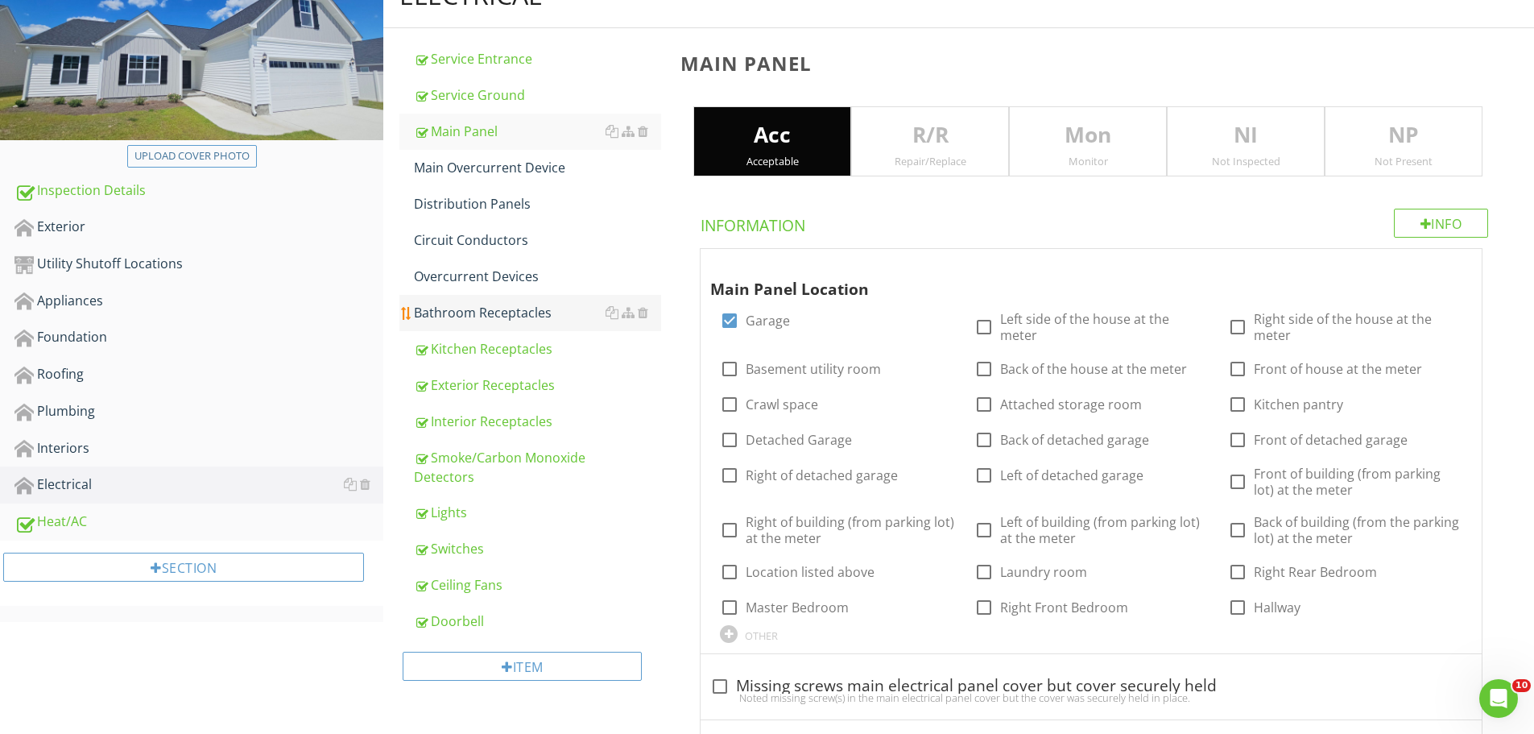
click at [488, 311] on div "Bathroom Receptacles" at bounding box center [537, 312] width 247 height 19
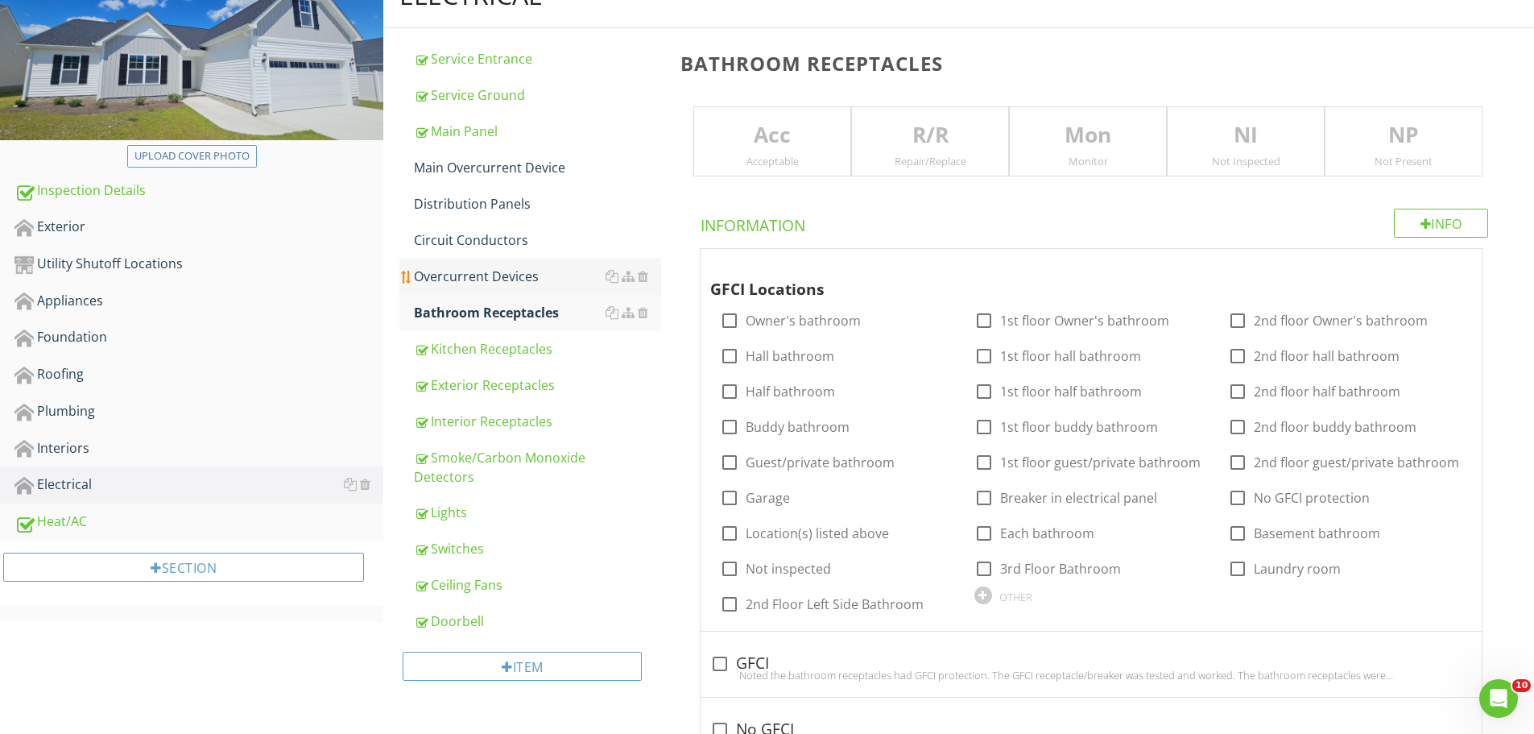
click at [485, 282] on div "Overcurrent Devices" at bounding box center [537, 276] width 247 height 19
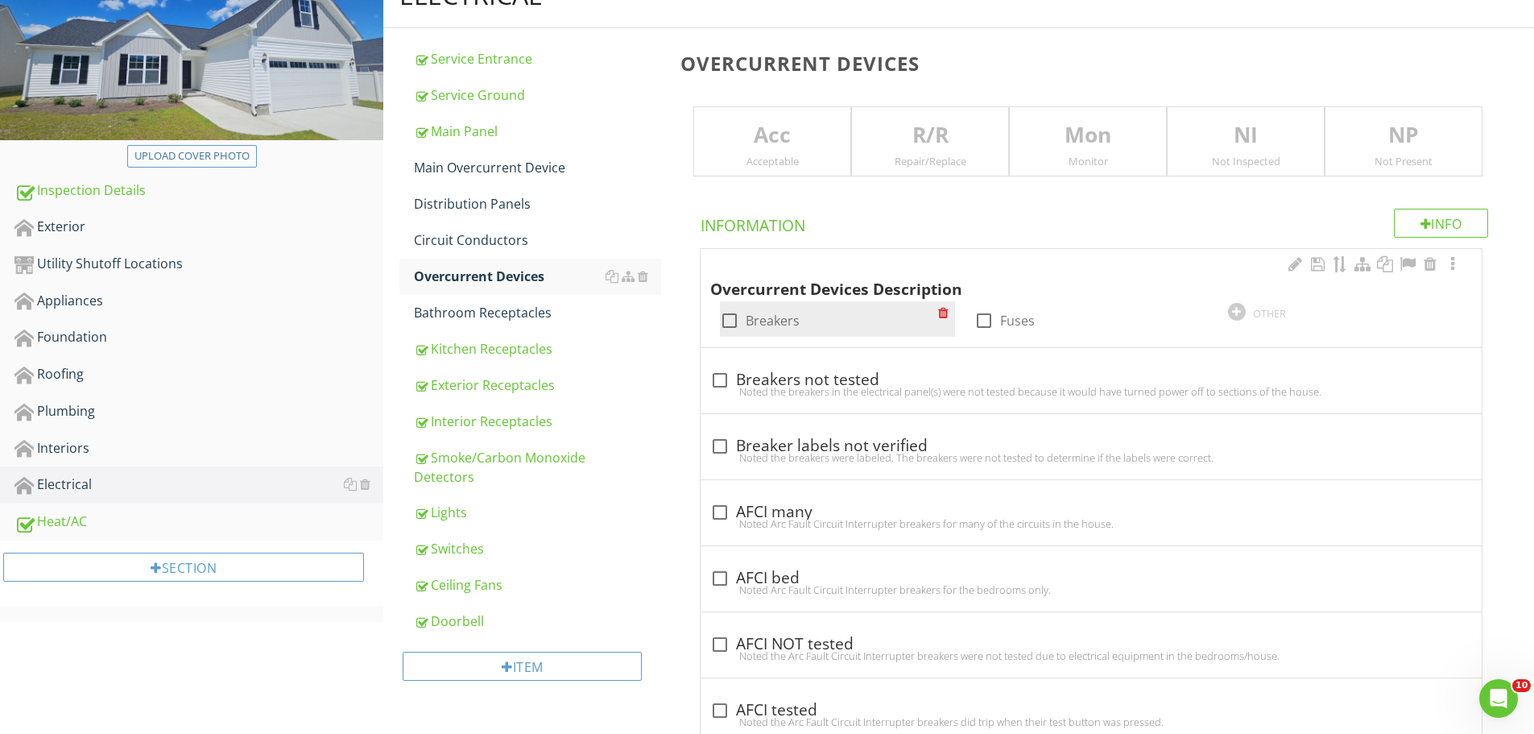
click at [726, 316] on div at bounding box center [729, 320] width 27 height 27
checkbox input "true"
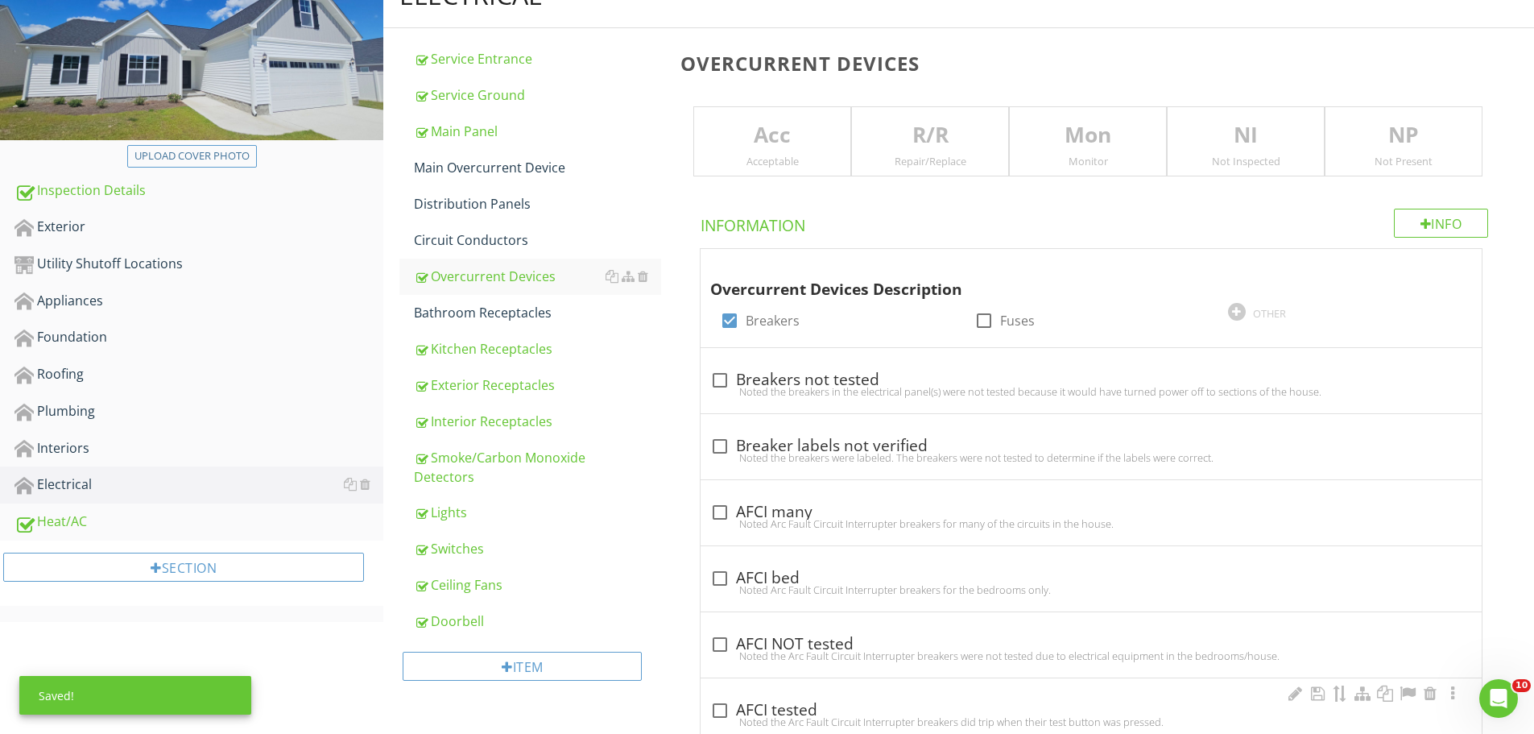
click at [728, 714] on div at bounding box center [719, 710] width 27 height 27
checkbox input "true"
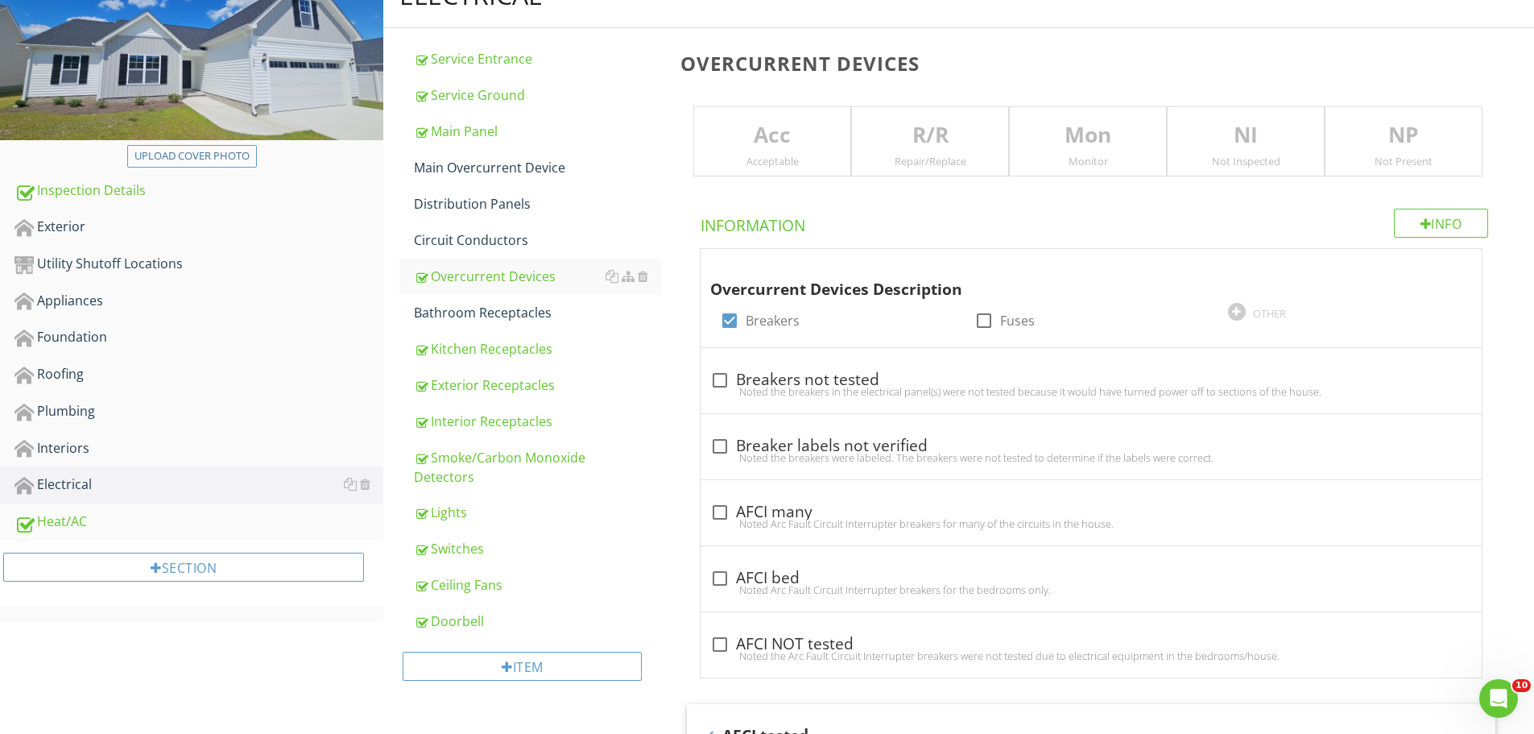
click at [777, 138] on p "Acc" at bounding box center [772, 135] width 156 height 32
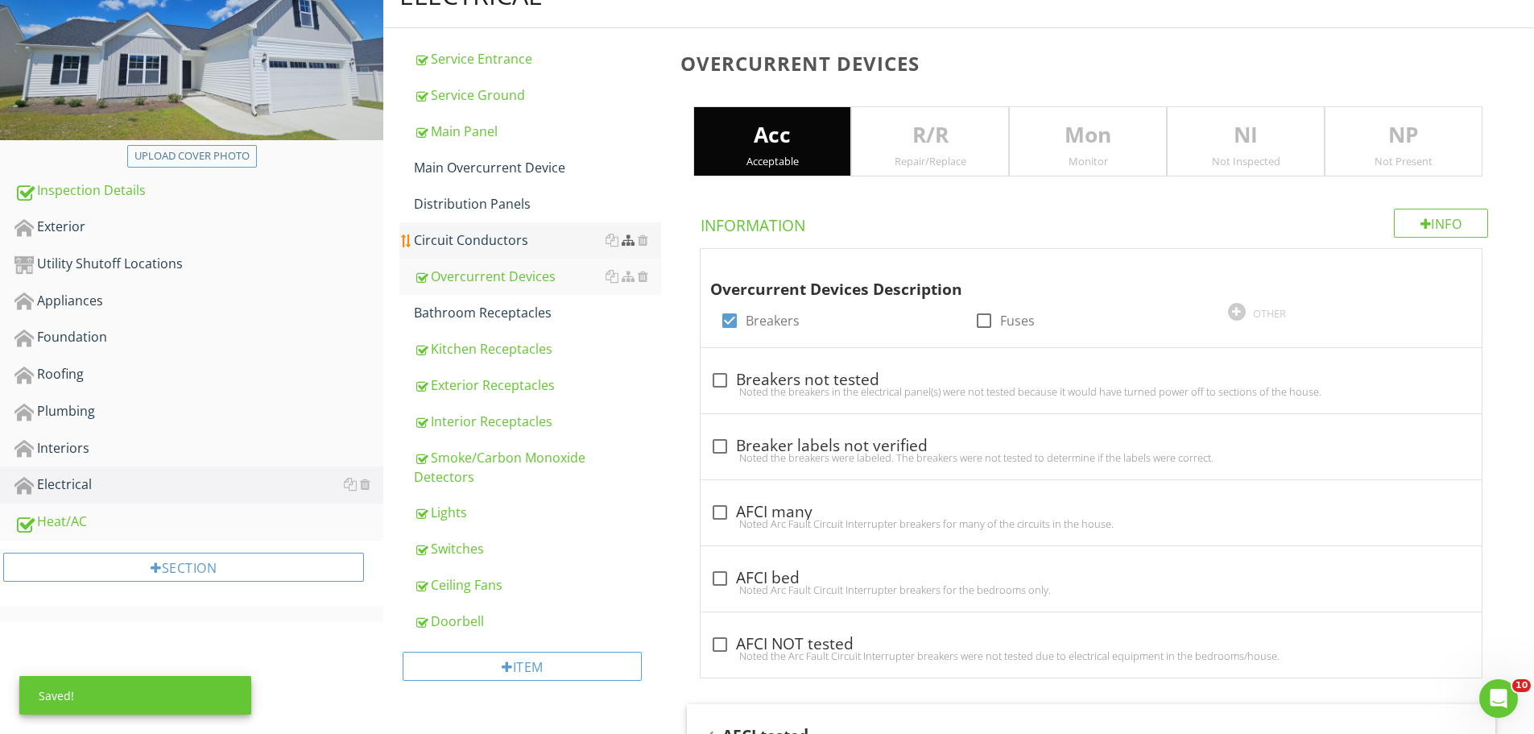
drag, startPoint x: 472, startPoint y: 243, endPoint x: 635, endPoint y: 238, distance: 162.7
click at [472, 242] on div "Circuit Conductors" at bounding box center [537, 239] width 247 height 19
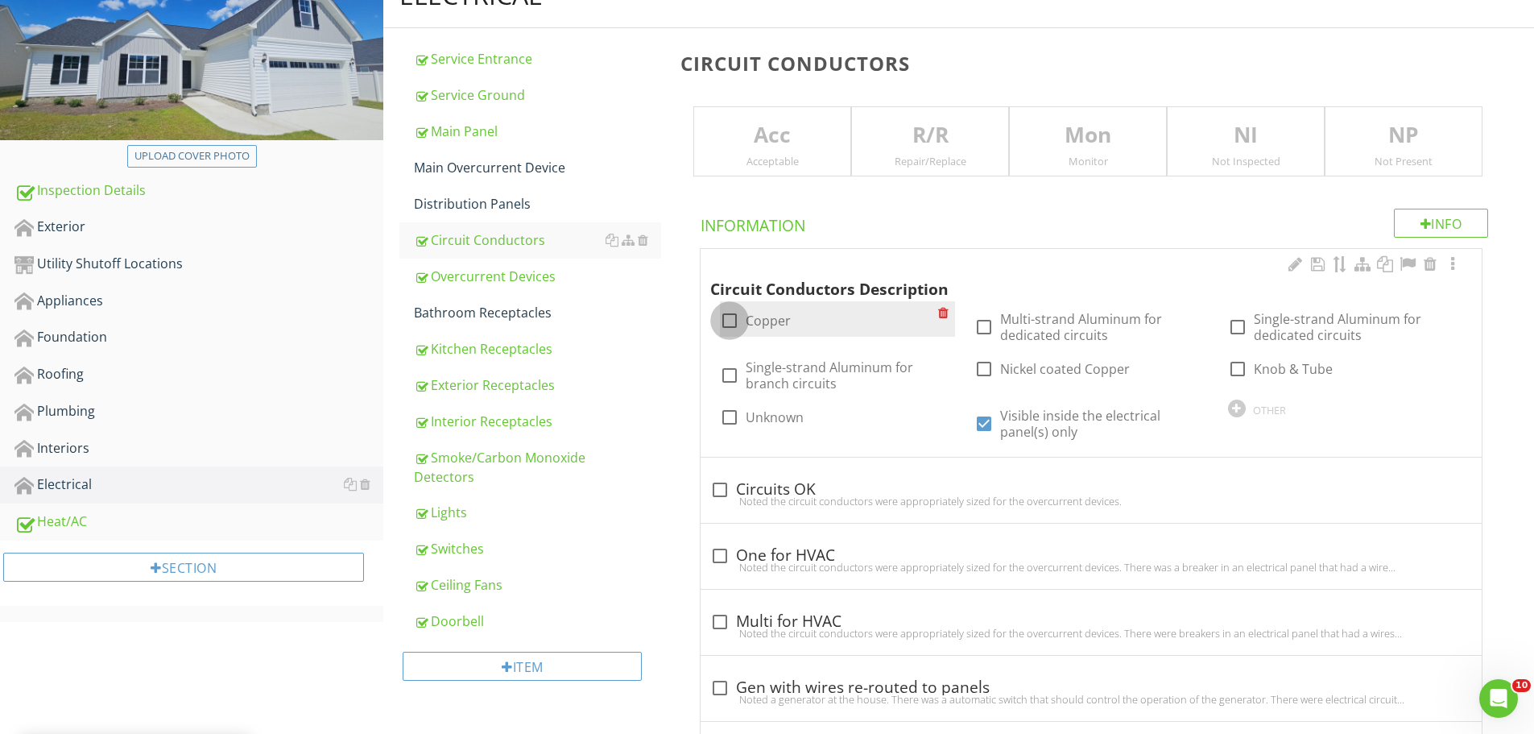
click at [730, 321] on div at bounding box center [729, 320] width 27 height 27
checkbox input "true"
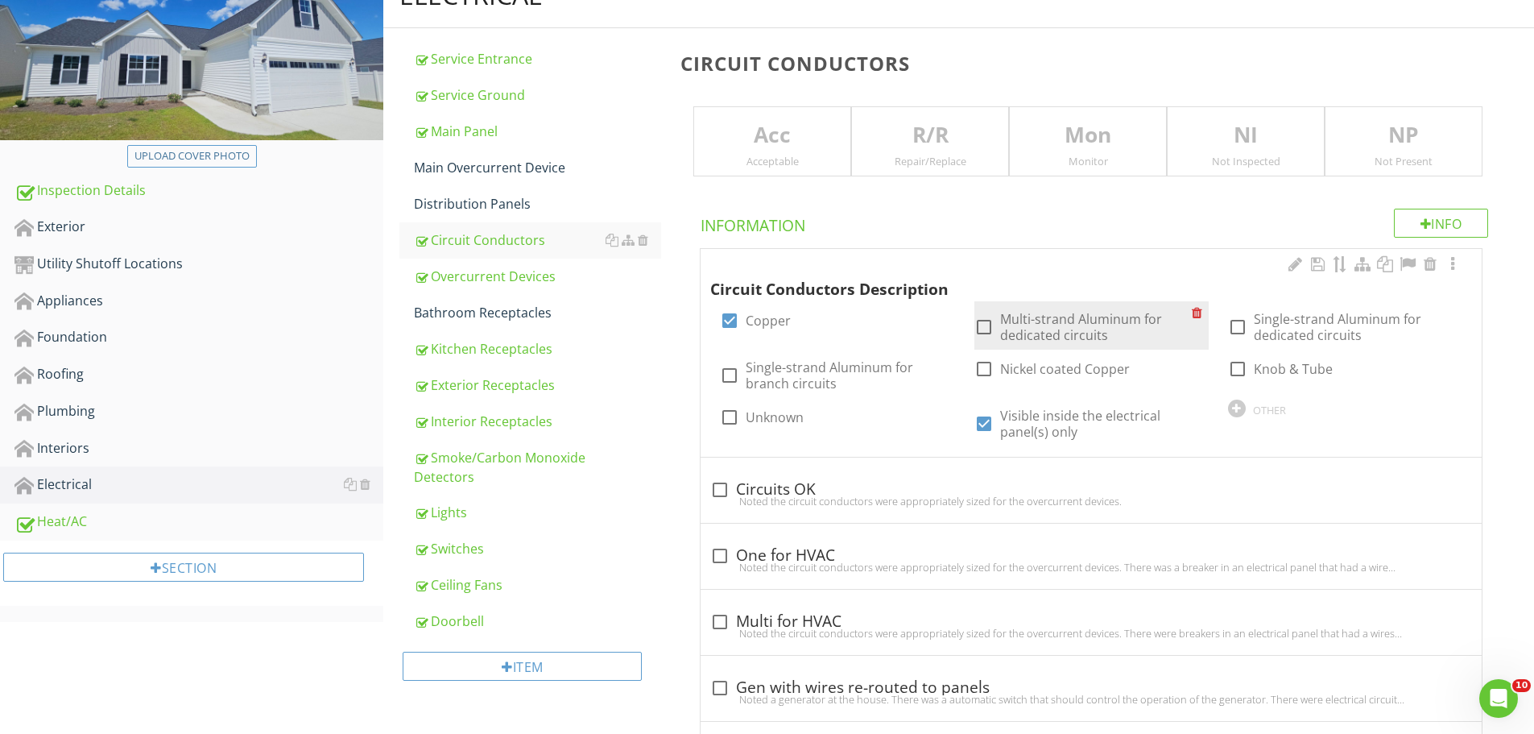
click at [985, 326] on div at bounding box center [983, 326] width 27 height 27
checkbox input "true"
click at [908, 161] on div "Repair/Replace" at bounding box center [930, 161] width 156 height 13
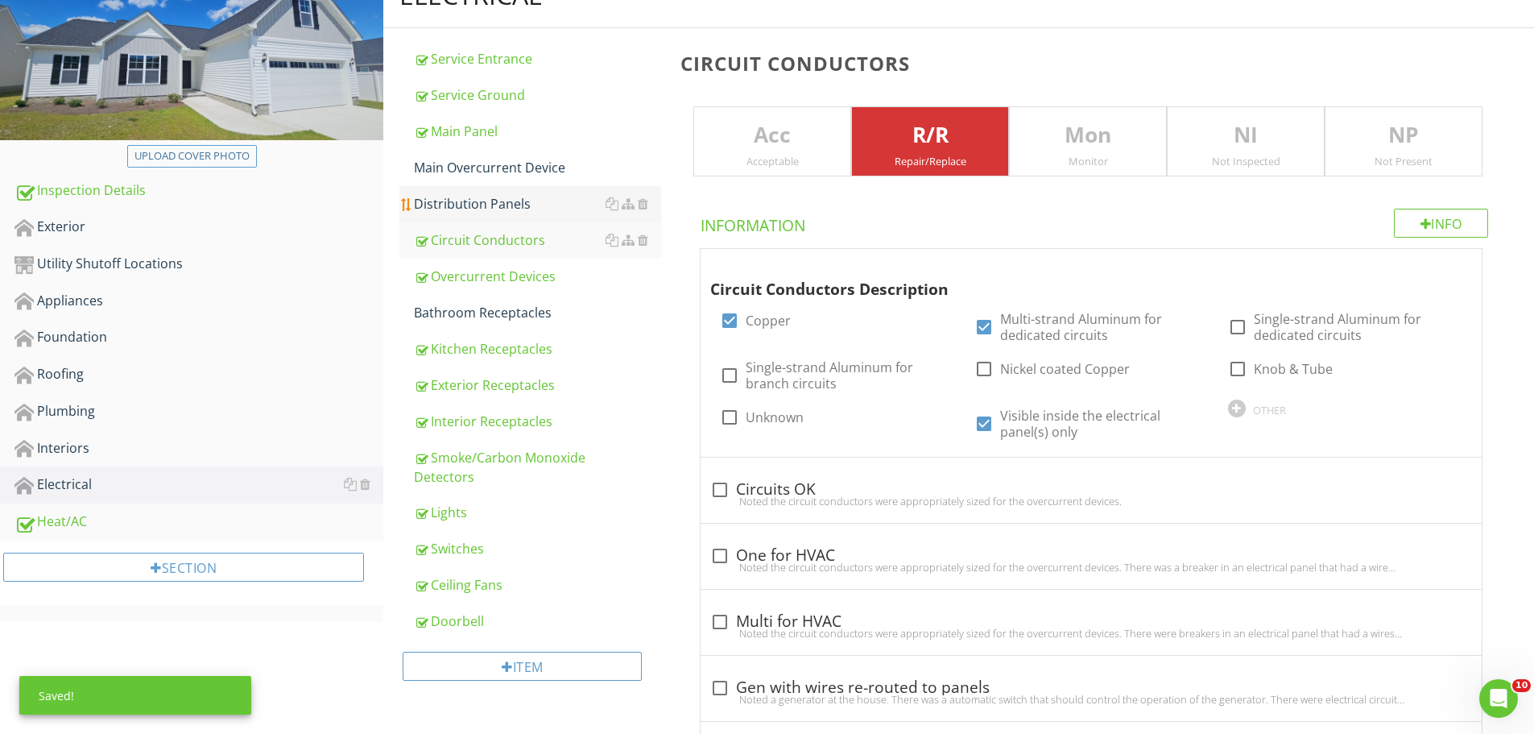
click at [470, 204] on div "Distribution Panels" at bounding box center [537, 203] width 247 height 19
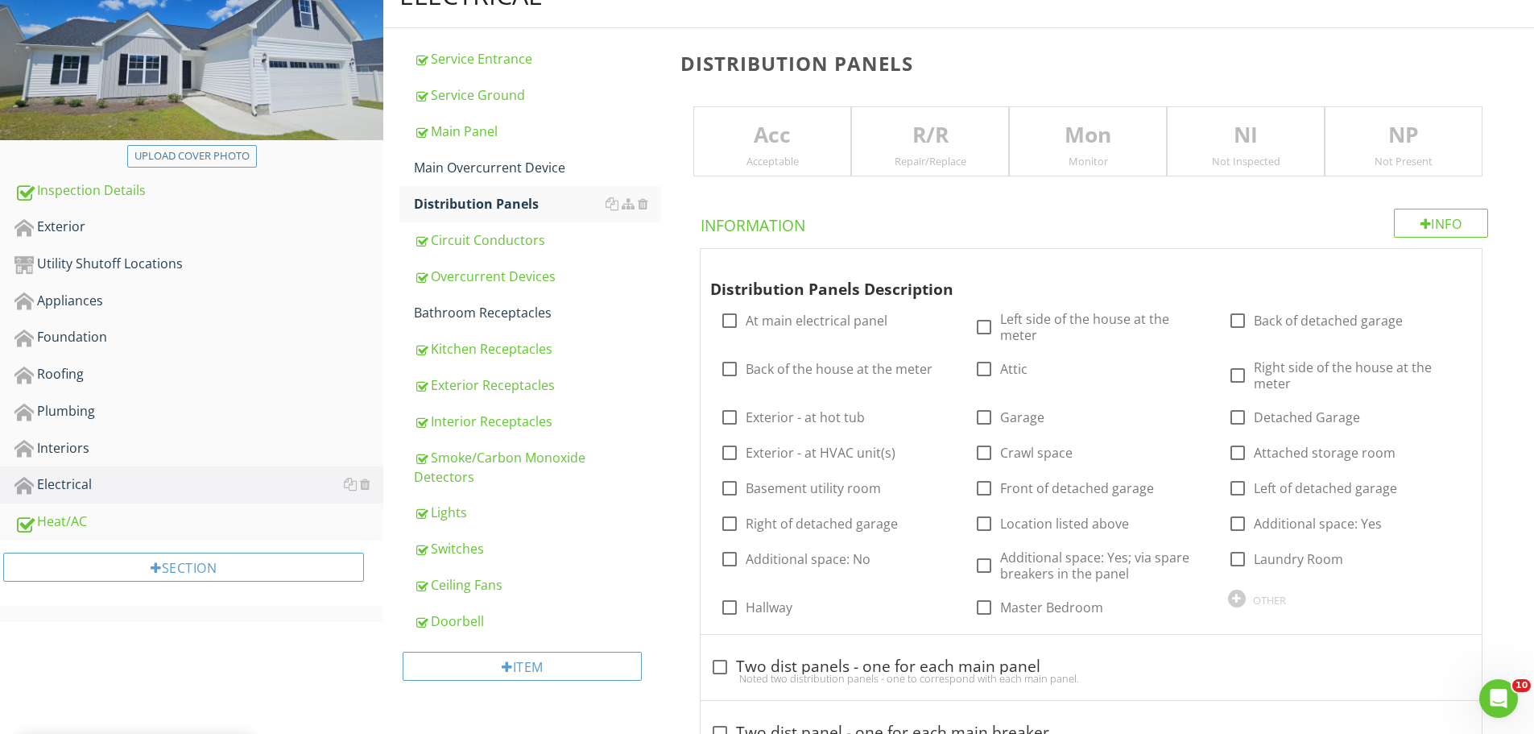
click at [774, 164] on div "Acceptable" at bounding box center [772, 161] width 156 height 13
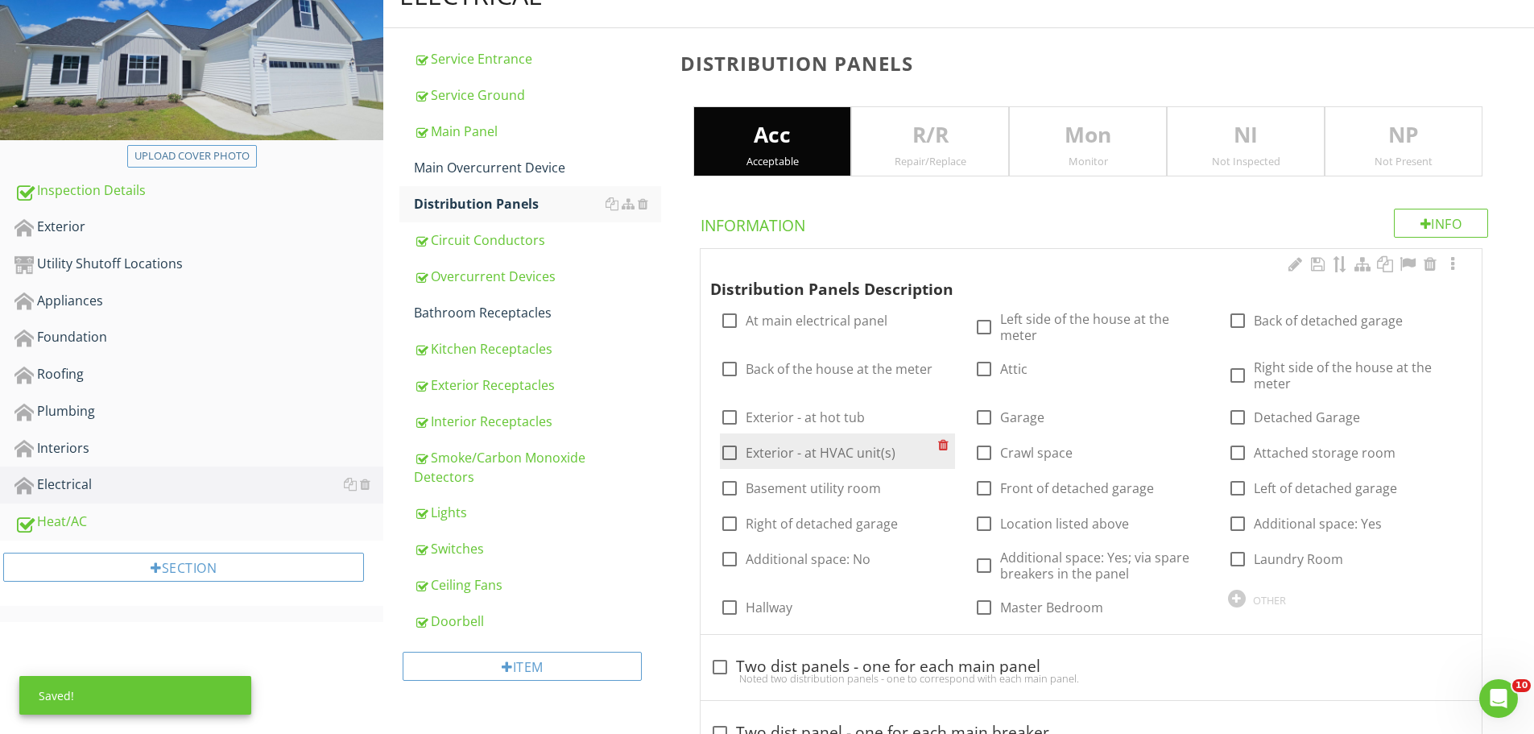
click at [730, 439] on div at bounding box center [729, 452] width 27 height 27
checkbox input "true"
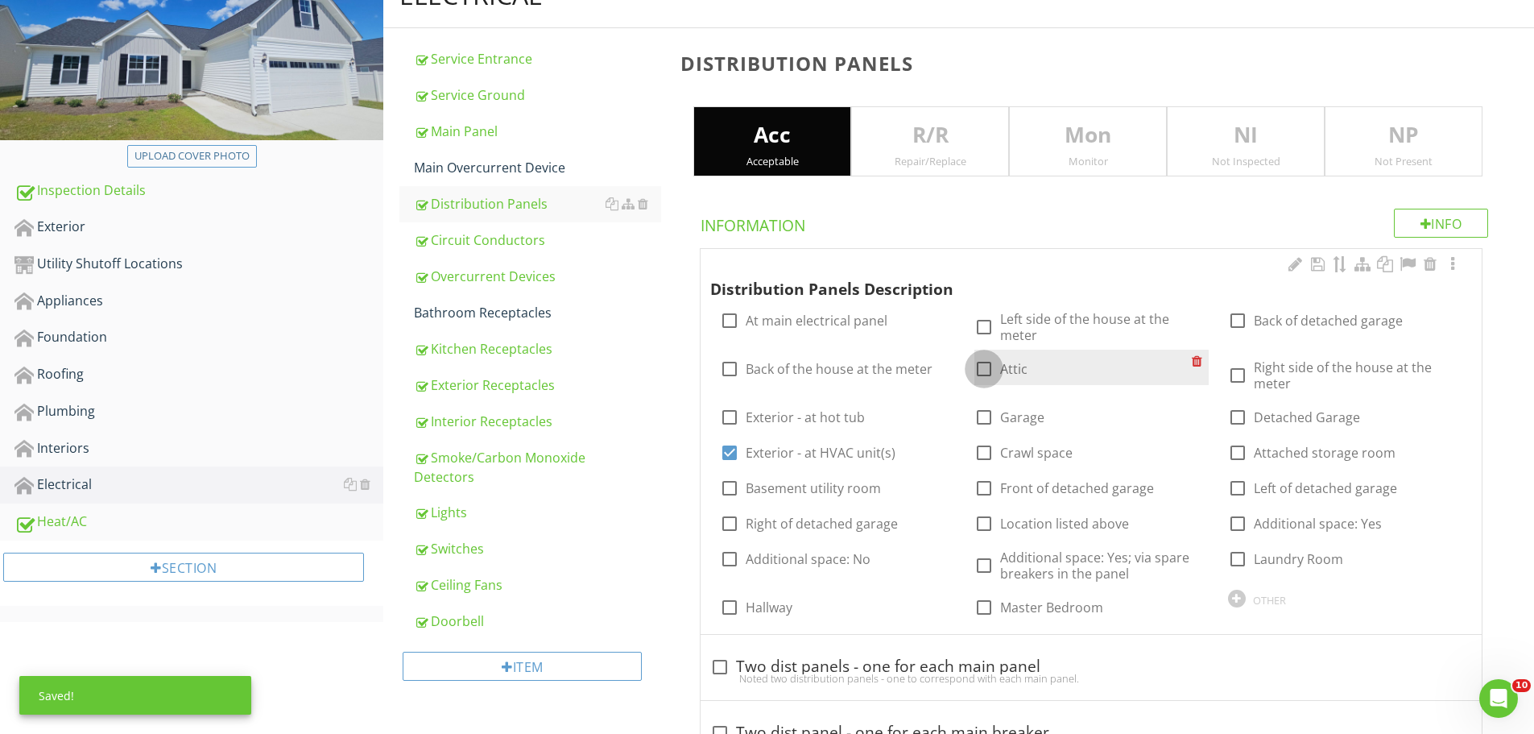
click at [987, 355] on div at bounding box center [983, 368] width 27 height 27
checkbox input "true"
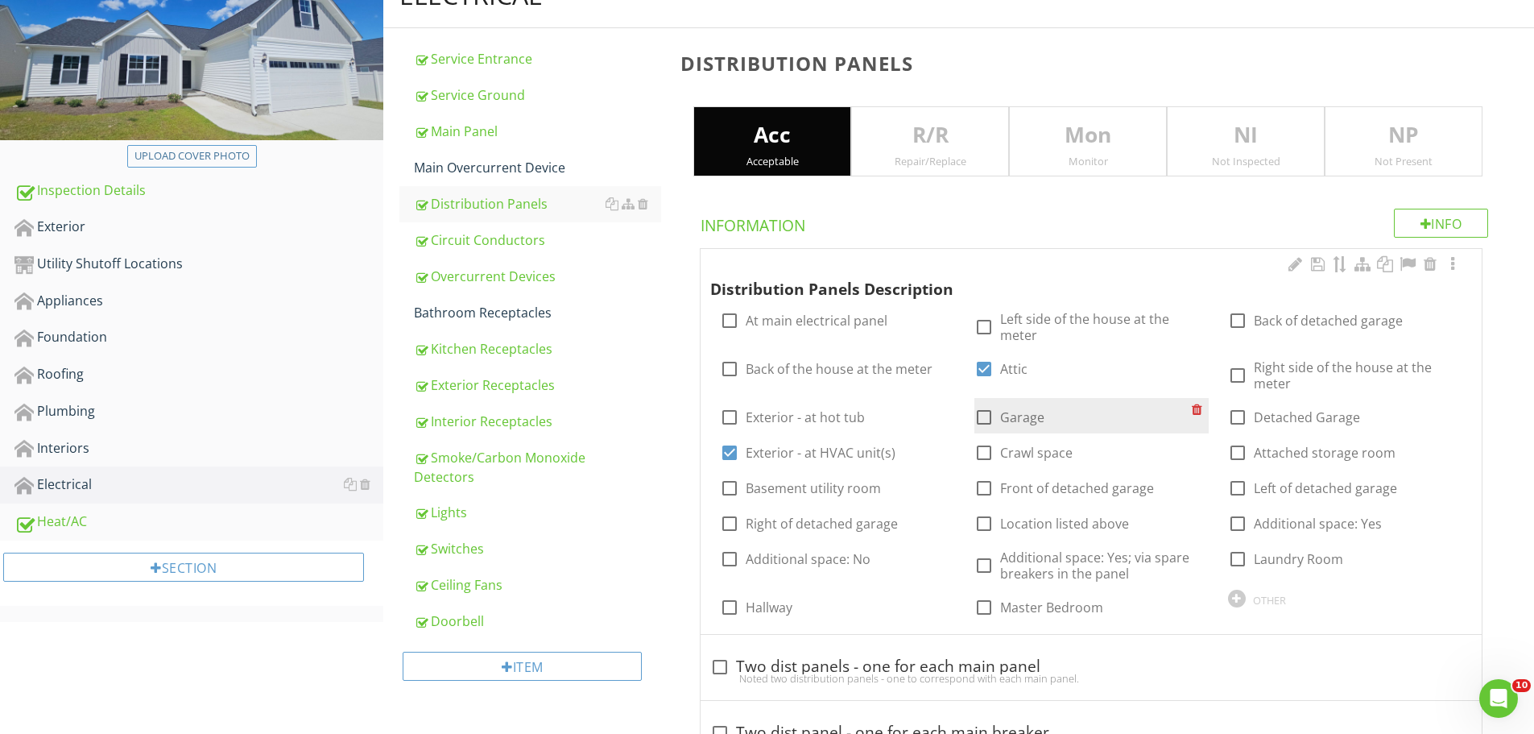
click at [990, 403] on div at bounding box center [983, 416] width 27 height 27
checkbox input "true"
click at [465, 129] on div "Main Panel" at bounding box center [537, 131] width 247 height 19
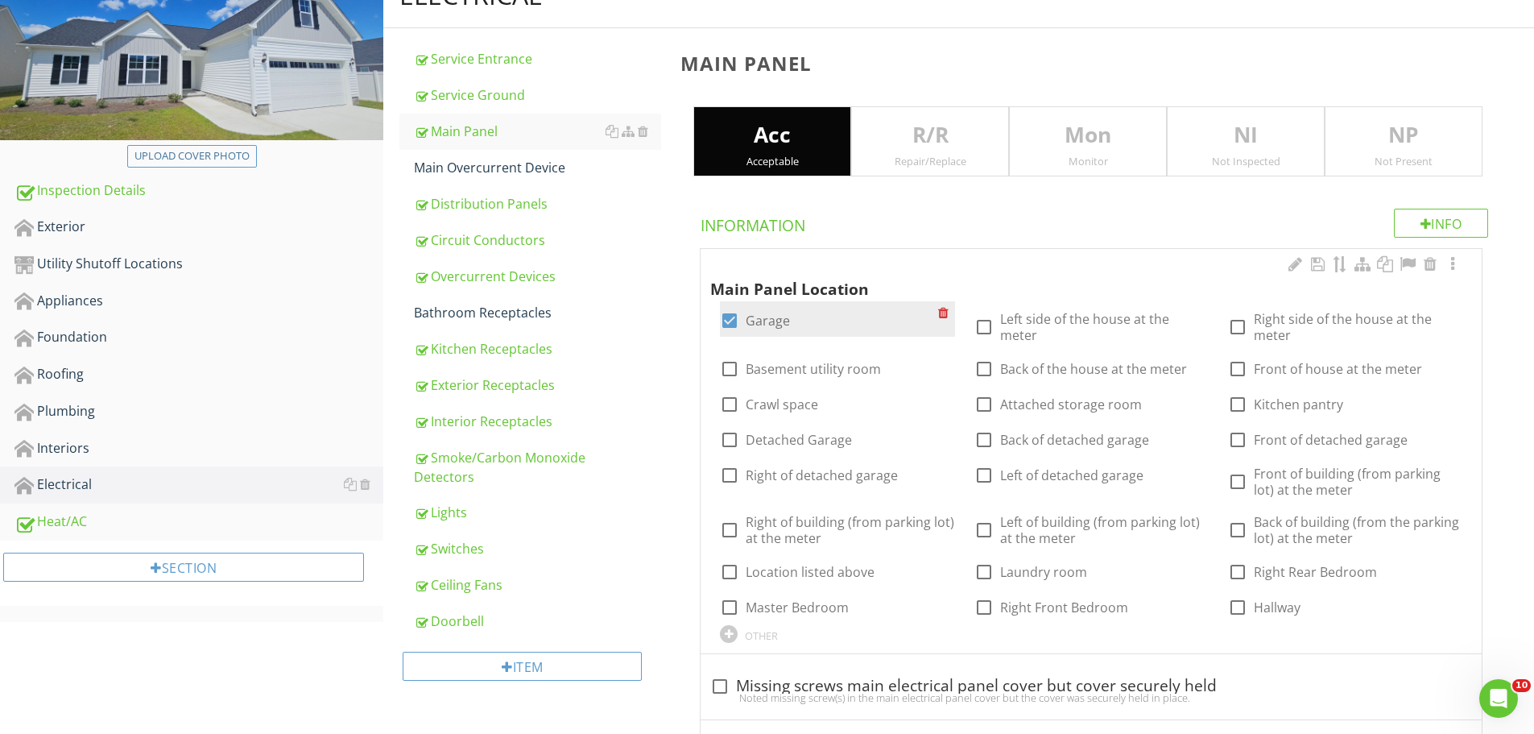
click at [733, 321] on div at bounding box center [729, 320] width 27 height 27
checkbox input "false"
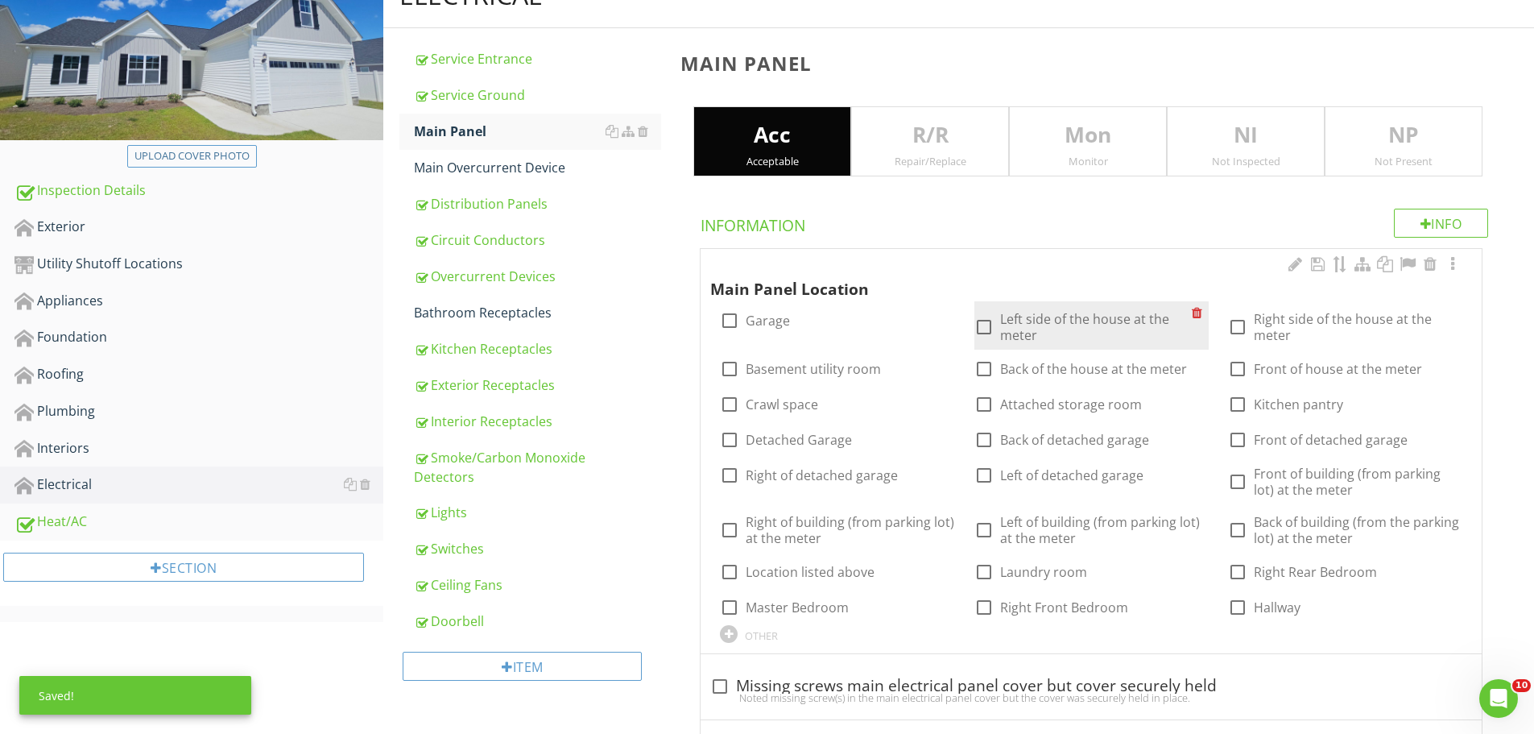
click at [976, 321] on div at bounding box center [983, 326] width 27 height 27
checkbox input "true"
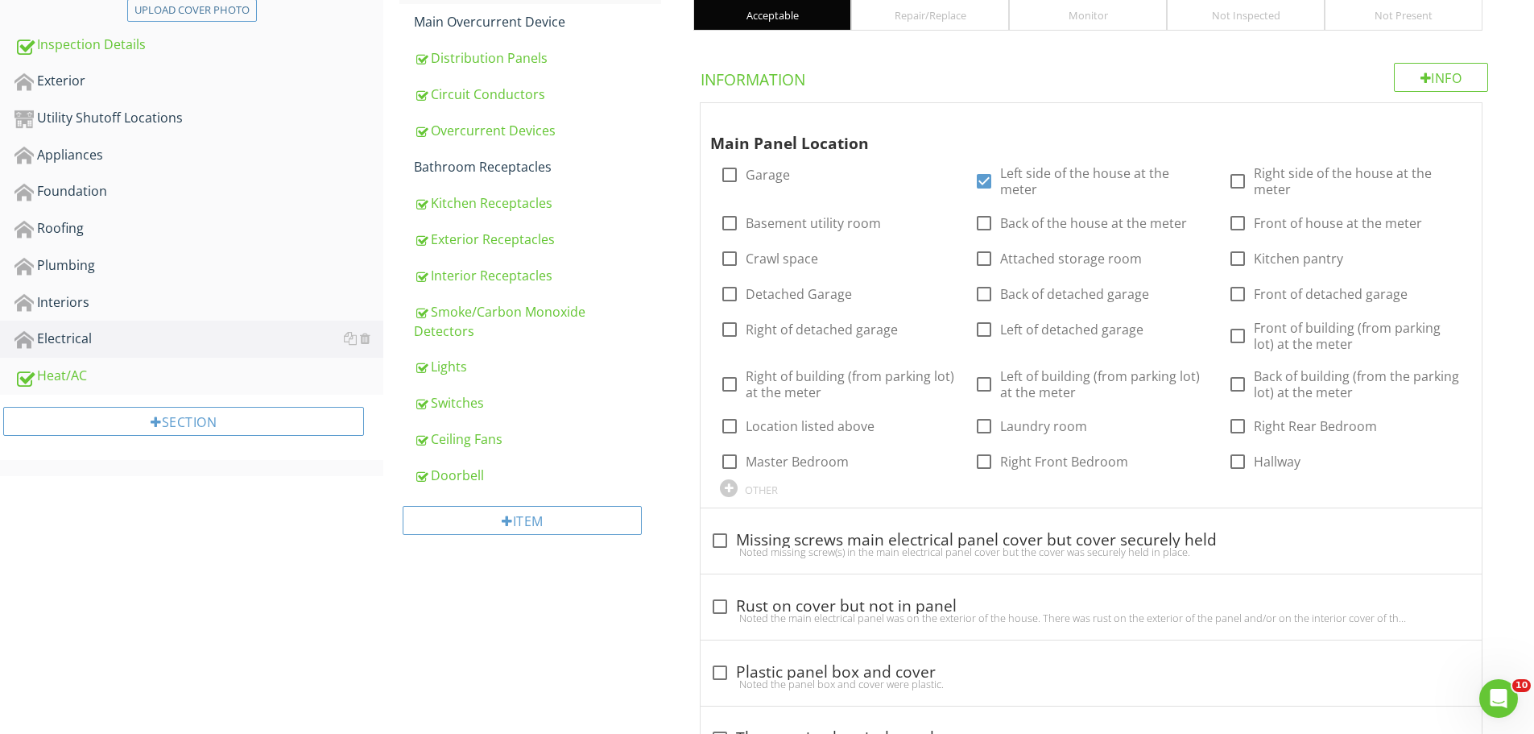
scroll to position [215, 0]
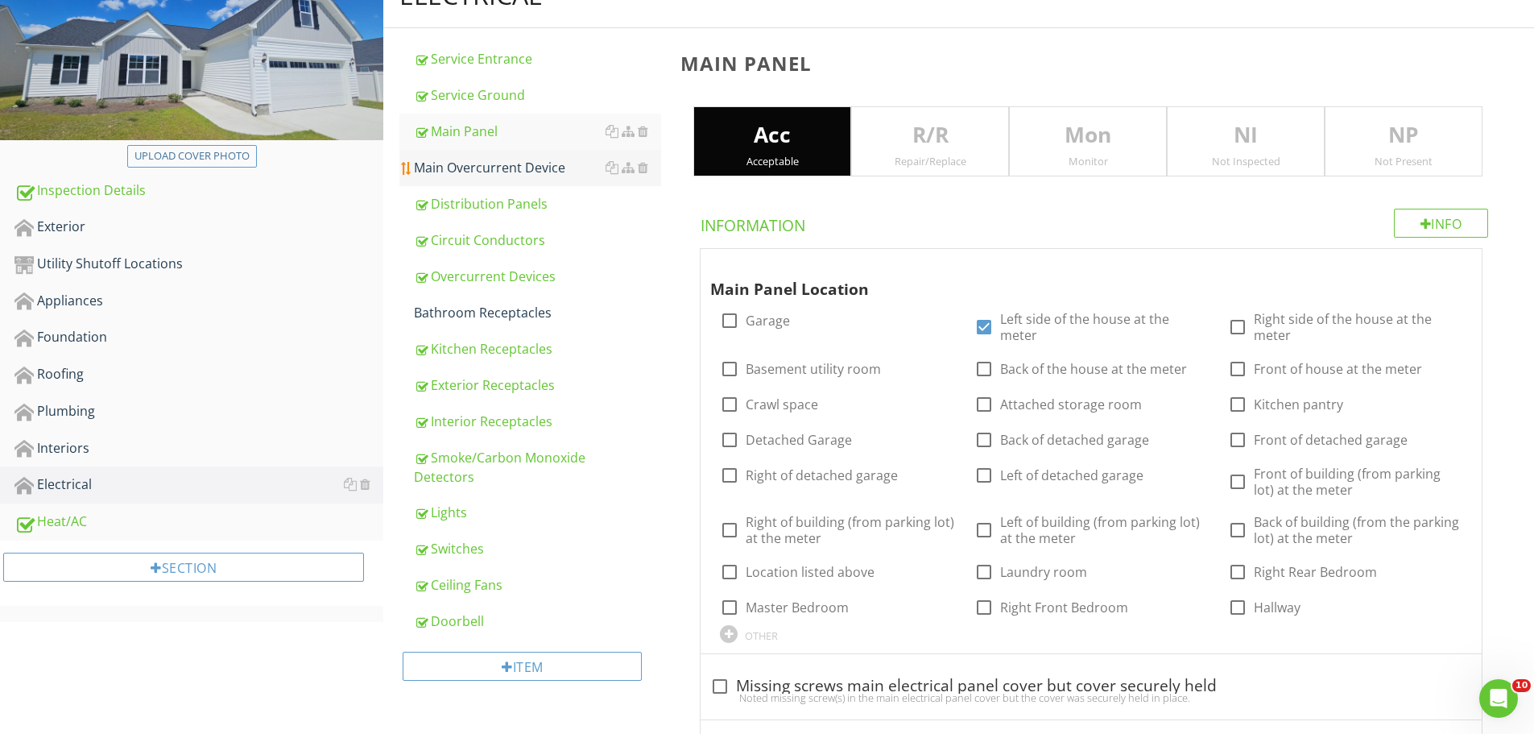
click at [502, 165] on div "Main Overcurrent Device" at bounding box center [537, 167] width 247 height 19
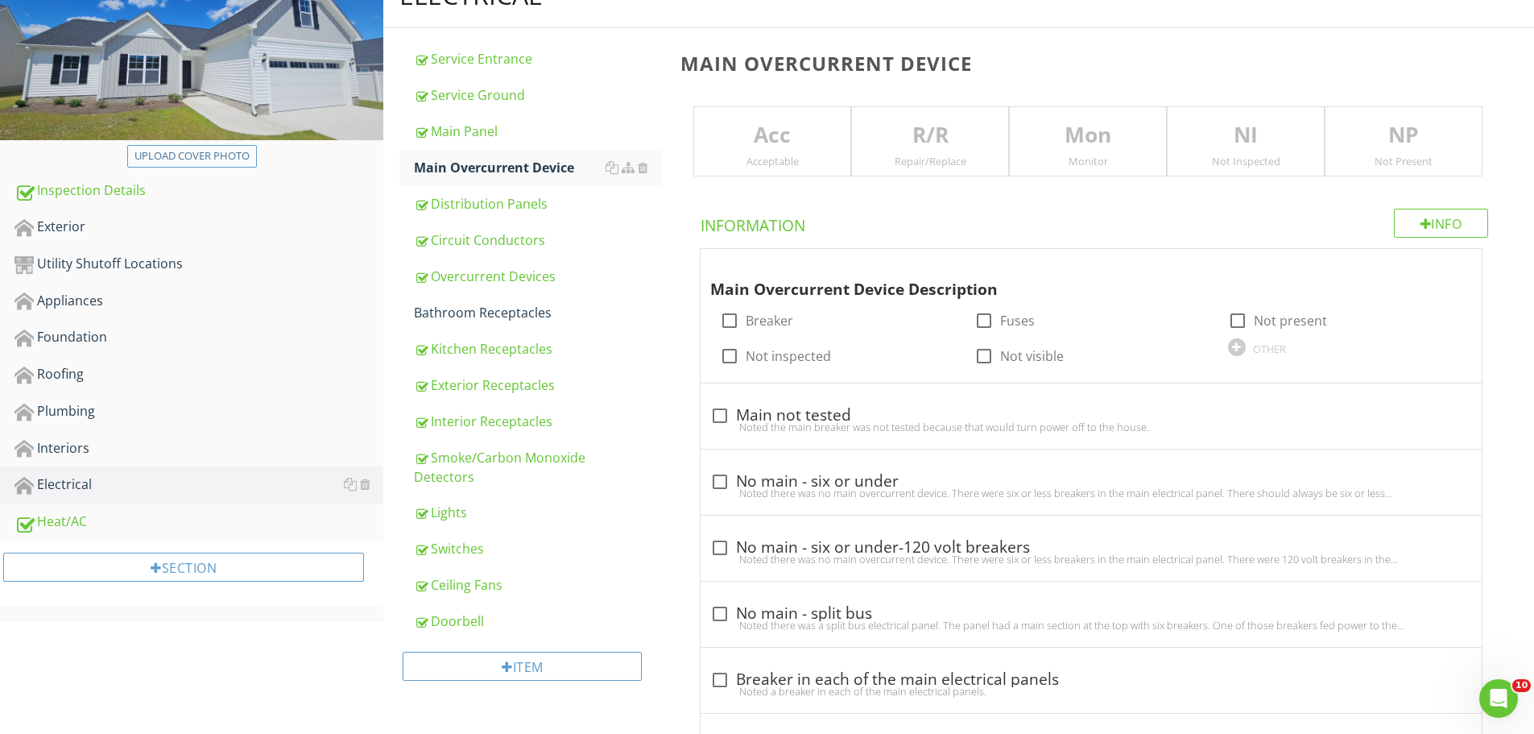
click at [729, 137] on p "Acc" at bounding box center [772, 135] width 156 height 32
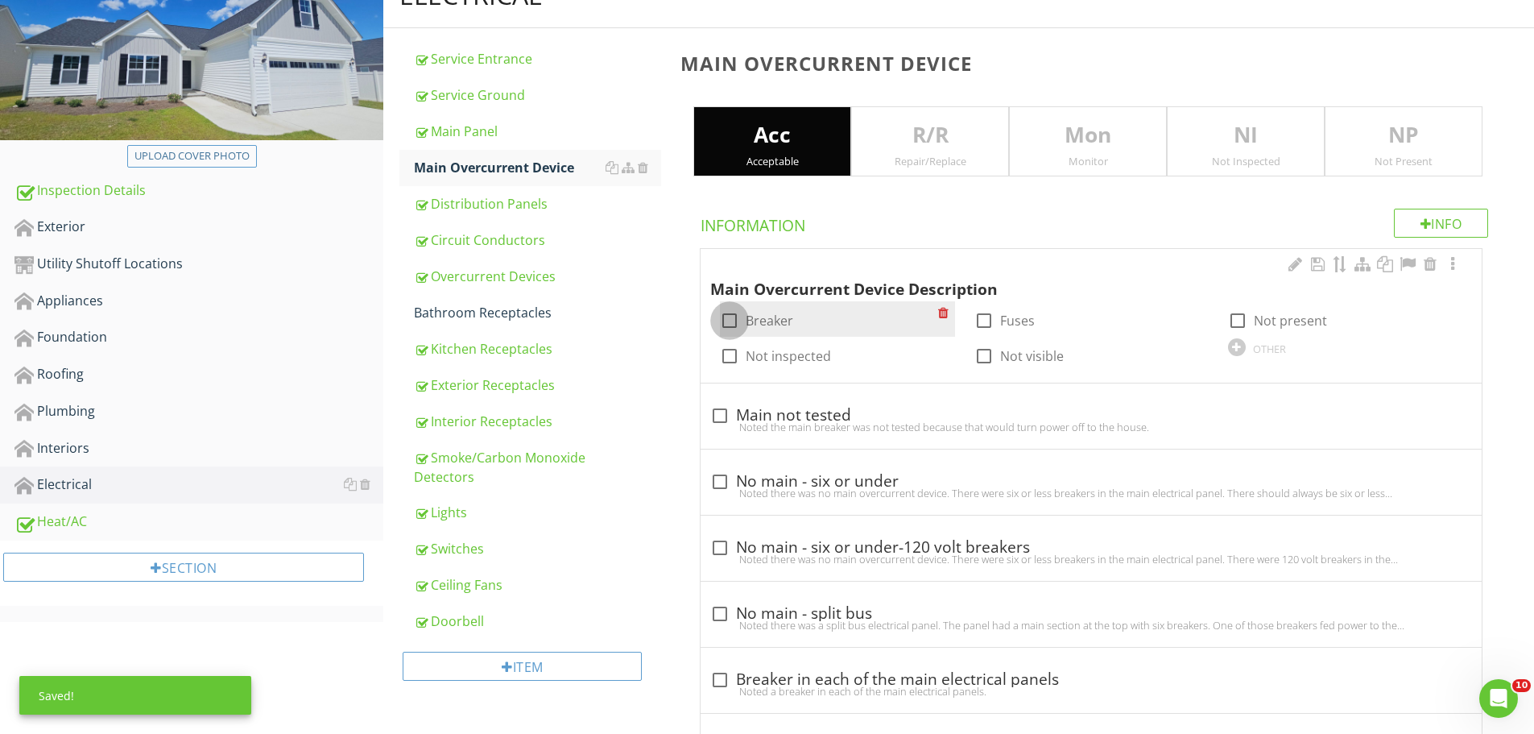
click at [729, 323] on div at bounding box center [729, 320] width 27 height 27
checkbox input "true"
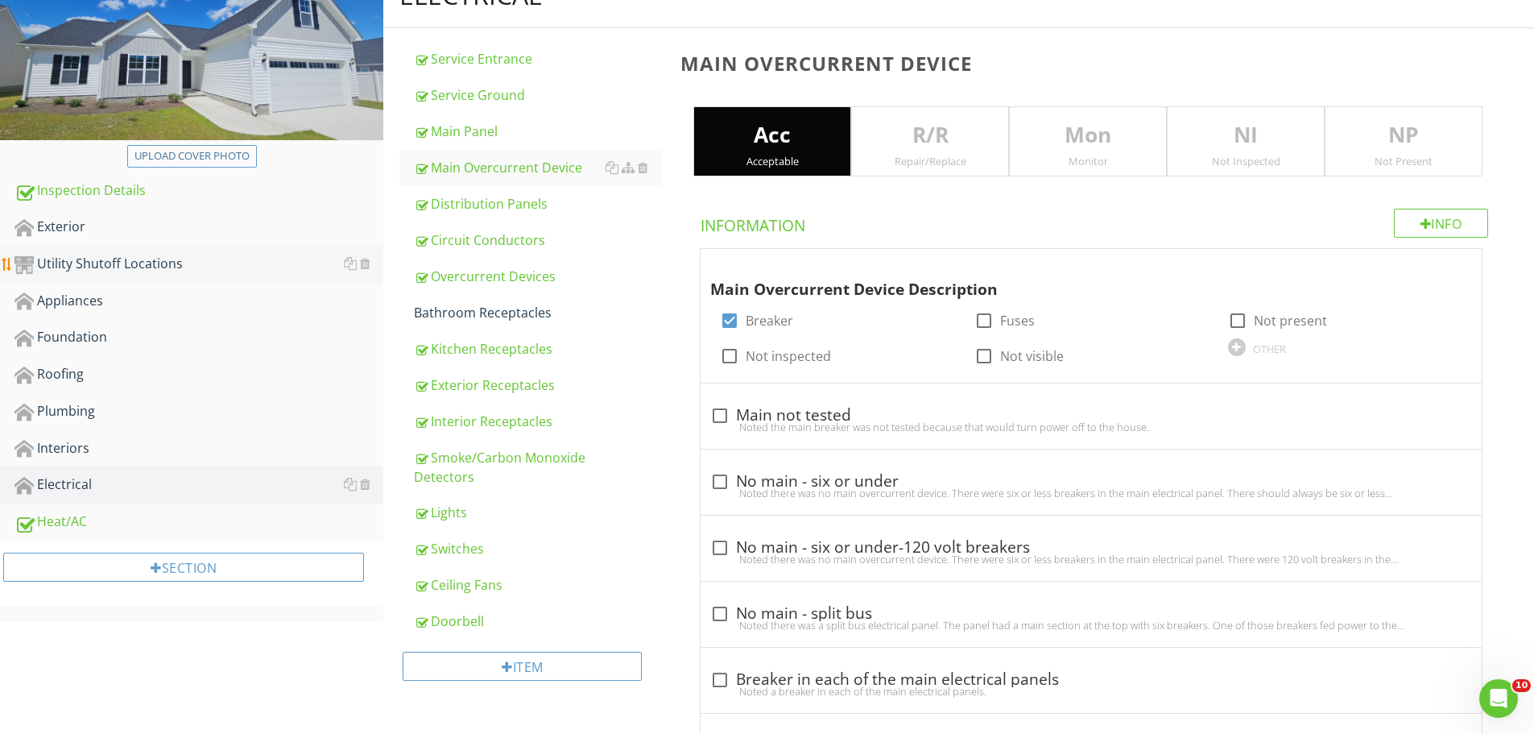
click at [163, 263] on div "Utility Shutoff Locations" at bounding box center [198, 264] width 369 height 21
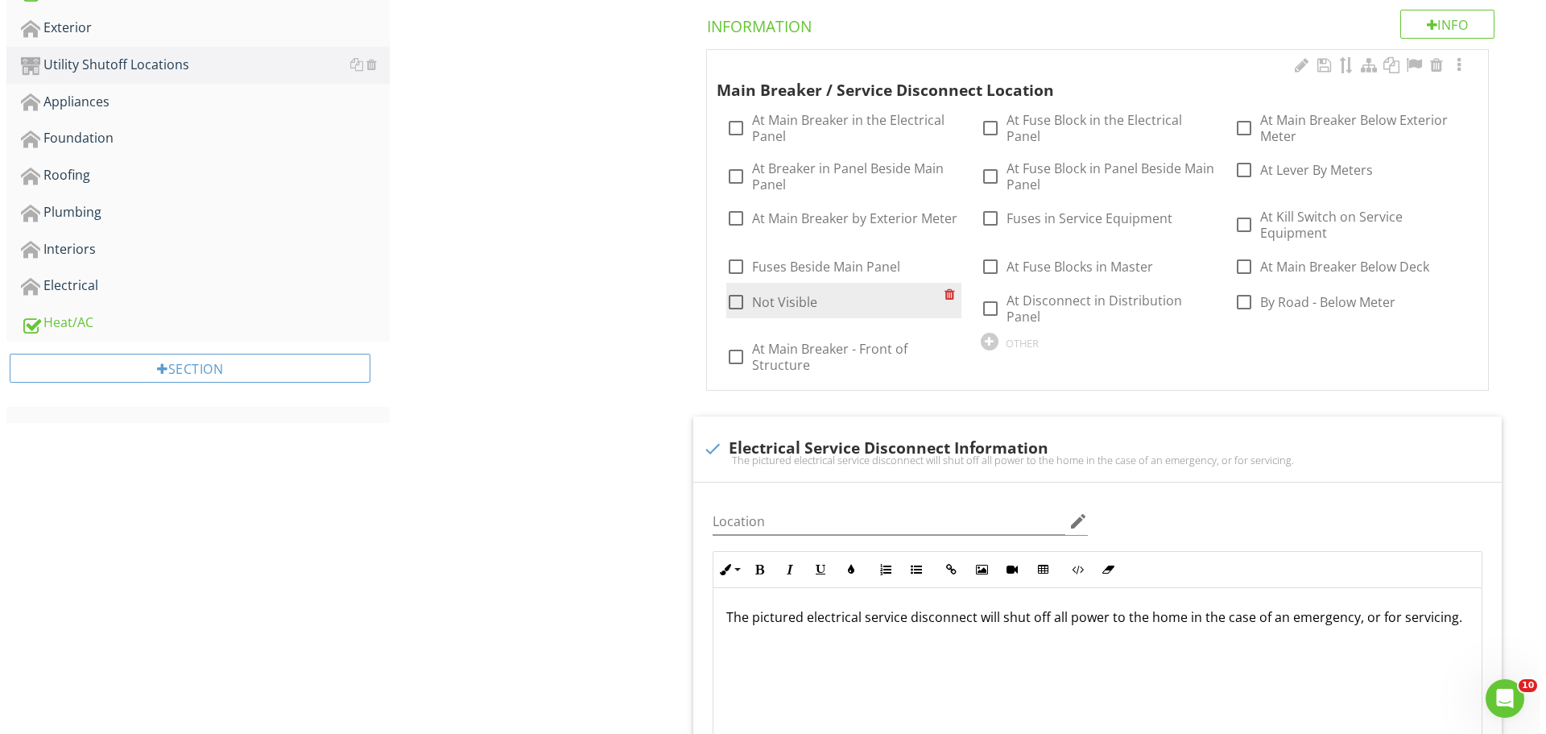
scroll to position [628, 0]
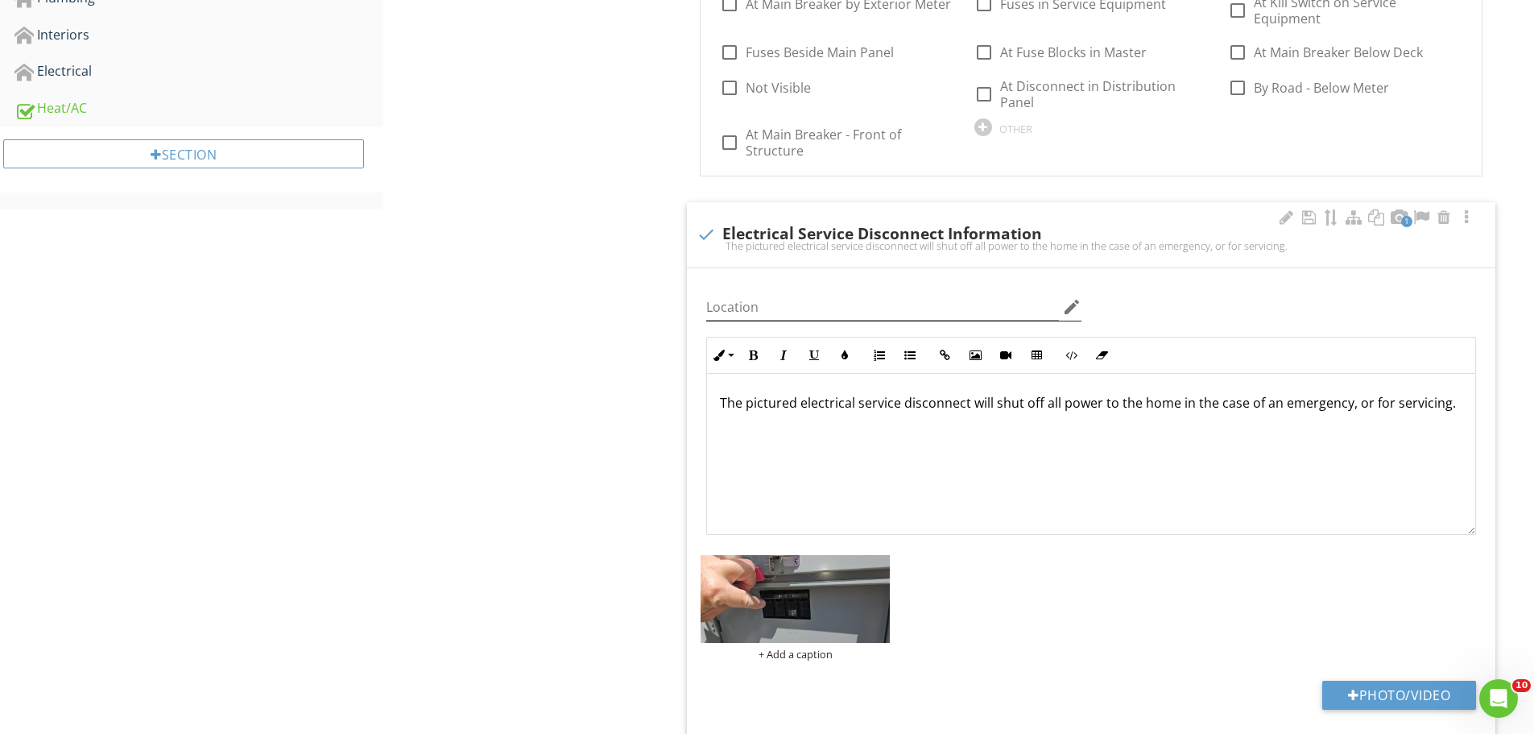
click at [1074, 297] on icon "edit" at bounding box center [1071, 306] width 19 height 19
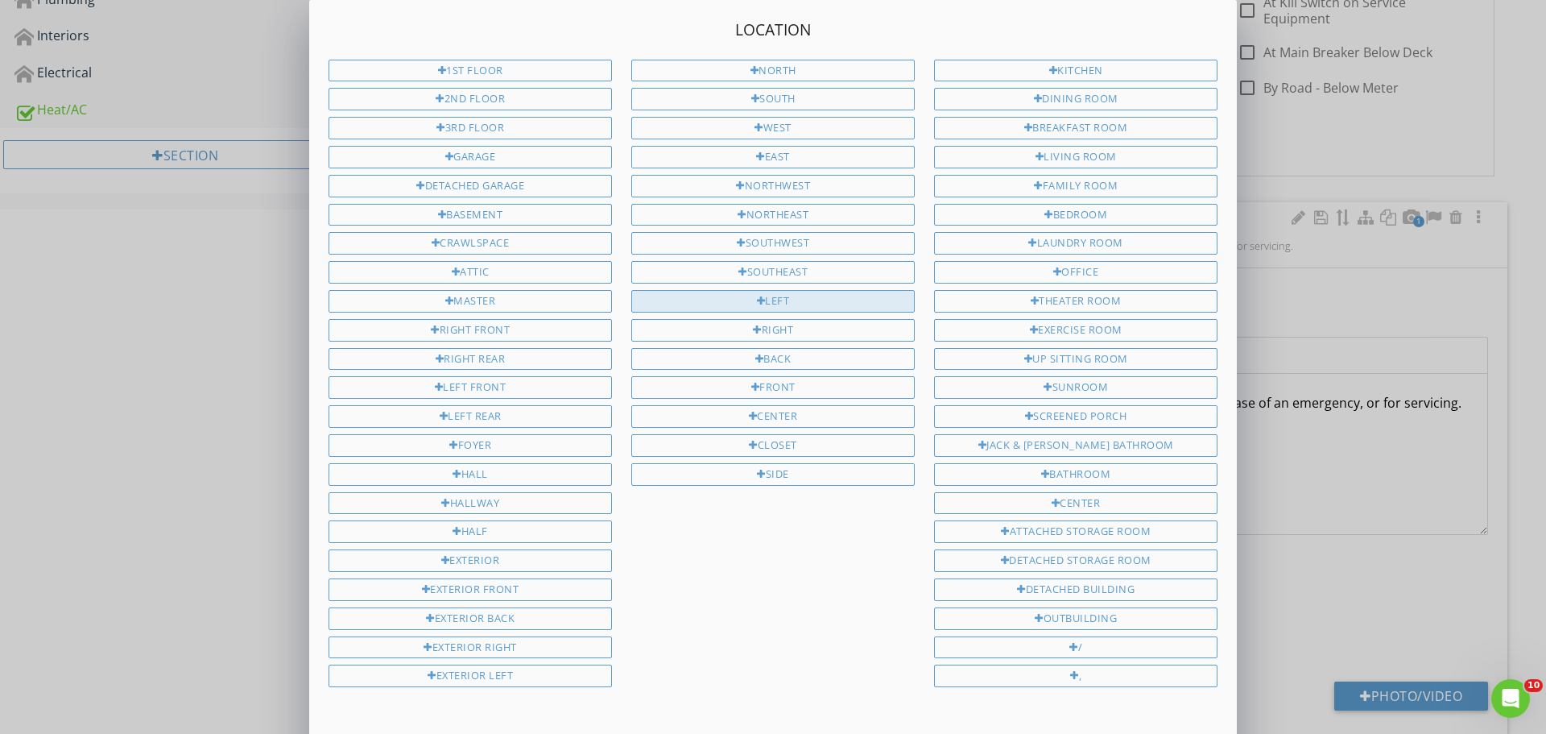
click at [749, 301] on div "Left" at bounding box center [772, 301] width 283 height 23
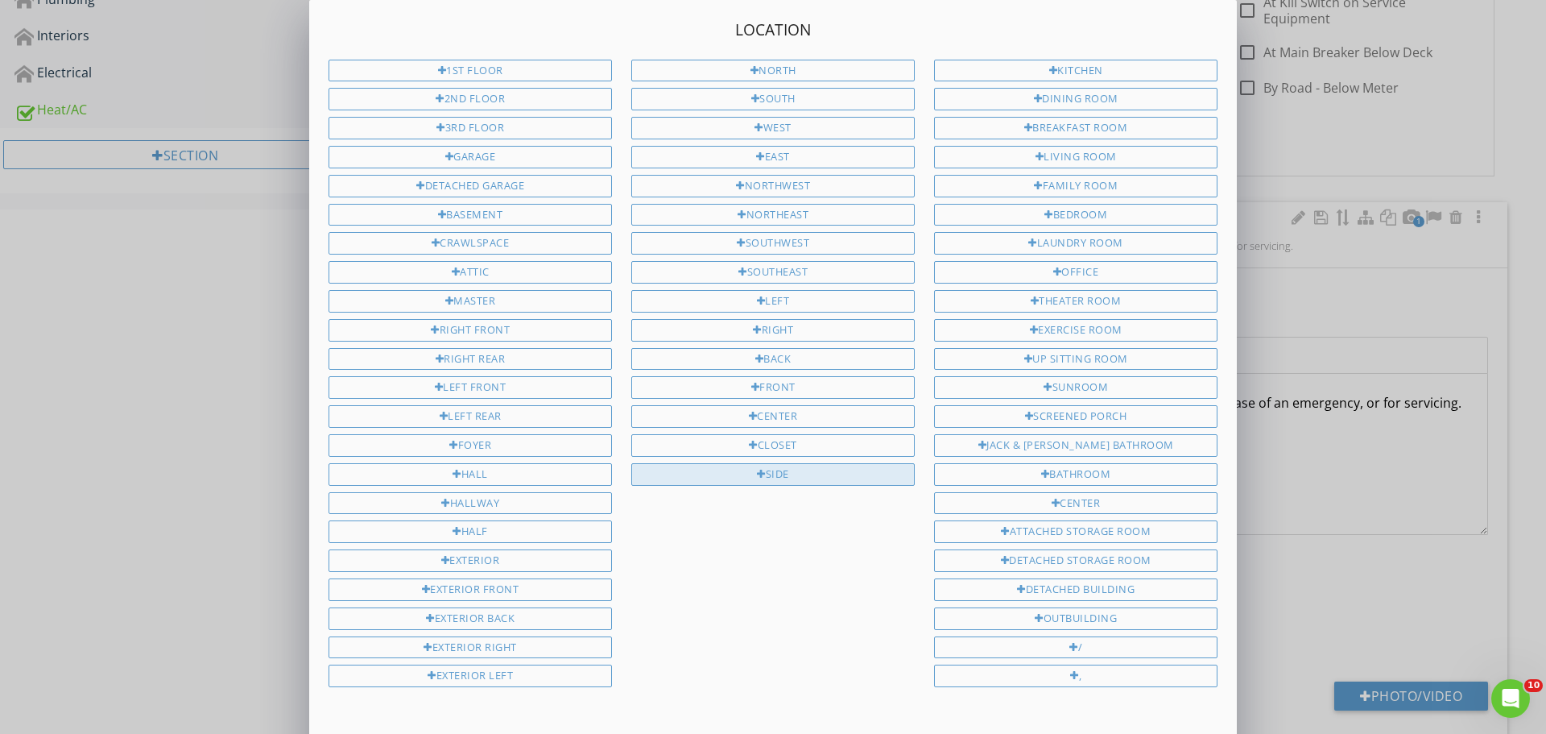
click at [757, 471] on div at bounding box center [761, 474] width 9 height 10
type input "Left Side"
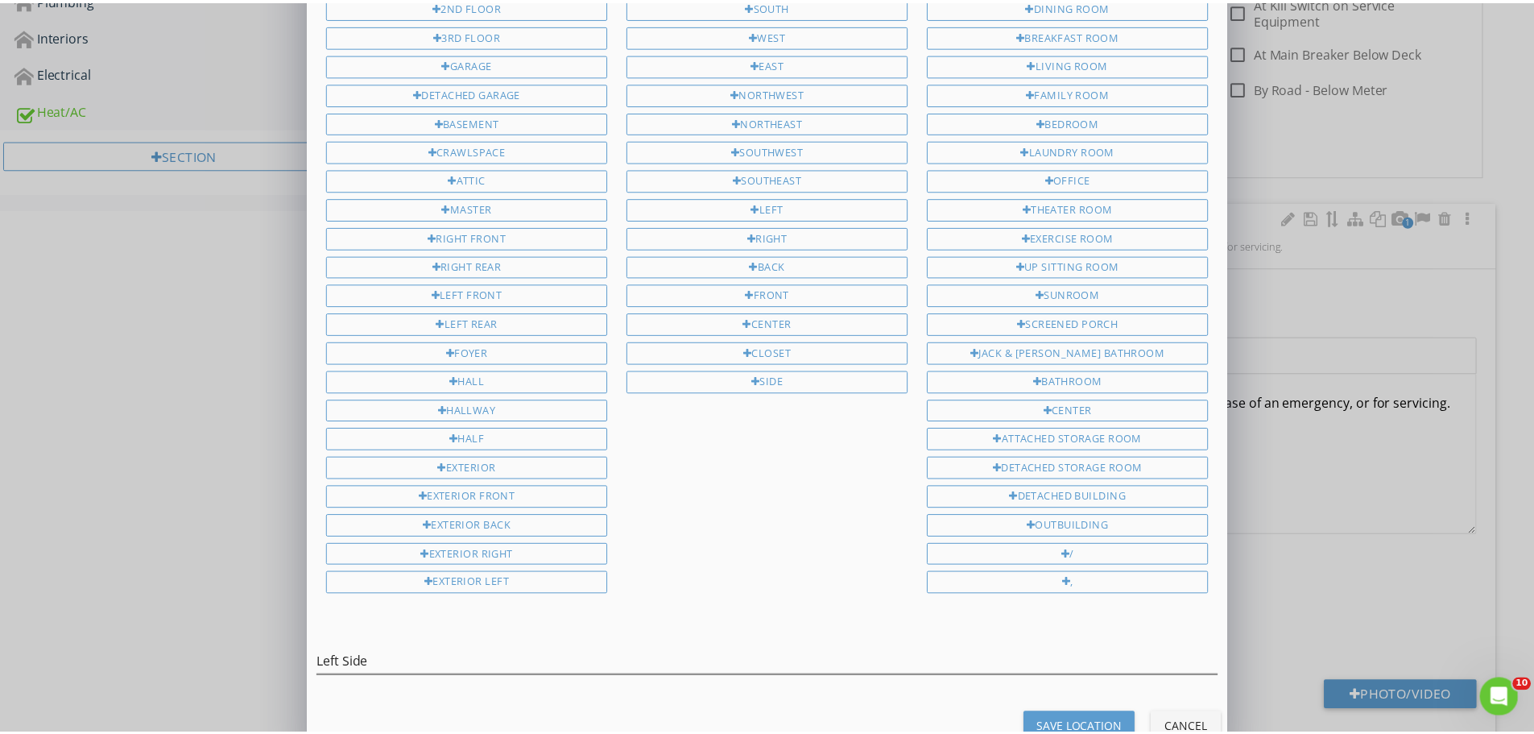
scroll to position [131, 0]
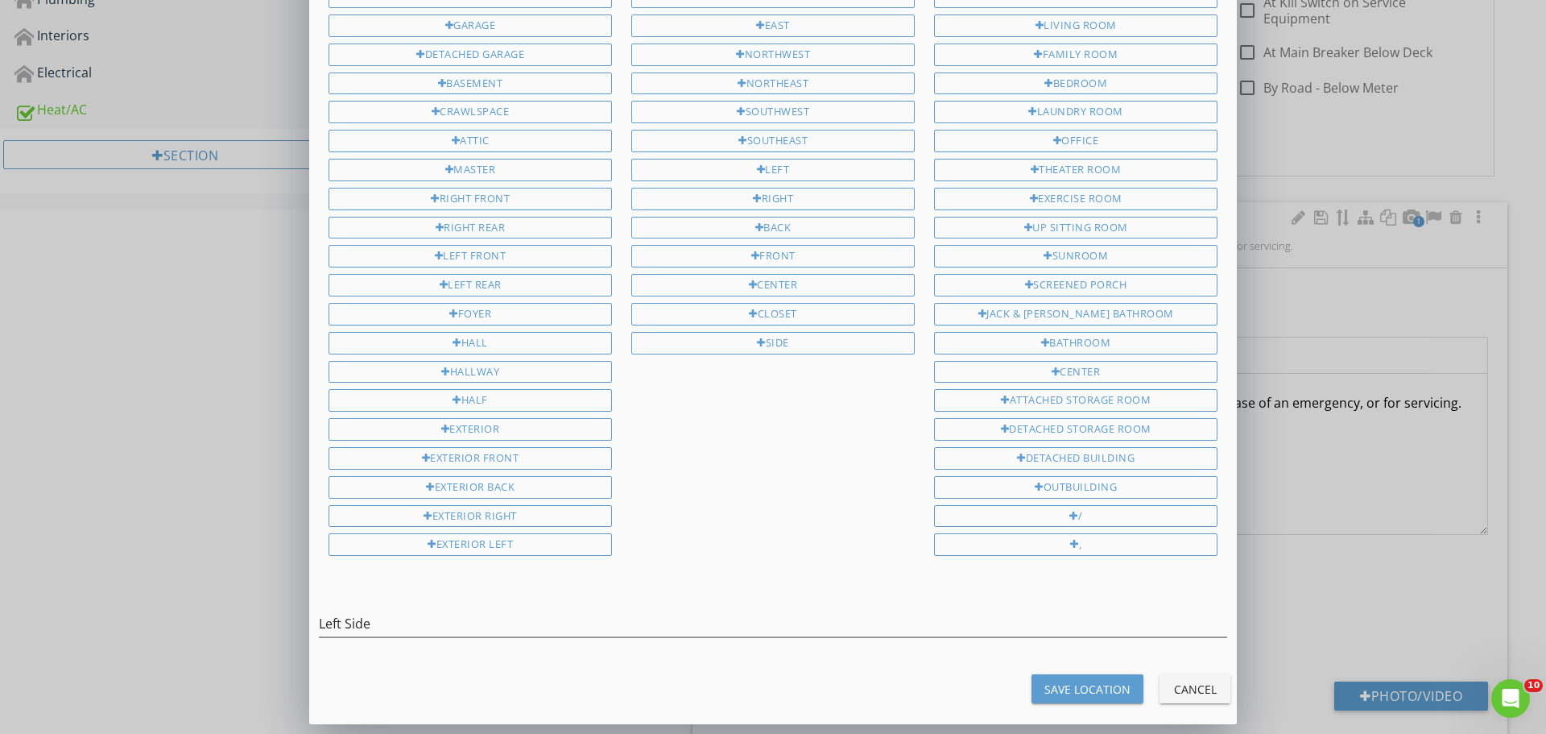
click at [1053, 680] on div "Save Location" at bounding box center [1087, 688] width 86 height 17
type input "Left Side"
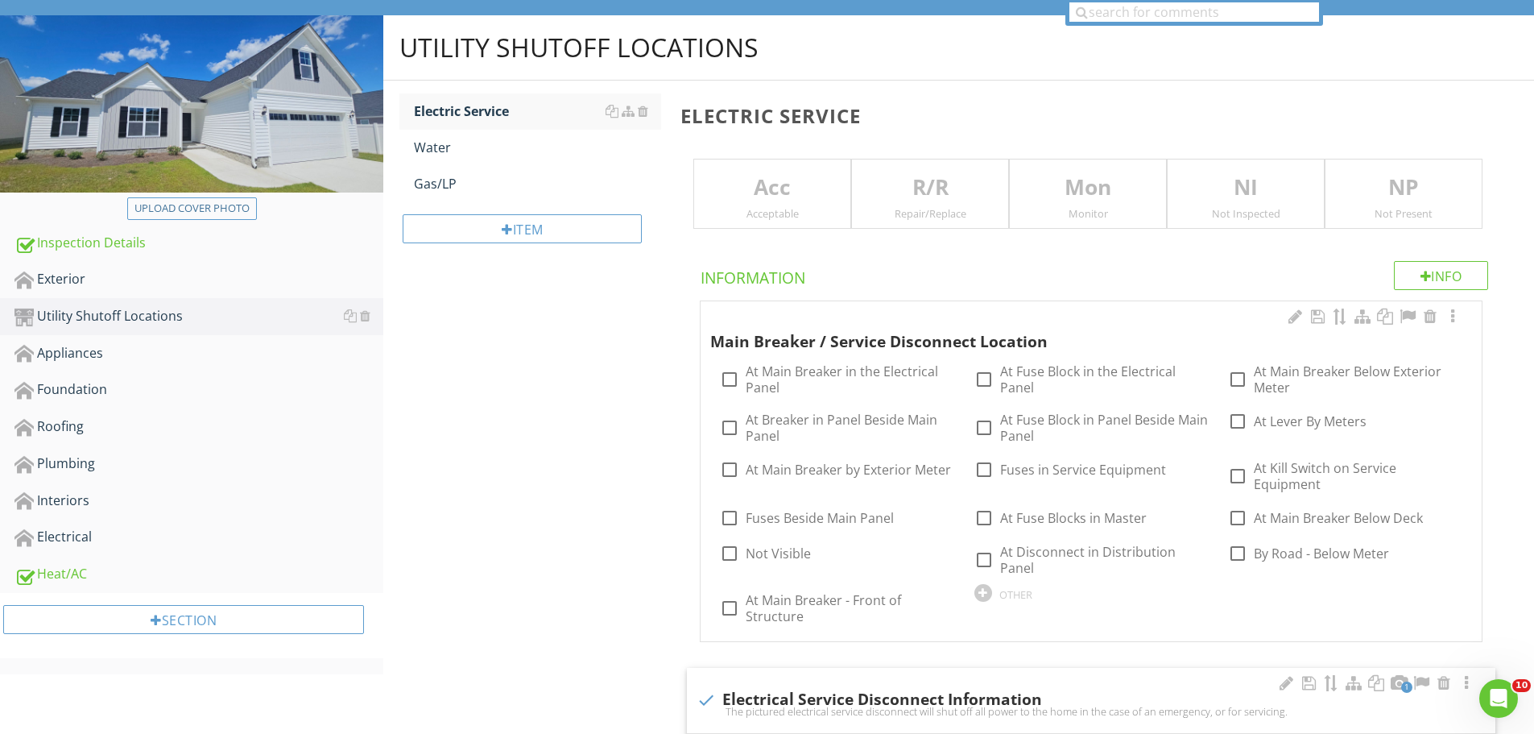
scroll to position [215, 0]
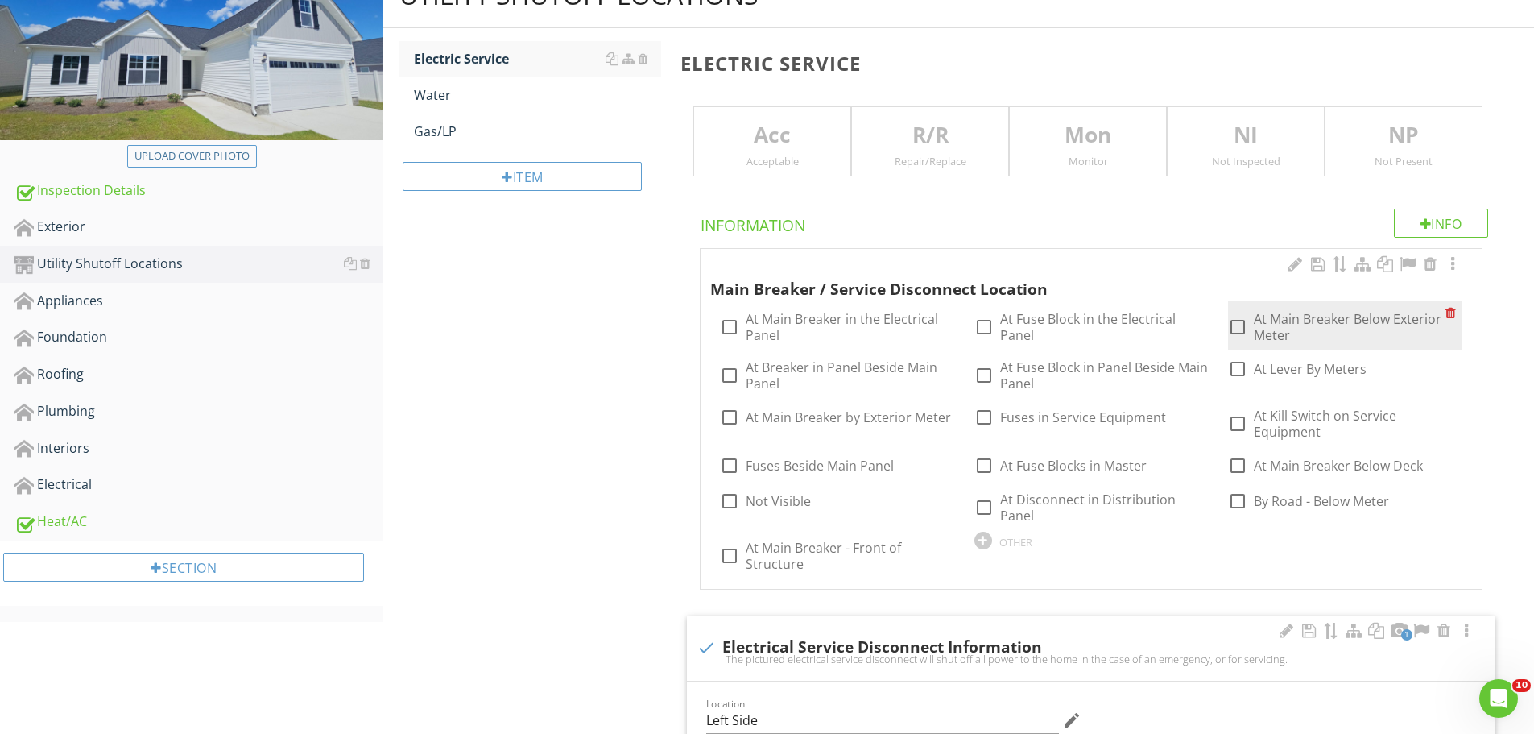
click at [1235, 325] on div at bounding box center [1237, 326] width 27 height 27
checkbox input "true"
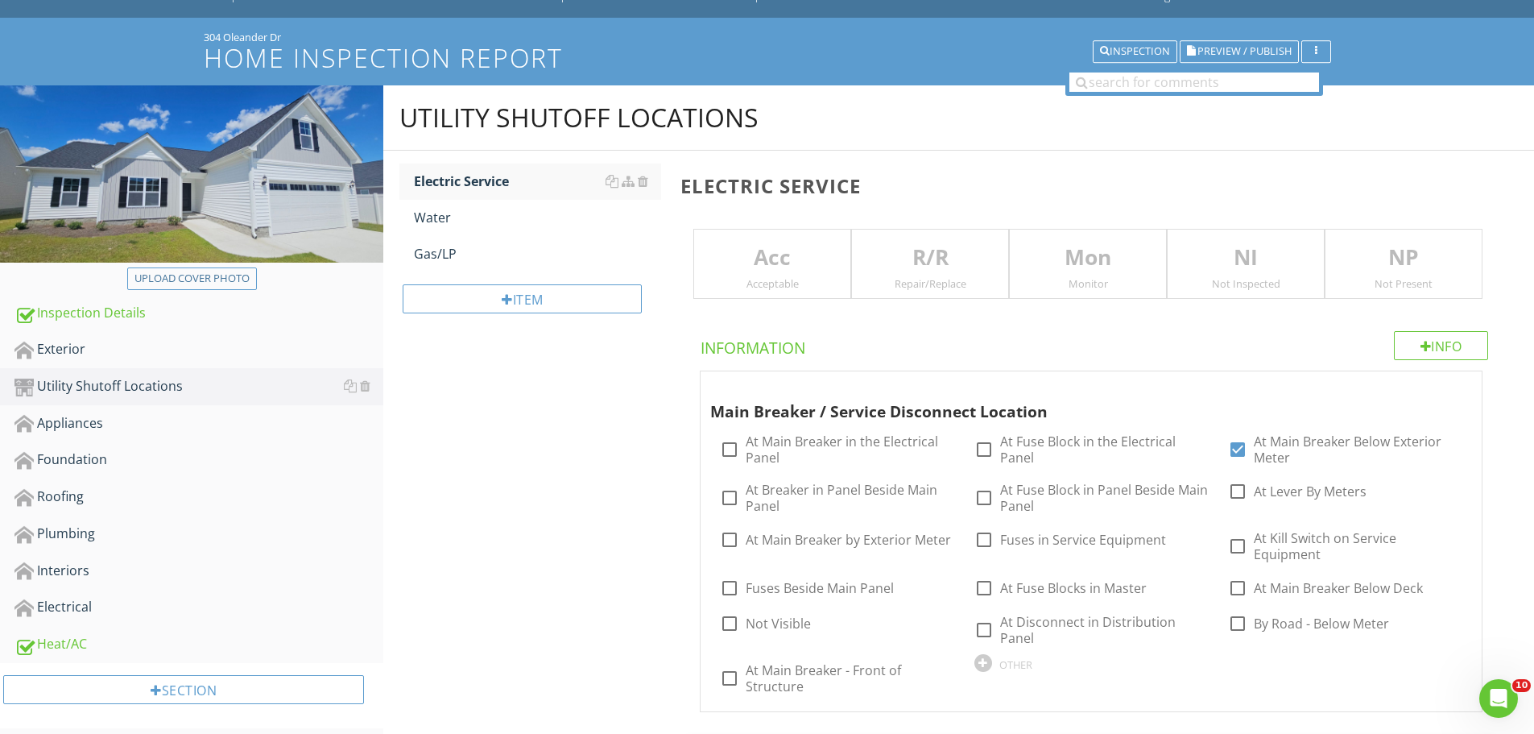
scroll to position [0, 0]
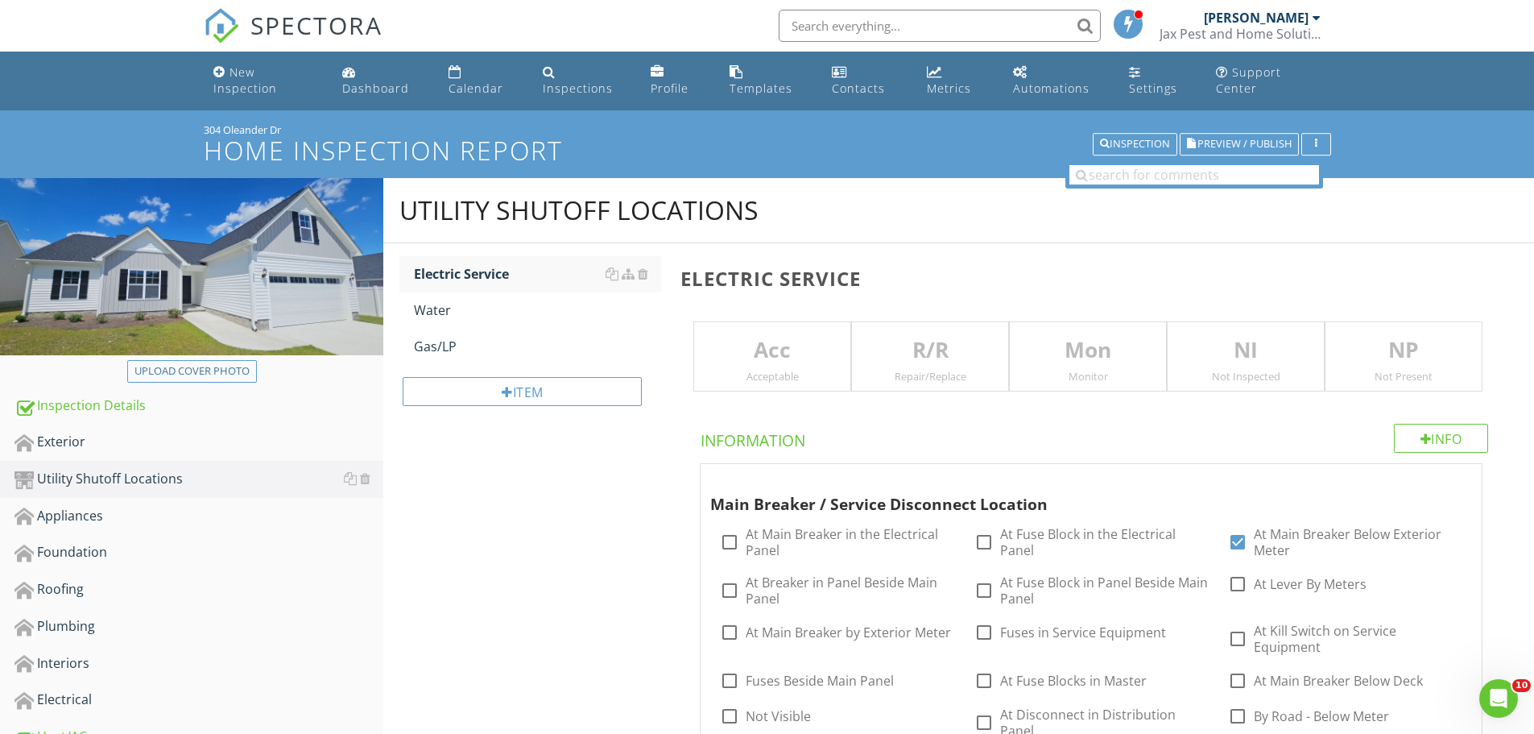
click at [795, 355] on p "Acc" at bounding box center [772, 350] width 156 height 32
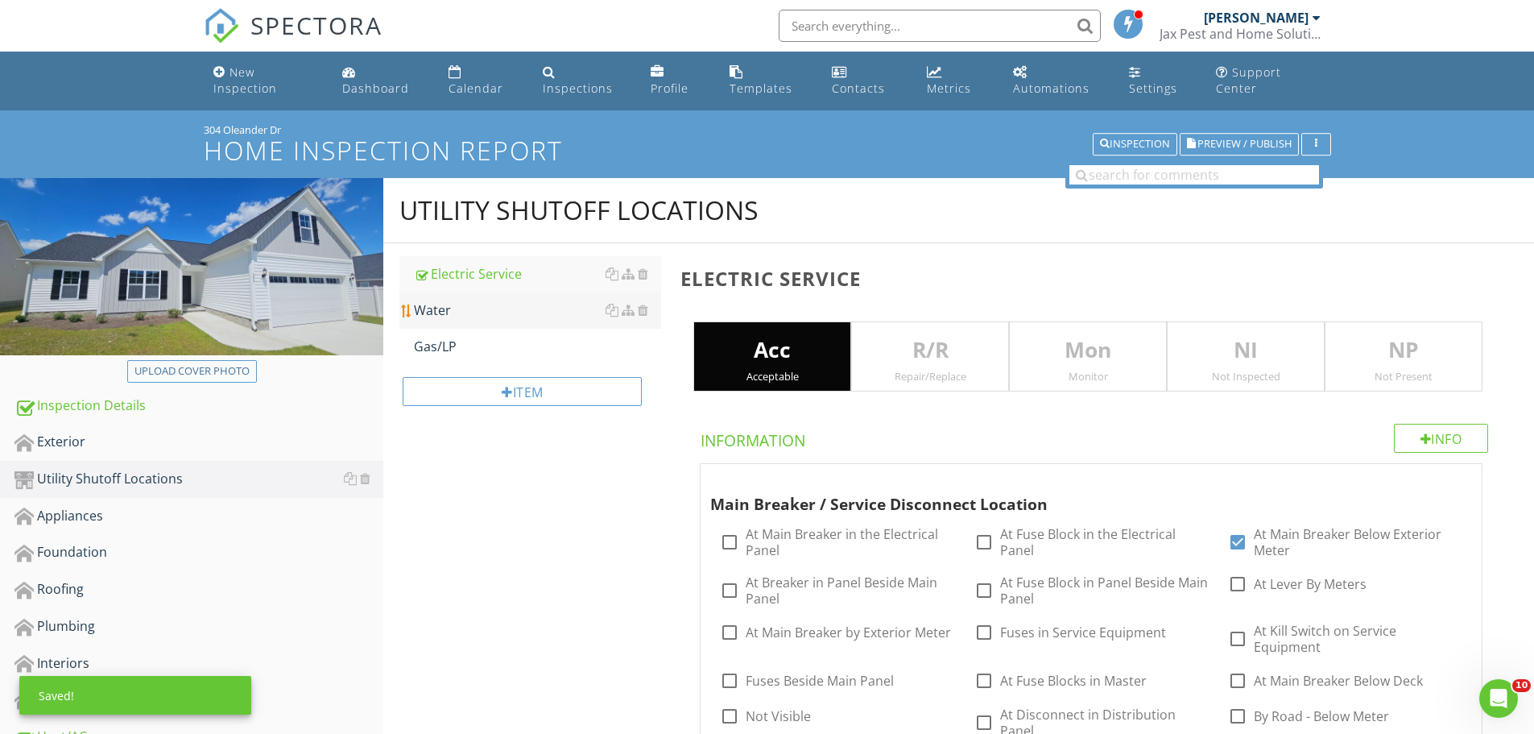
click at [441, 316] on div "Water" at bounding box center [537, 309] width 247 height 19
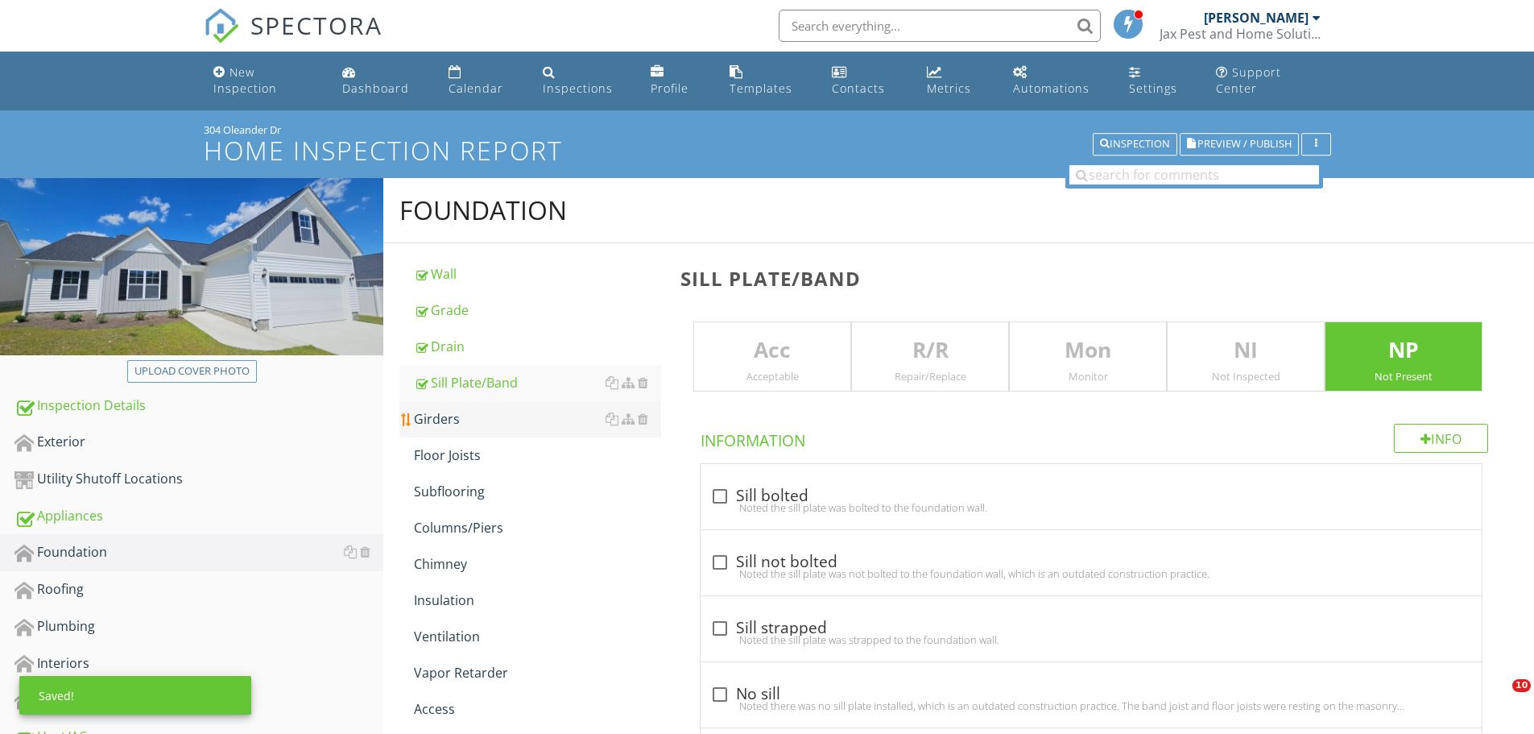
scroll to position [215, 0]
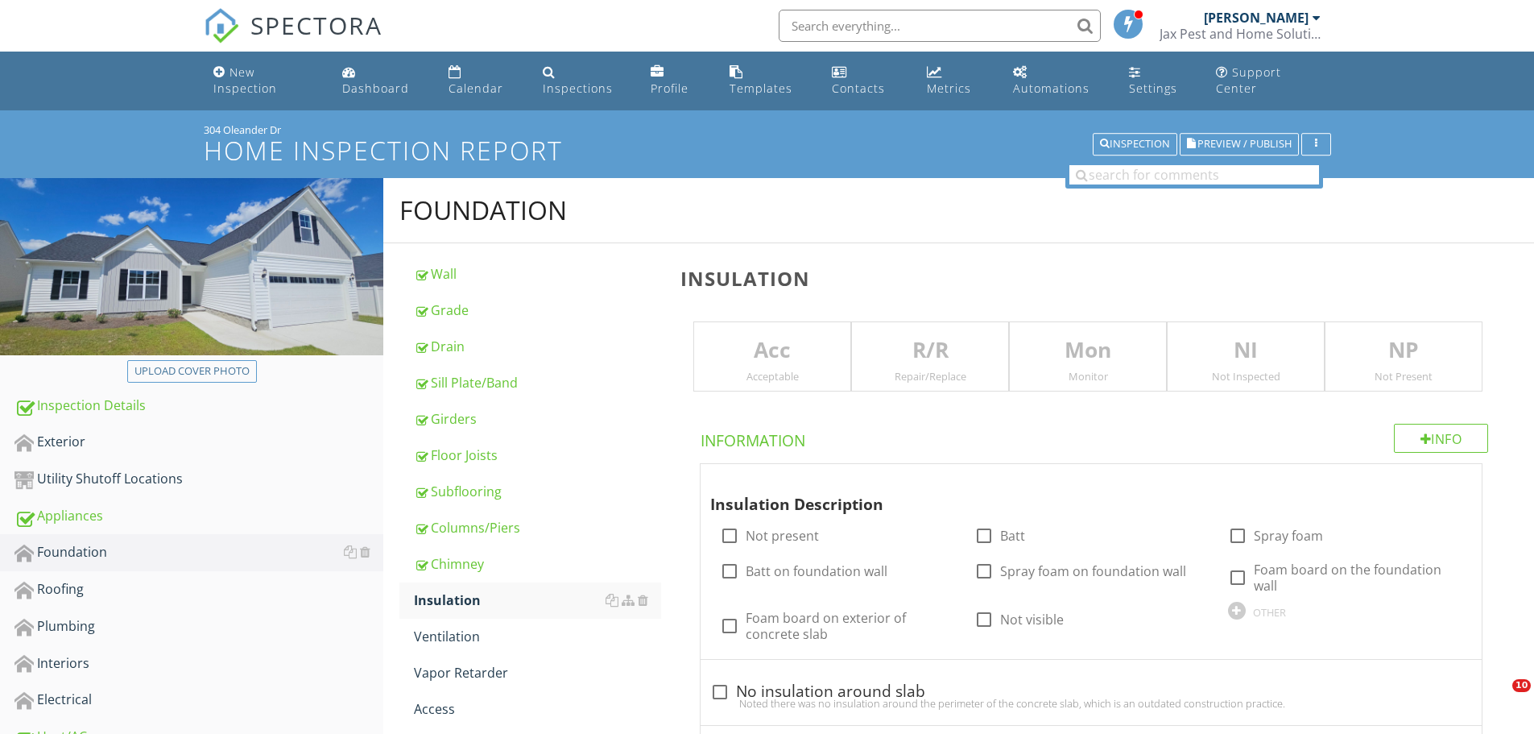
scroll to position [215, 0]
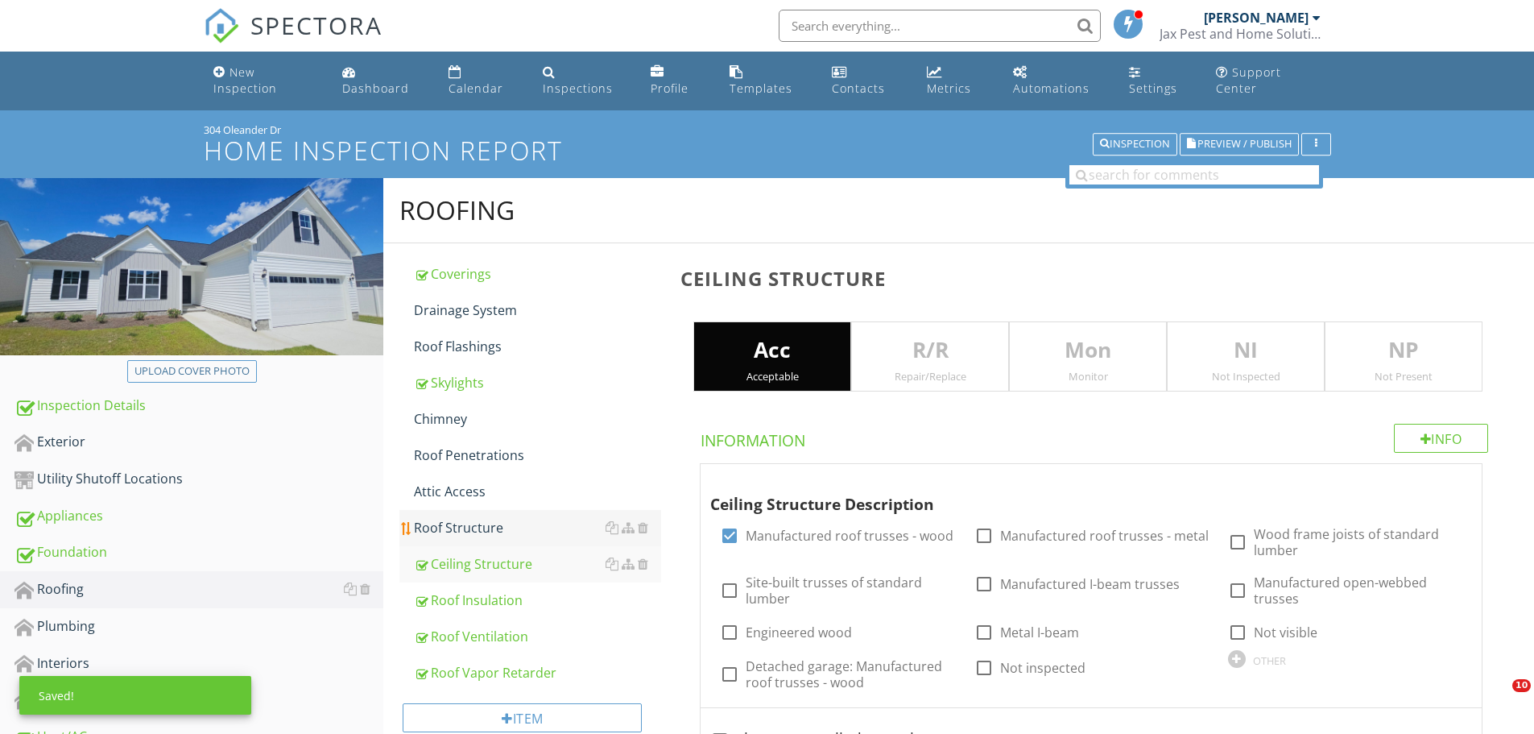
scroll to position [215, 0]
